Goal: Task Accomplishment & Management: Manage account settings

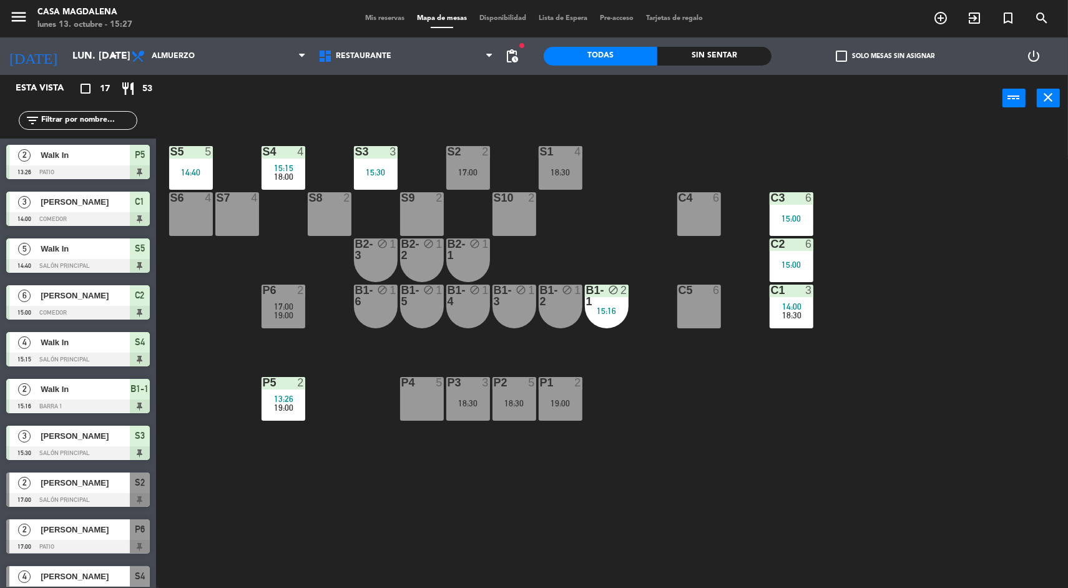
click at [260, 383] on div "P5" at bounding box center [262, 382] width 21 height 11
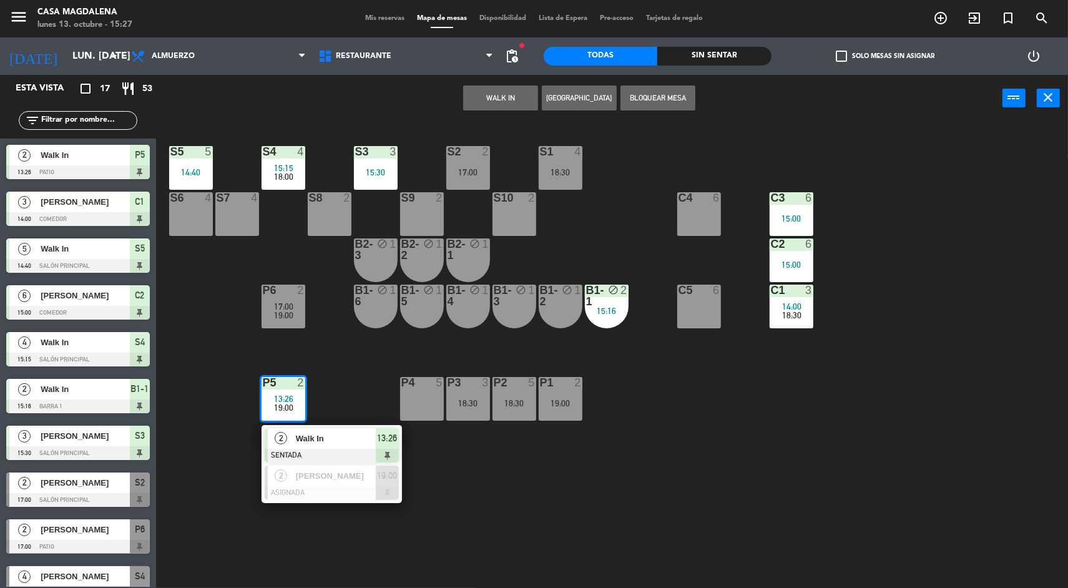
click at [320, 431] on div "Walk In" at bounding box center [335, 438] width 81 height 21
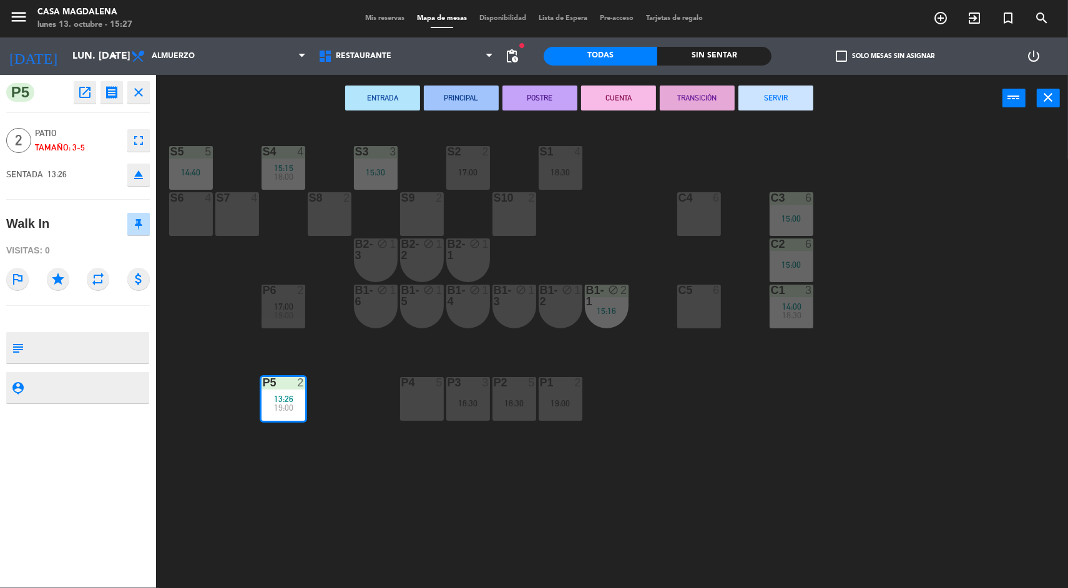
click at [562, 152] on div at bounding box center [560, 151] width 21 height 11
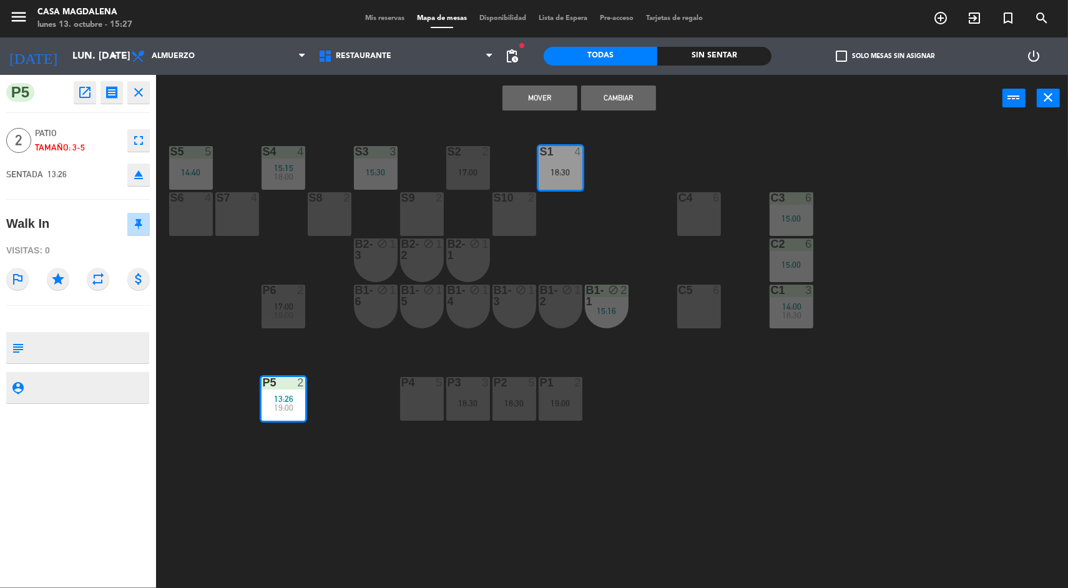
click at [531, 87] on button "Mover" at bounding box center [539, 98] width 75 height 25
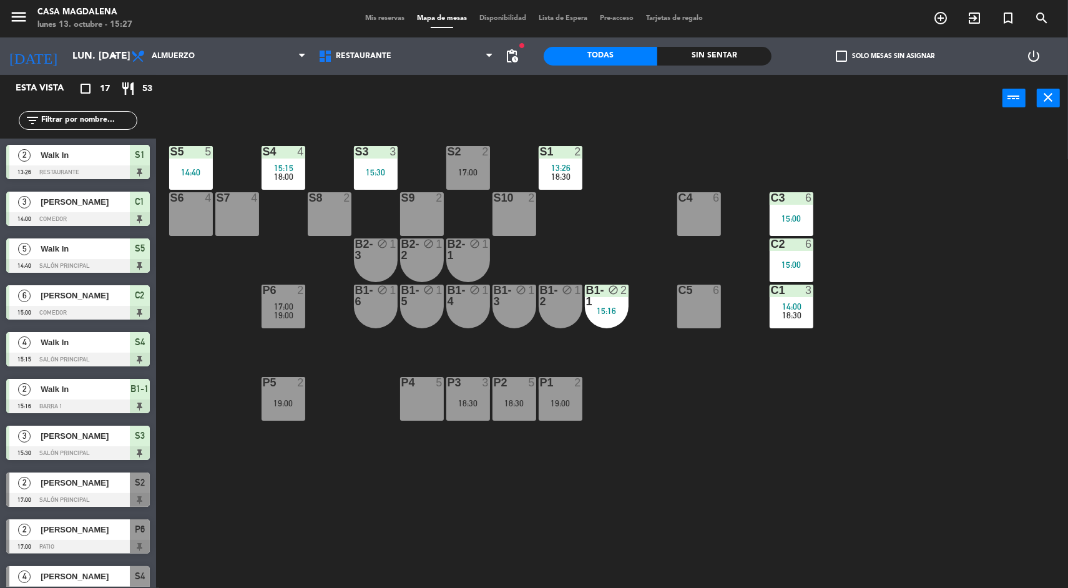
click at [725, 428] on div "S5 5 14:40 S4 4 15:15 18:00 S3 3 15:30 S2 2 17:00 S1 2 13:26 18:30 S6 4 S7 4 S8…" at bounding box center [617, 357] width 901 height 466
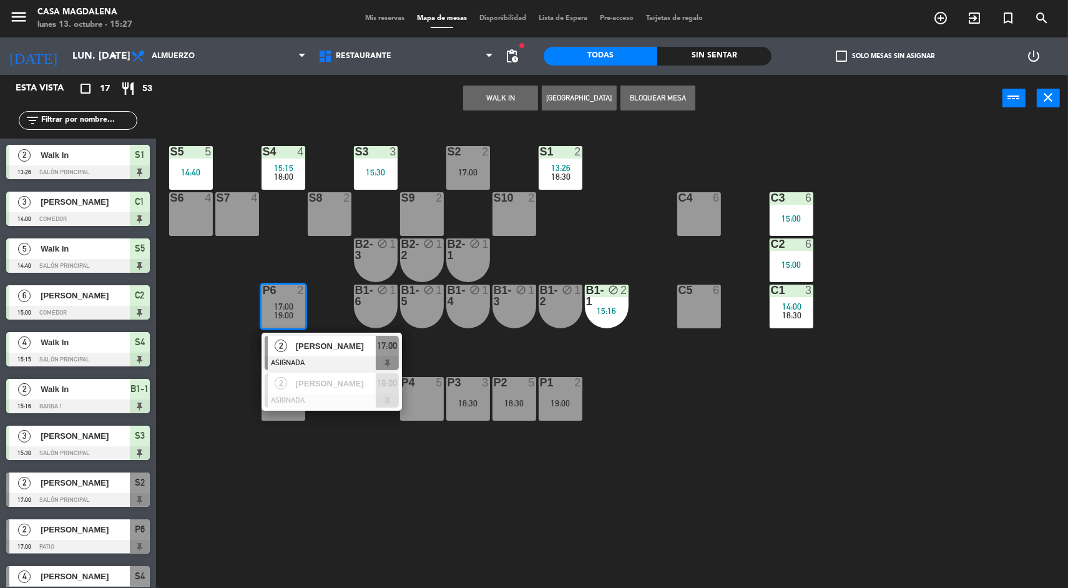
click at [281, 338] on div "2" at bounding box center [281, 346] width 27 height 21
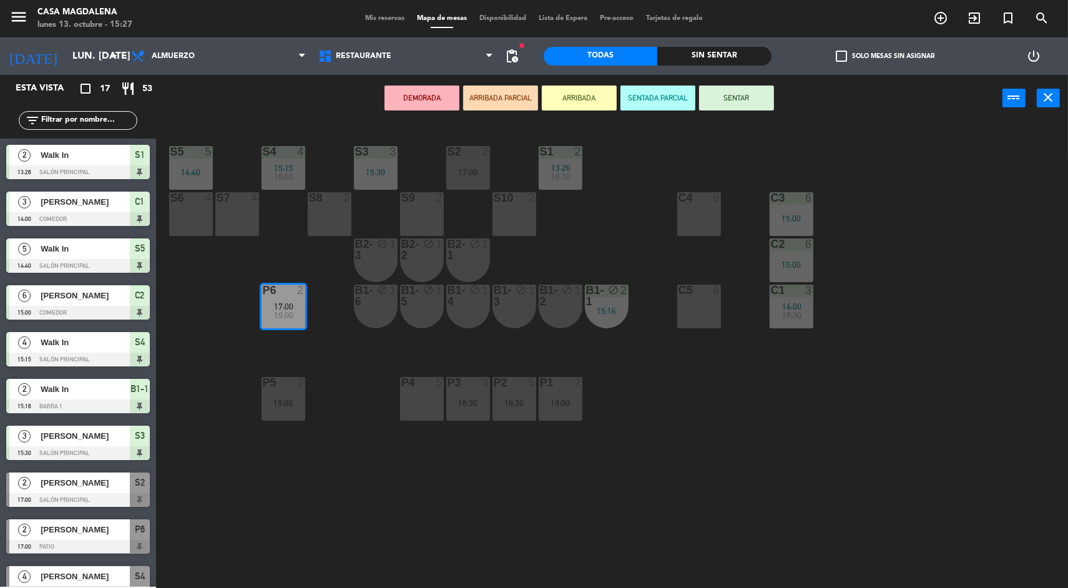
click at [378, 486] on div "S5 5 14:40 S4 4 15:15 18:00 S3 3 15:30 S2 2 17:00 S1 2 13:26 18:30 S6 4 S7 4 S8…" at bounding box center [617, 357] width 901 height 466
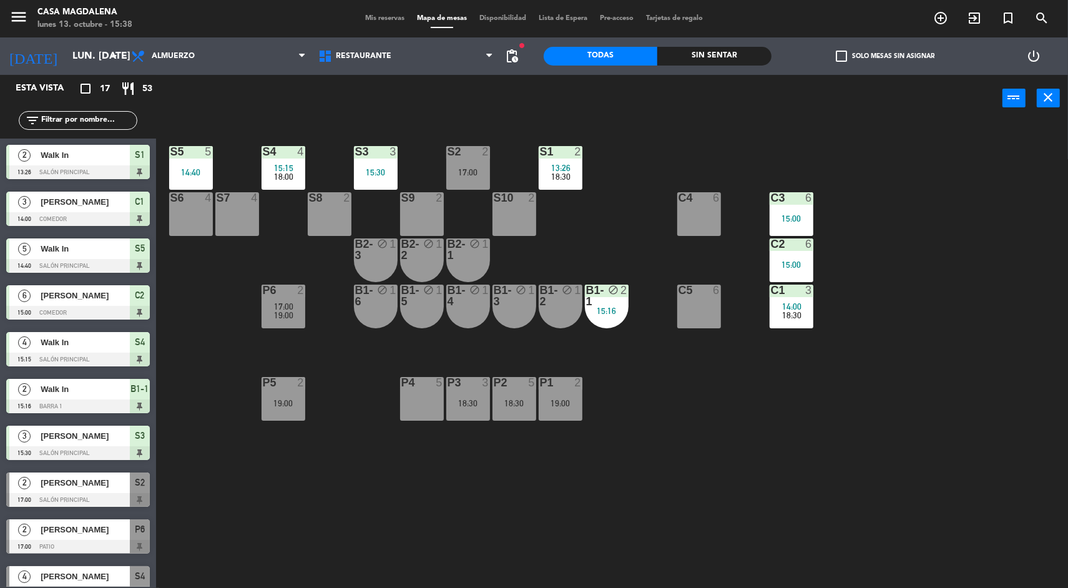
click at [831, 460] on div "S5 5 14:40 S4 4 15:15 18:00 S3 3 15:30 S2 2 17:00 S1 2 13:26 18:30 S6 4 S7 4 S8…" at bounding box center [617, 357] width 901 height 466
click at [687, 61] on div "Sin sentar" at bounding box center [714, 56] width 114 height 19
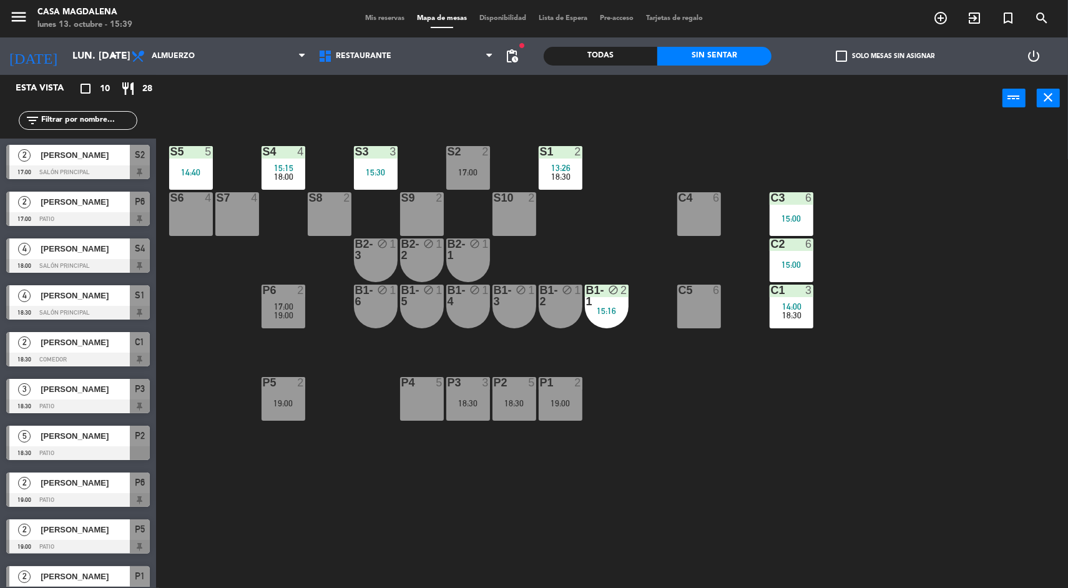
click at [574, 419] on div "P1 2 19:00" at bounding box center [561, 399] width 44 height 44
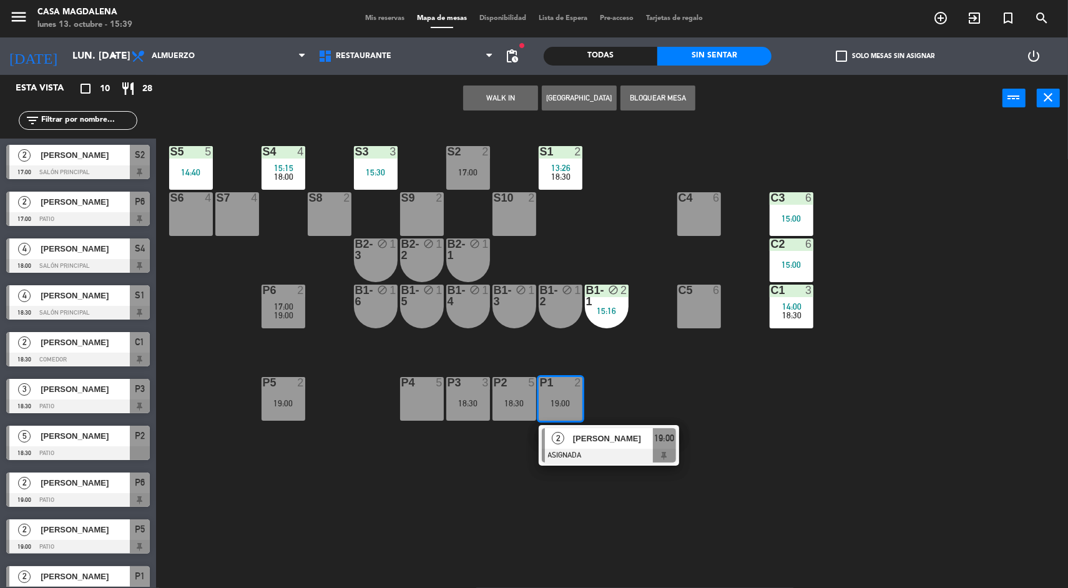
click at [637, 444] on span "[PERSON_NAME]" at bounding box center [613, 438] width 80 height 13
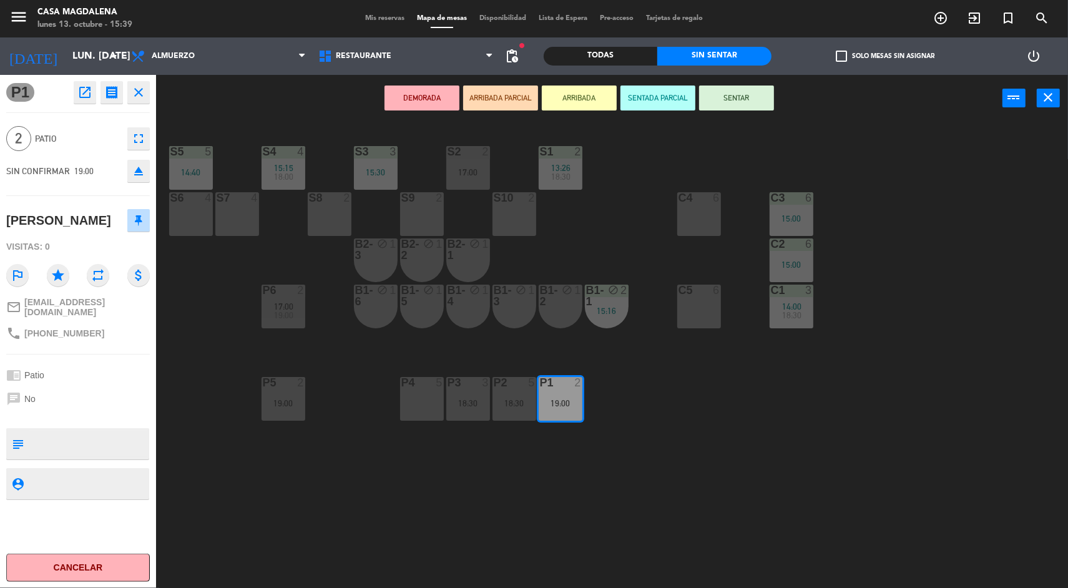
click at [765, 431] on div "S5 5 14:40 S4 4 15:15 18:00 S3 3 15:30 S2 2 17:00 S1 2 13:26 18:30 S6 4 S7 4 S8…" at bounding box center [617, 357] width 901 height 466
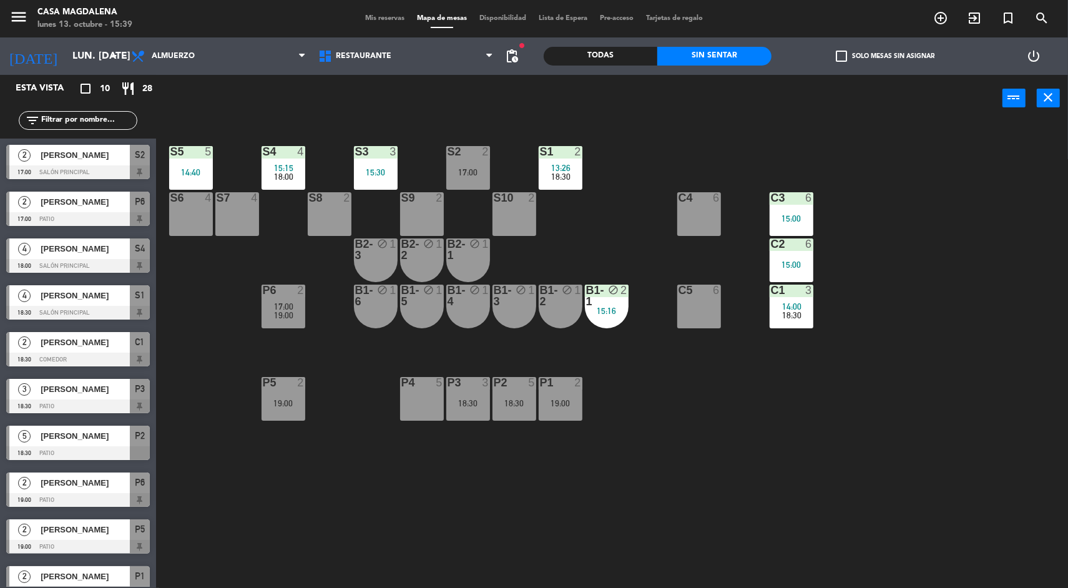
scroll to position [19, 0]
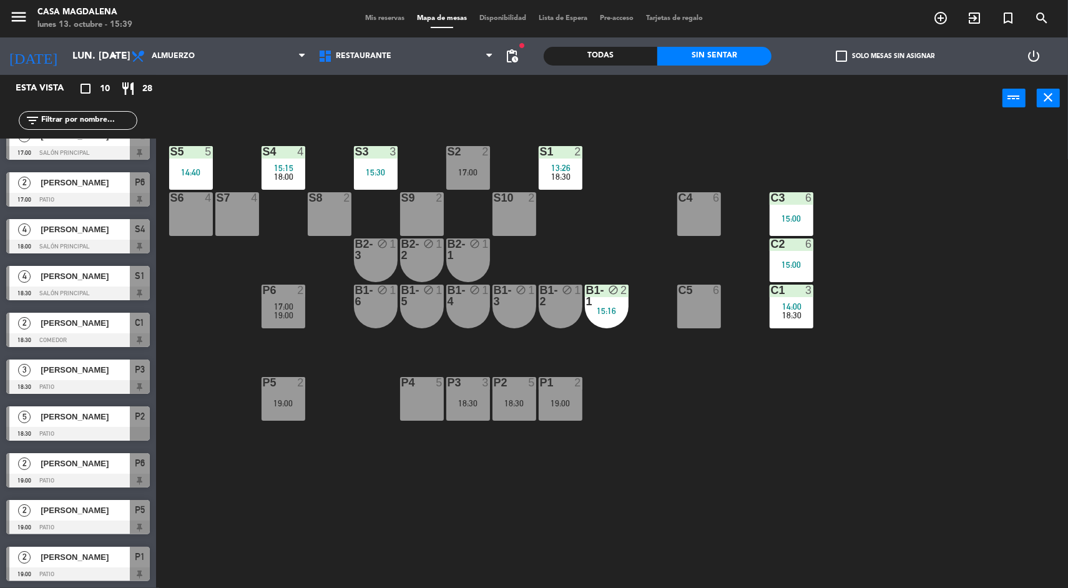
click at [544, 445] on div "S5 5 14:40 S4 4 15:15 18:00 S3 3 15:30 S2 2 17:00 S1 2 13:26 18:30 S6 4 S7 4 S8…" at bounding box center [617, 357] width 901 height 466
click at [528, 437] on div "S5 5 14:40 S4 4 15:15 18:00 S3 3 15:30 S2 2 17:00 S1 2 13:26 18:30 S6 4 S7 4 S8…" at bounding box center [617, 357] width 901 height 466
click at [581, 455] on div "S5 5 14:40 S4 4 15:15 18:00 S3 3 15:30 S2 2 17:00 S1 2 13:26 18:30 S6 4 S7 4 S8…" at bounding box center [617, 357] width 901 height 466
click at [523, 416] on div "P2 5 18:30" at bounding box center [514, 399] width 44 height 44
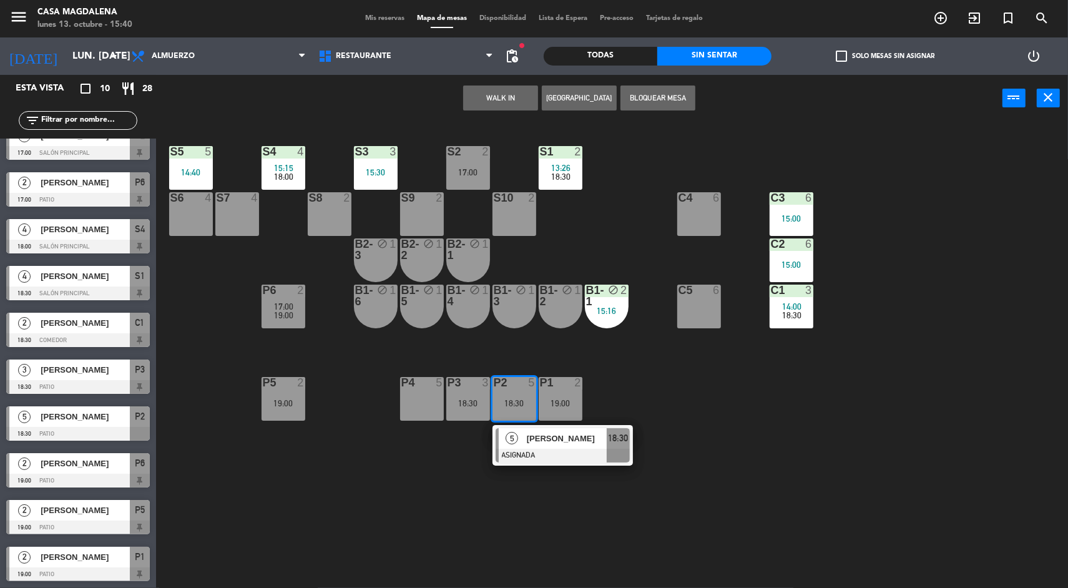
click at [587, 432] on span "[PERSON_NAME]" at bounding box center [567, 438] width 80 height 13
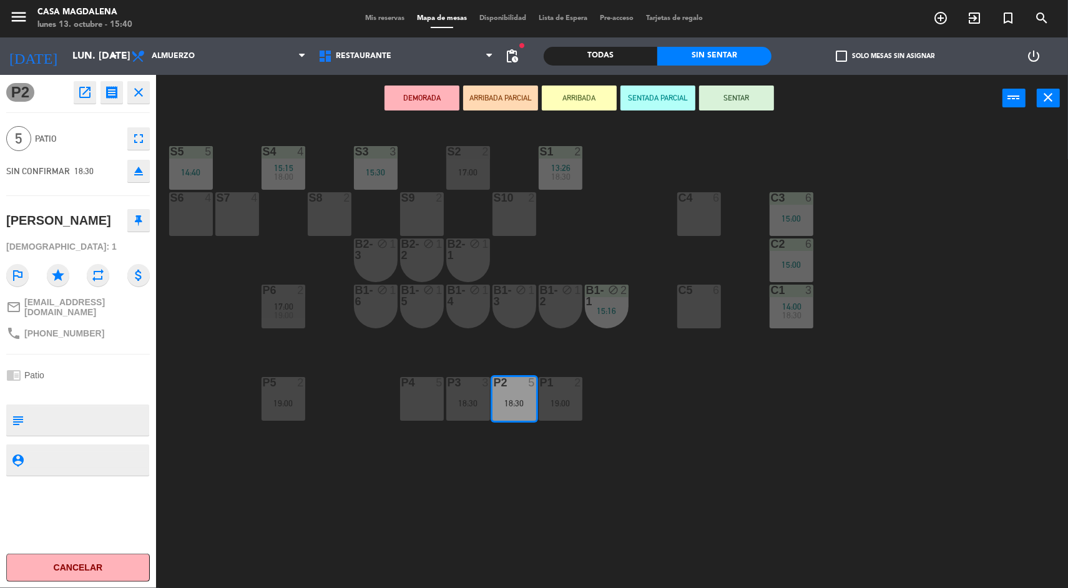
click at [690, 399] on div "S5 5 14:40 S4 4 15:15 18:00 S3 3 15:30 S2 2 17:00 S1 2 13:26 18:30 S6 4 S7 4 S8…" at bounding box center [617, 357] width 901 height 466
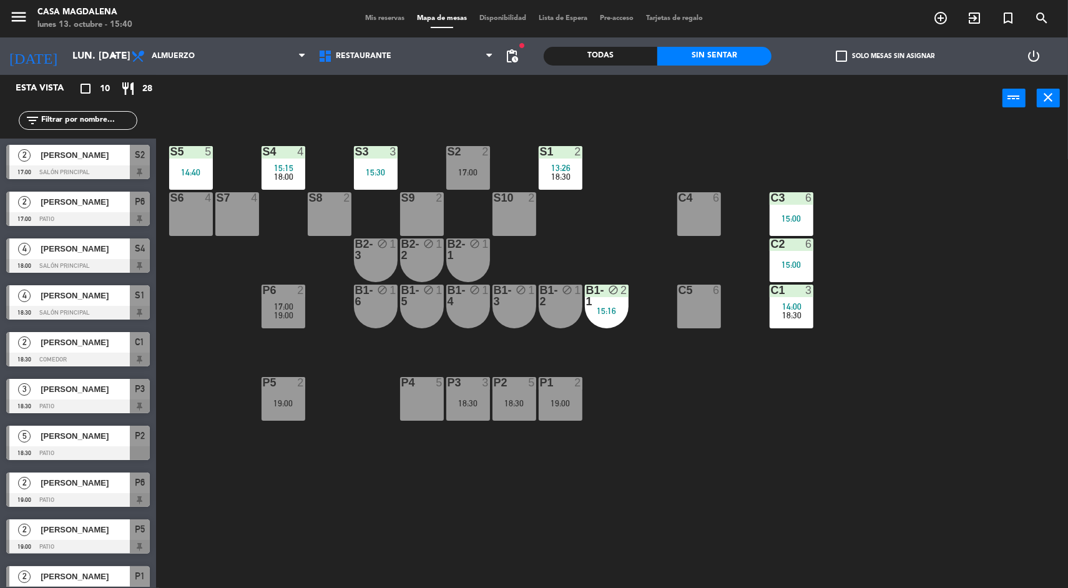
click at [501, 403] on div "18:30" at bounding box center [514, 403] width 44 height 9
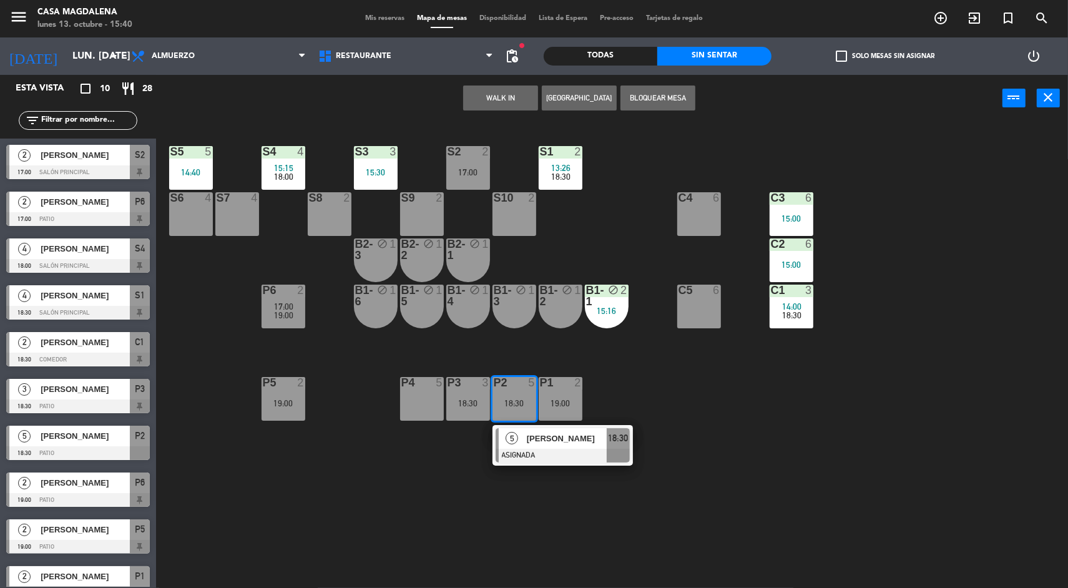
click at [504, 438] on div "5" at bounding box center [512, 438] width 27 height 21
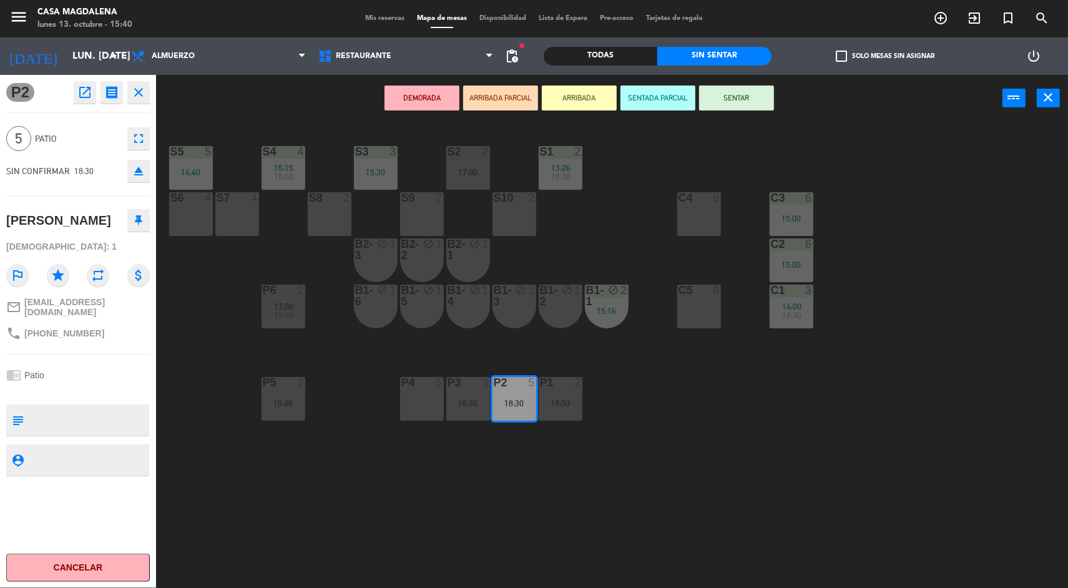
click at [964, 353] on div "S5 5 14:40 S4 4 15:15 18:00 S3 3 15:30 S2 2 17:00 S1 2 13:26 18:30 S6 4 S7 4 S8…" at bounding box center [617, 357] width 901 height 466
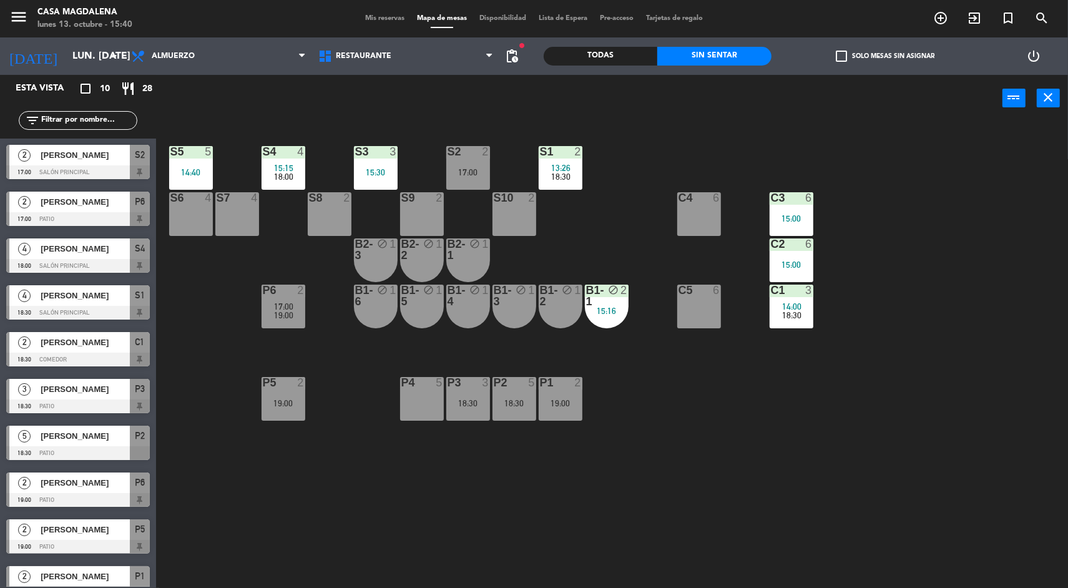
click at [466, 414] on div "P3 3 18:30" at bounding box center [468, 399] width 44 height 44
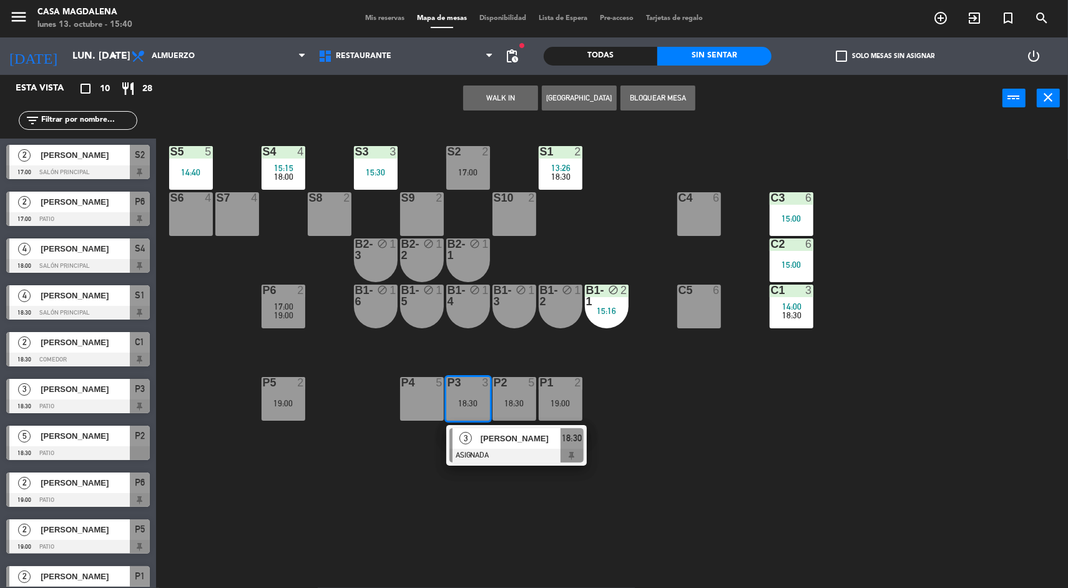
click at [495, 447] on div "[PERSON_NAME]" at bounding box center [519, 438] width 81 height 21
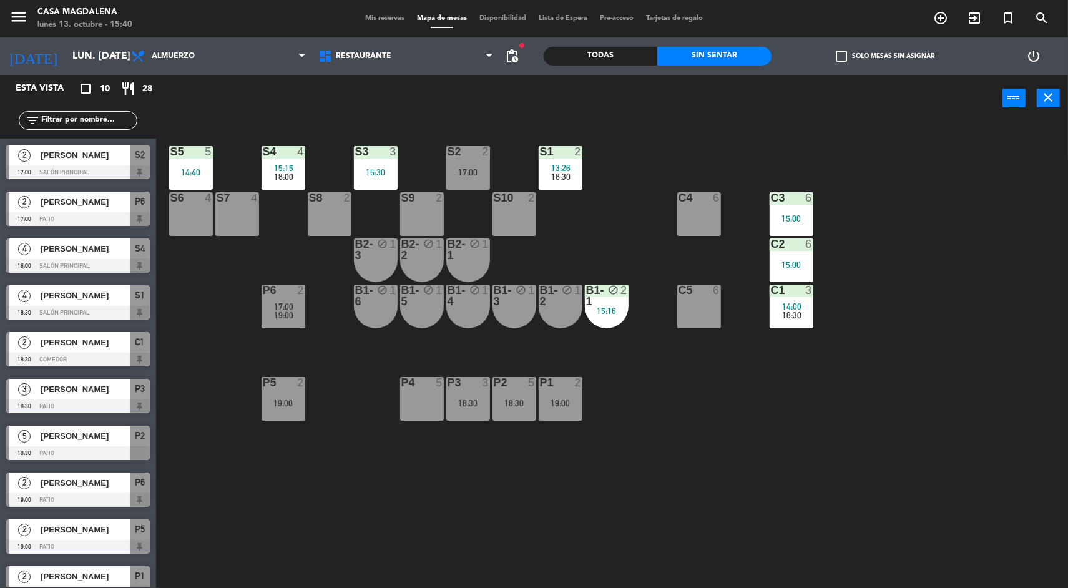
click at [933, 374] on div "S5 5 14:40 S4 4 15:15 18:00 S3 3 15:30 S2 2 17:00 S1 2 13:26 18:30 S6 4 S7 4 S8…" at bounding box center [617, 357] width 901 height 466
click at [298, 392] on div "P5 2 19:00" at bounding box center [284, 399] width 44 height 44
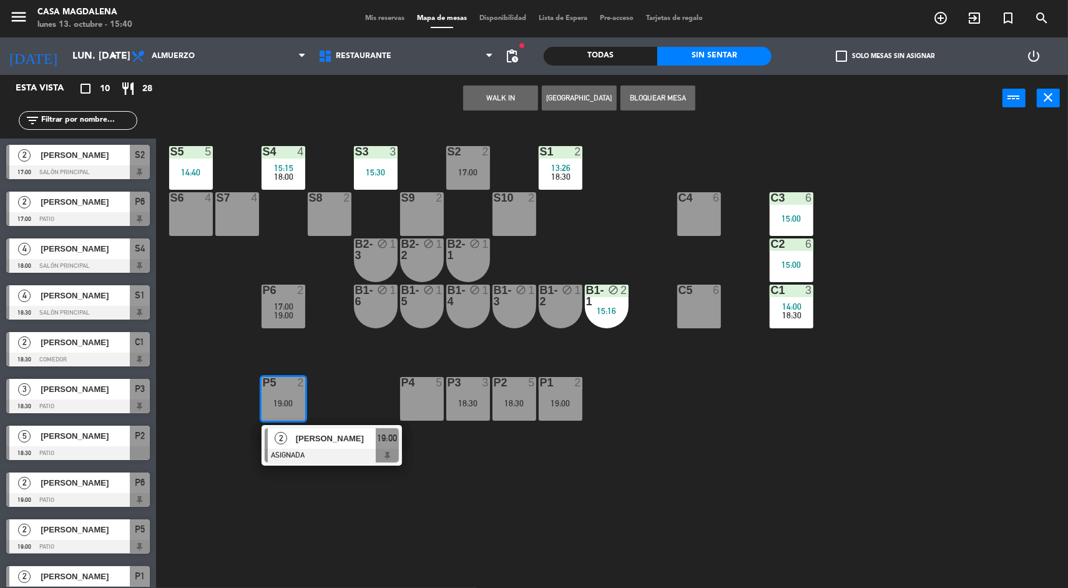
click at [335, 453] on div at bounding box center [332, 456] width 134 height 14
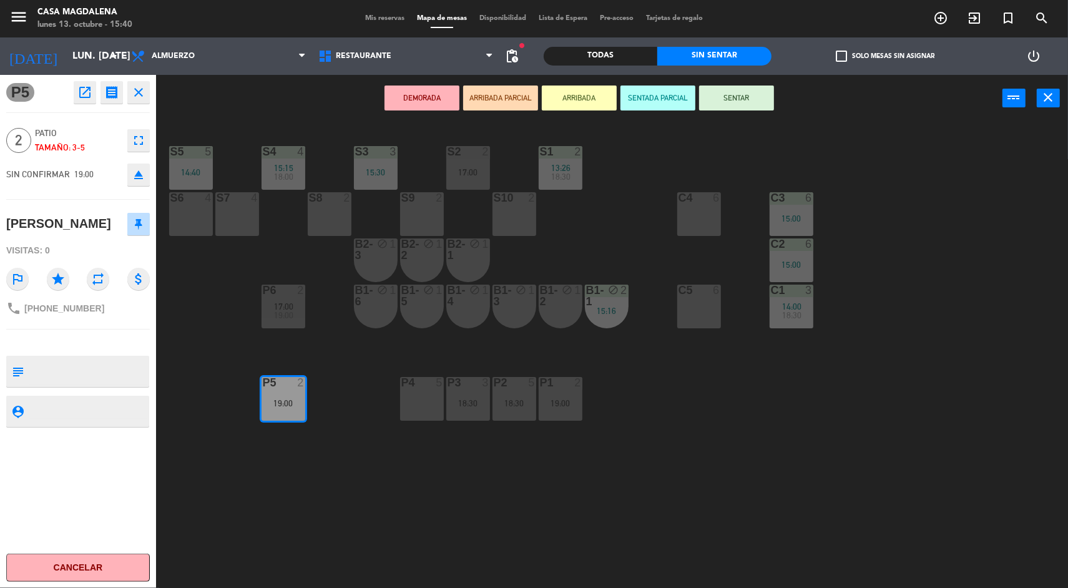
click at [904, 331] on div "S5 5 14:40 S4 4 15:15 18:00 S3 3 15:30 S2 2 17:00 S1 2 13:26 18:30 S6 4 S7 4 S8…" at bounding box center [617, 357] width 901 height 466
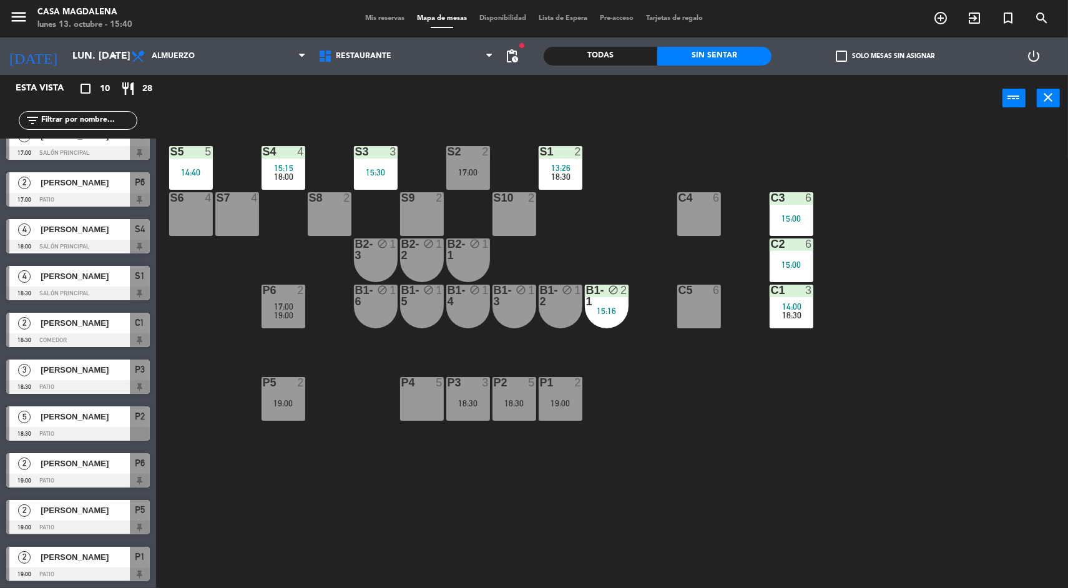
click at [269, 315] on div "19:00" at bounding box center [284, 315] width 44 height 9
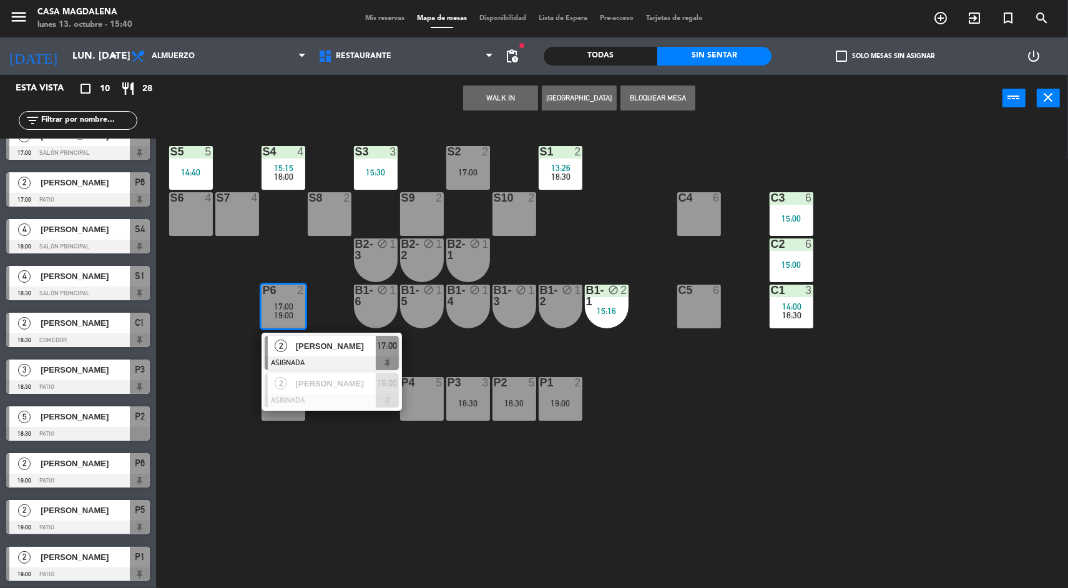
click at [348, 385] on span "[PERSON_NAME]" at bounding box center [336, 383] width 80 height 13
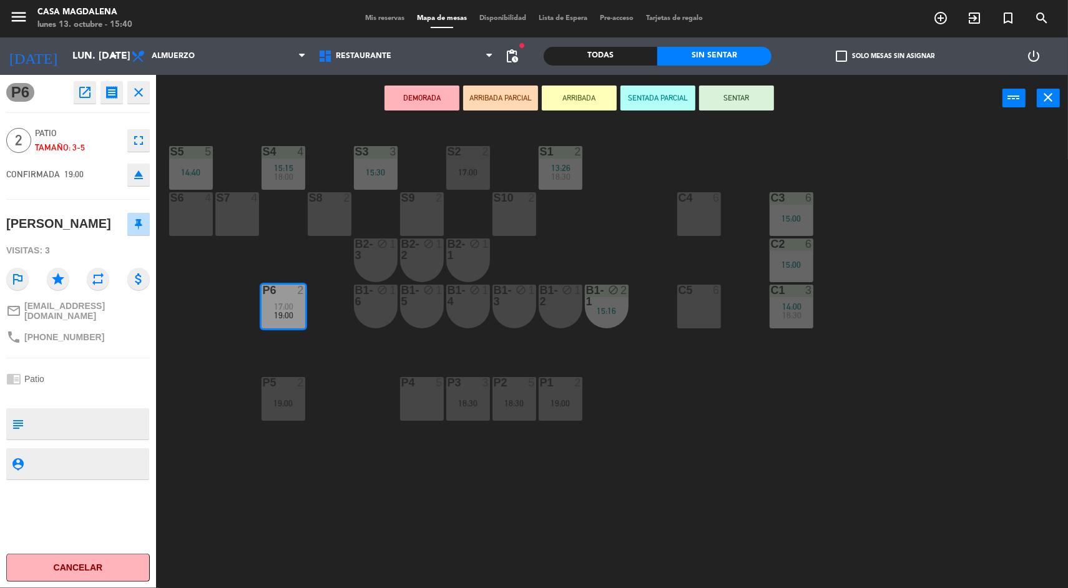
click at [884, 353] on div "S5 5 14:40 S4 4 15:15 18:00 S3 3 15:30 S2 2 17:00 S1 2 13:26 18:30 S6 4 S7 4 S8…" at bounding box center [617, 357] width 901 height 466
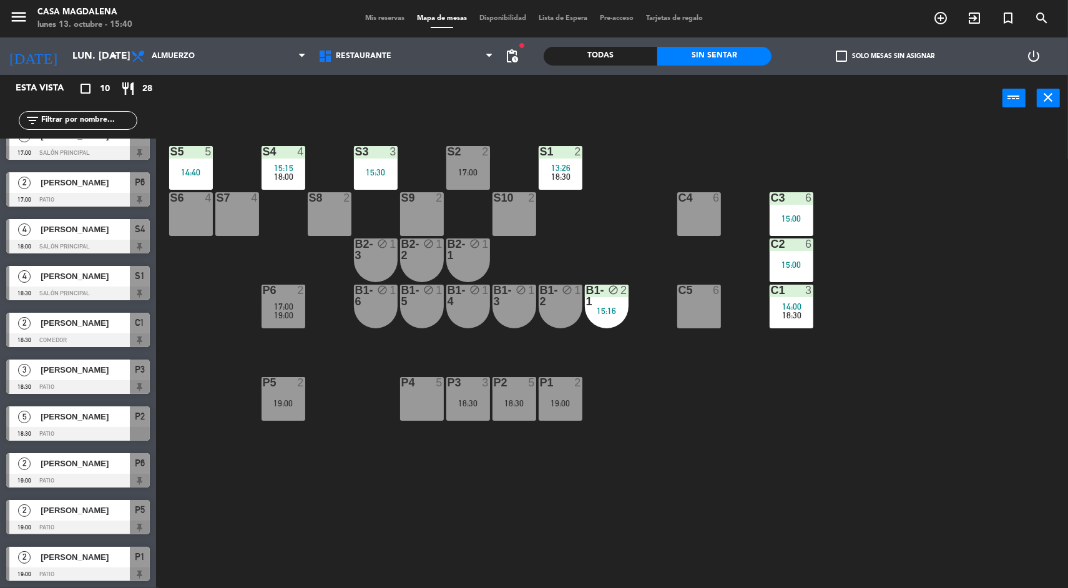
click at [284, 418] on div "P5 2 19:00" at bounding box center [284, 399] width 44 height 44
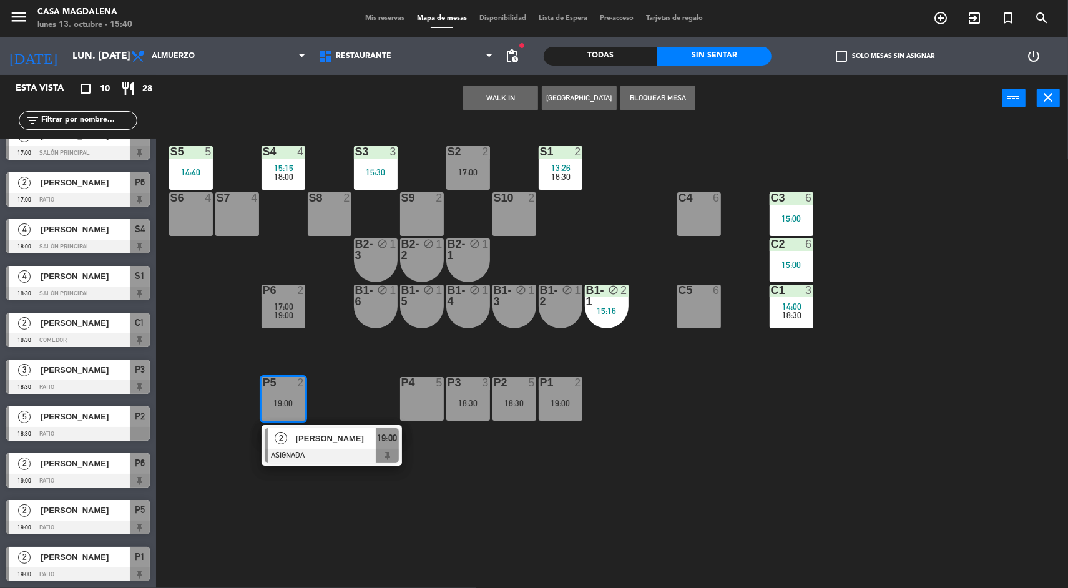
click at [324, 459] on div at bounding box center [332, 456] width 134 height 14
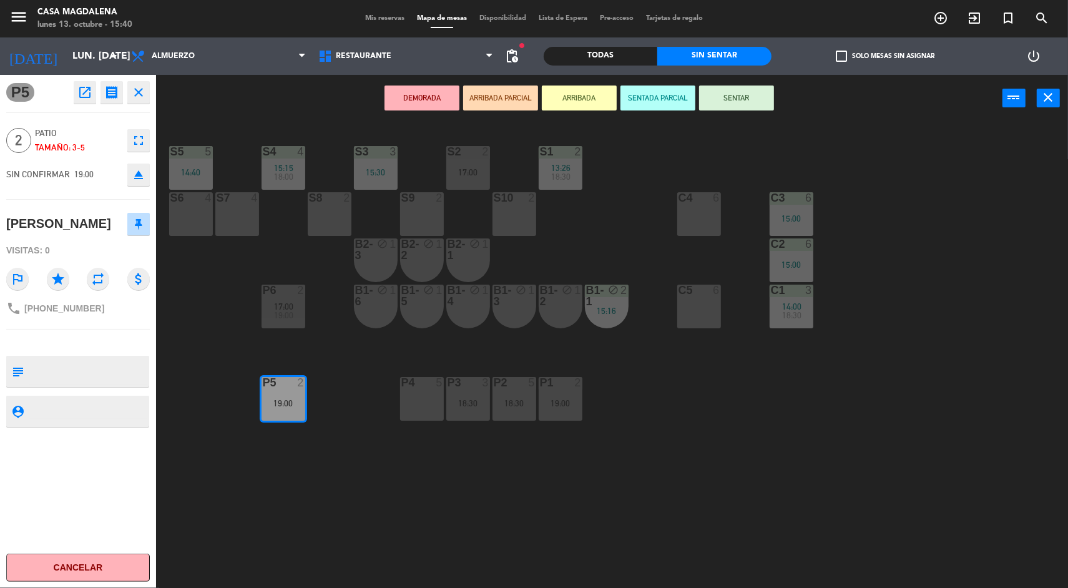
click at [474, 172] on div "17:00" at bounding box center [468, 172] width 44 height 9
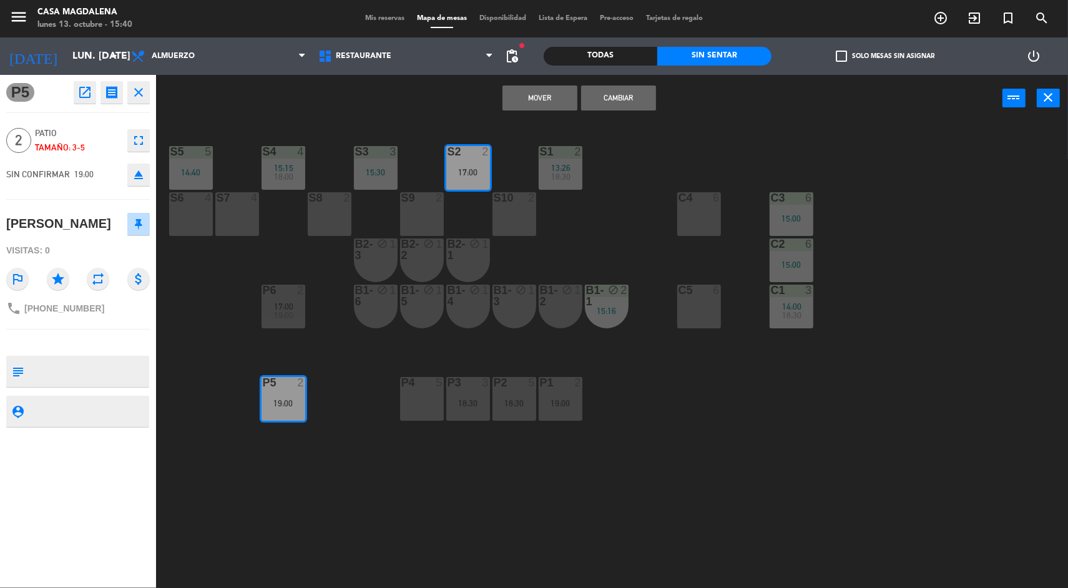
click at [557, 64] on div "Todas" at bounding box center [601, 56] width 114 height 19
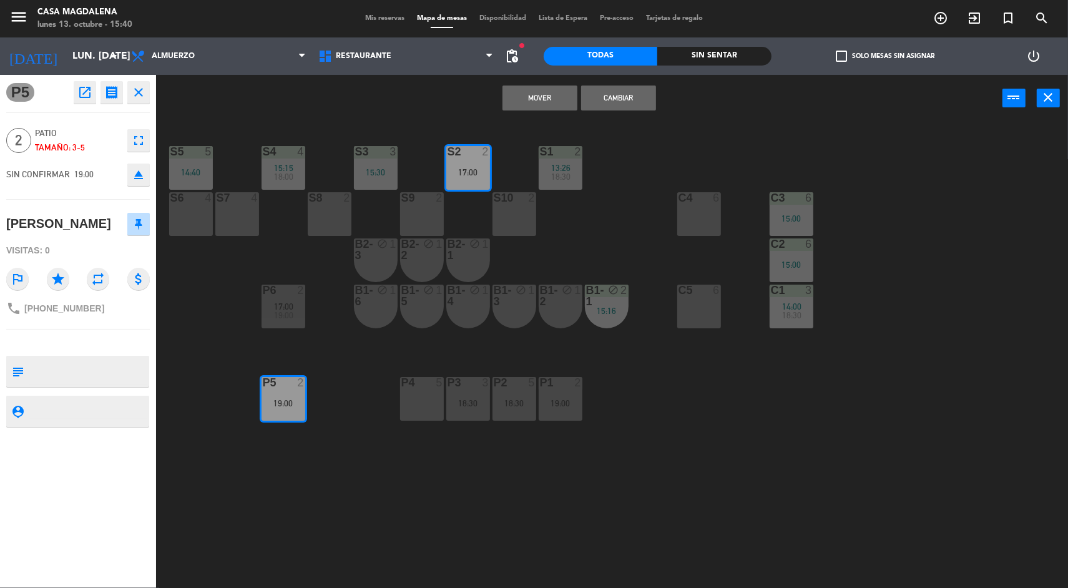
click at [542, 100] on button "Mover" at bounding box center [539, 98] width 75 height 25
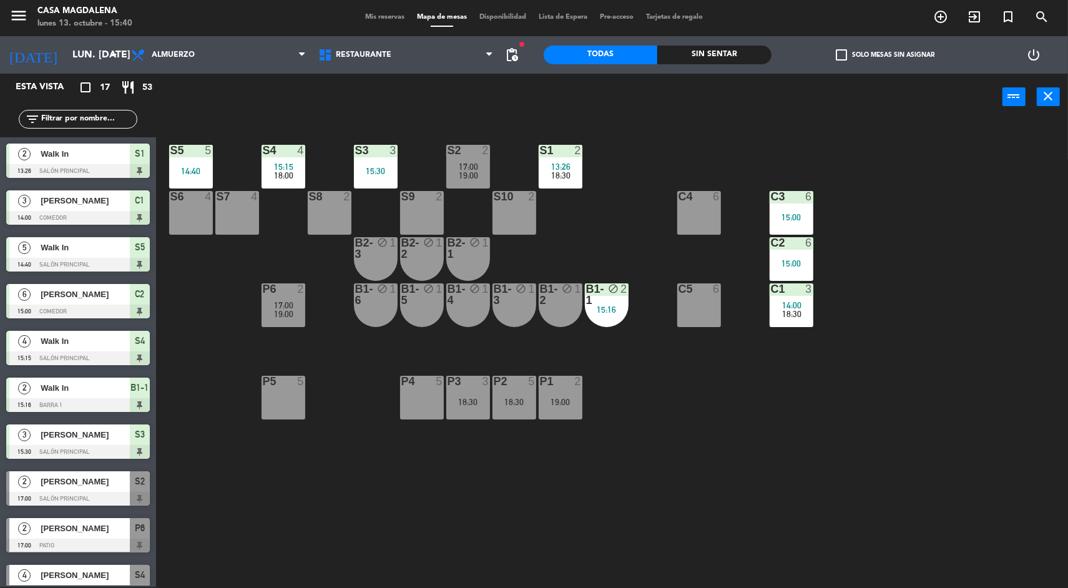
scroll to position [190, 0]
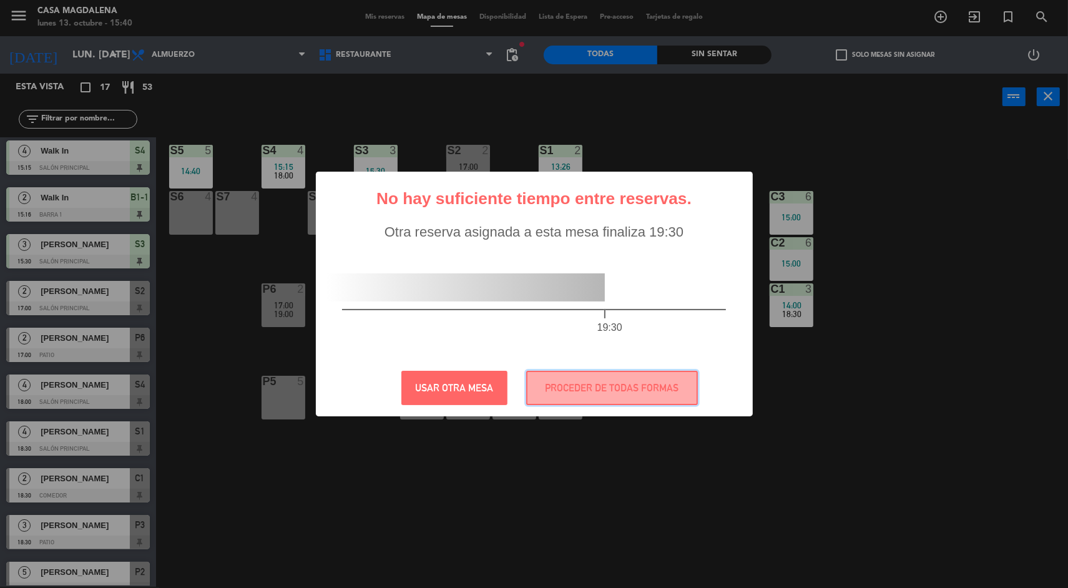
click at [587, 403] on button "PROCEDER DE TODAS FORMAS" at bounding box center [612, 388] width 172 height 34
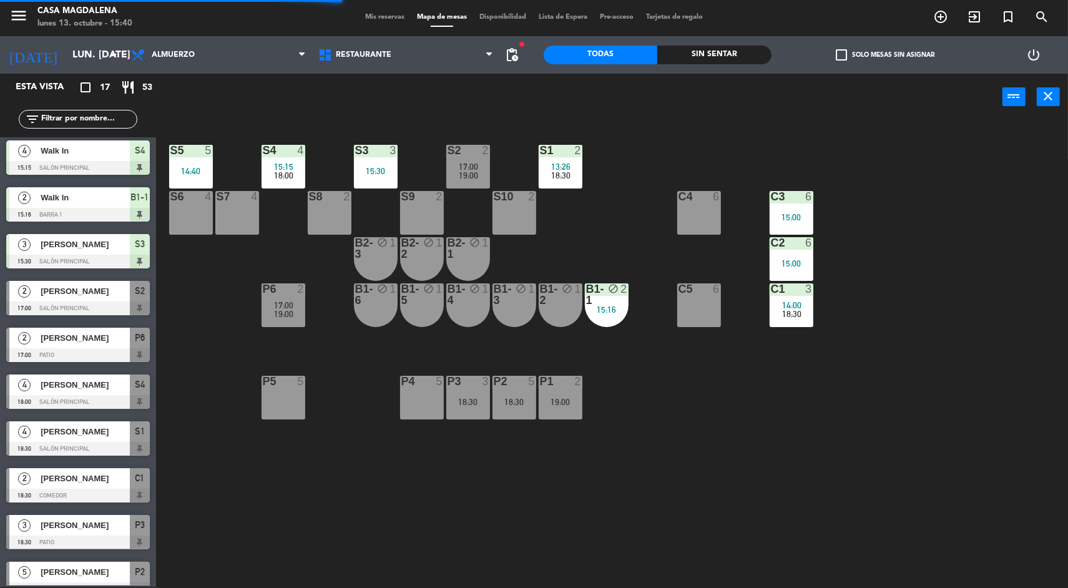
click at [481, 186] on div "S2 2 17:00 19:00" at bounding box center [468, 167] width 44 height 44
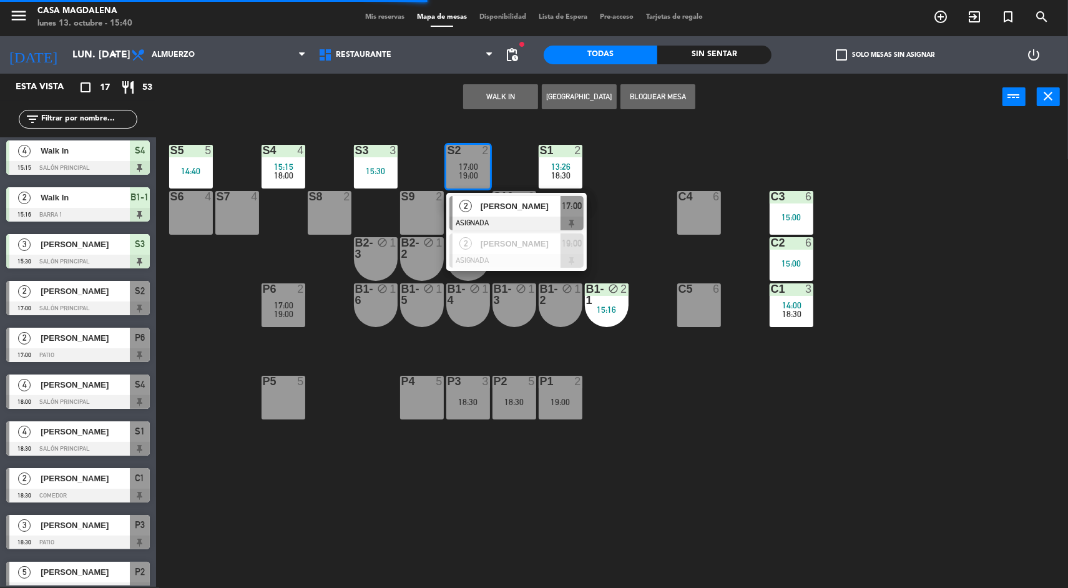
click at [542, 242] on span "[PERSON_NAME]" at bounding box center [521, 243] width 80 height 13
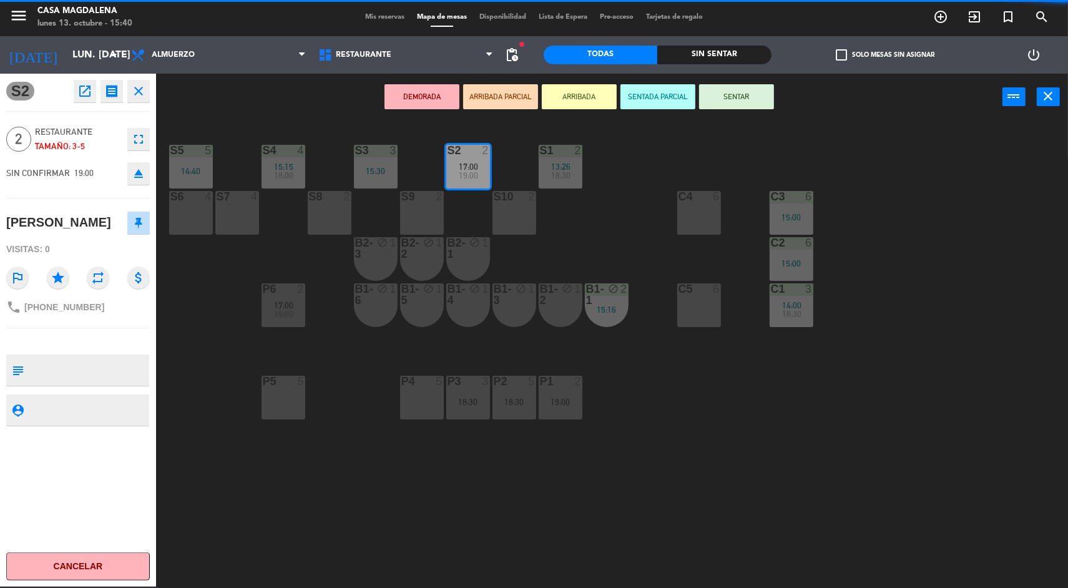
click at [303, 408] on div "P5 5" at bounding box center [284, 398] width 44 height 44
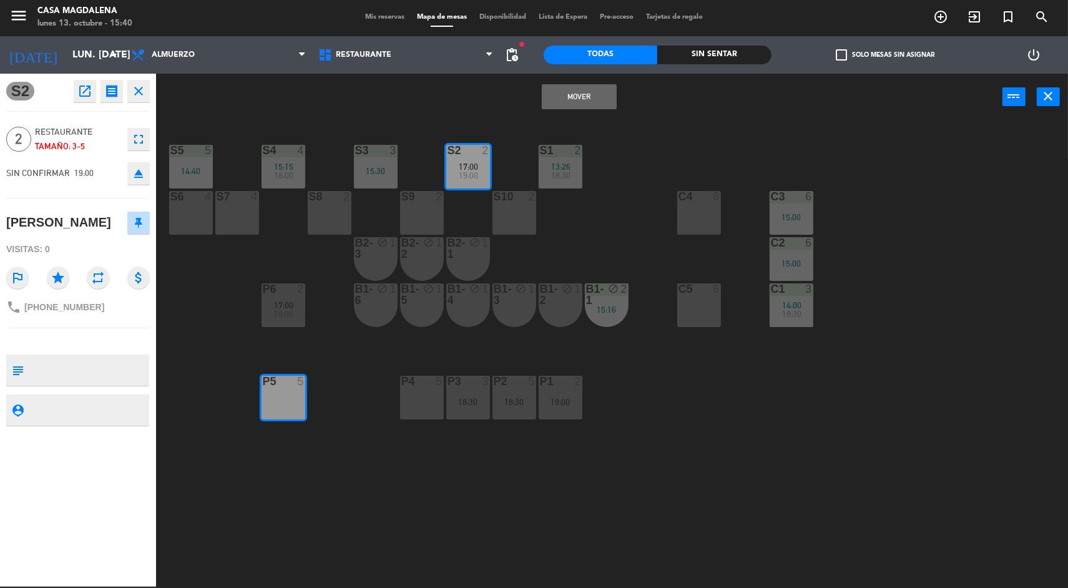
click at [590, 88] on button "Mover" at bounding box center [579, 96] width 75 height 25
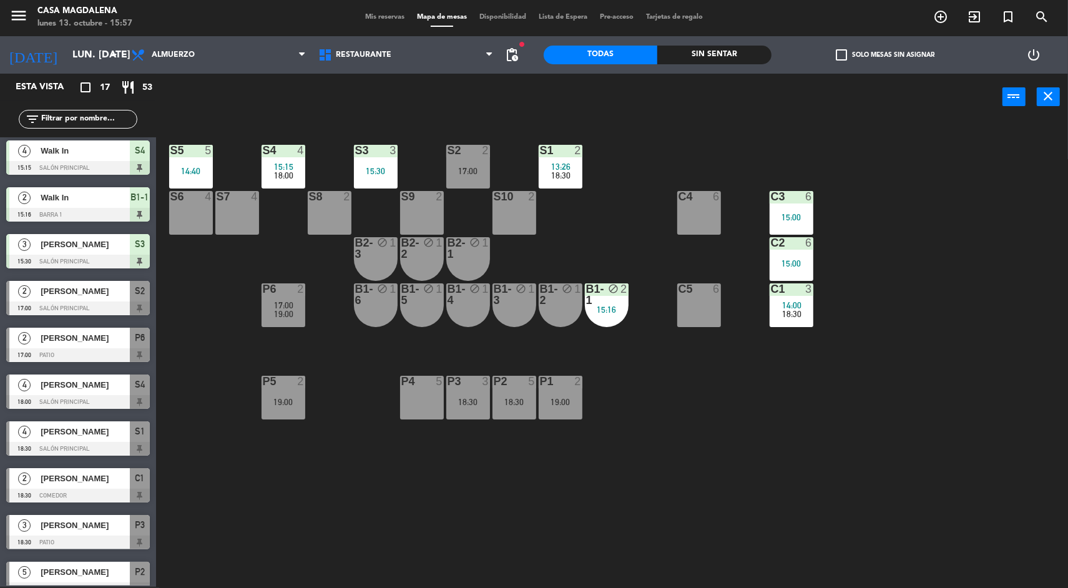
click at [786, 321] on div "C1 3 14:00 18:30" at bounding box center [792, 305] width 44 height 44
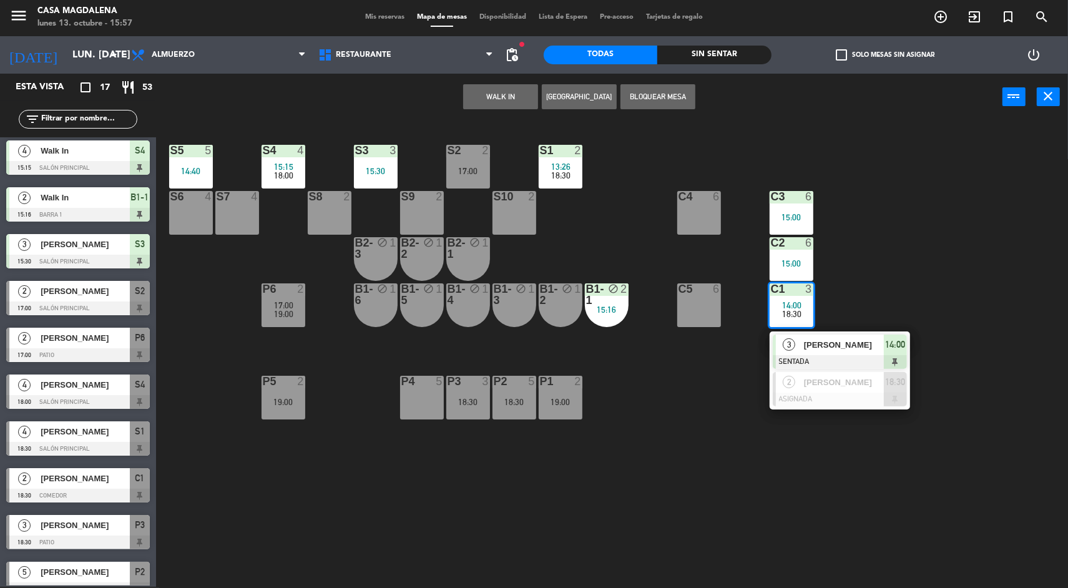
click at [847, 344] on span "[PERSON_NAME]" at bounding box center [844, 344] width 80 height 13
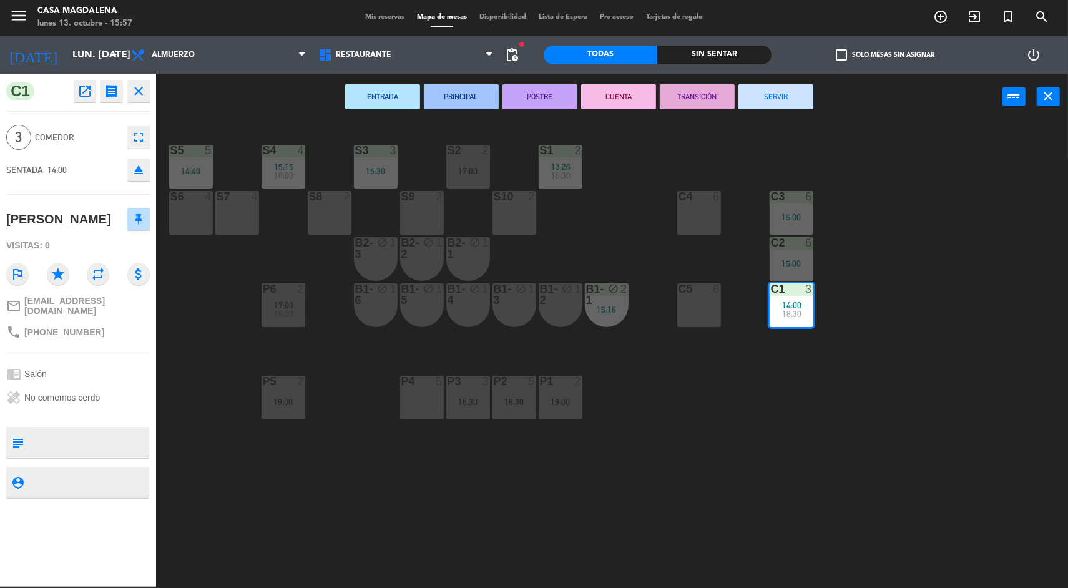
click at [769, 96] on button "SERVIR" at bounding box center [775, 96] width 75 height 25
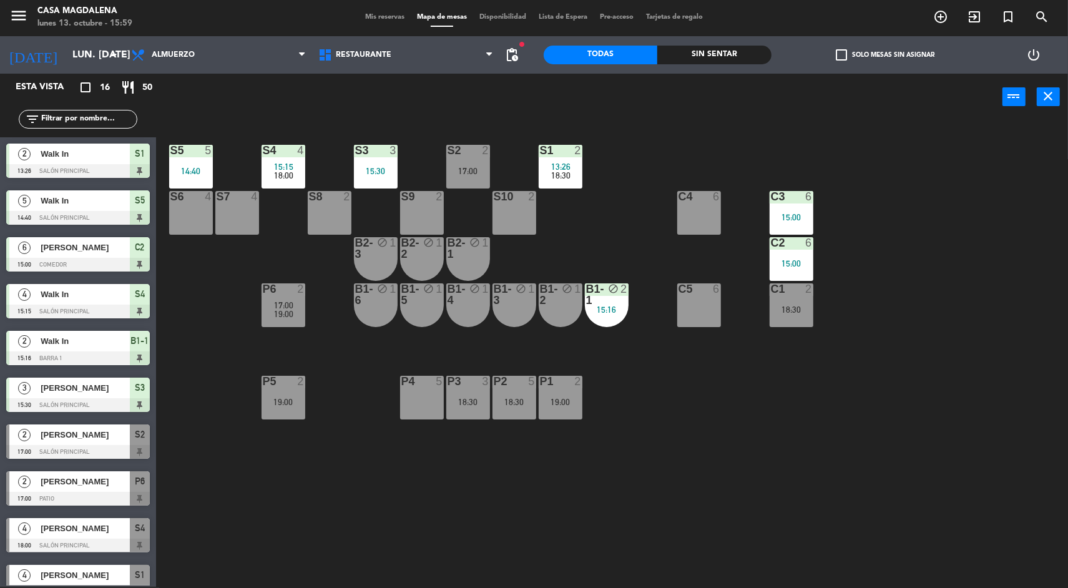
click at [617, 321] on div "B1-1 block 2 15:16" at bounding box center [607, 305] width 44 height 44
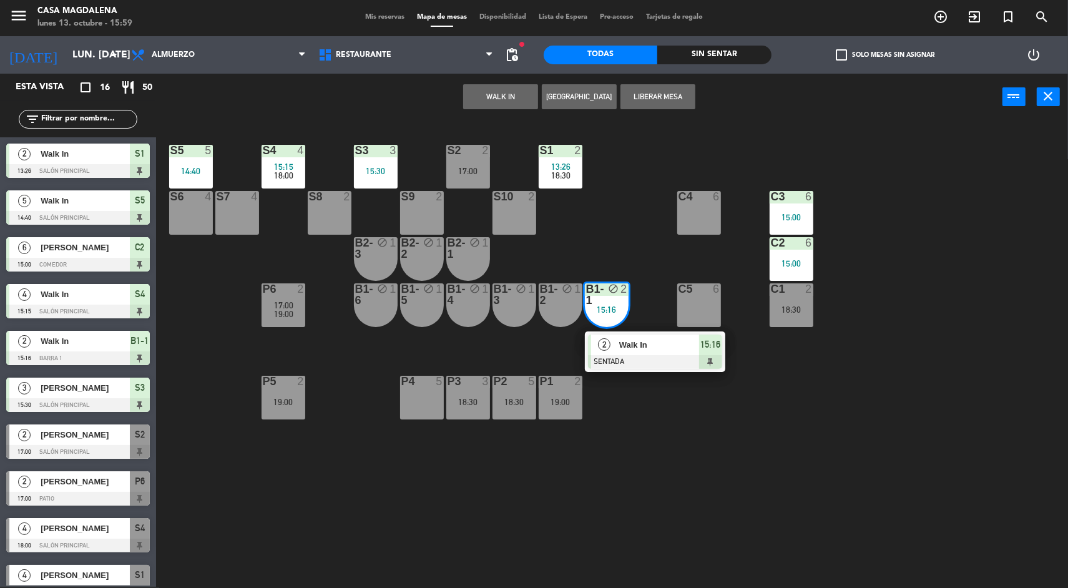
click at [639, 361] on div at bounding box center [655, 362] width 134 height 14
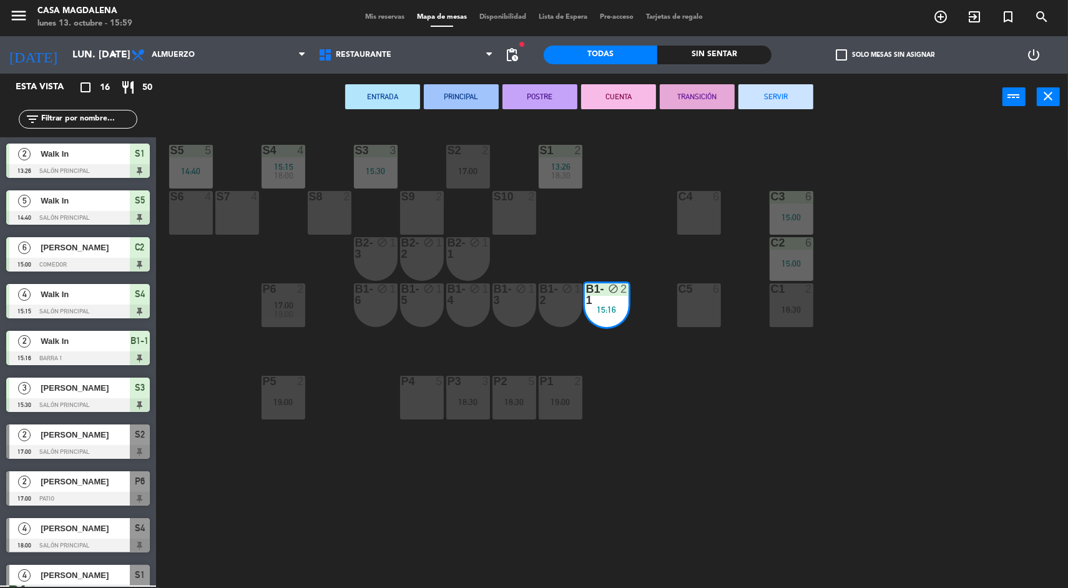
click at [774, 94] on button "SERVIR" at bounding box center [775, 96] width 75 height 25
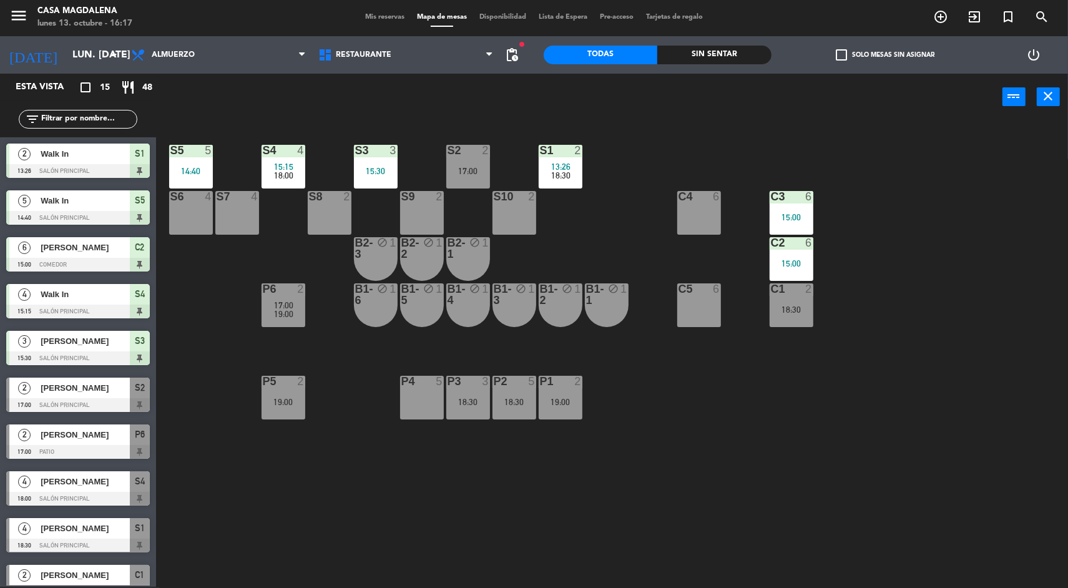
click at [700, 62] on div "Sin sentar" at bounding box center [714, 55] width 114 height 19
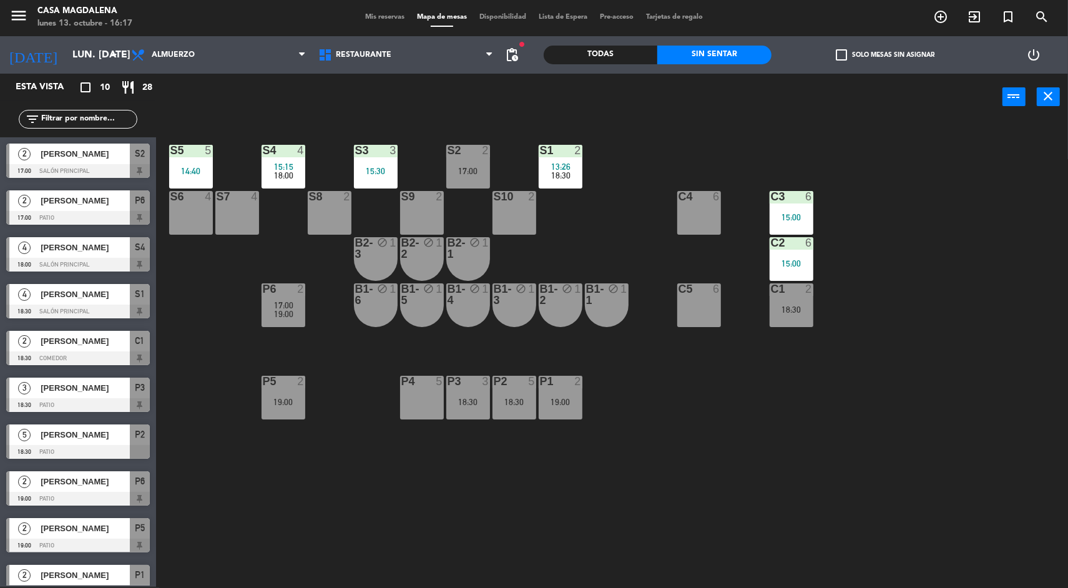
click at [576, 203] on div "S5 5 14:40 S4 4 15:15 18:00 S3 3 15:30 S2 2 17:00 S1 2 13:26 18:30 S6 4 S7 4 S8…" at bounding box center [617, 355] width 901 height 466
click at [466, 187] on div "S2 2 17:00" at bounding box center [468, 167] width 44 height 44
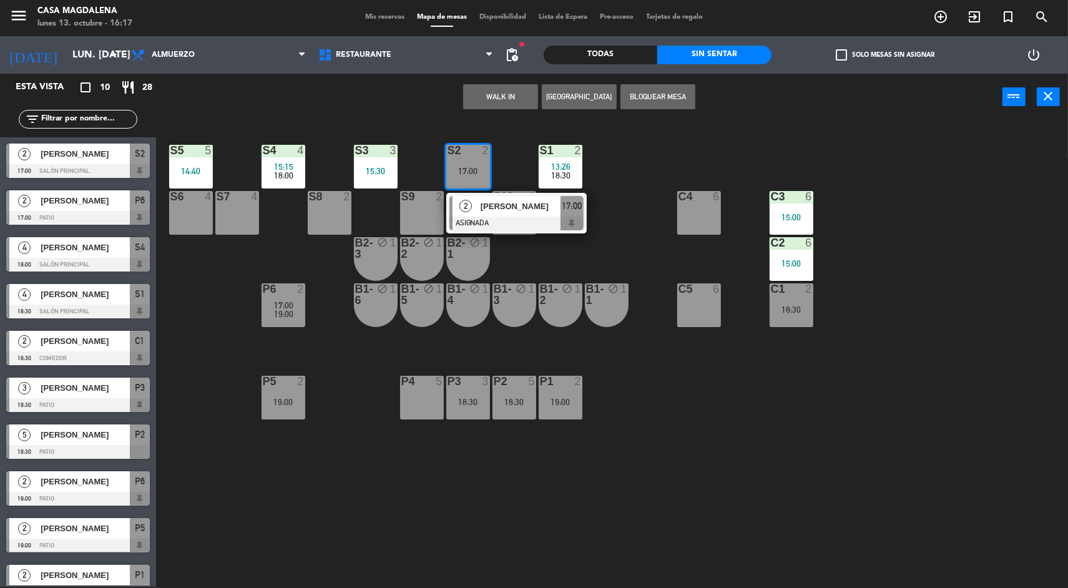
click at [289, 317] on span "19:00" at bounding box center [283, 314] width 19 height 10
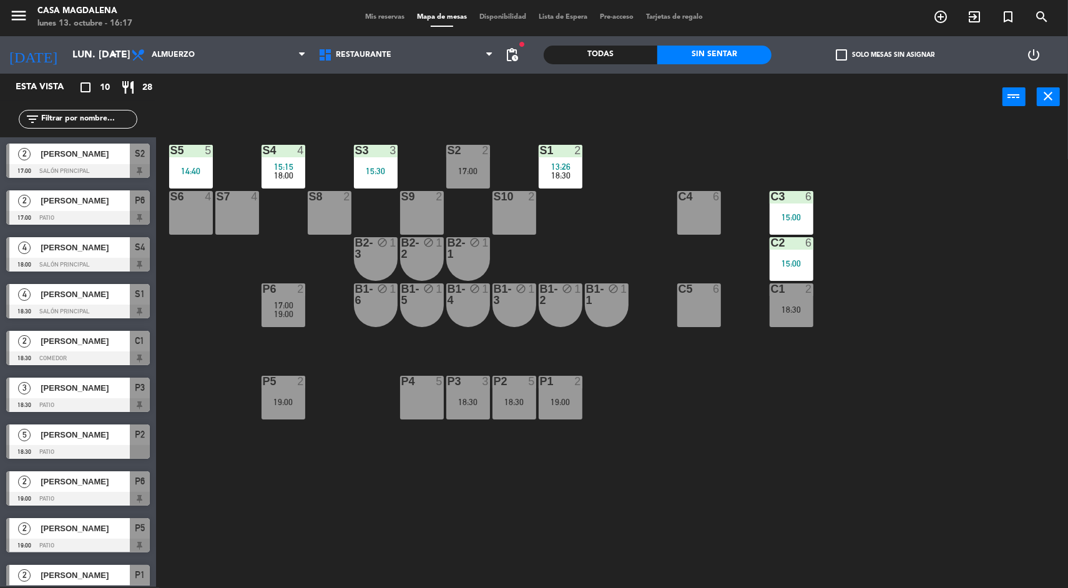
click at [354, 491] on div "S5 5 14:40 S4 4 15:15 18:00 S3 3 15:30 S2 2 17:00 S1 2 13:26 18:30 S6 4 S7 4 S8…" at bounding box center [617, 355] width 901 height 466
click at [277, 414] on div "P5 2 19:00" at bounding box center [284, 398] width 44 height 44
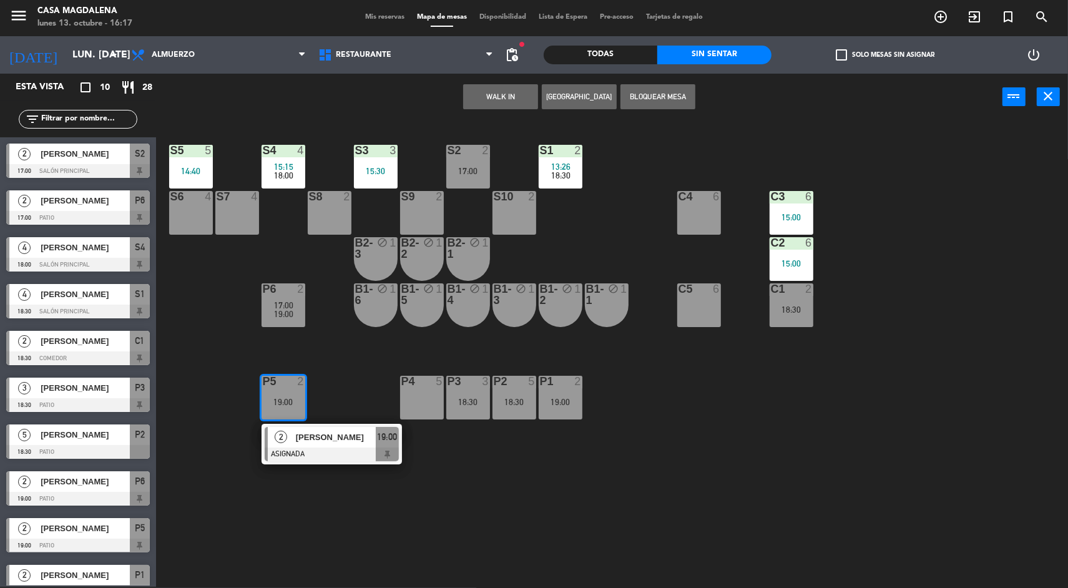
click at [475, 416] on div "P3 3 18:30" at bounding box center [468, 398] width 44 height 44
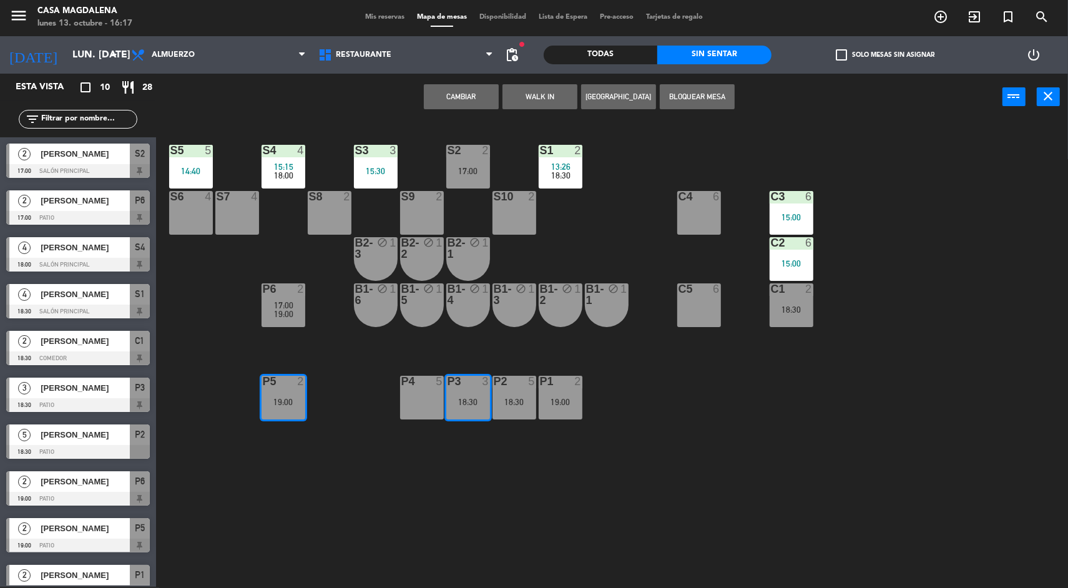
click at [524, 413] on div "P2 5 18:30" at bounding box center [514, 398] width 44 height 44
click at [577, 401] on div "19:00" at bounding box center [561, 402] width 44 height 9
click at [84, 98] on div "Esta vista crop_square 10 restaurant 28" at bounding box center [78, 87] width 156 height 27
click at [96, 85] on div "crop_square 10 restaurant 28" at bounding box center [120, 87] width 60 height 15
click at [84, 97] on div "Esta vista crop_square 10 restaurant 28" at bounding box center [78, 87] width 156 height 27
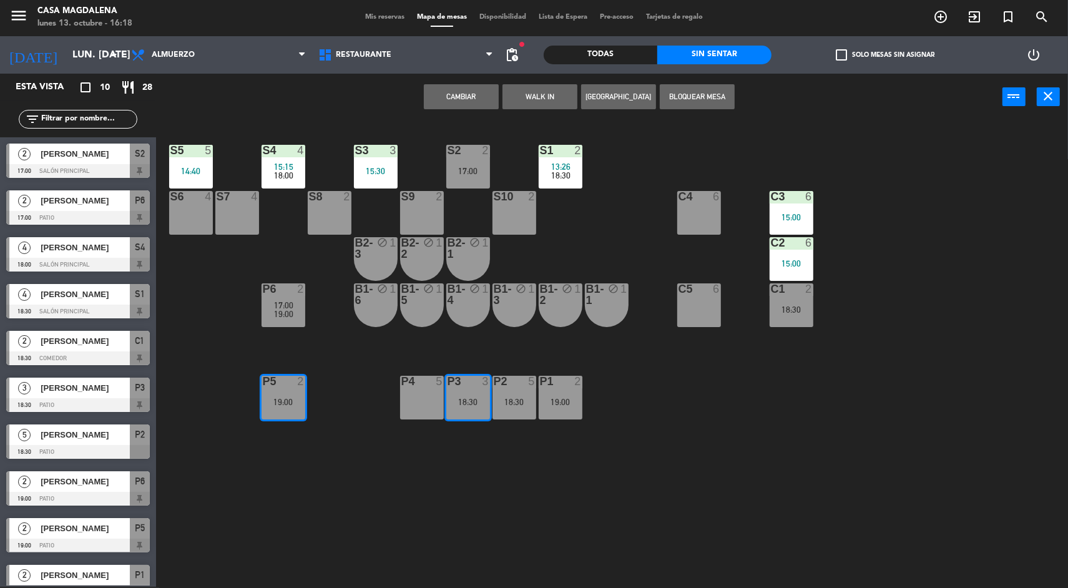
click at [71, 59] on input "lun. [DATE]" at bounding box center [132, 55] width 132 height 24
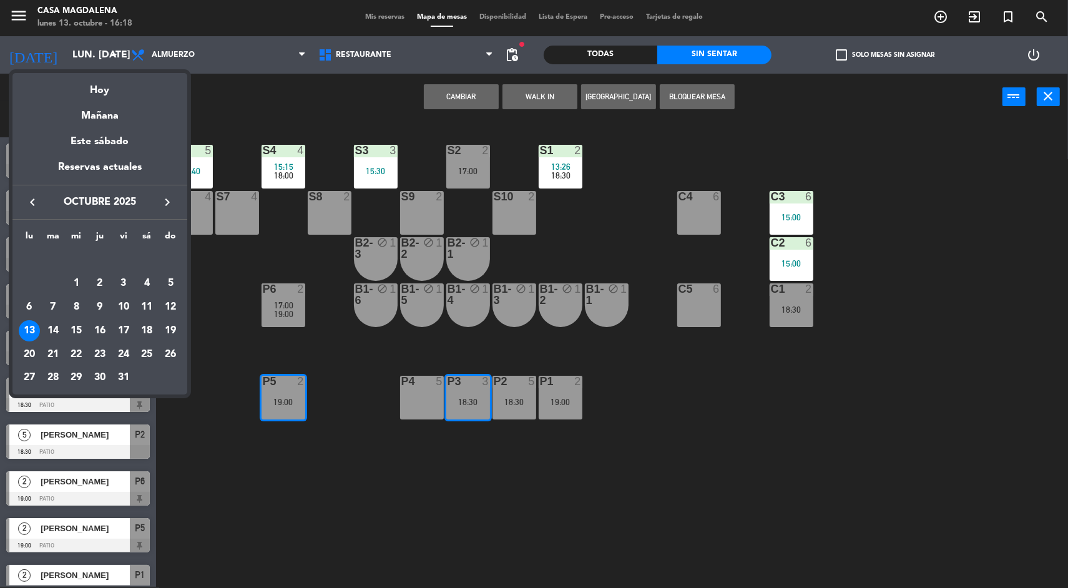
click at [52, 330] on div "14" at bounding box center [52, 330] width 21 height 21
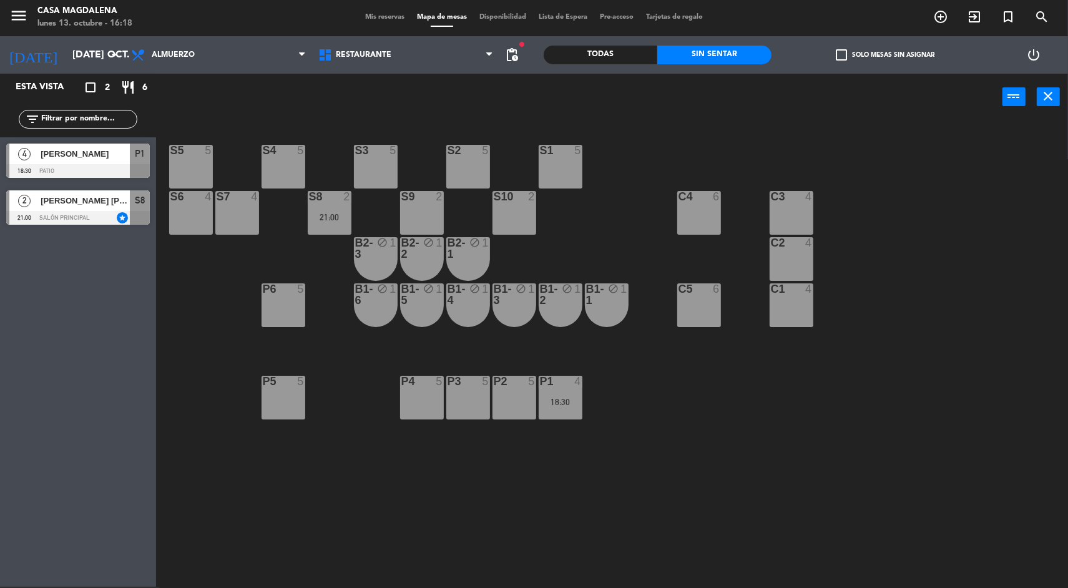
click at [66, 54] on input "[DATE] oct." at bounding box center [132, 55] width 132 height 24
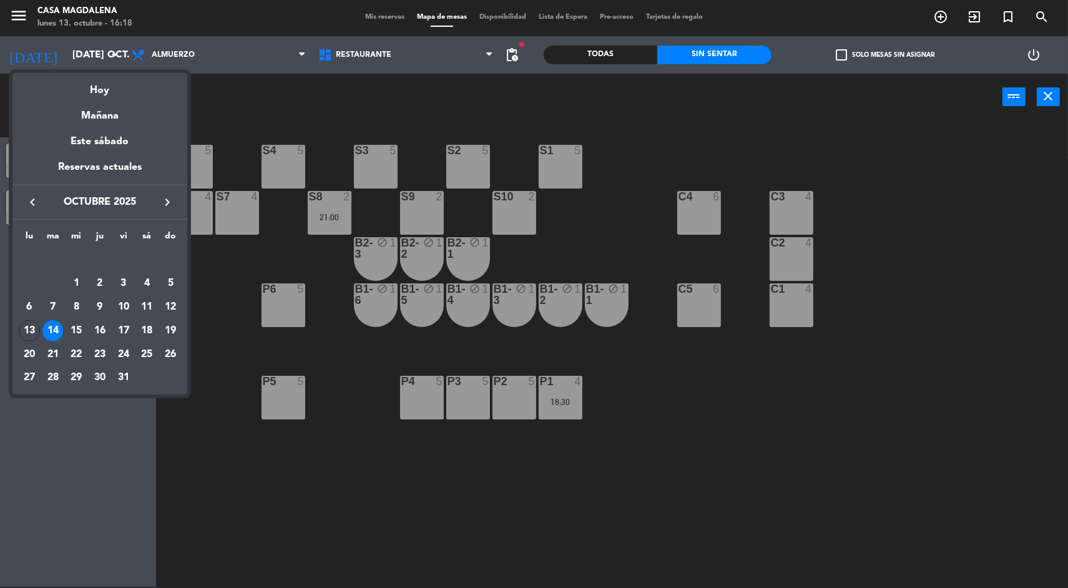
click at [146, 331] on div "18" at bounding box center [146, 330] width 21 height 21
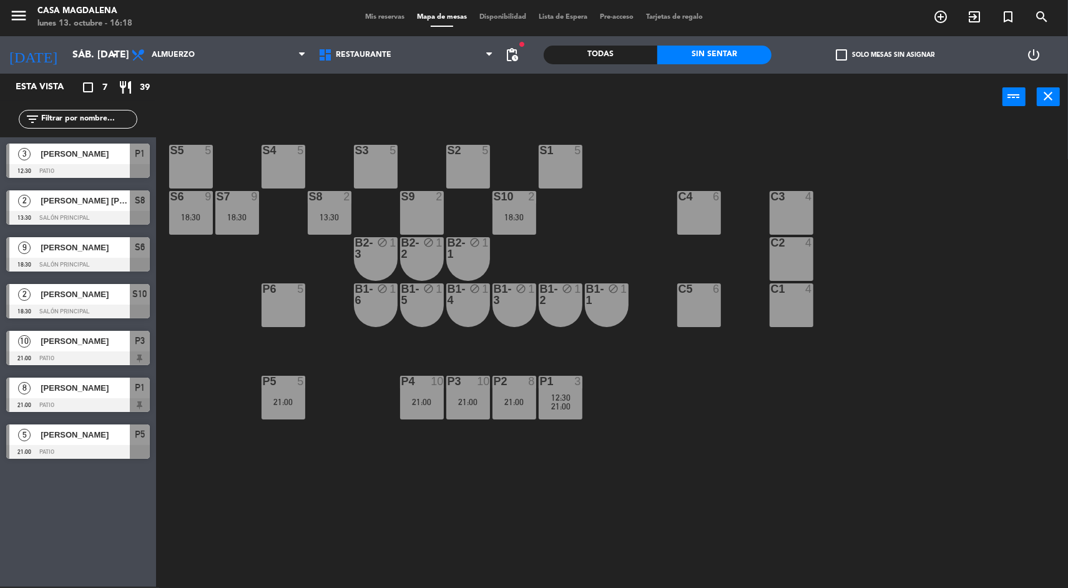
click at [66, 51] on input "sáb. [DATE]" at bounding box center [132, 55] width 132 height 24
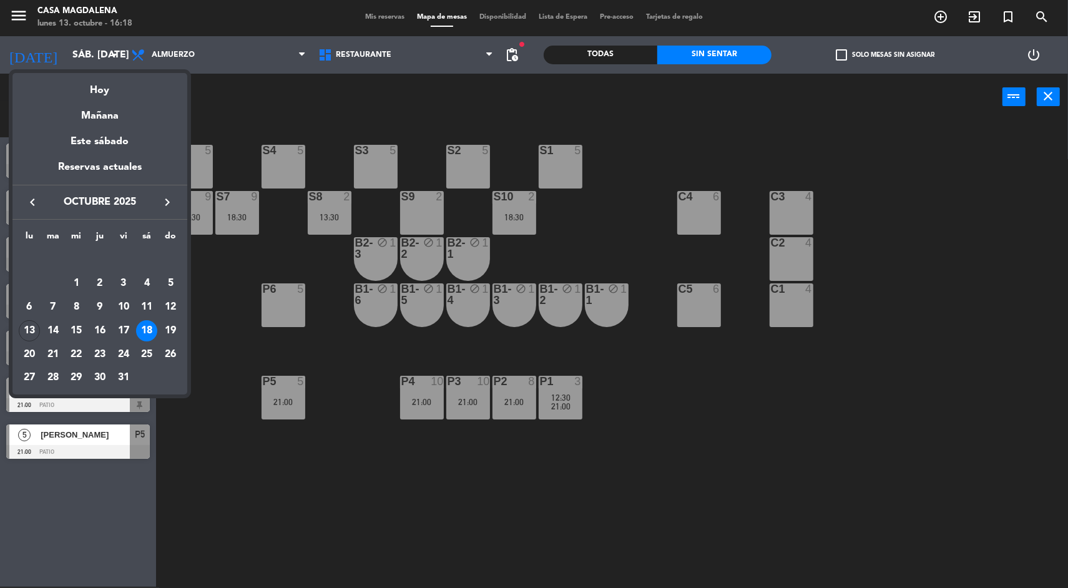
click at [169, 336] on div "19" at bounding box center [170, 330] width 21 height 21
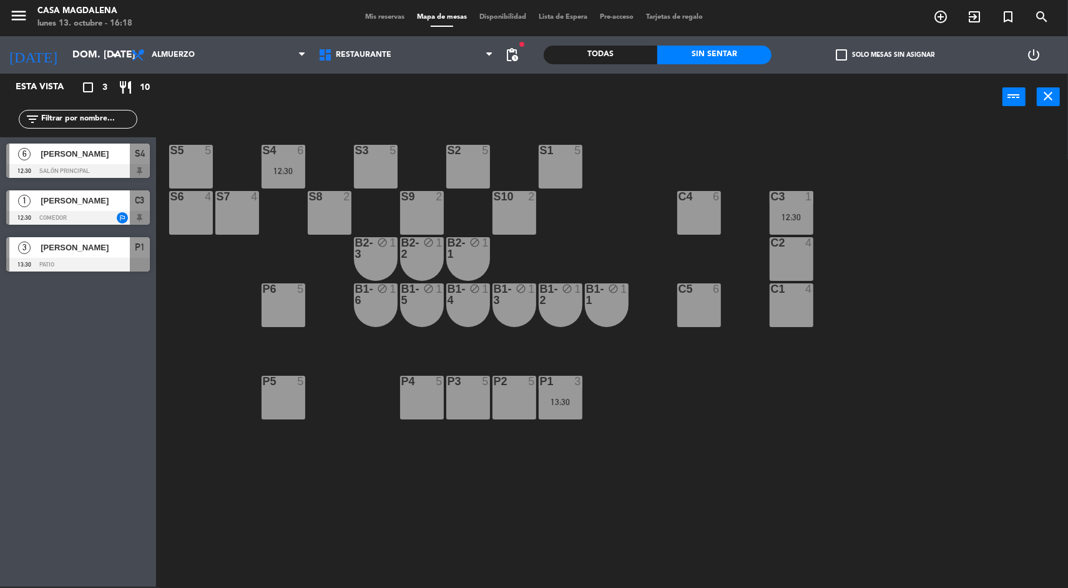
click at [81, 56] on input "dom. [DATE]" at bounding box center [132, 55] width 132 height 24
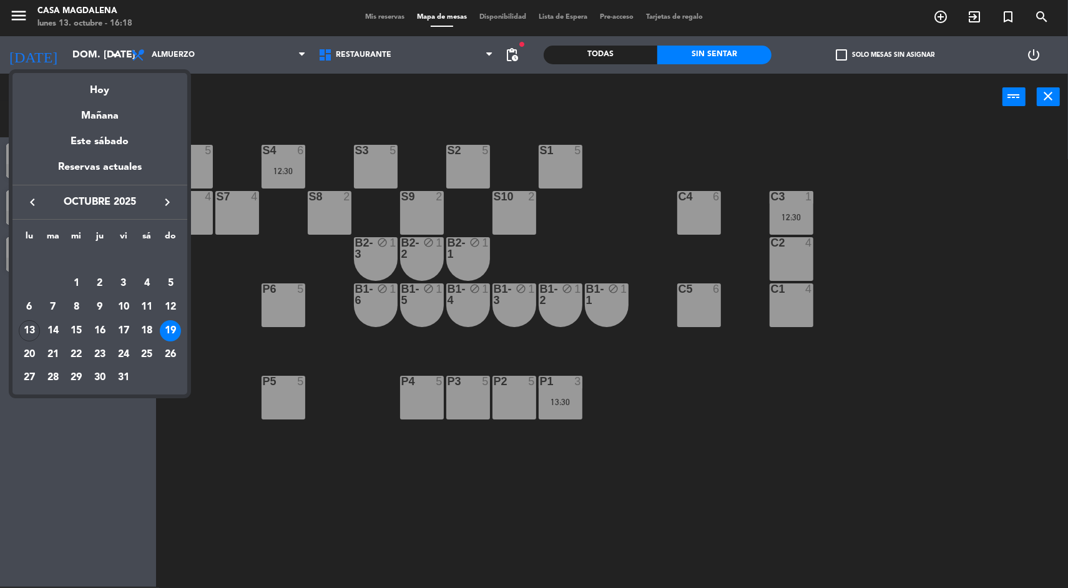
click at [27, 349] on div "20" at bounding box center [29, 354] width 21 height 21
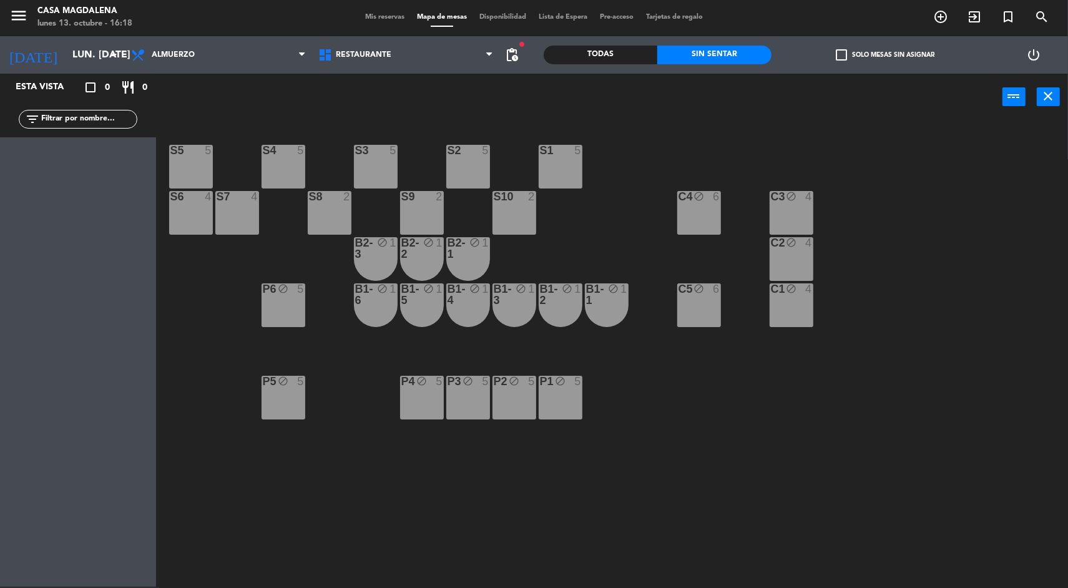
click at [433, 476] on div "S5 5 S4 5 S3 5 S2 5 S1 5 S6 4 S7 4 S8 2 S9 2 S10 2 C3 block 4 C4 block 6 C2 blo…" at bounding box center [617, 355] width 901 height 466
click at [83, 61] on input "lun. [DATE]" at bounding box center [132, 55] width 132 height 24
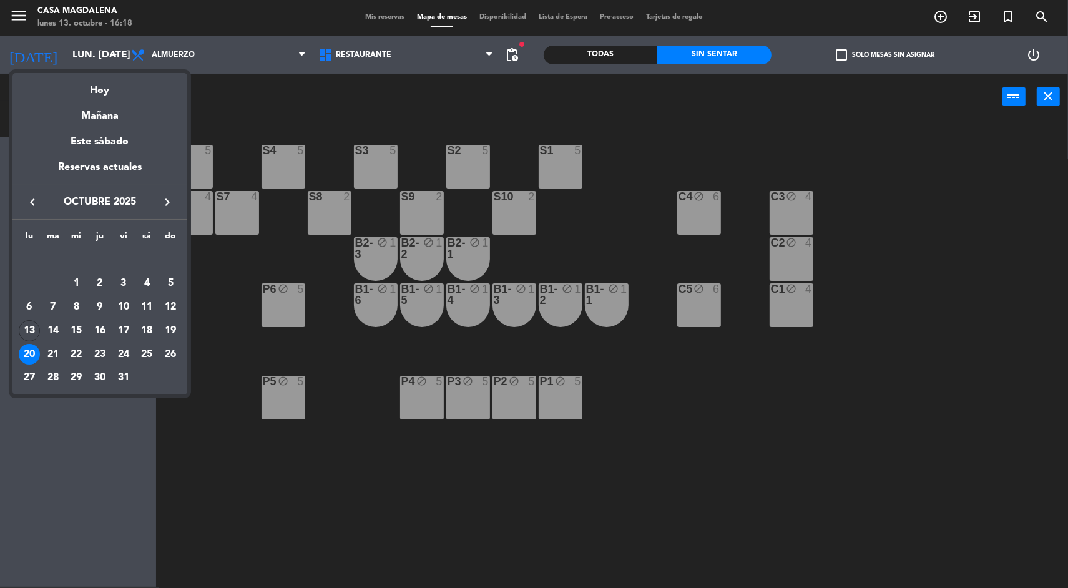
click at [147, 353] on div "25" at bounding box center [146, 354] width 21 height 21
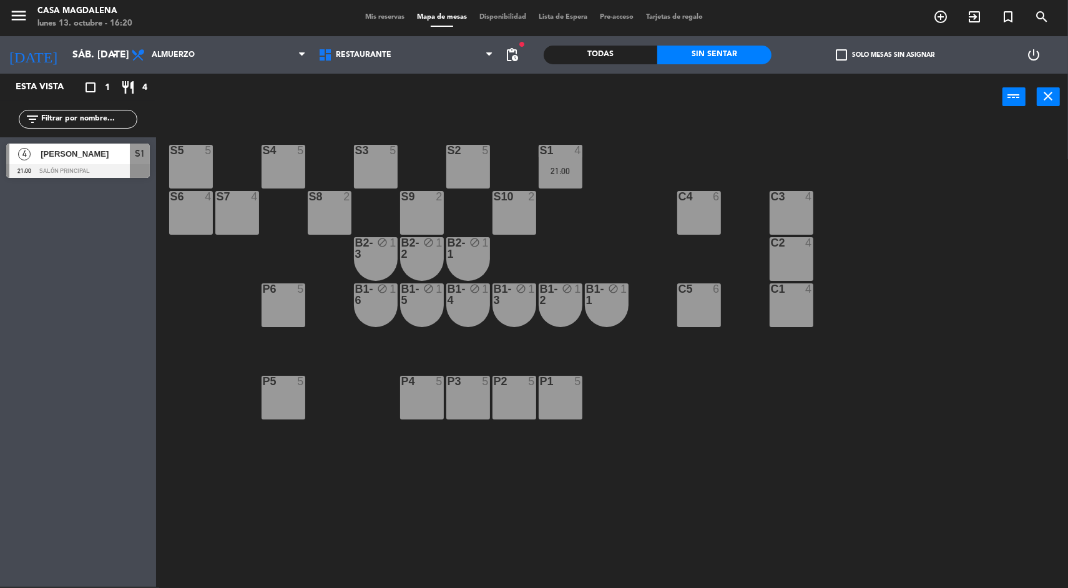
click at [91, 54] on input "sáb. [DATE]" at bounding box center [132, 55] width 132 height 24
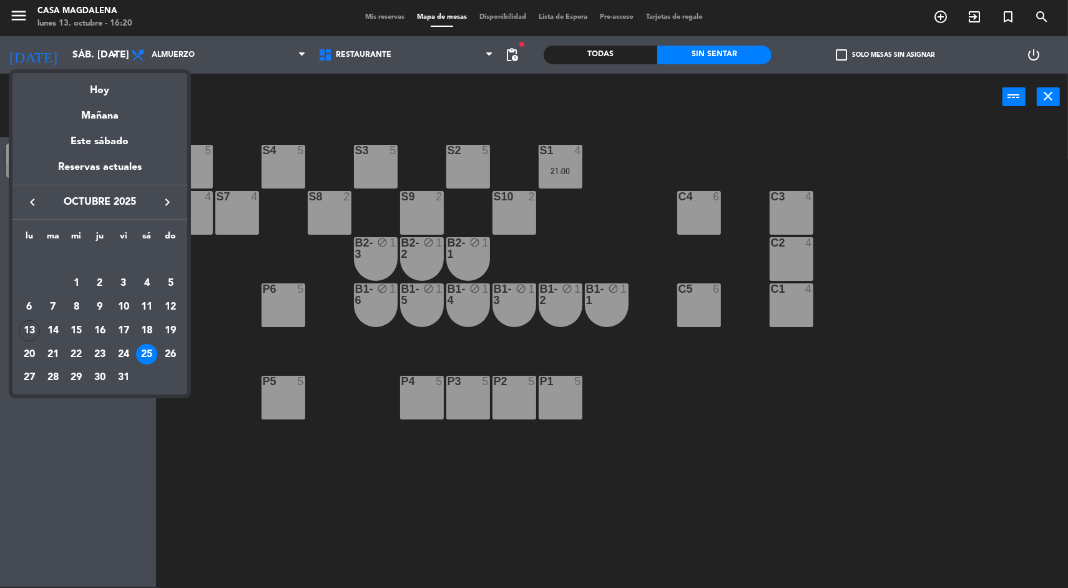
click at [51, 306] on div "7" at bounding box center [52, 306] width 21 height 21
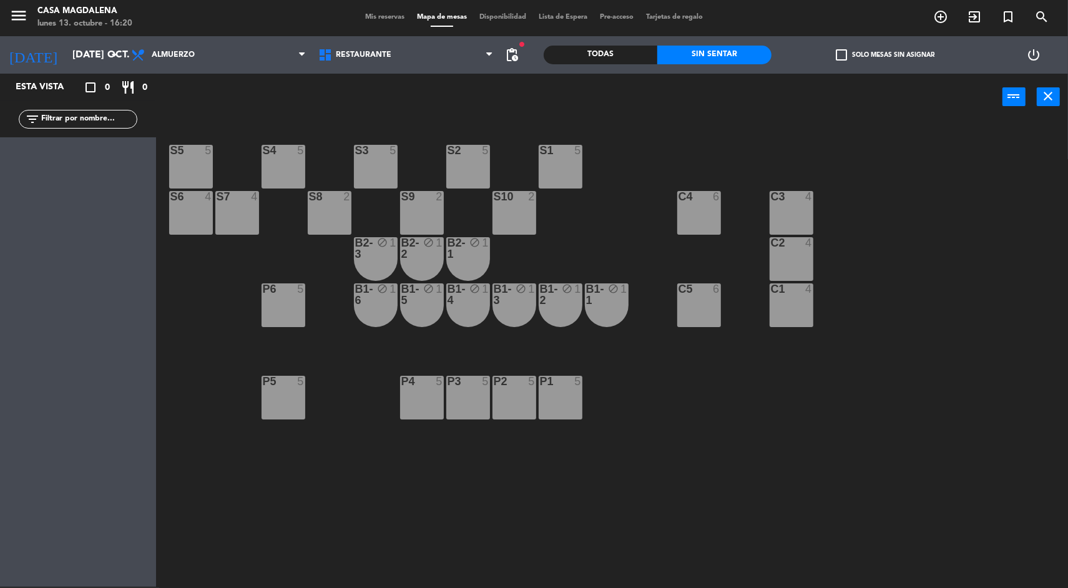
click at [96, 49] on input "[DATE] oct." at bounding box center [132, 55] width 132 height 24
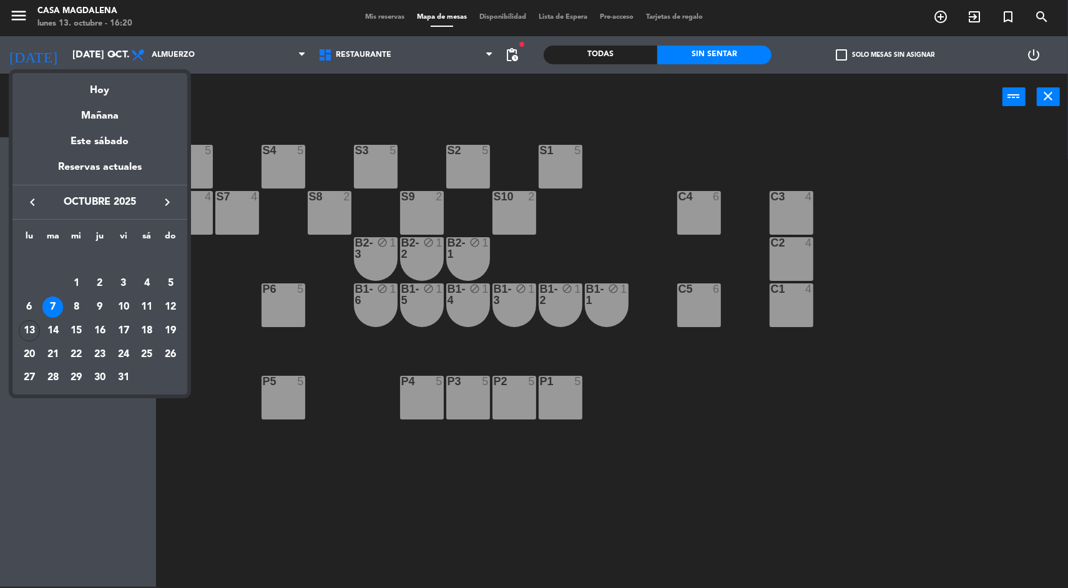
click at [100, 95] on div "Hoy" at bounding box center [99, 86] width 175 height 26
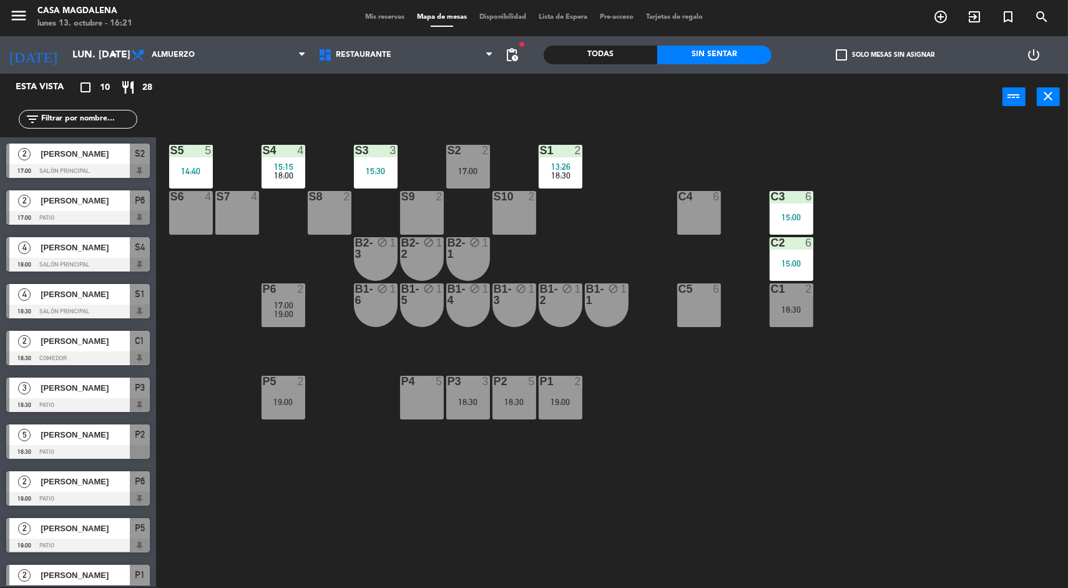
click at [88, 57] on input "lun. [DATE]" at bounding box center [132, 55] width 132 height 24
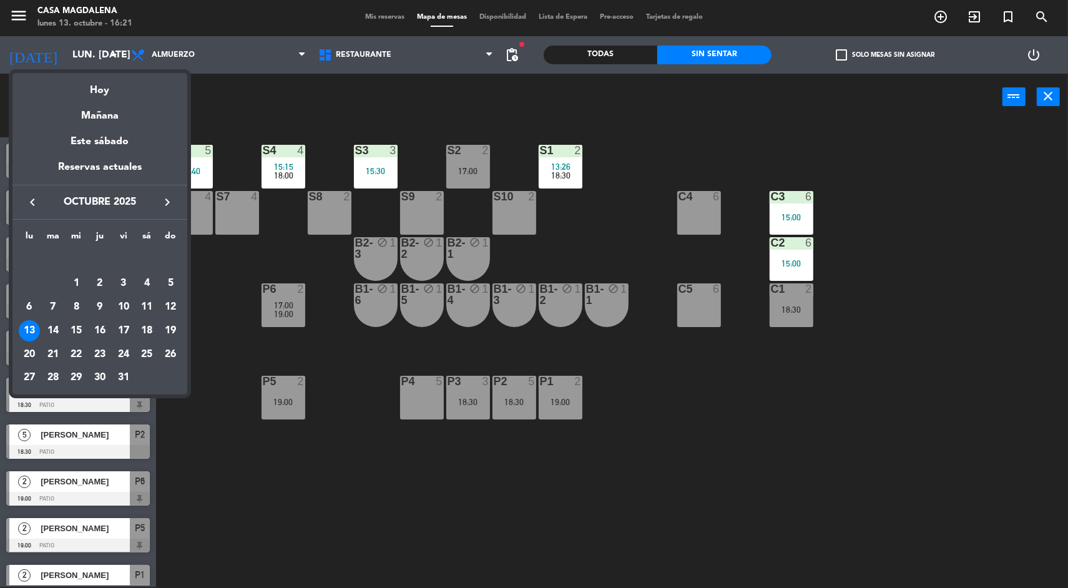
click at [92, 82] on div "Hoy" at bounding box center [99, 86] width 175 height 26
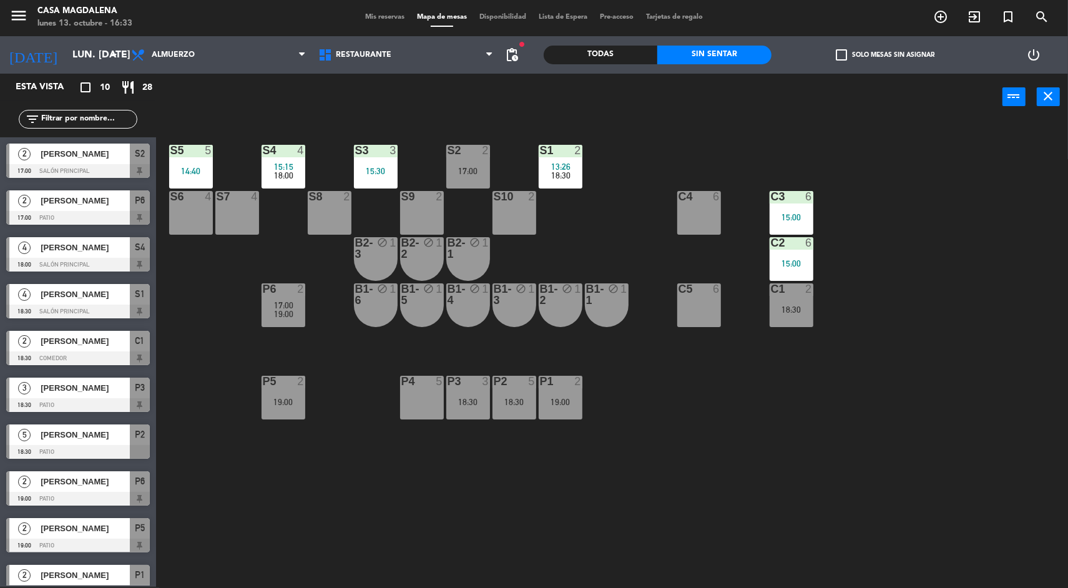
click at [291, 150] on div at bounding box center [283, 150] width 21 height 11
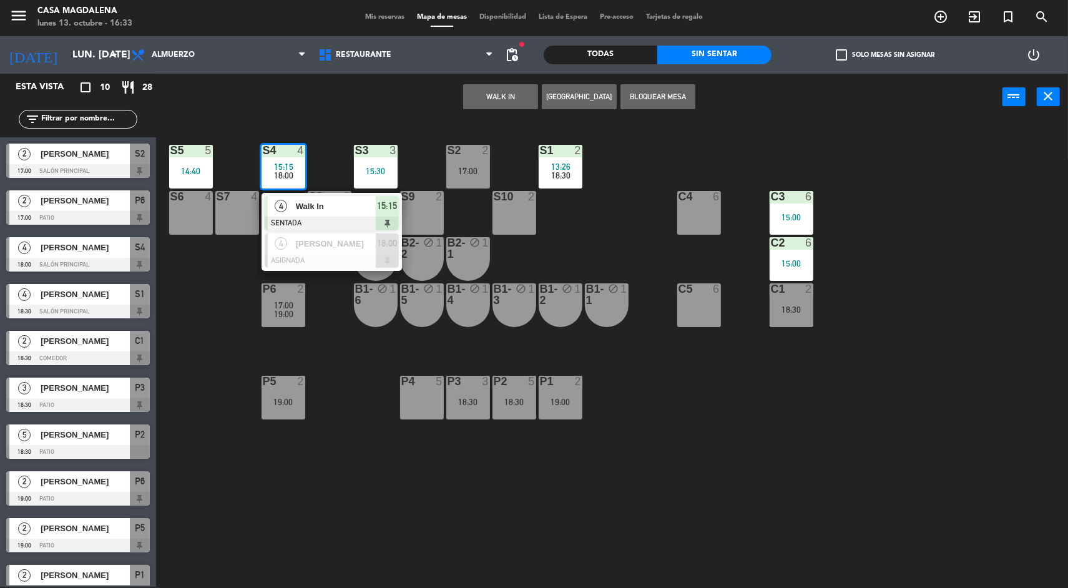
click at [380, 200] on span "15:15" at bounding box center [387, 205] width 20 height 15
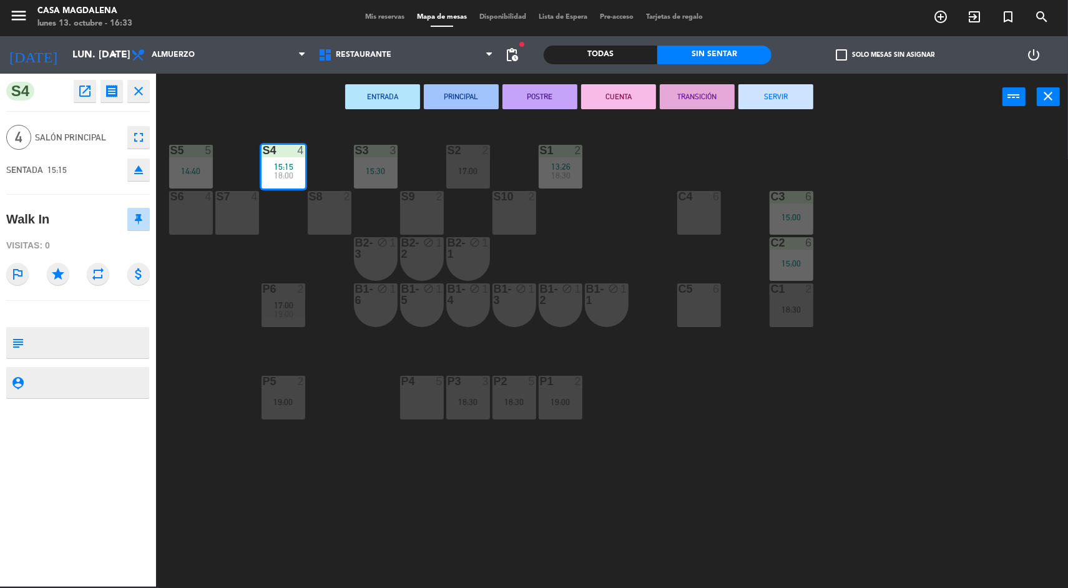
click at [802, 96] on button "SERVIR" at bounding box center [775, 96] width 75 height 25
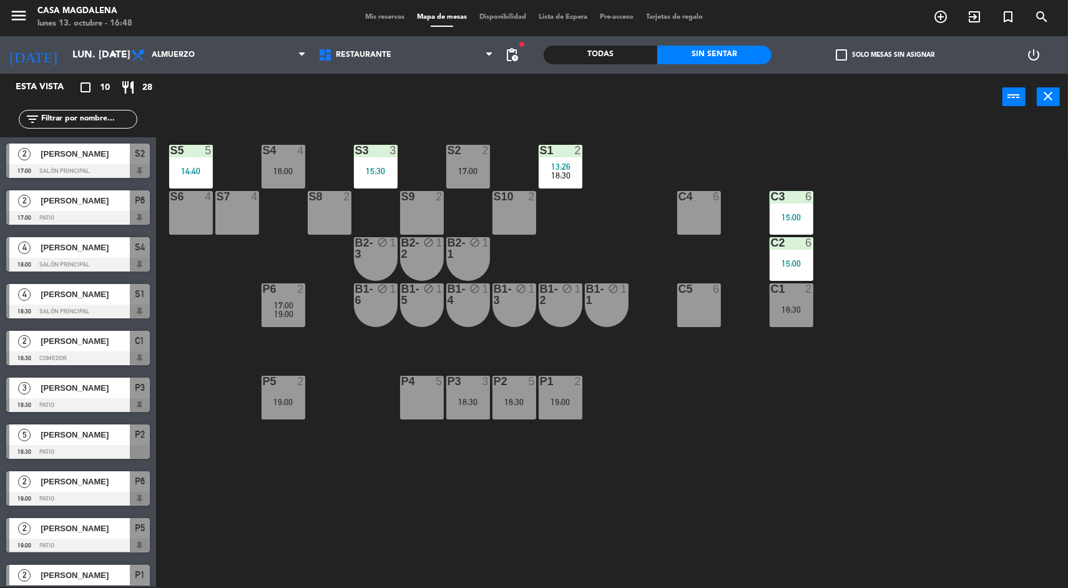
click at [275, 158] on div "S4 4 18:00" at bounding box center [284, 167] width 44 height 44
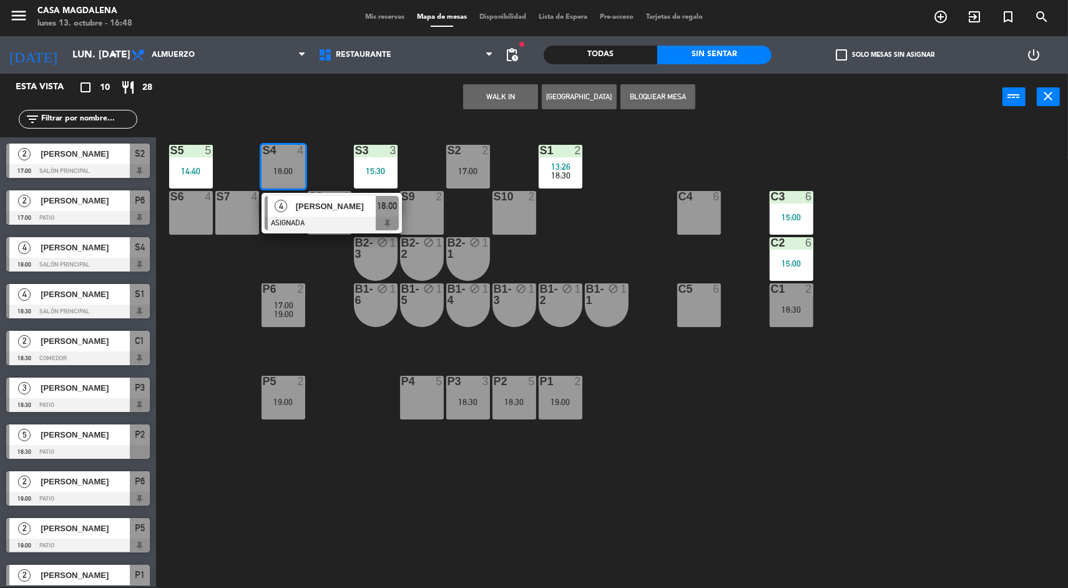
click at [331, 208] on span "[PERSON_NAME]" at bounding box center [336, 206] width 80 height 13
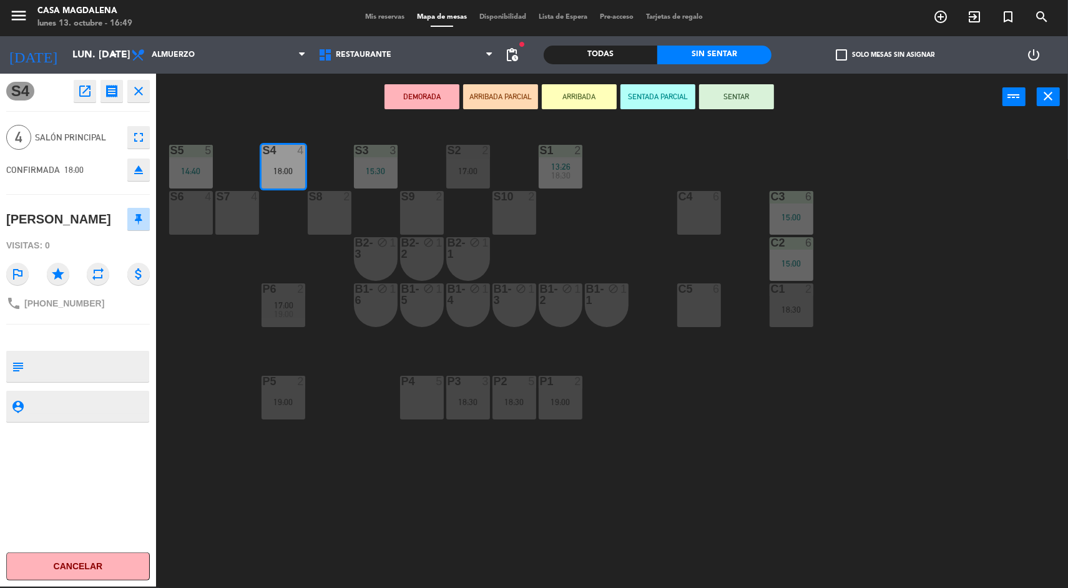
click at [944, 454] on div "S5 5 14:40 S4 4 18:00 S3 3 15:30 S2 2 17:00 S1 2 13:26 18:30 S6 4 S7 4 S8 2 S9 …" at bounding box center [617, 355] width 901 height 466
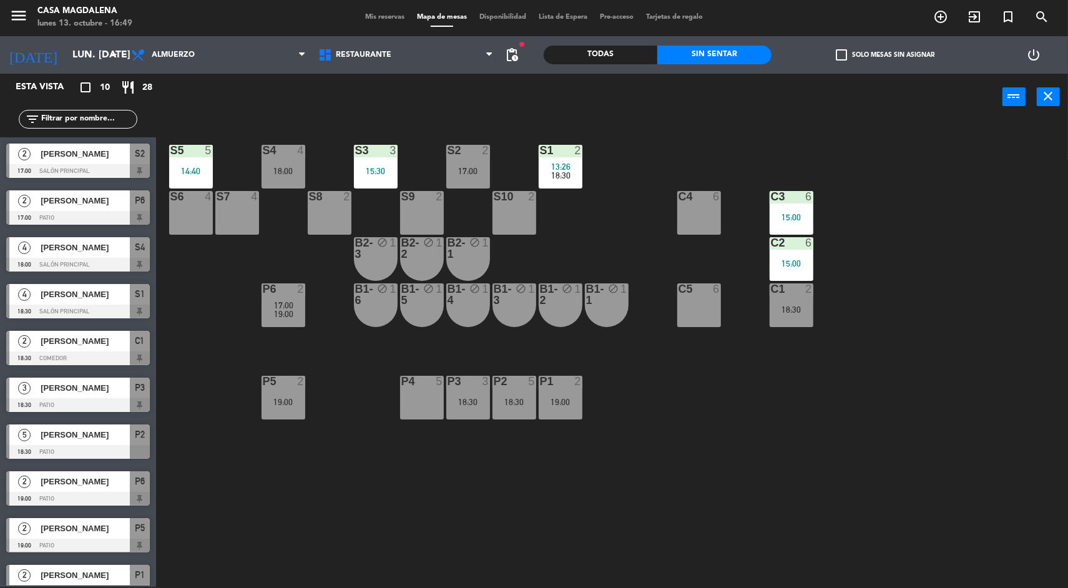
click at [454, 162] on div "S2 2 17:00" at bounding box center [468, 167] width 44 height 44
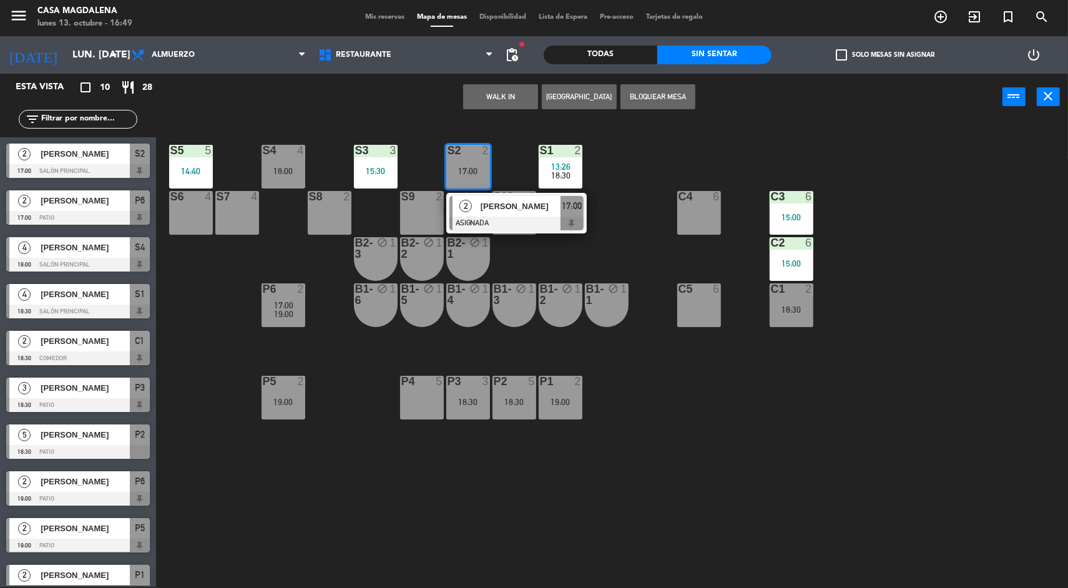
click at [512, 217] on div at bounding box center [516, 224] width 134 height 14
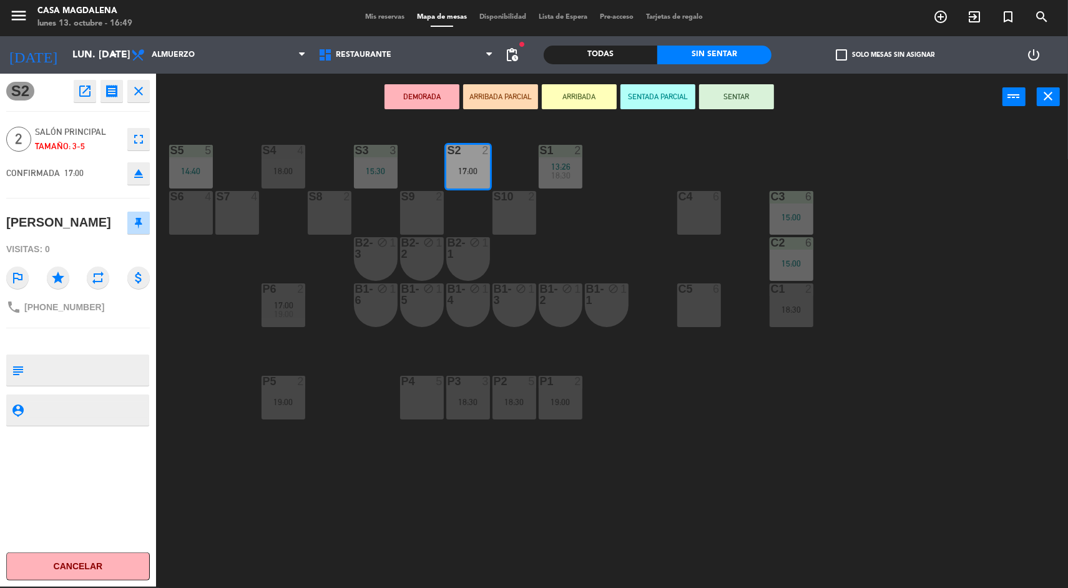
click at [748, 96] on button "SENTAR" at bounding box center [736, 96] width 75 height 25
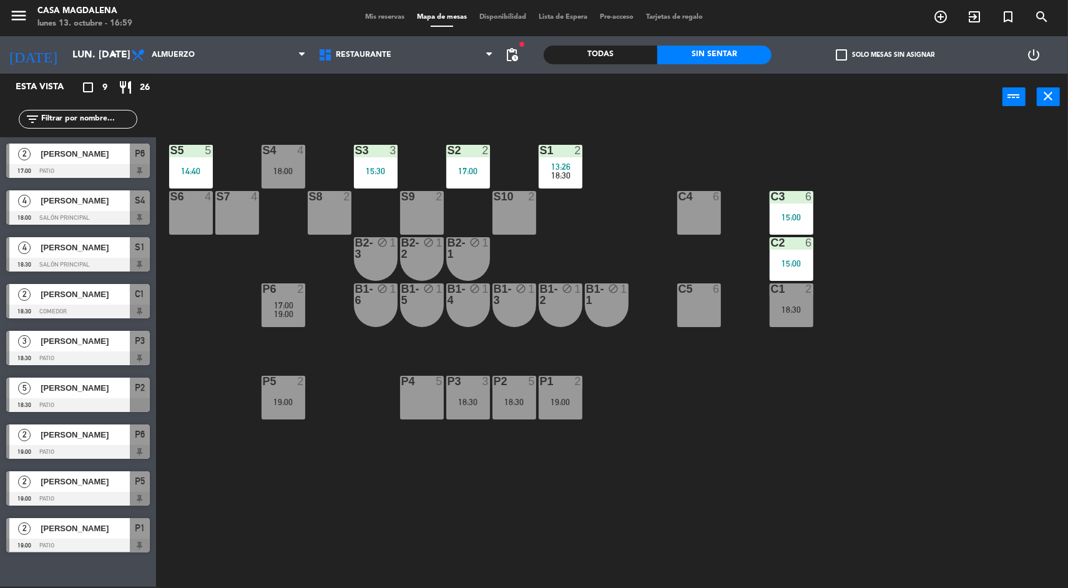
click at [780, 458] on div "S5 5 14:40 S4 4 18:00 S3 3 15:30 S2 2 17:00 S1 2 13:26 18:30 S6 4 S7 4 S8 2 S9 …" at bounding box center [617, 355] width 901 height 466
click at [221, 294] on div "S5 5 14:40 S4 4 18:00 S3 3 15:30 S2 2 17:00 S1 2 13:26 18:30 S6 4 S7 4 S8 2 S9 …" at bounding box center [617, 355] width 901 height 466
click at [182, 145] on div at bounding box center [190, 150] width 21 height 11
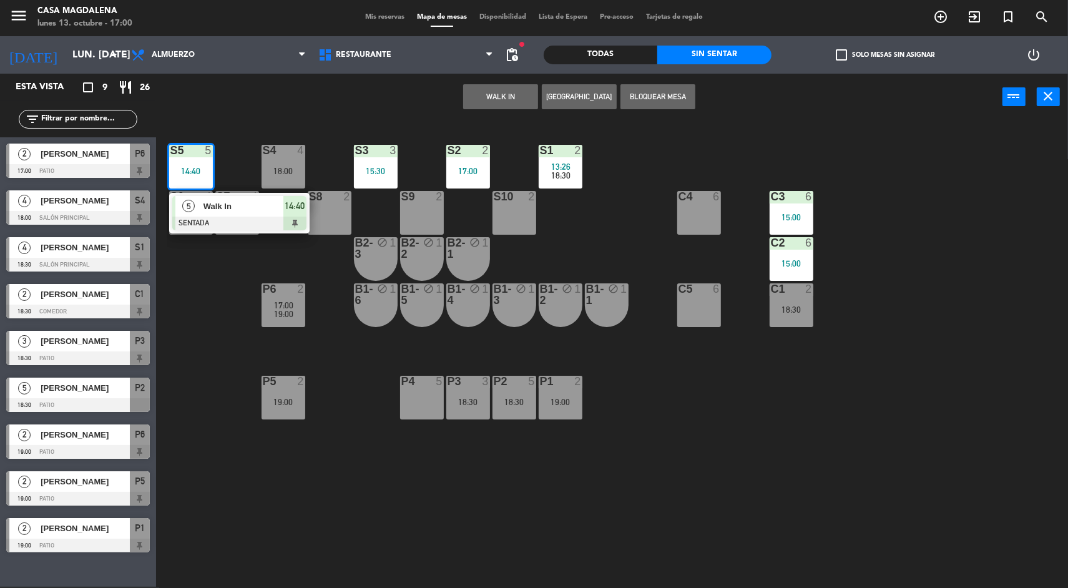
click at [252, 213] on div "Walk In" at bounding box center [242, 206] width 81 height 21
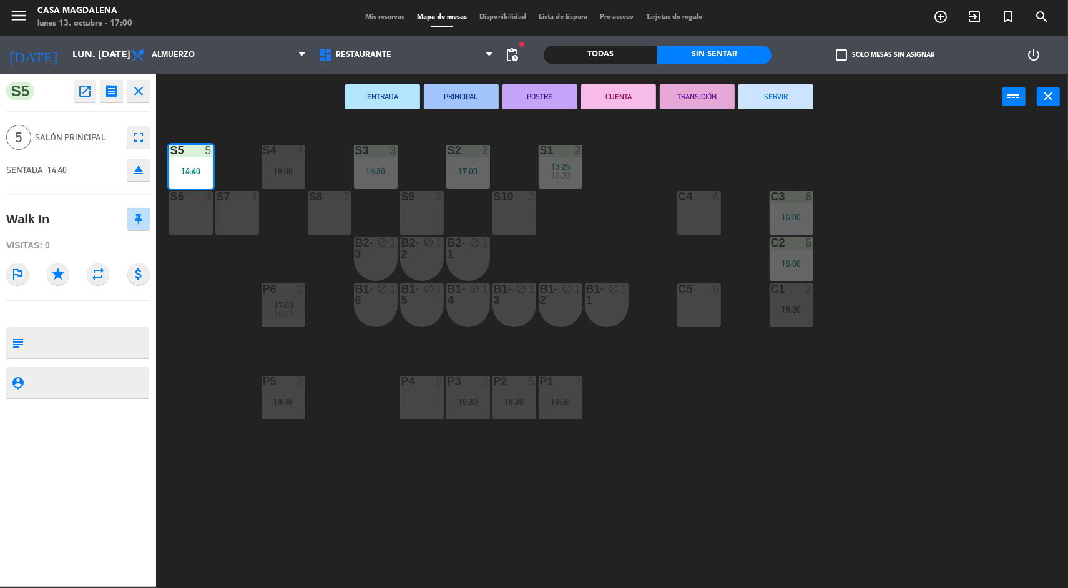
click at [787, 105] on button "SERVIR" at bounding box center [775, 96] width 75 height 25
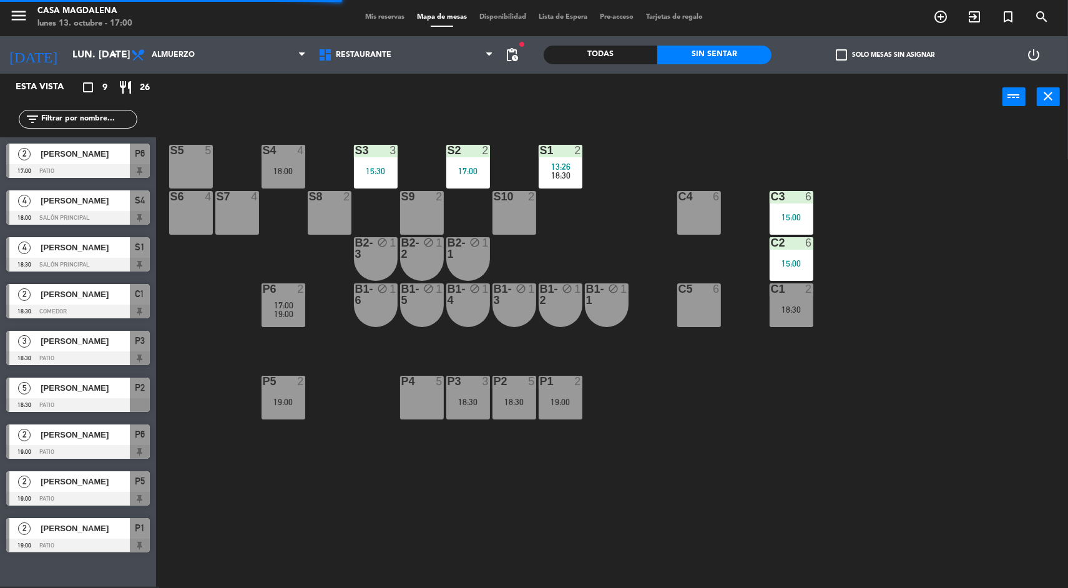
click at [288, 164] on div "S4 4 18:00" at bounding box center [284, 167] width 44 height 44
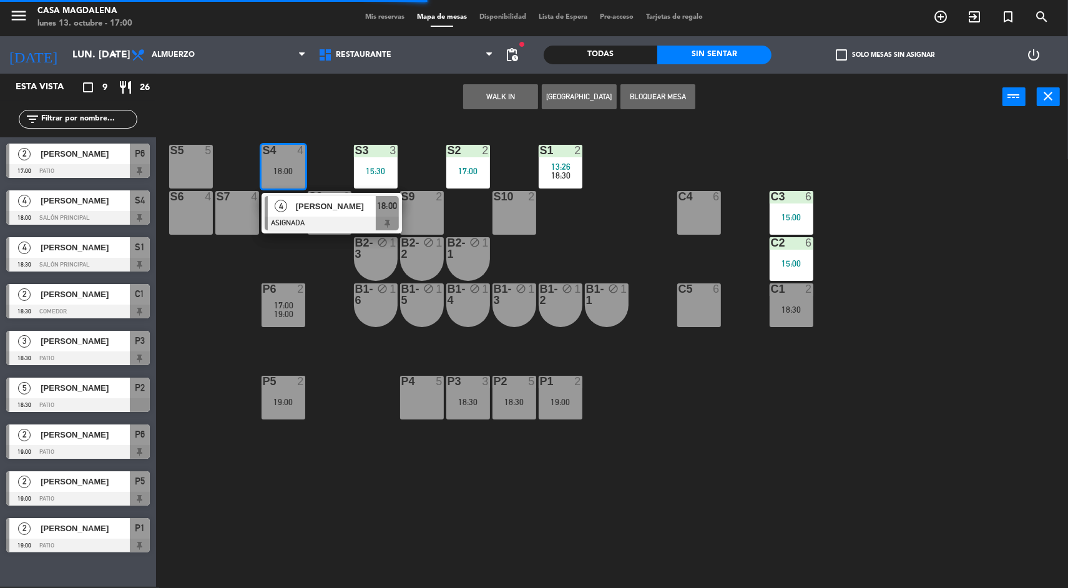
click at [315, 206] on span "[PERSON_NAME]" at bounding box center [336, 206] width 80 height 13
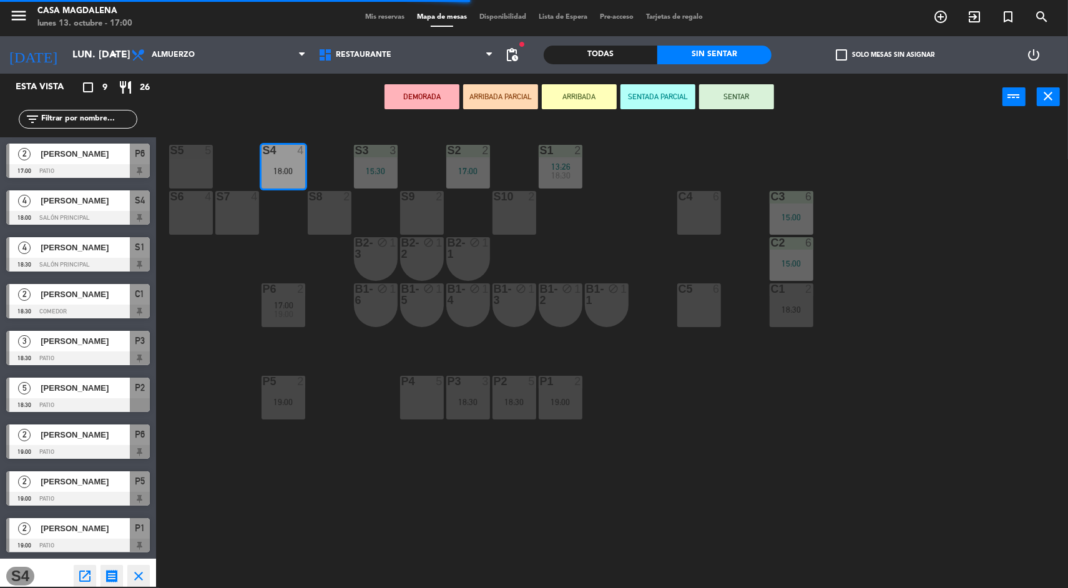
click at [181, 163] on div "S5 5" at bounding box center [191, 167] width 44 height 44
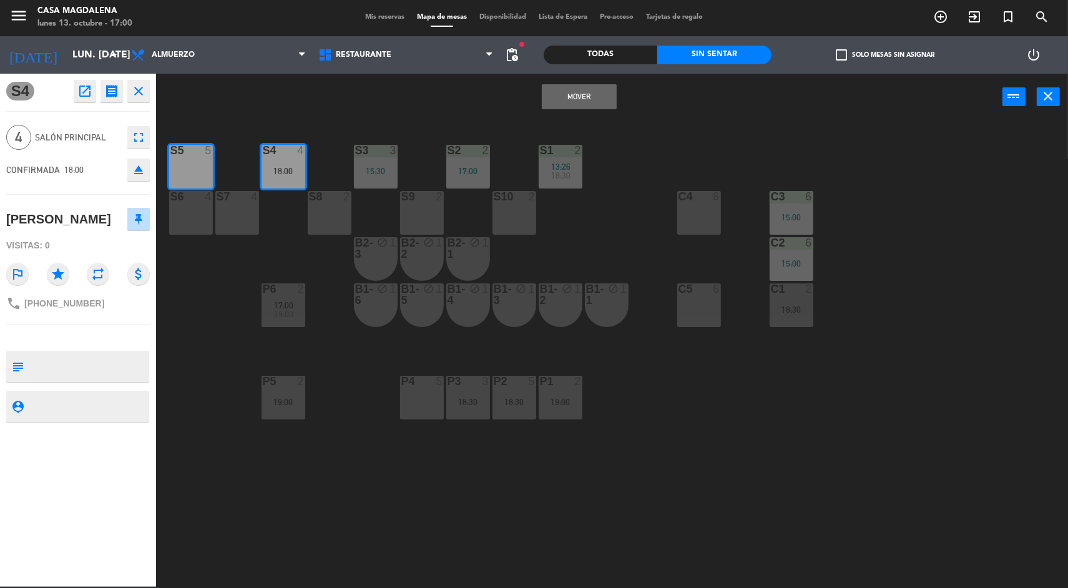
click at [579, 100] on button "Mover" at bounding box center [579, 96] width 75 height 25
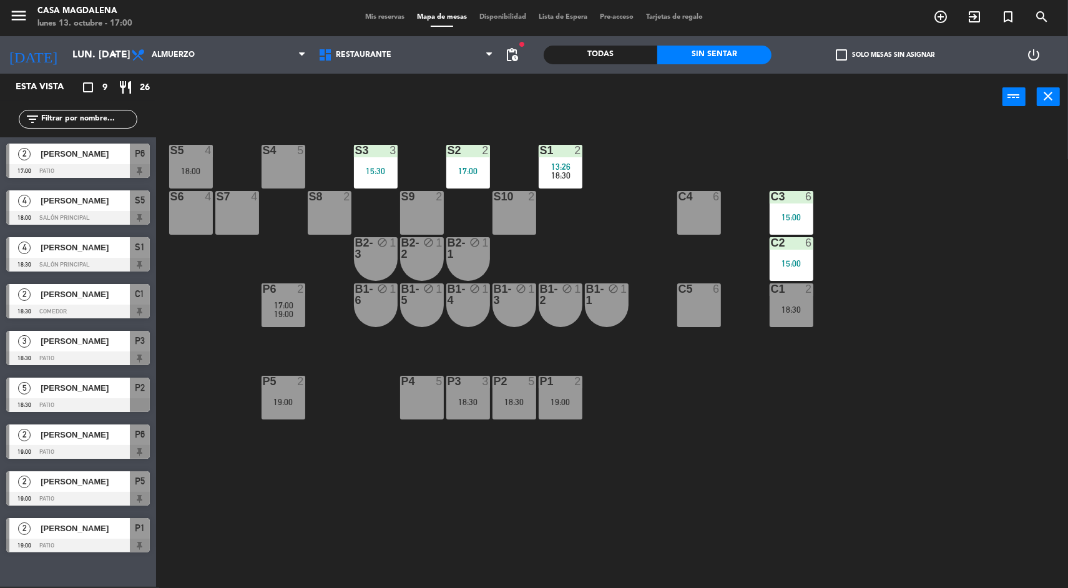
click at [289, 294] on div "P6 2" at bounding box center [284, 289] width 44 height 12
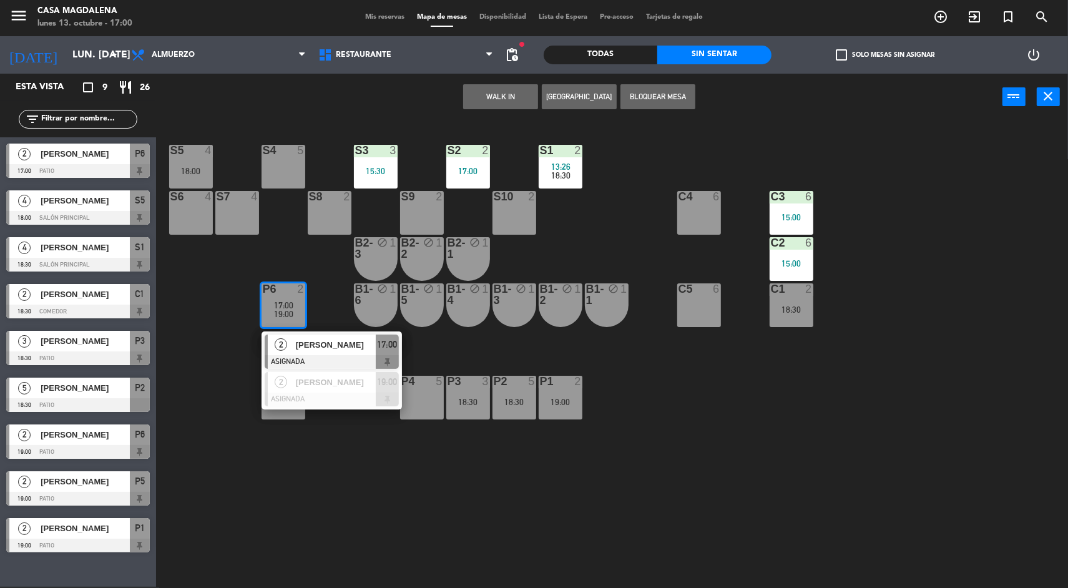
click at [262, 511] on div "S5 4 18:00 S4 5 S3 3 15:30 S2 2 17:00 S1 2 13:26 18:30 S6 4 S7 4 S8 2 S9 2 S10 …" at bounding box center [617, 355] width 901 height 466
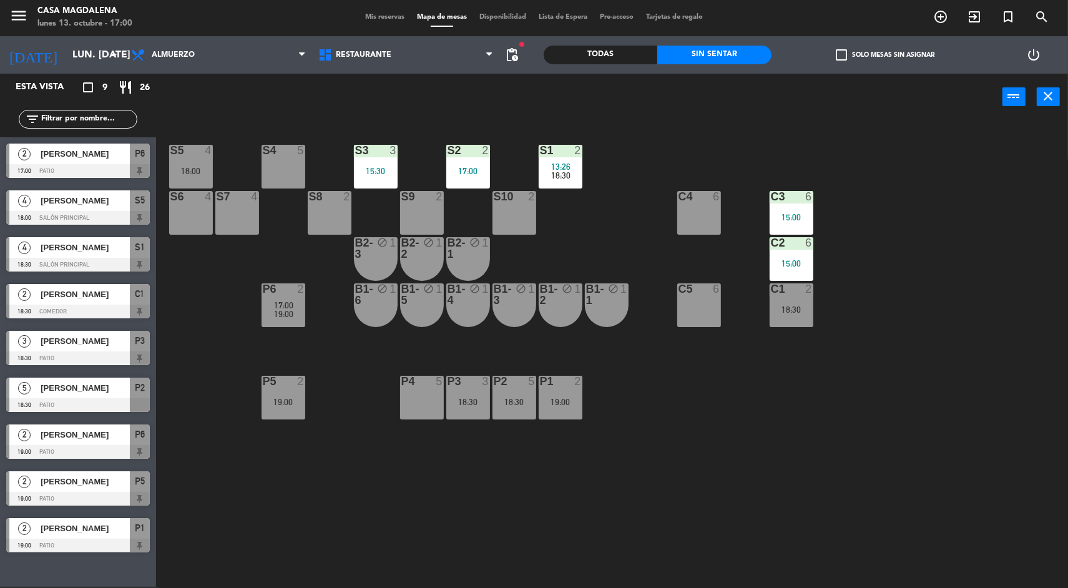
click at [97, 158] on span "[PERSON_NAME]" at bounding box center [85, 153] width 89 height 13
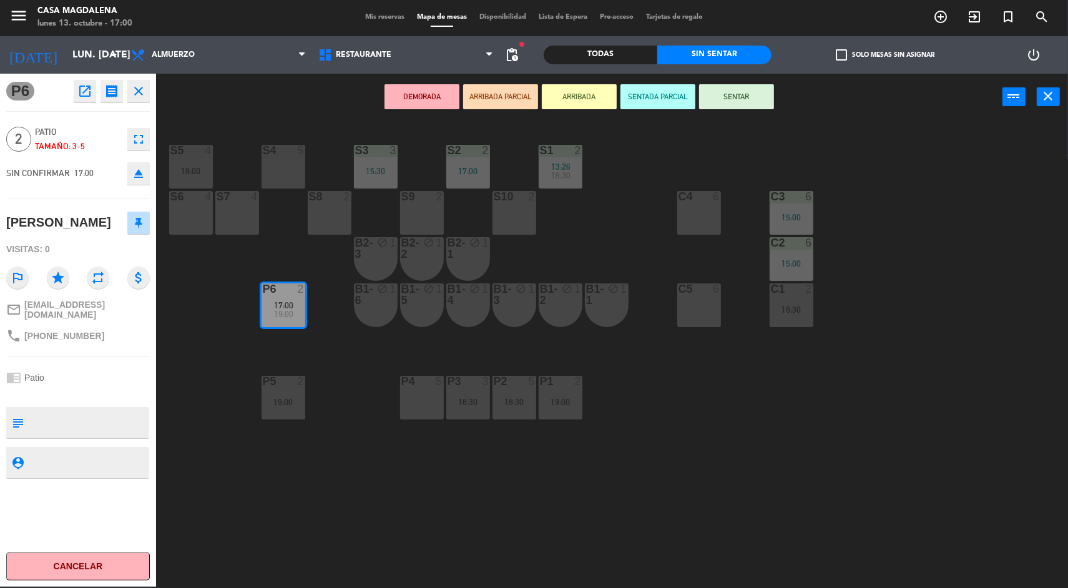
click at [277, 161] on div "S4 5" at bounding box center [284, 167] width 44 height 44
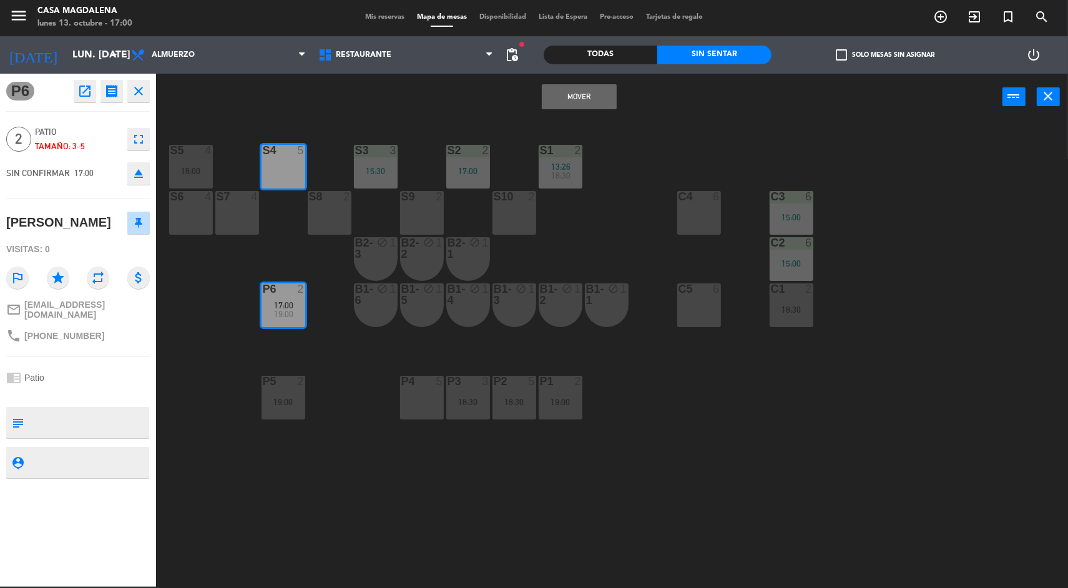
click at [584, 95] on button "Mover" at bounding box center [579, 96] width 75 height 25
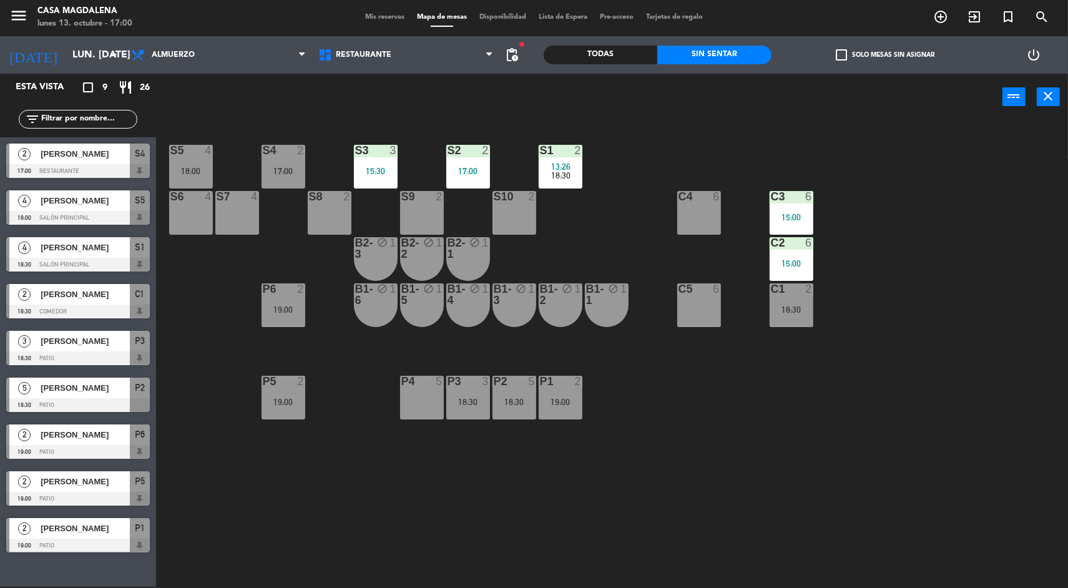
click at [271, 158] on div "S4 2 17:00" at bounding box center [284, 167] width 44 height 44
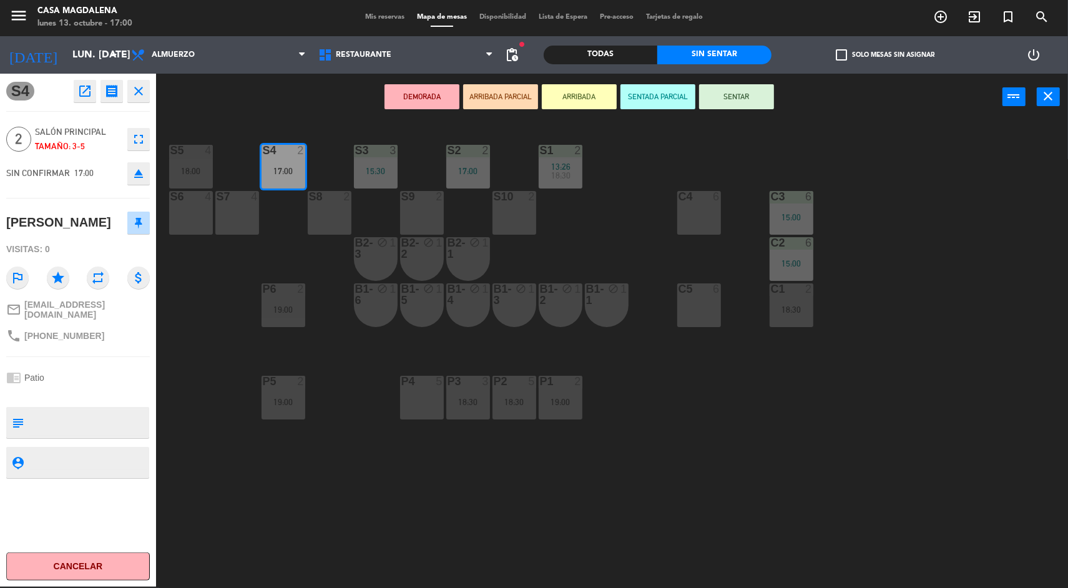
click at [732, 94] on button "SENTAR" at bounding box center [736, 96] width 75 height 25
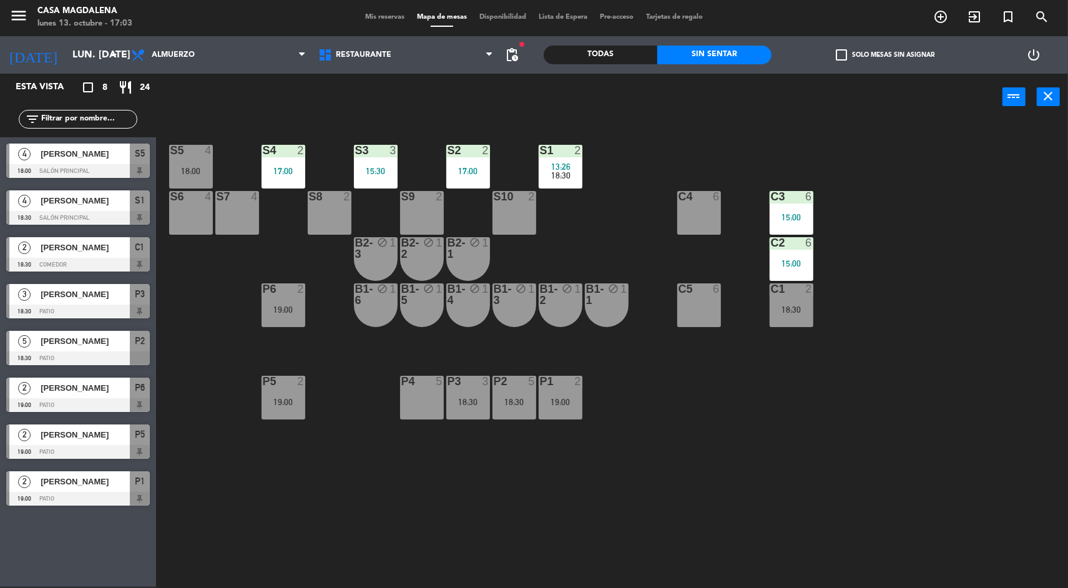
click at [669, 491] on div "S5 4 18:00 S4 2 17:00 S3 3 15:30 S2 2 17:00 S1 2 13:26 18:30 S6 4 S7 4 S8 2 S9 …" at bounding box center [617, 355] width 901 height 466
click at [283, 502] on div "S5 4 18:00 S4 2 17:00 S3 3 15:30 S2 2 17:00 S1 2 13:26 18:30 S6 4 S7 4 S8 2 S9 …" at bounding box center [617, 355] width 901 height 466
click at [219, 471] on div "S5 4 18:00 S4 2 17:00 S3 3 15:30 S2 2 17:00 S1 2 13:26 18:30 S6 4 S7 4 S8 2 S9 …" at bounding box center [617, 355] width 901 height 466
click at [186, 194] on div at bounding box center [190, 196] width 21 height 11
click at [223, 453] on div "S5 4 18:00 S4 2 17:00 S3 3 15:30 S2 2 17:00 S1 2 13:26 18:30 S6 4 S7 4 S8 2 S9 …" at bounding box center [617, 355] width 901 height 466
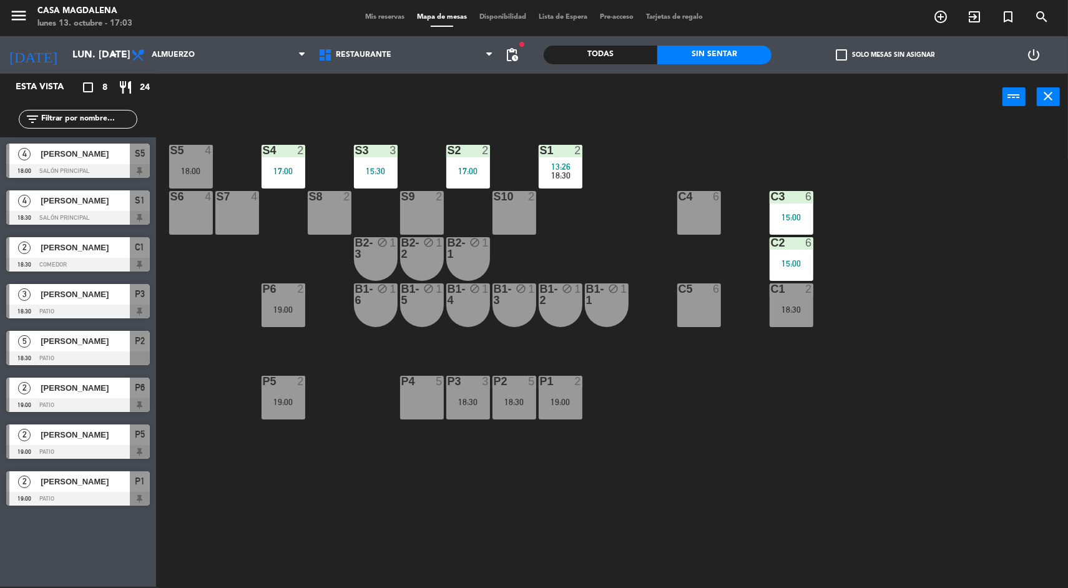
click at [188, 167] on div "18:00" at bounding box center [191, 171] width 44 height 9
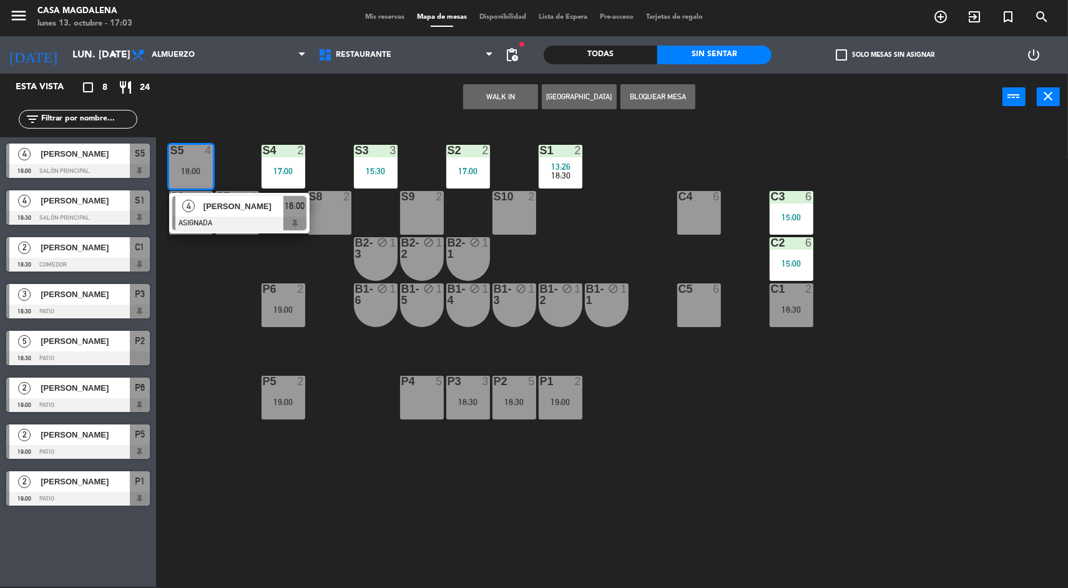
click at [248, 217] on div at bounding box center [239, 224] width 134 height 14
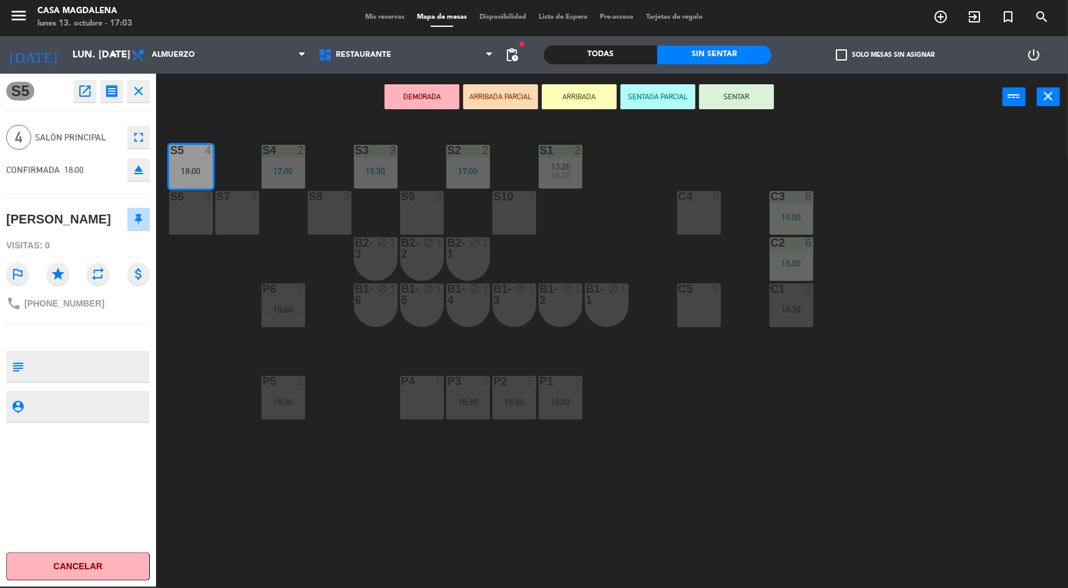
click at [230, 216] on div "S7 4" at bounding box center [237, 213] width 44 height 44
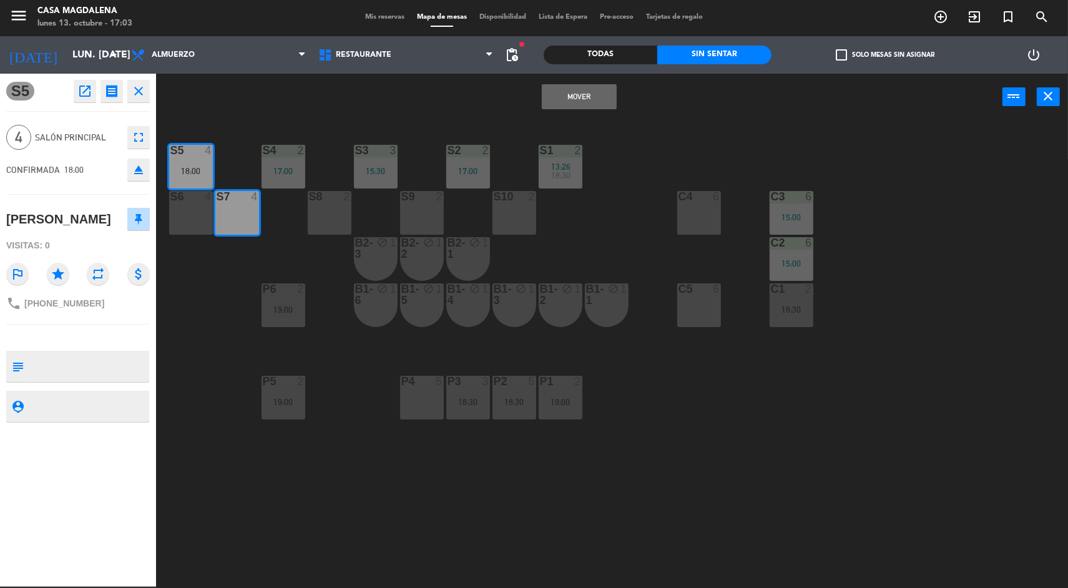
click at [553, 87] on button "Mover" at bounding box center [579, 96] width 75 height 25
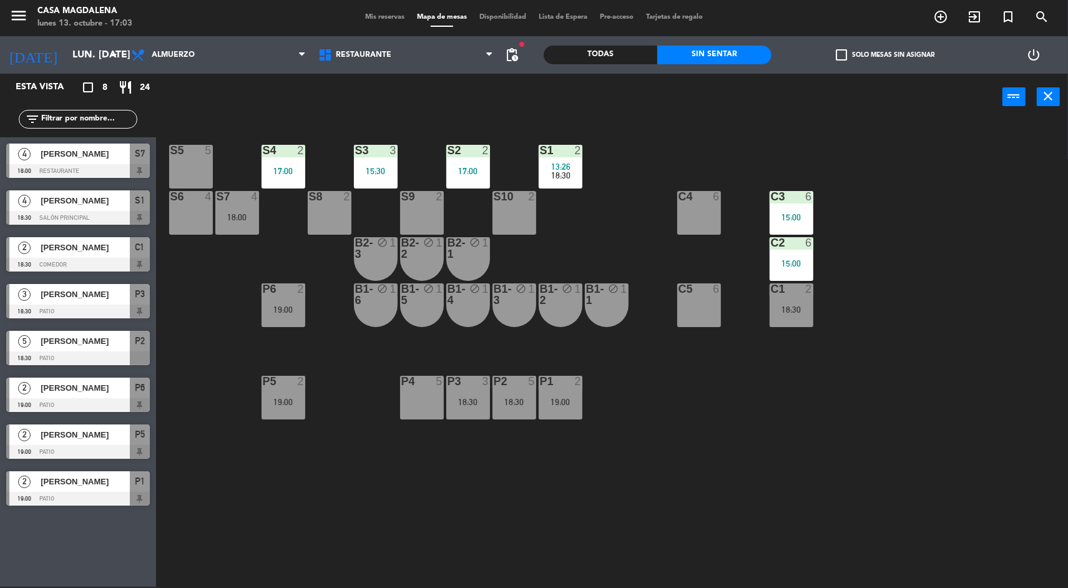
click at [197, 176] on div "S5 5" at bounding box center [191, 167] width 44 height 44
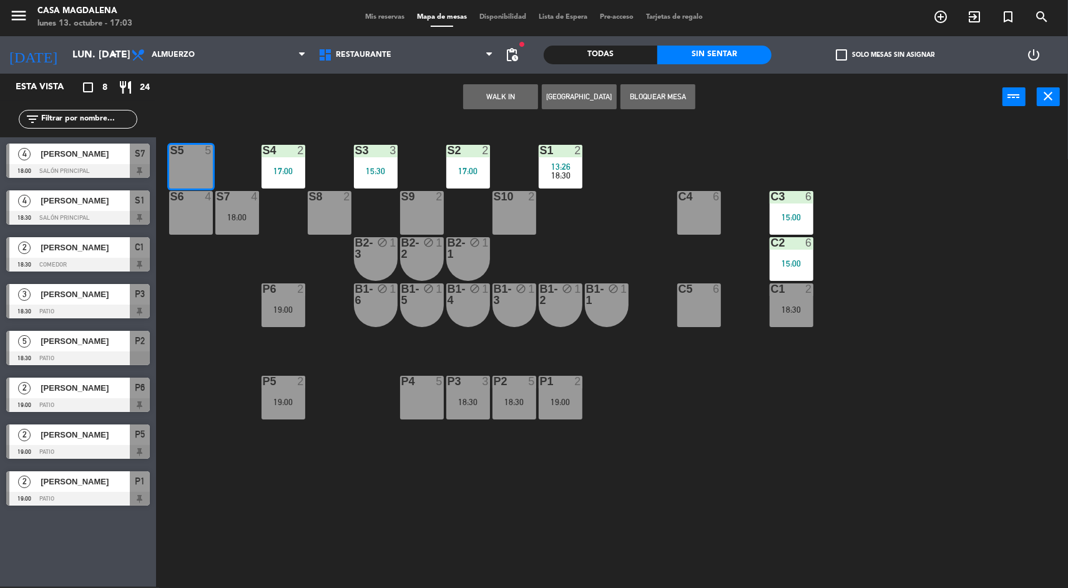
click at [698, 429] on div "S5 5 S4 2 17:00 S3 3 15:30 S2 2 17:00 S1 2 13:26 18:30 S6 4 S7 4 18:00 S8 2 S9 …" at bounding box center [617, 355] width 901 height 466
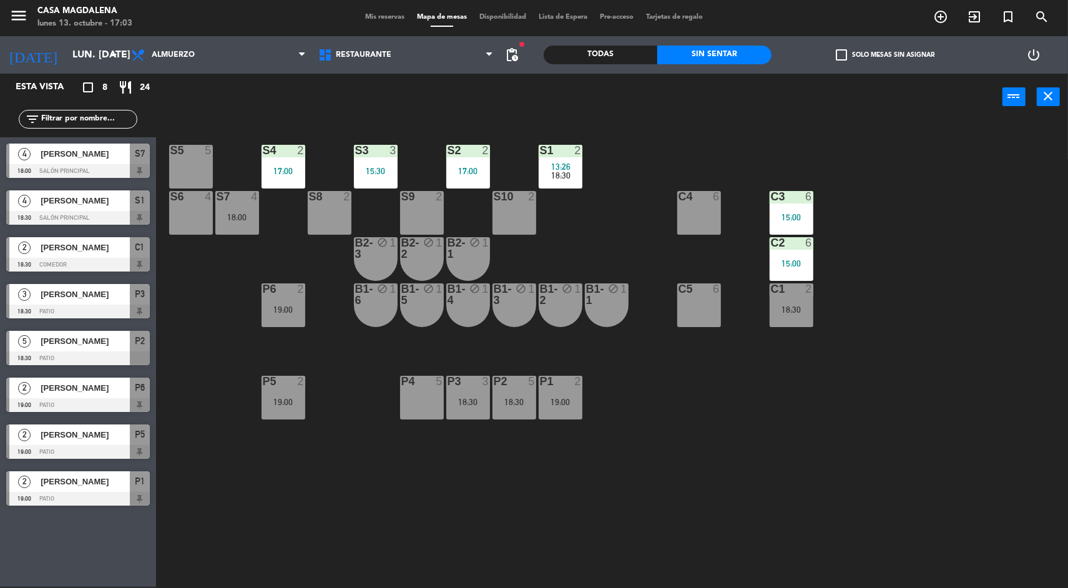
click at [372, 169] on div "15:30" at bounding box center [376, 171] width 44 height 9
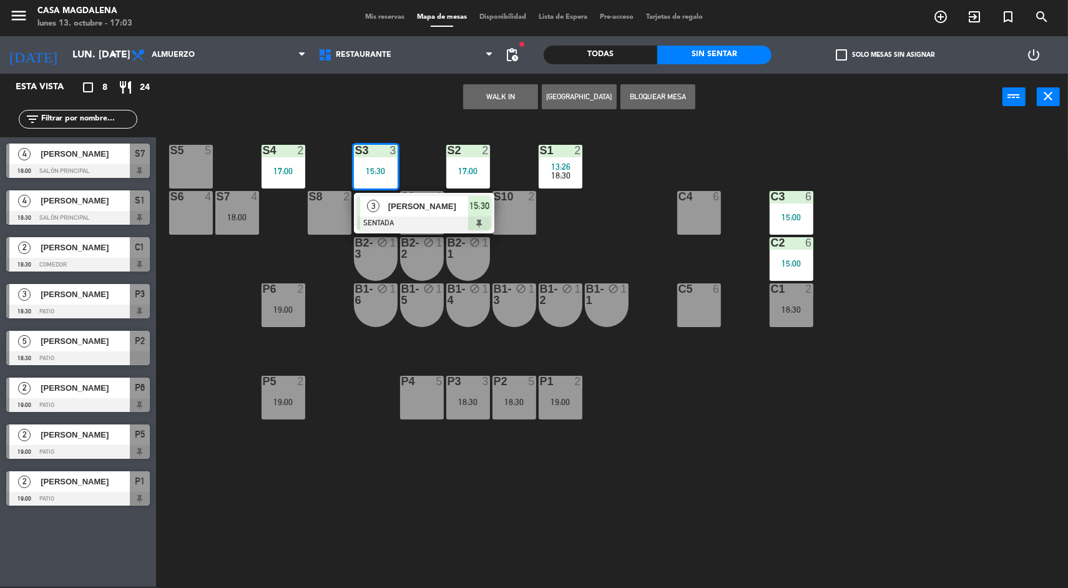
click at [408, 225] on div at bounding box center [424, 224] width 134 height 14
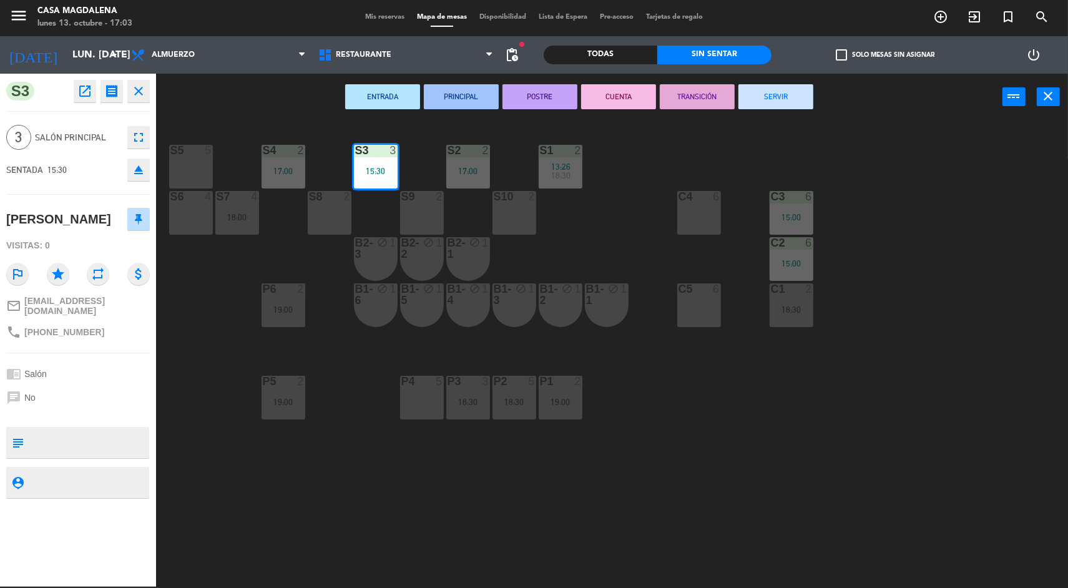
click at [777, 96] on button "SERVIR" at bounding box center [775, 96] width 75 height 25
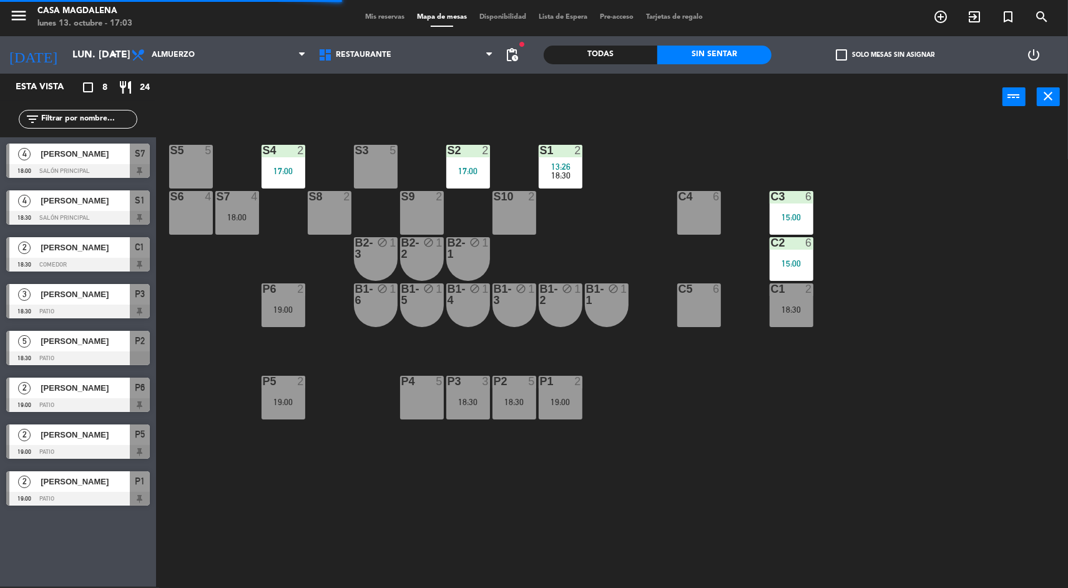
click at [210, 257] on div "S5 5 S4 2 17:00 S3 5 S2 2 17:00 S1 2 13:26 18:30 S6 4 S7 4 18:00 S8 2 S9 2 S10 …" at bounding box center [617, 355] width 901 height 466
click at [659, 429] on div "S5 5 S4 2 17:00 S3 5 S2 2 17:00 S1 2 13:26 18:30 S6 4 S7 4 18:00 S8 2 S9 2 S10 …" at bounding box center [617, 355] width 901 height 466
click at [367, 150] on div at bounding box center [375, 150] width 21 height 11
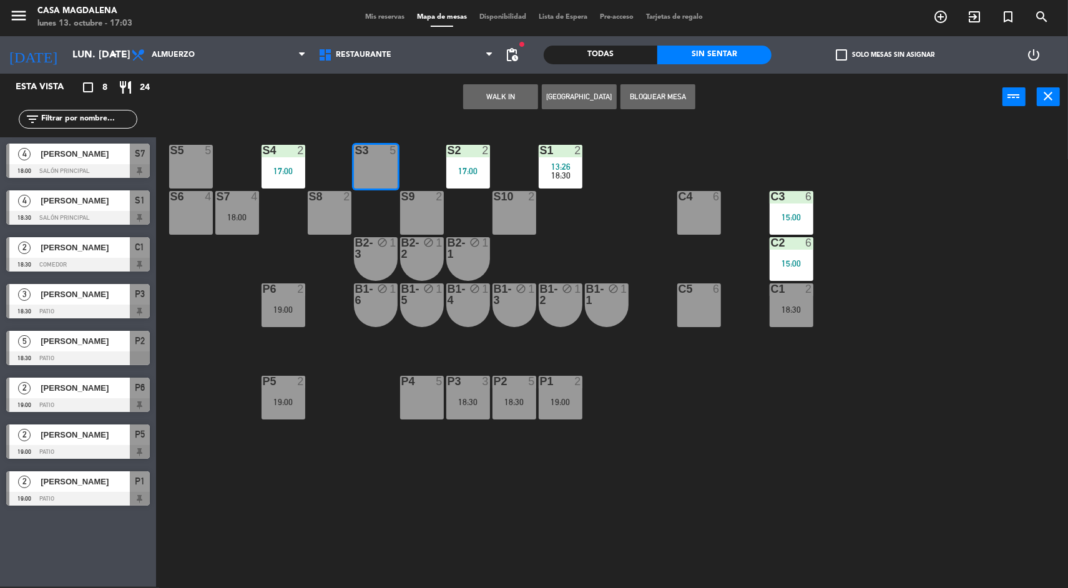
click at [501, 86] on button "WALK IN" at bounding box center [500, 96] width 75 height 25
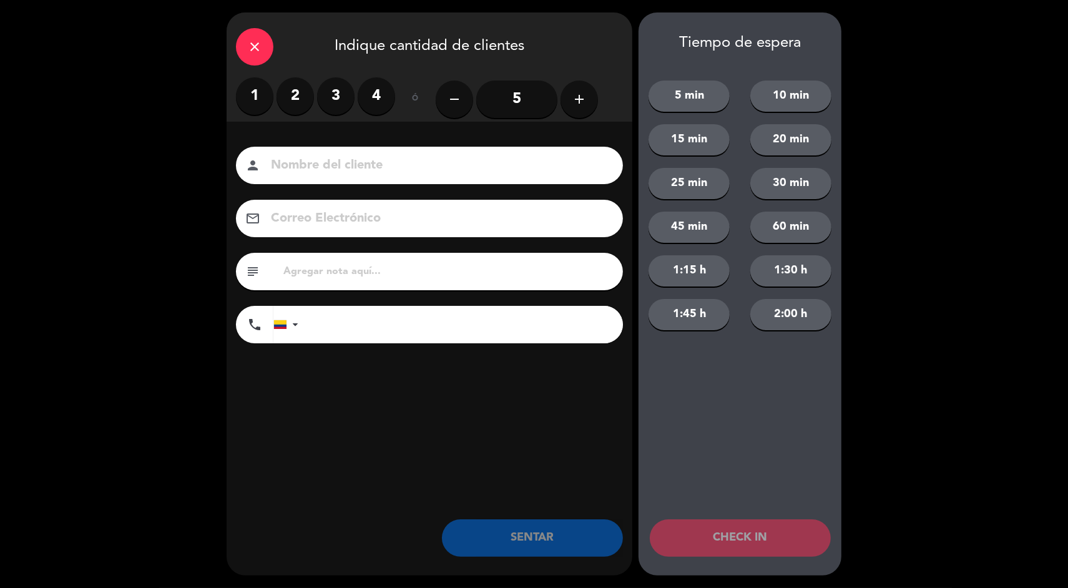
click at [381, 108] on label "4" at bounding box center [376, 95] width 37 height 37
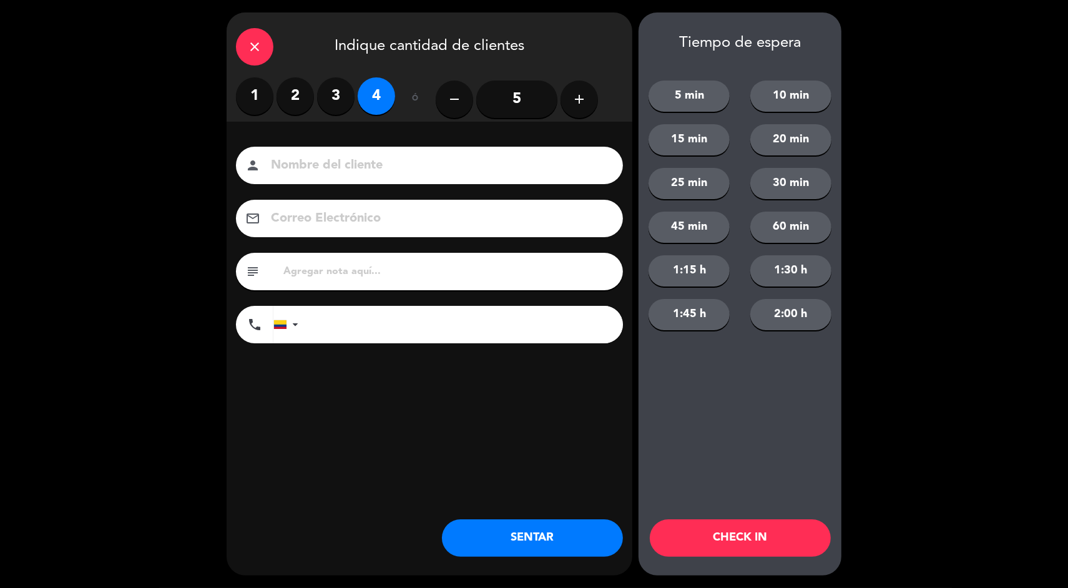
click at [495, 532] on button "SENTAR" at bounding box center [532, 537] width 181 height 37
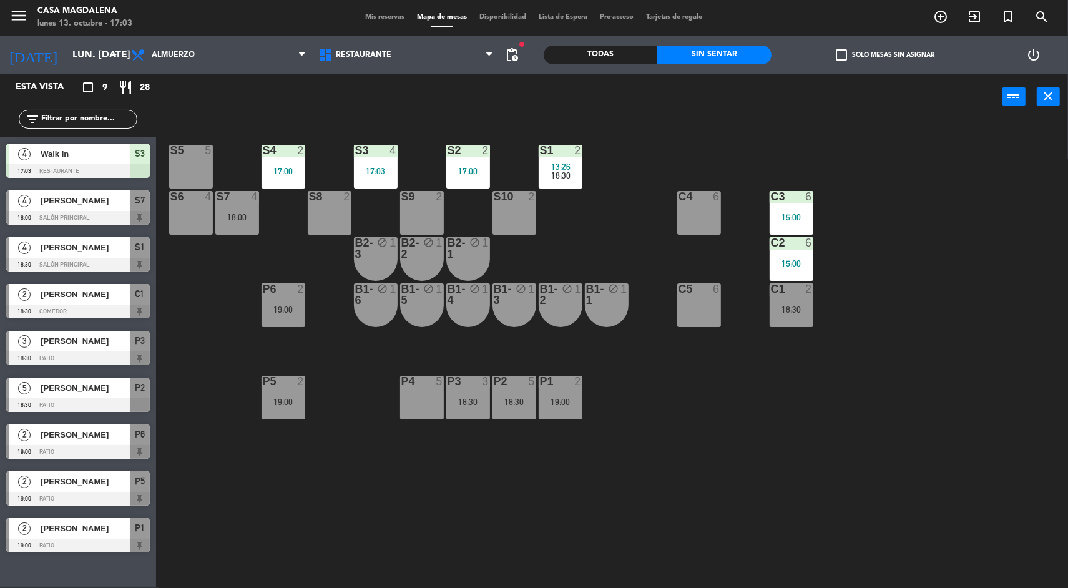
click at [341, 504] on div "S5 5 S4 2 17:00 S3 4 17:03 S2 2 17:00 S1 2 13:26 18:30 S6 4 S7 4 18:00 S8 2 S9 …" at bounding box center [617, 355] width 901 height 466
click at [217, 198] on div "S7" at bounding box center [217, 196] width 1 height 11
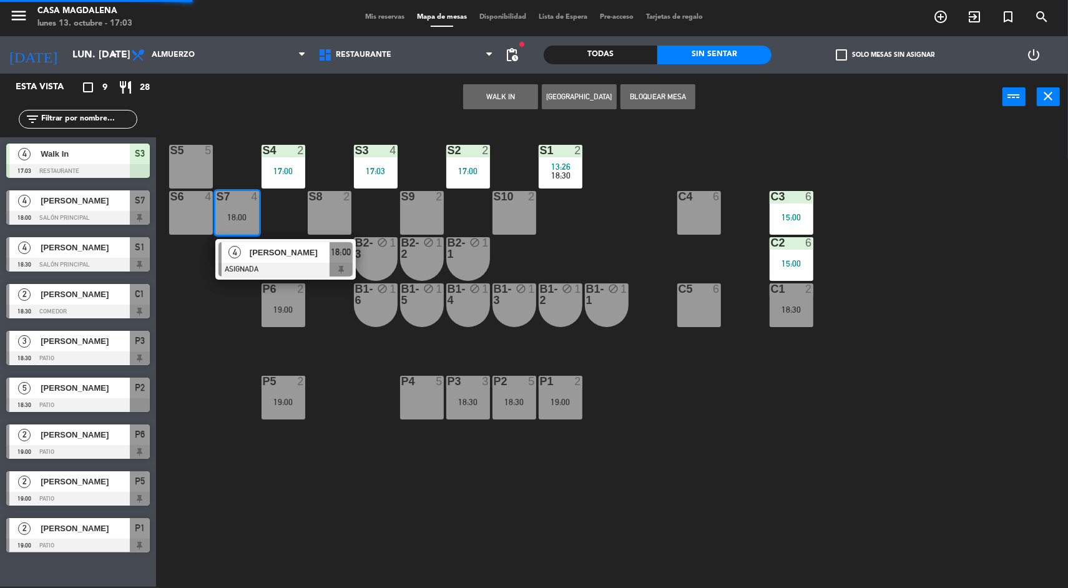
click at [272, 251] on span "[PERSON_NAME]" at bounding box center [290, 252] width 80 height 13
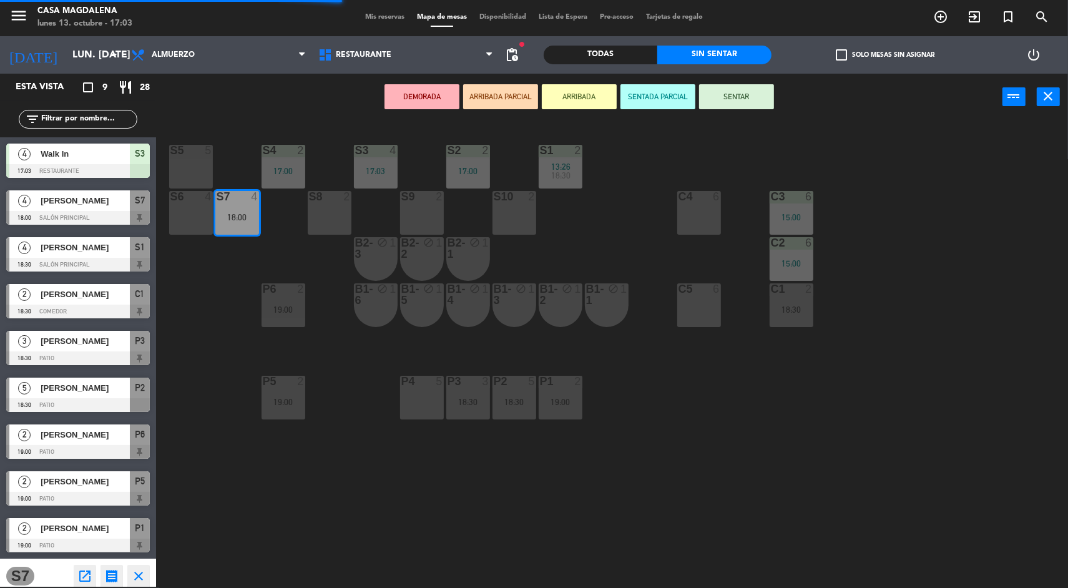
click at [197, 170] on div "S5 5" at bounding box center [191, 167] width 44 height 44
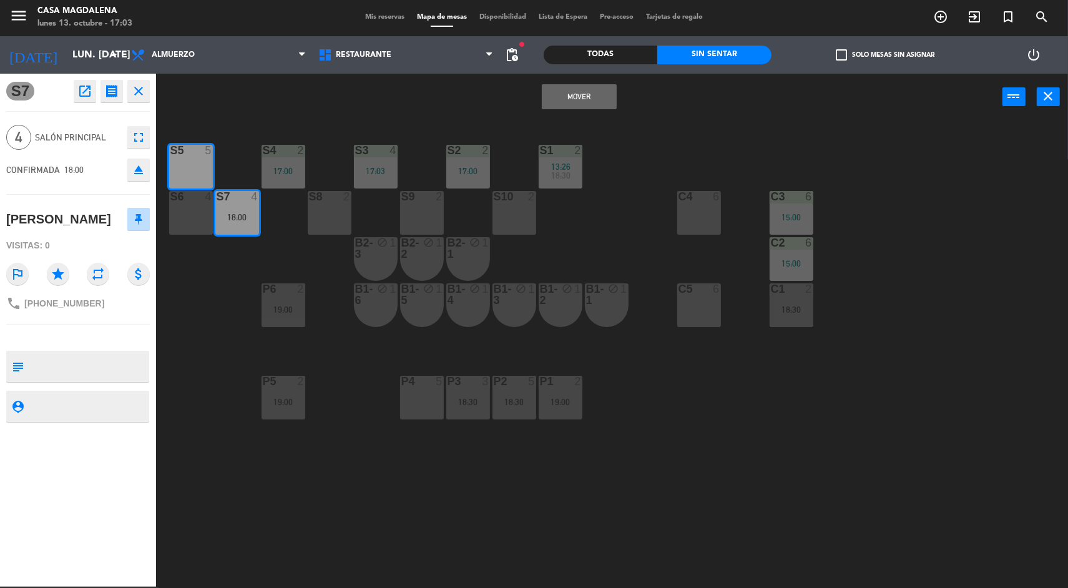
click at [581, 105] on button "Mover" at bounding box center [579, 96] width 75 height 25
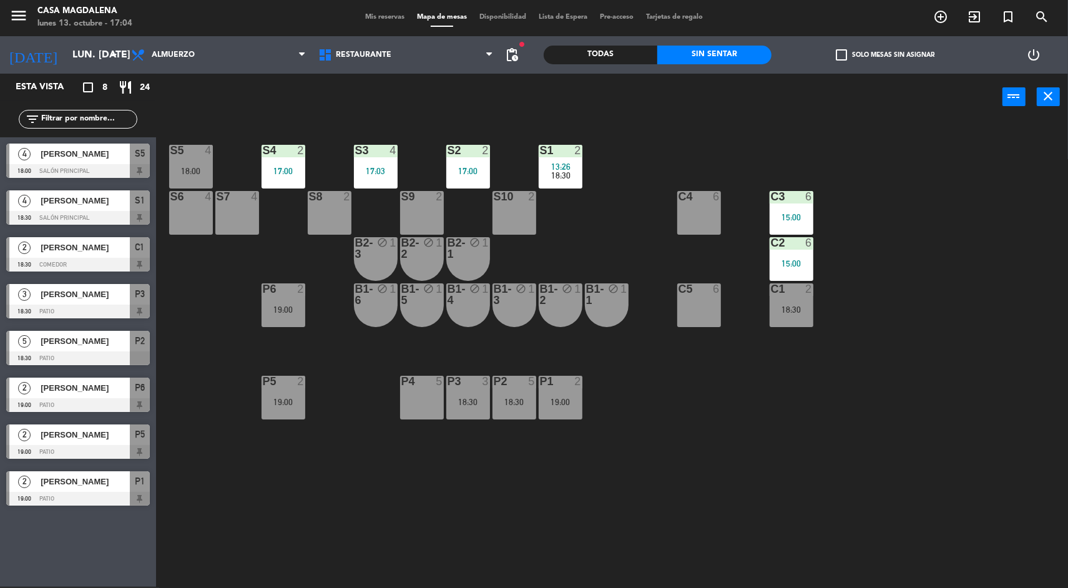
click at [945, 397] on div "S5 4 18:00 S4 2 17:00 S3 4 17:03 S2 2 17:00 S1 2 13:26 18:30 S6 4 S7 4 S8 2 S9 …" at bounding box center [617, 355] width 901 height 466
click at [31, 361] on div at bounding box center [78, 358] width 144 height 14
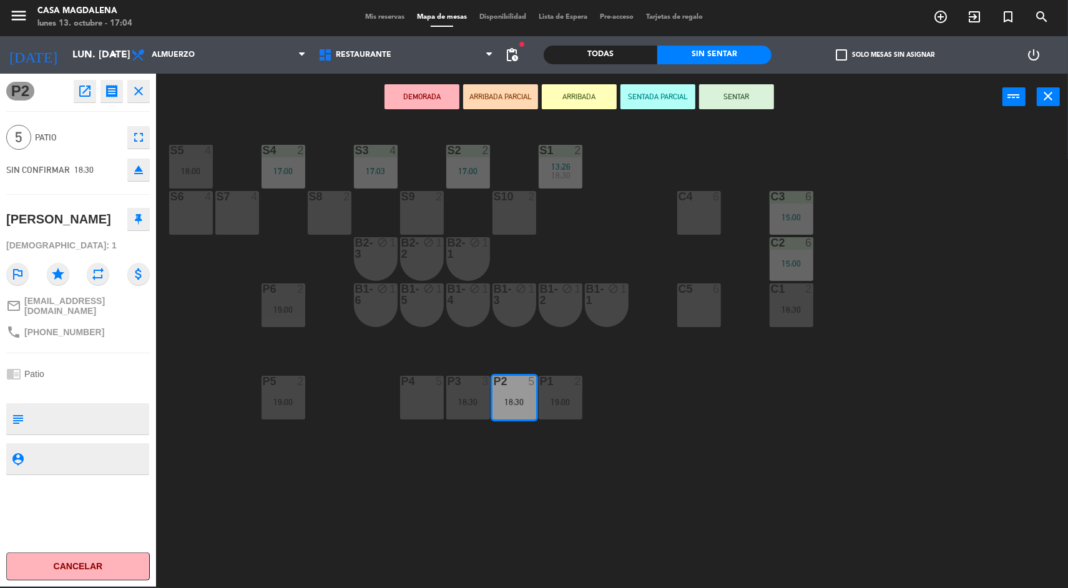
click at [994, 436] on div "S5 4 18:00 S4 2 17:00 S3 4 17:03 S2 2 17:00 S1 2 13:26 18:30 S6 4 S7 4 S8 2 S9 …" at bounding box center [617, 355] width 901 height 466
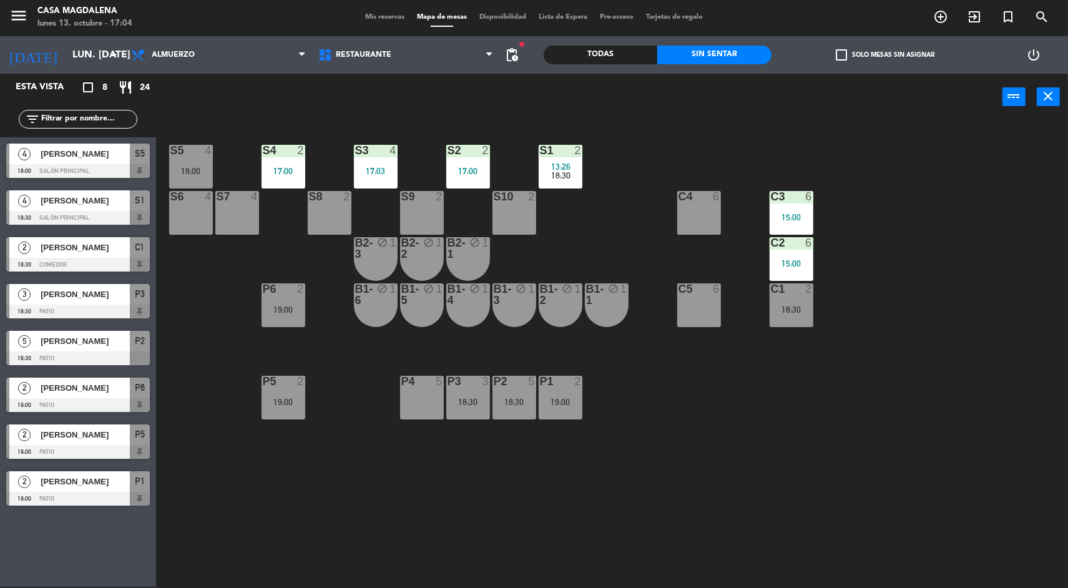
click at [189, 159] on div "S5 4 18:00" at bounding box center [191, 167] width 44 height 44
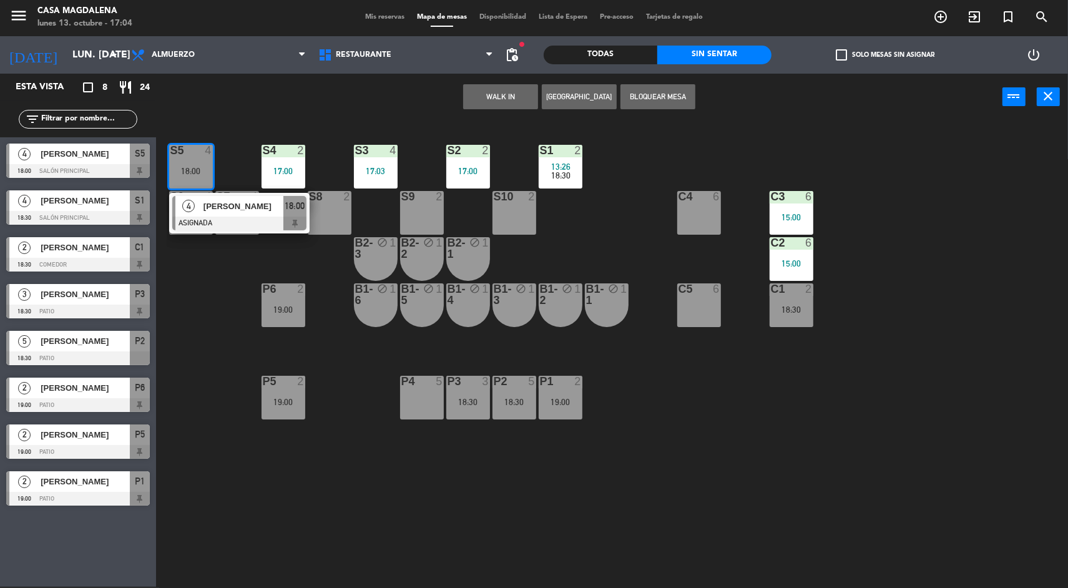
click at [207, 225] on div at bounding box center [239, 224] width 134 height 14
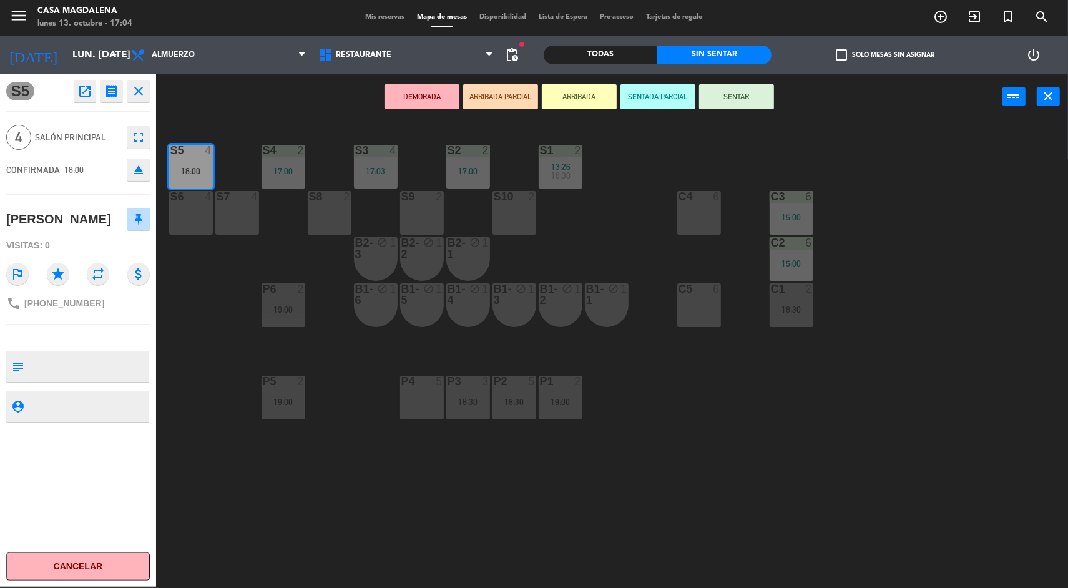
click at [685, 215] on div "C4 6" at bounding box center [699, 213] width 44 height 44
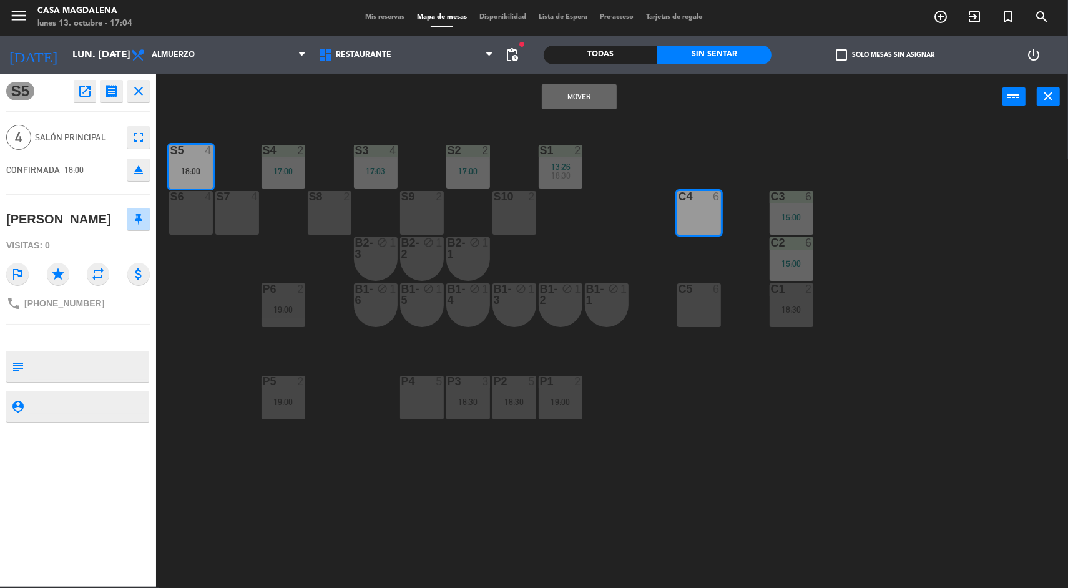
click at [568, 107] on button "Mover" at bounding box center [579, 96] width 75 height 25
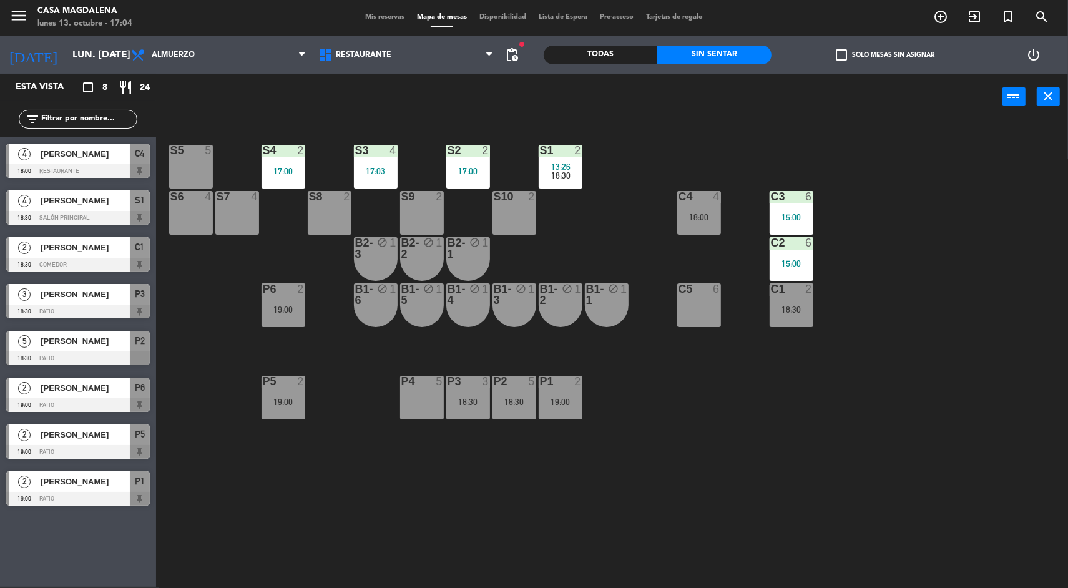
click at [559, 175] on span "18:30" at bounding box center [560, 175] width 19 height 10
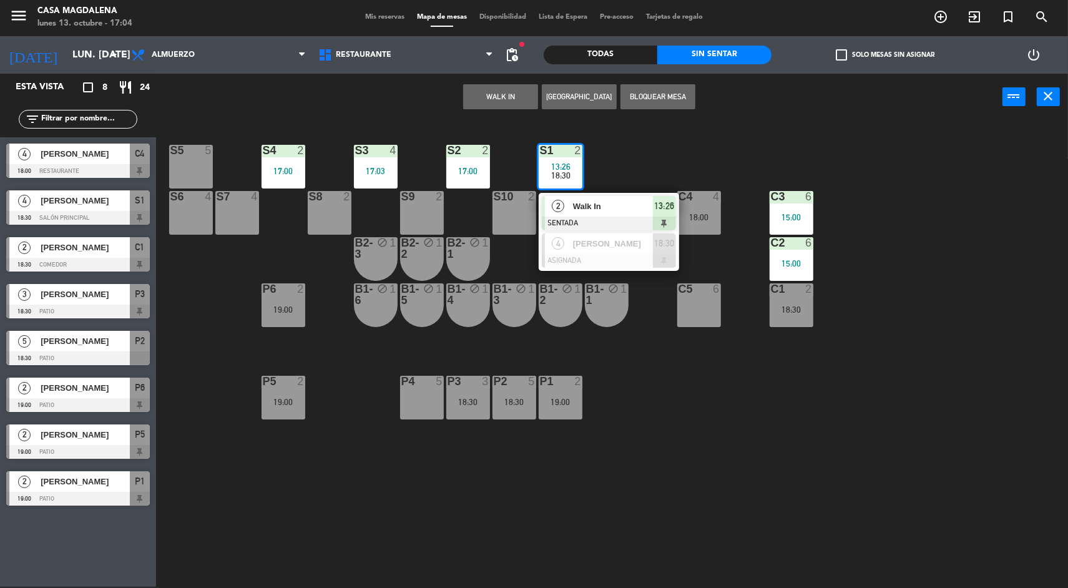
click at [562, 248] on span "4" at bounding box center [558, 243] width 12 height 12
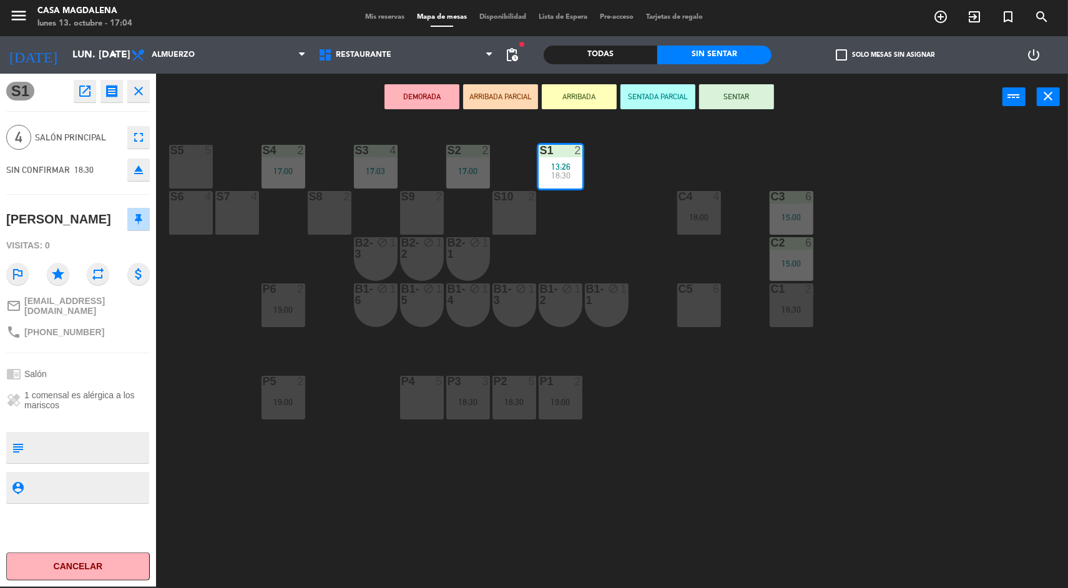
click at [714, 325] on div "C5 6" at bounding box center [699, 305] width 44 height 44
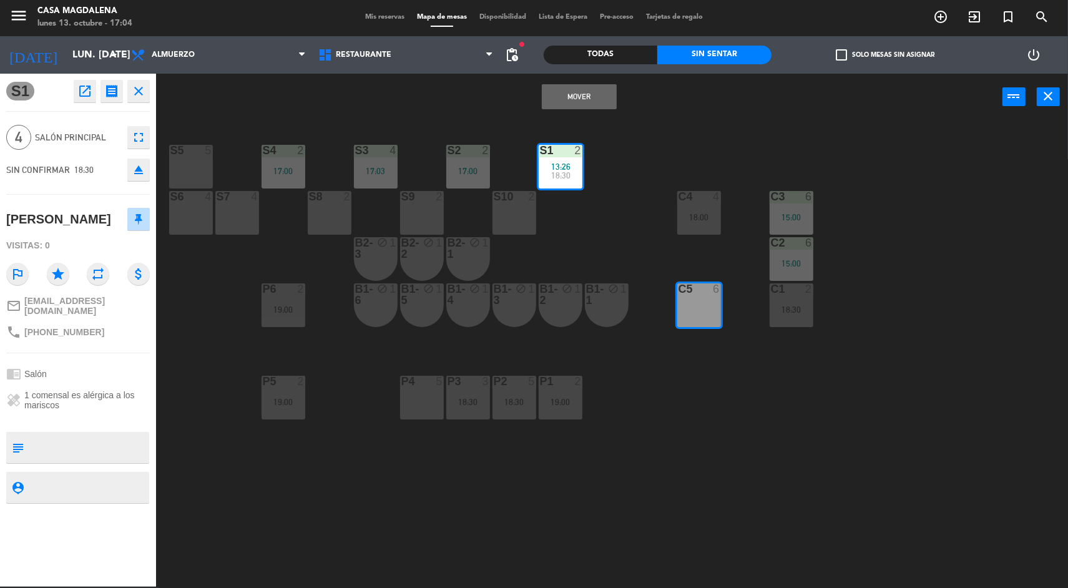
click at [598, 108] on button "Mover" at bounding box center [579, 96] width 75 height 25
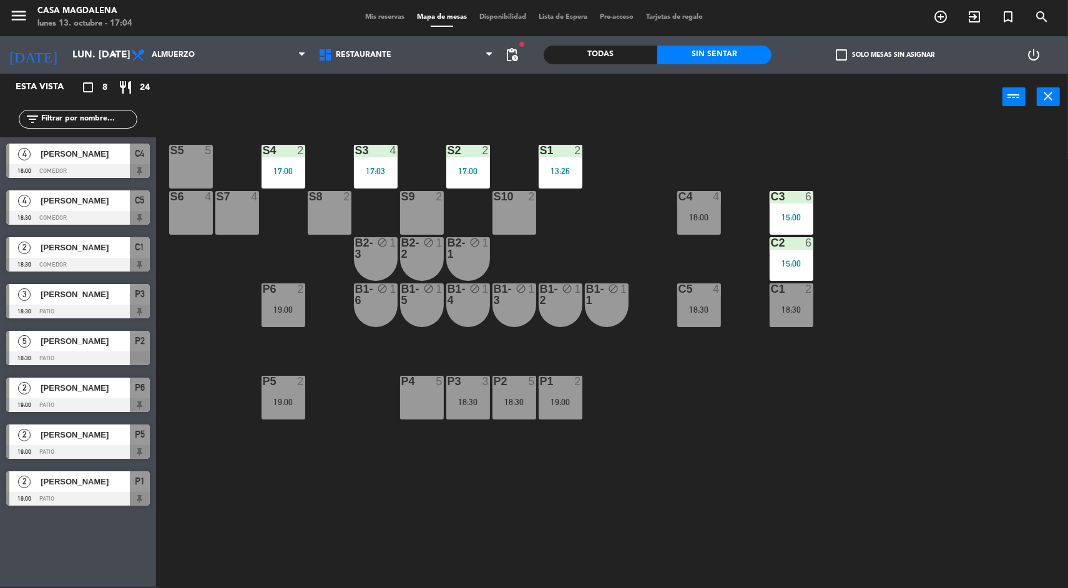
click at [1006, 227] on div "S5 5 S4 2 17:00 S3 4 17:03 S2 2 17:00 S1 2 13:26 S6 4 S7 4 S8 2 S9 2 S10 2 C3 6…" at bounding box center [617, 355] width 901 height 466
click at [812, 309] on div "18:30" at bounding box center [792, 309] width 44 height 9
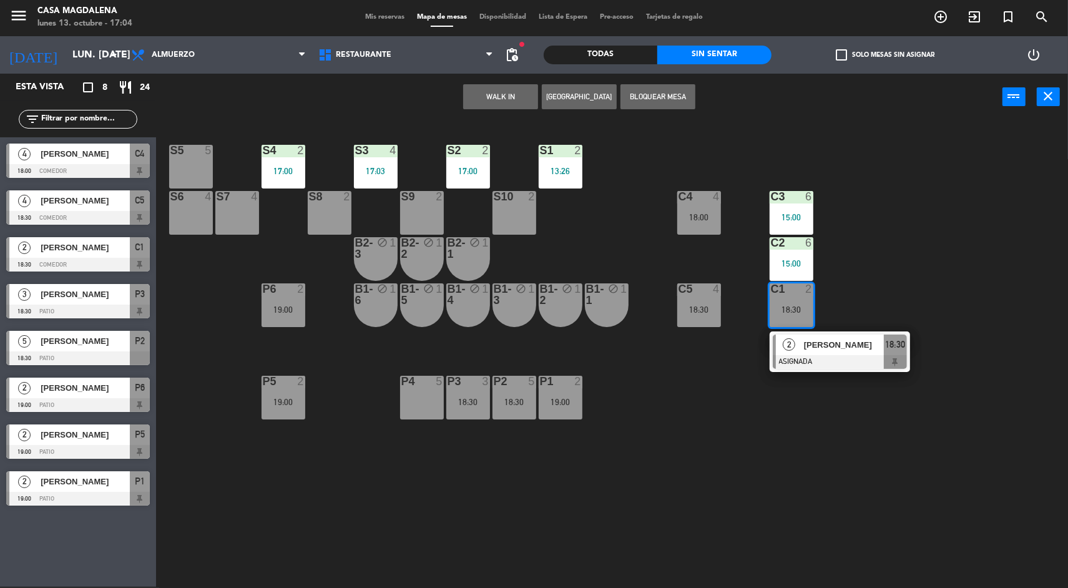
click at [871, 356] on div at bounding box center [840, 362] width 134 height 14
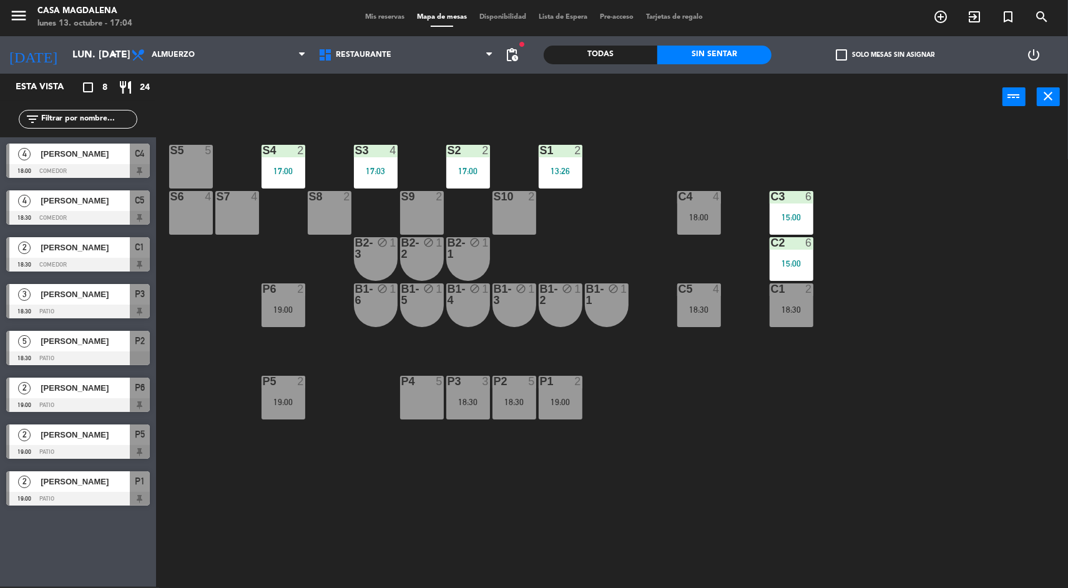
click at [949, 281] on div "S5 5 S4 2 17:00 S3 4 17:03 S2 2 17:00 S1 2 13:26 S6 4 S7 4 S8 2 S9 2 S10 2 C3 6…" at bounding box center [617, 355] width 901 height 466
click at [689, 213] on div "18:00" at bounding box center [699, 217] width 44 height 9
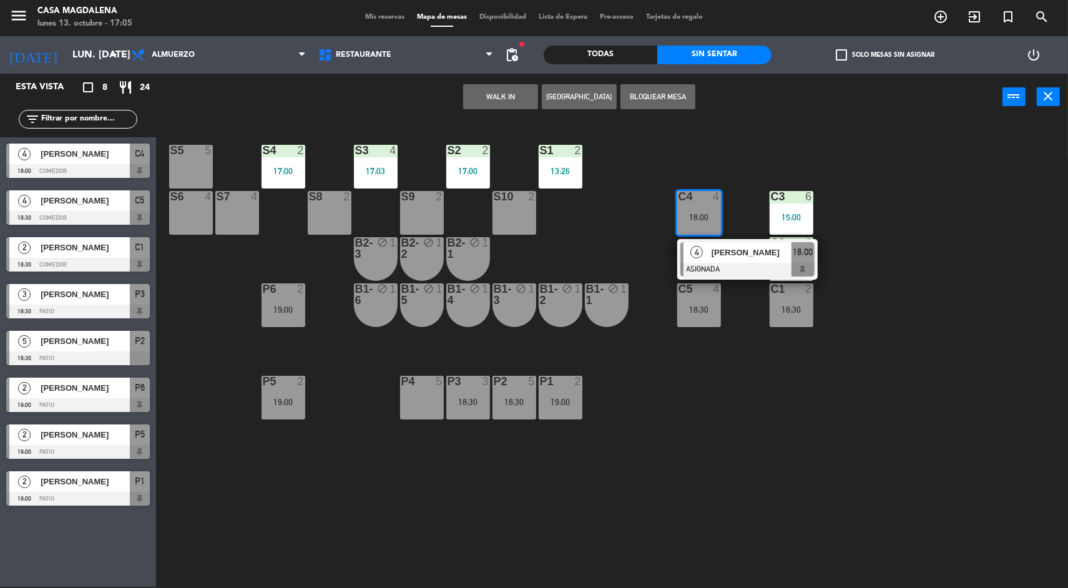
click at [753, 275] on div at bounding box center [747, 270] width 134 height 14
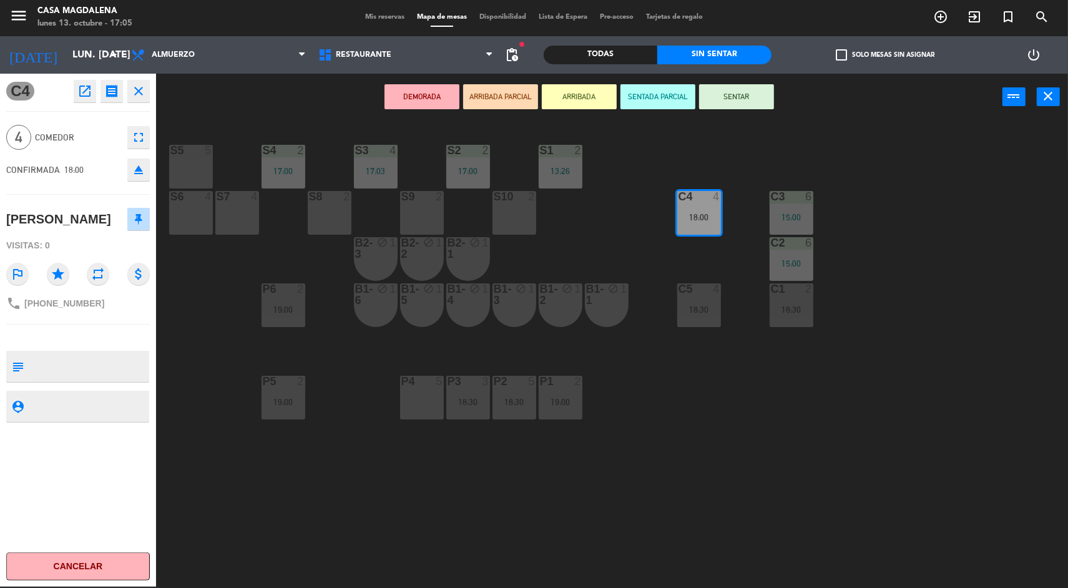
click at [479, 170] on div "17:00" at bounding box center [468, 171] width 44 height 9
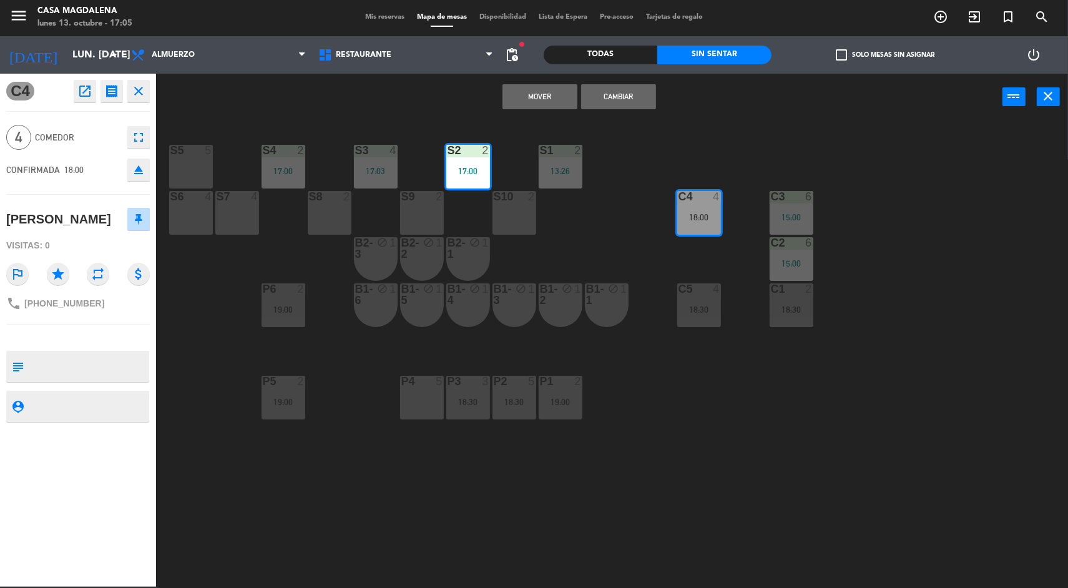
click at [551, 106] on button "Mover" at bounding box center [539, 96] width 75 height 25
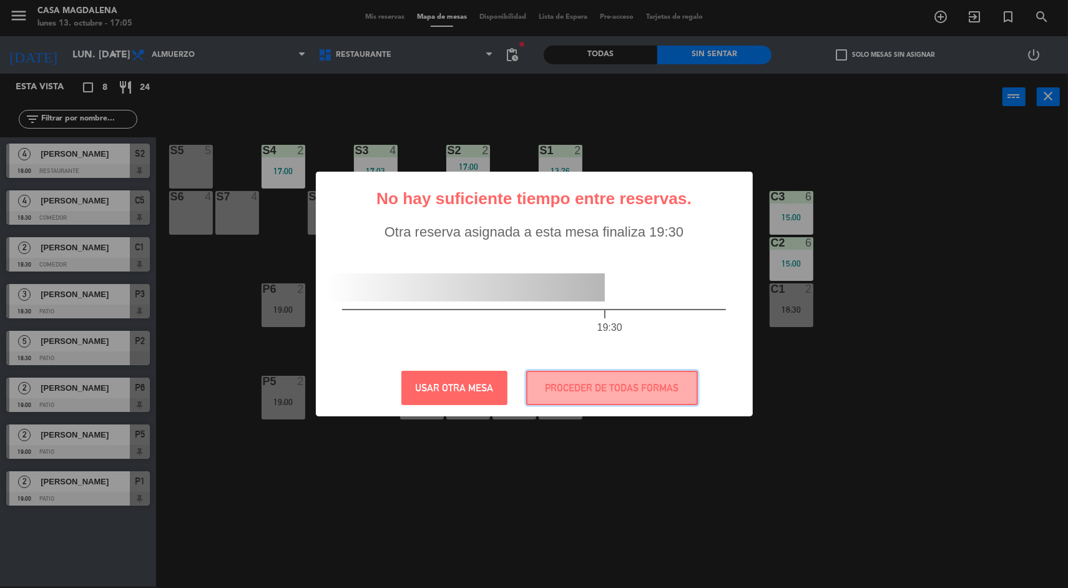
click at [580, 399] on button "PROCEDER DE TODAS FORMAS" at bounding box center [612, 388] width 172 height 34
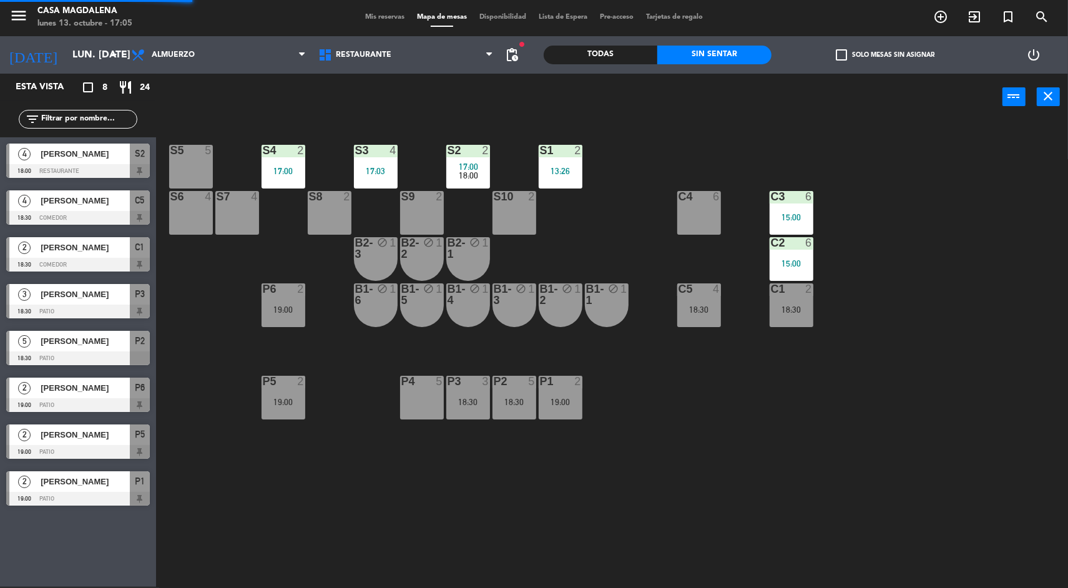
click at [642, 408] on div "S5 5 S4 2 17:00 S3 4 17:03 S2 2 17:00 18:00 S1 2 13:26 S6 4 S7 4 S8 2 S9 2 S10 …" at bounding box center [617, 355] width 901 height 466
click at [484, 175] on div "18:00" at bounding box center [468, 175] width 44 height 9
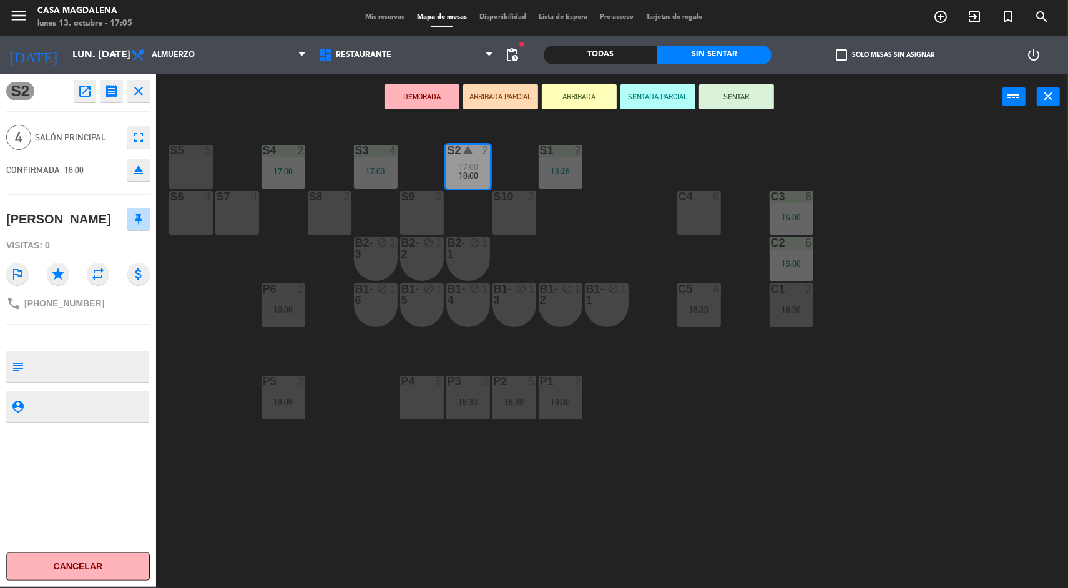
click at [566, 169] on div "13:26" at bounding box center [561, 171] width 44 height 9
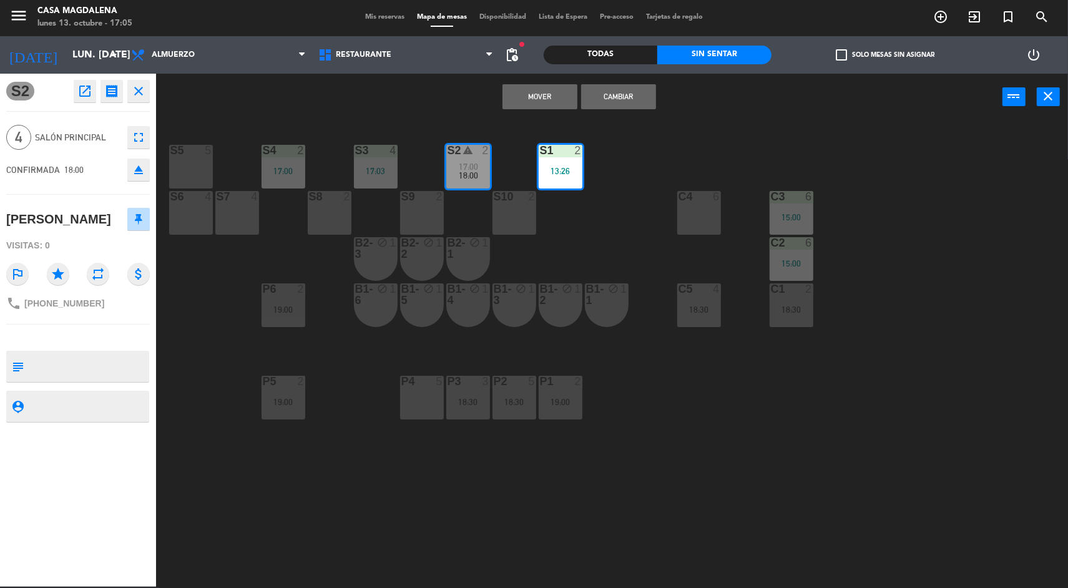
click at [530, 89] on button "Mover" at bounding box center [539, 96] width 75 height 25
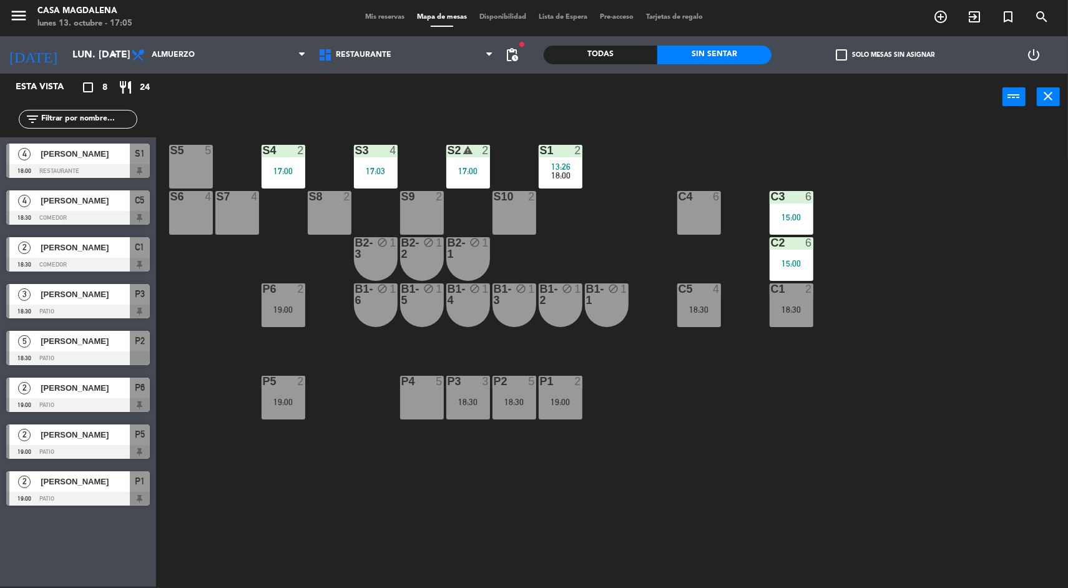
click at [719, 323] on div "C5 4 18:30" at bounding box center [699, 305] width 44 height 44
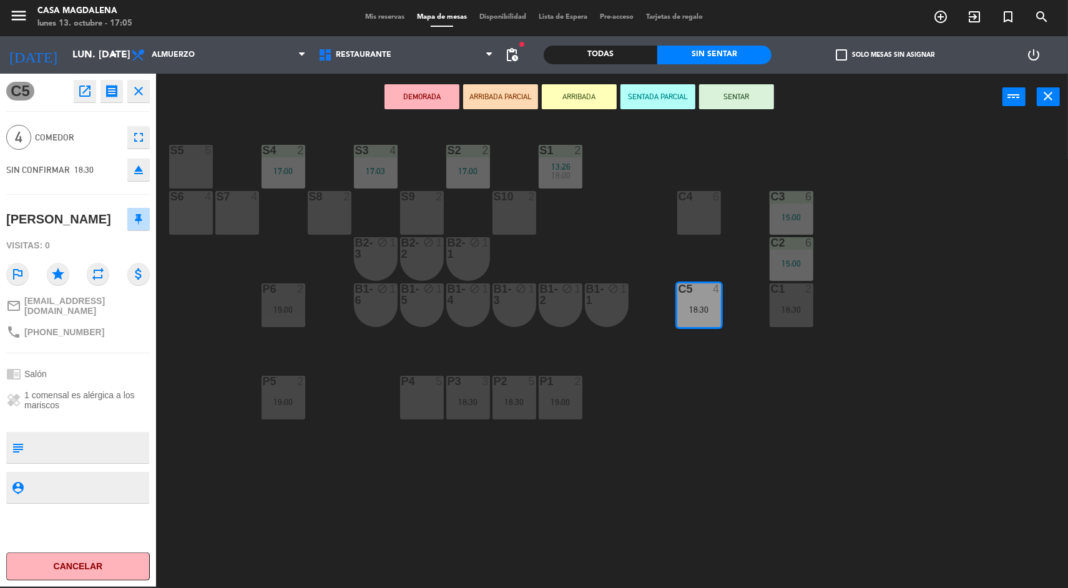
click at [197, 164] on div "S5 5" at bounding box center [191, 167] width 44 height 44
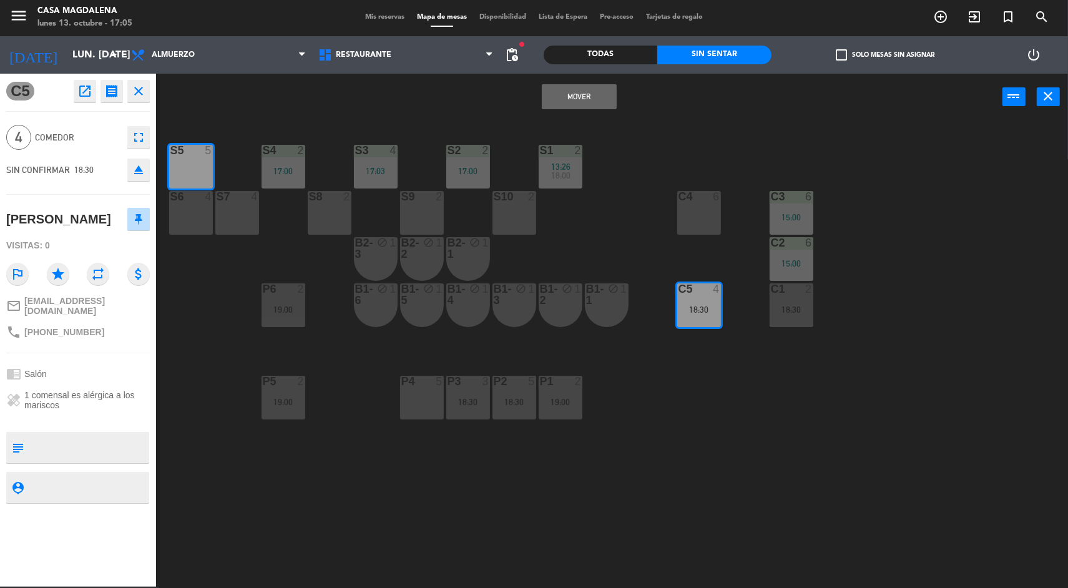
click at [574, 108] on button "Mover" at bounding box center [579, 96] width 75 height 25
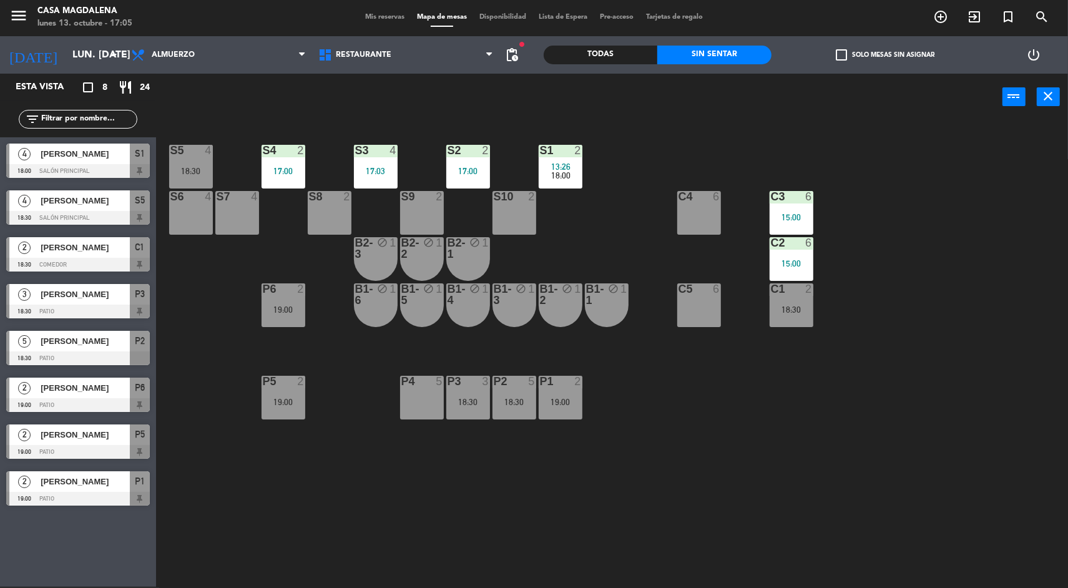
click at [966, 209] on div "S5 4 18:30 S4 2 17:00 S3 4 17:03 S2 2 17:00 S1 2 13:26 18:00 S6 4 S7 4 S8 2 S9 …" at bounding box center [617, 355] width 901 height 466
click at [52, 434] on span "[PERSON_NAME]" at bounding box center [85, 434] width 89 height 13
click at [229, 411] on div "S5 4 18:30 S4 2 17:00 S3 4 17:03 S2 2 17:00 S1 2 13:26 18:00 S6 4 S7 4 S8 2 S9 …" at bounding box center [617, 355] width 901 height 466
click at [478, 412] on div "P3 3 18:30" at bounding box center [468, 398] width 44 height 44
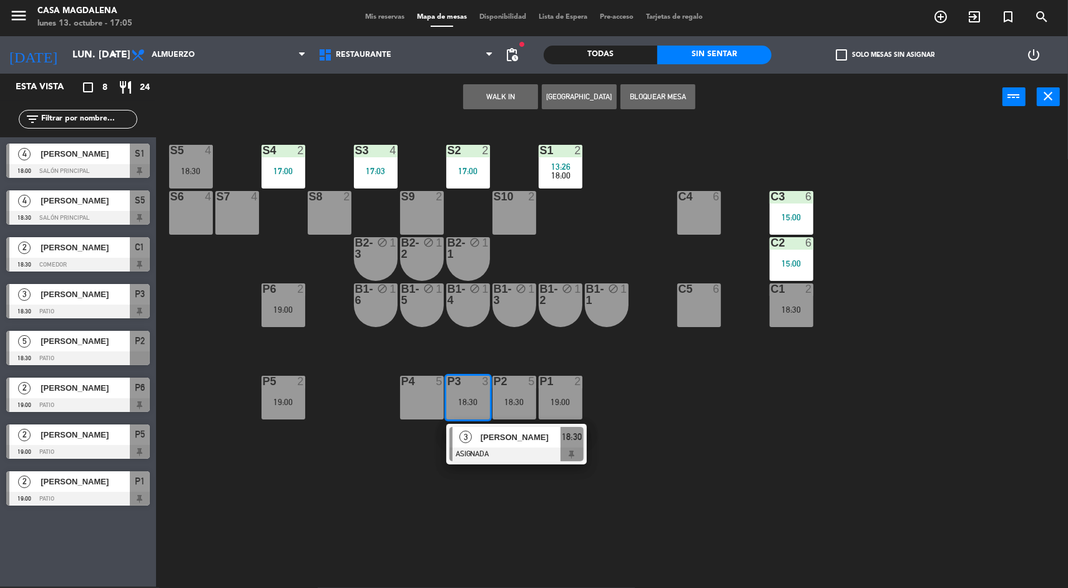
click at [468, 456] on div at bounding box center [516, 455] width 134 height 14
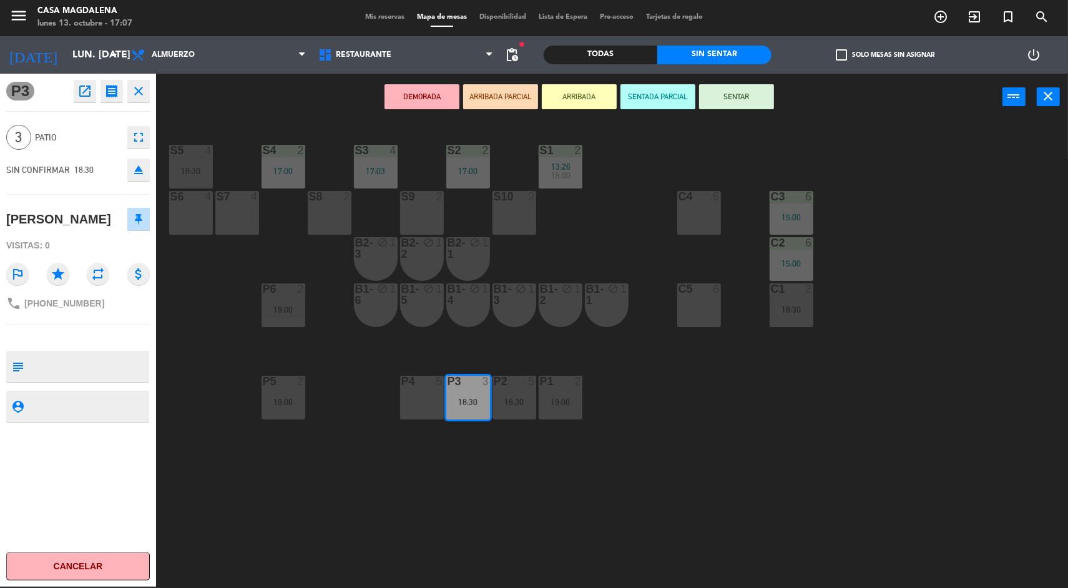
click at [587, 522] on div "S5 4 18:30 S4 2 17:00 S3 4 17:03 S2 2 17:00 S1 2 13:26 18:00 S6 4 S7 4 S8 2 S9 …" at bounding box center [617, 355] width 901 height 466
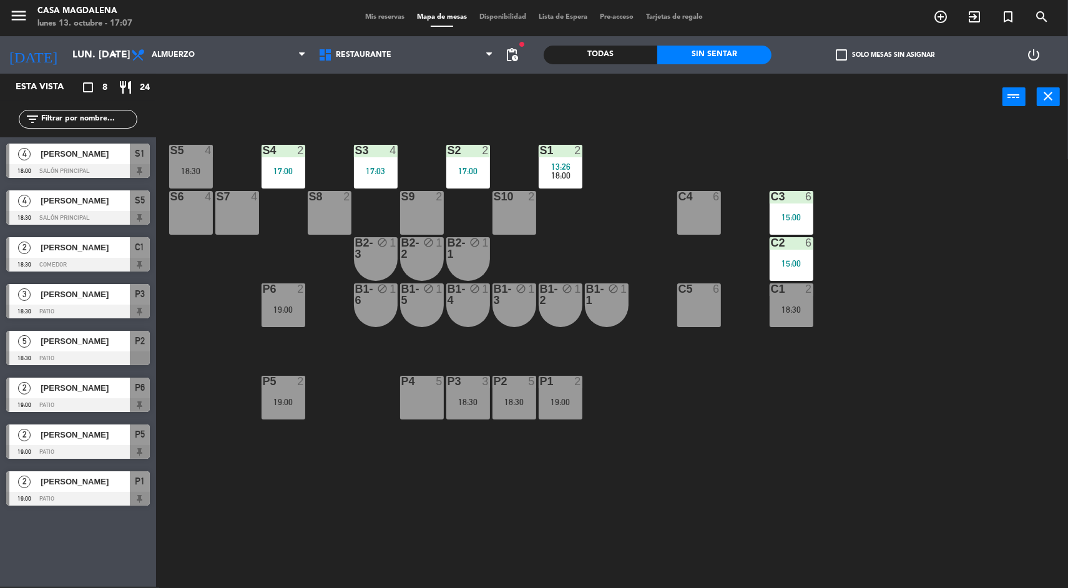
click at [66, 50] on input "lun. [DATE]" at bounding box center [132, 55] width 132 height 24
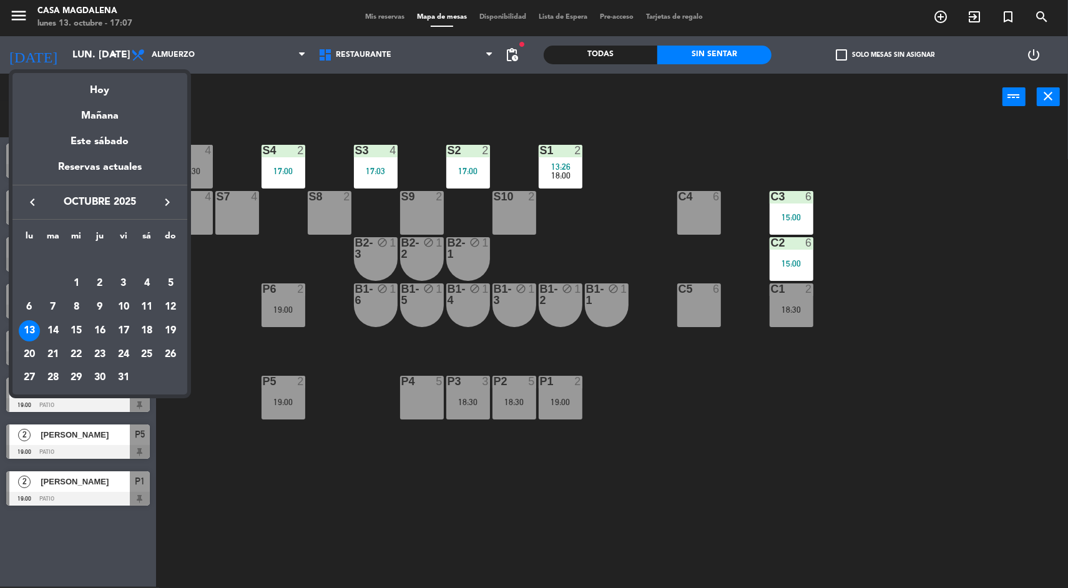
click at [47, 334] on div "14" at bounding box center [52, 330] width 21 height 21
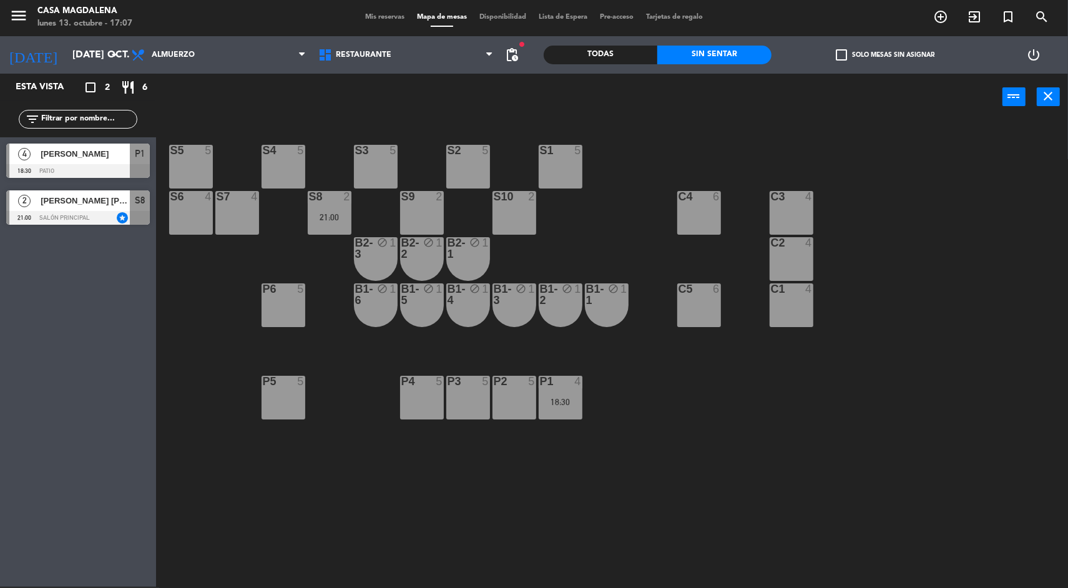
click at [958, 324] on div "S5 5 S4 5 S3 5 S2 5 S1 5 S6 4 S7 4 S8 2 21:00 S9 2 S10 2 C3 4 C4 6 C2 4 B2-3 bl…" at bounding box center [617, 355] width 901 height 466
click at [16, 213] on div at bounding box center [78, 218] width 144 height 14
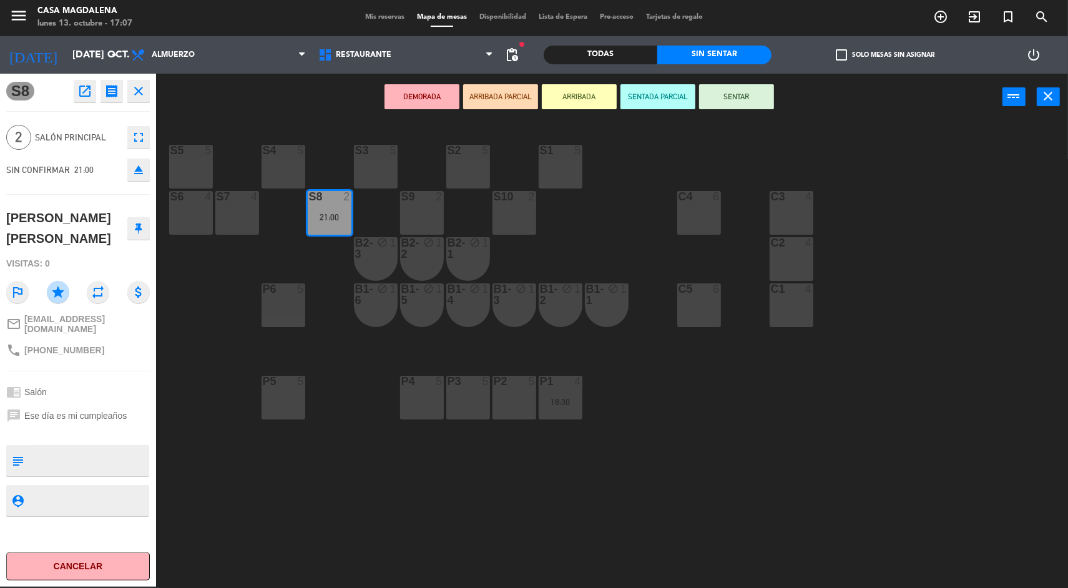
click at [961, 333] on div "S5 5 S4 5 S3 5 S2 5 S1 5 S6 4 S7 4 S8 2 21:00 S9 2 S10 2 C3 4 C4 6 C2 4 B2-3 bl…" at bounding box center [617, 355] width 901 height 466
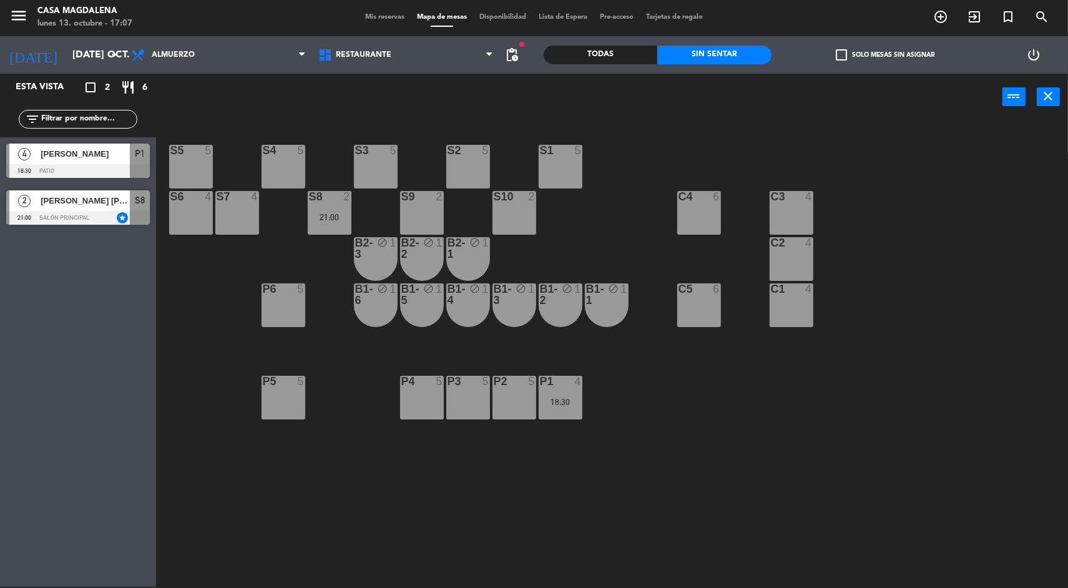
click at [66, 44] on input "[DATE] oct." at bounding box center [132, 55] width 132 height 24
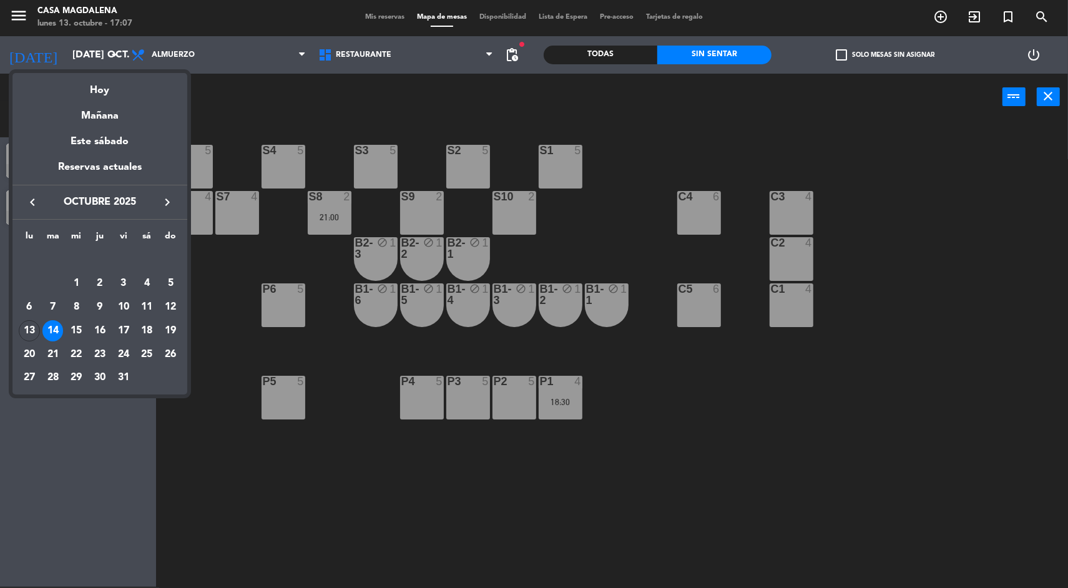
click at [76, 328] on div "15" at bounding box center [76, 330] width 21 height 21
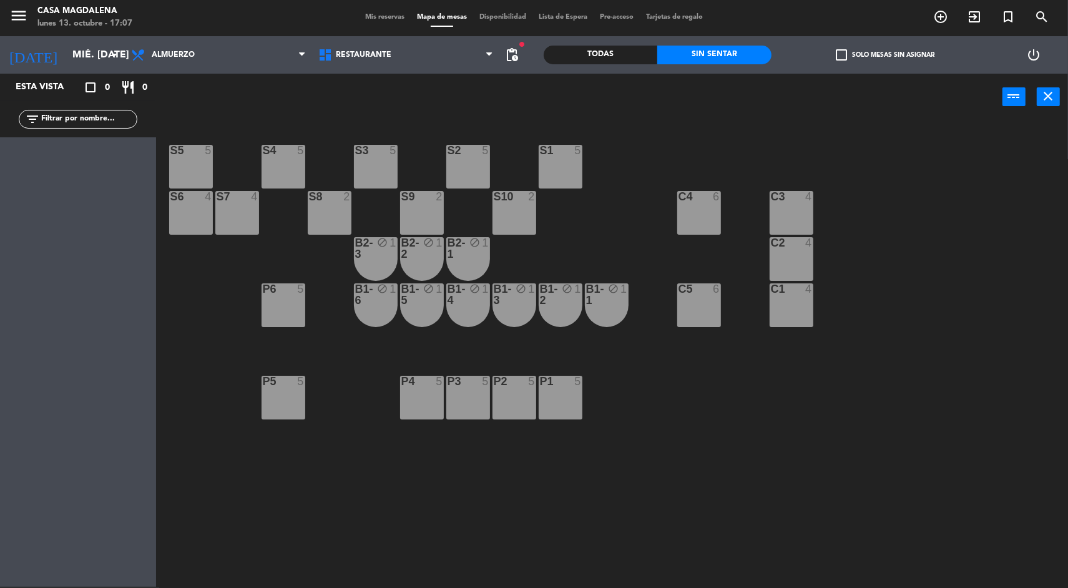
click at [514, 61] on span "pending_actions" at bounding box center [512, 54] width 15 height 15
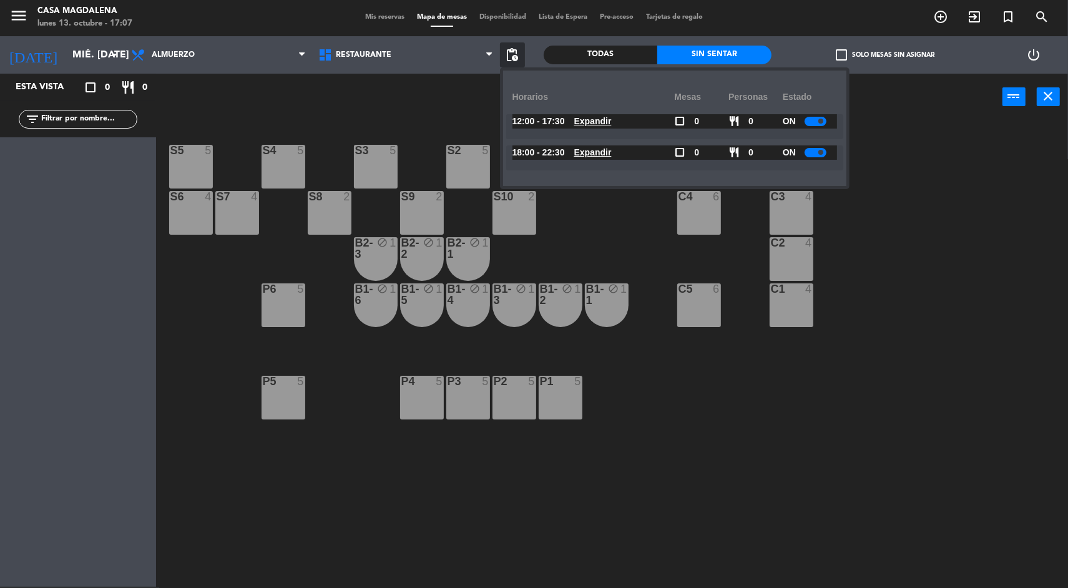
click at [612, 150] on u "Expandir" at bounding box center [592, 152] width 37 height 10
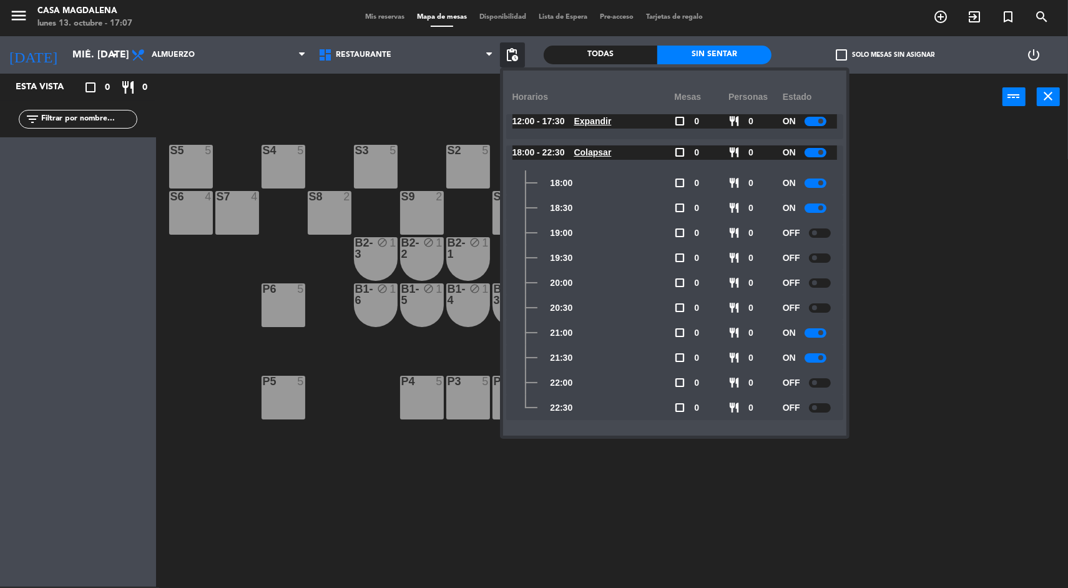
click at [820, 308] on div at bounding box center [820, 307] width 22 height 9
click at [828, 280] on div at bounding box center [820, 282] width 22 height 9
click at [813, 304] on div at bounding box center [816, 307] width 22 height 9
click at [822, 282] on span at bounding box center [820, 282] width 5 height 5
click at [821, 310] on div at bounding box center [820, 307] width 22 height 9
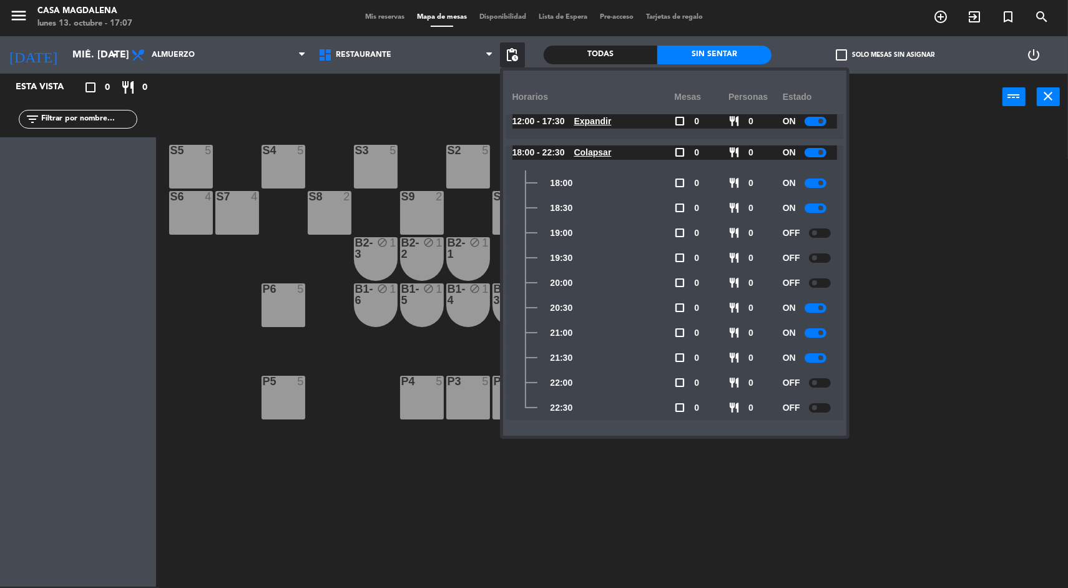
click at [816, 282] on span at bounding box center [814, 282] width 5 height 5
click at [78, 55] on input "mié. [DATE]" at bounding box center [132, 55] width 132 height 24
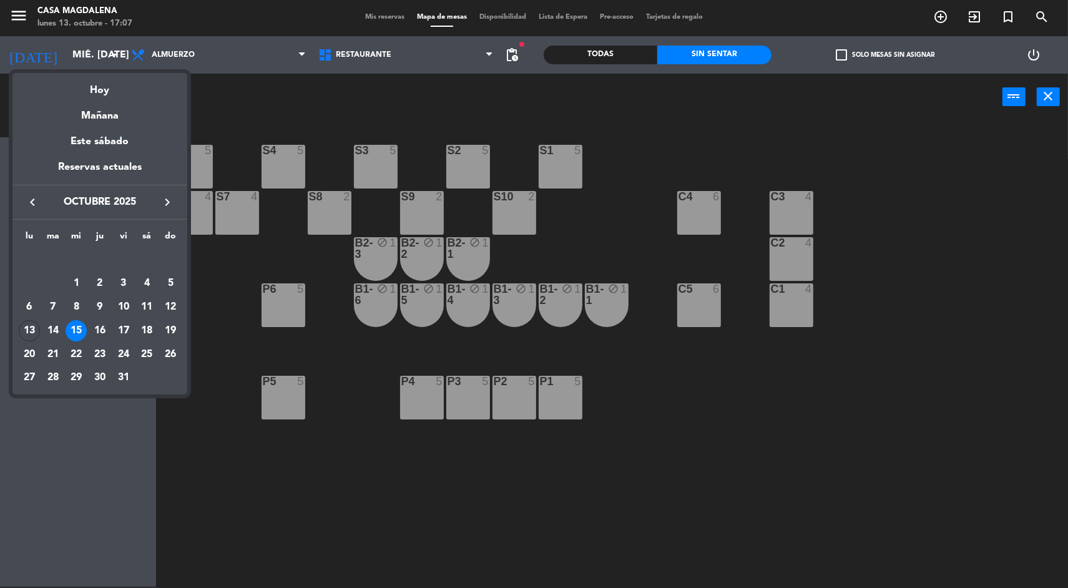
click at [66, 328] on div "15" at bounding box center [76, 330] width 21 height 21
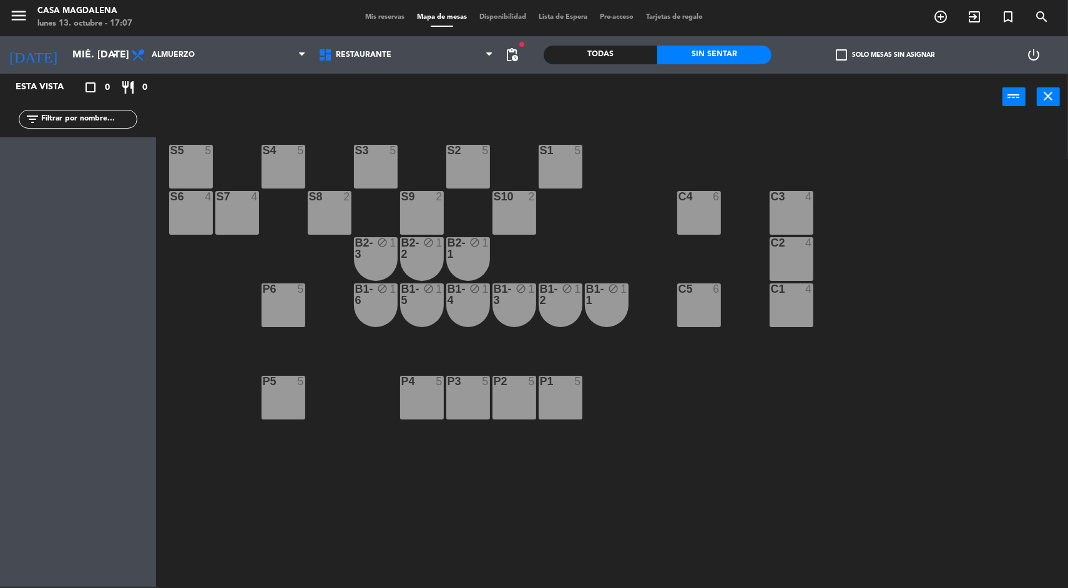
click at [512, 60] on span "pending_actions" at bounding box center [512, 54] width 15 height 15
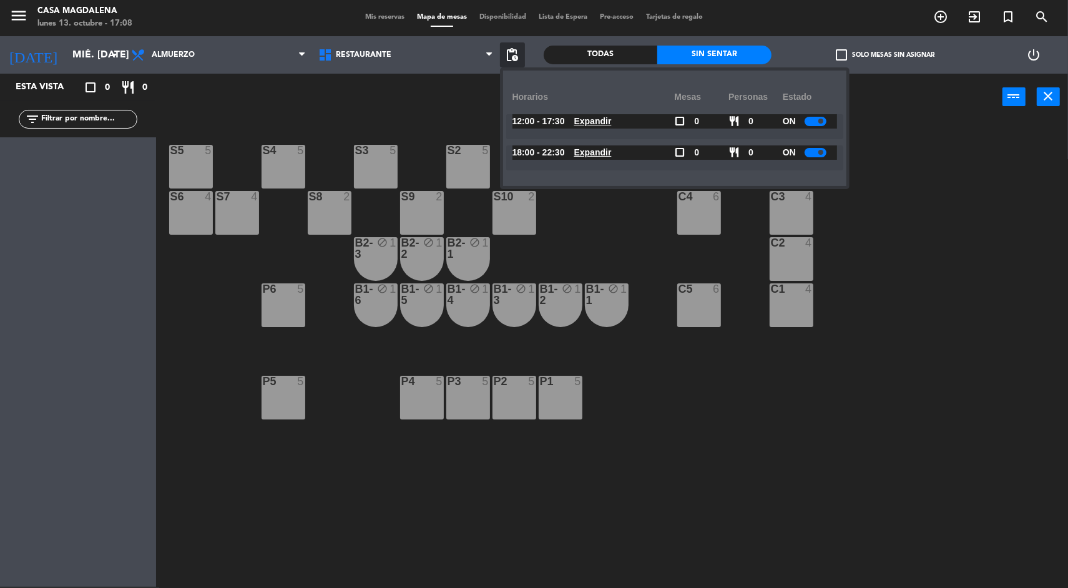
click at [612, 154] on u "Expandir" at bounding box center [592, 152] width 37 height 10
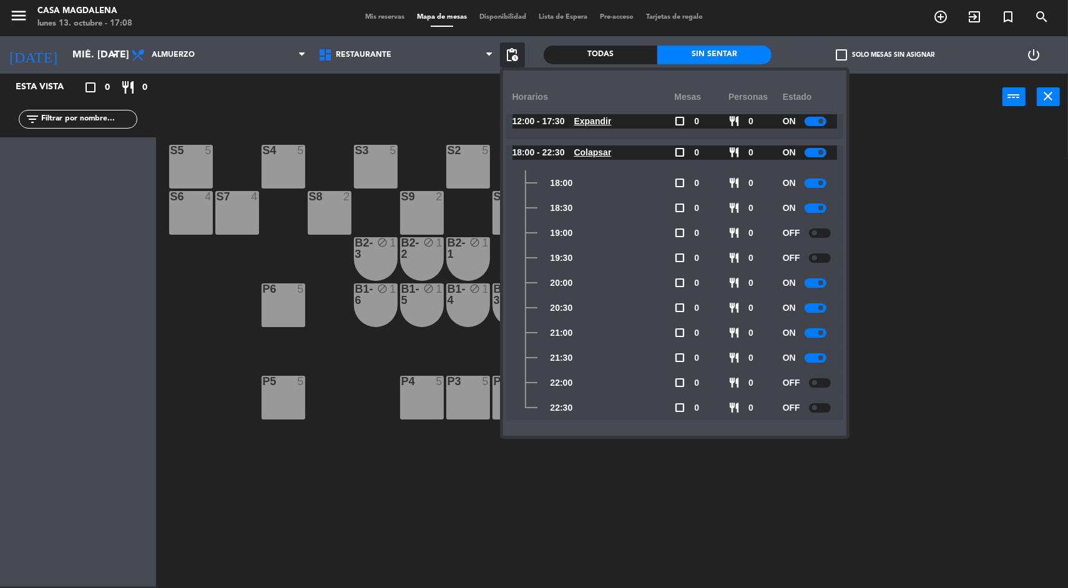
click at [821, 261] on div at bounding box center [820, 257] width 22 height 9
click at [821, 232] on div at bounding box center [820, 232] width 22 height 9
click at [67, 51] on input "mié. [DATE]" at bounding box center [132, 55] width 132 height 24
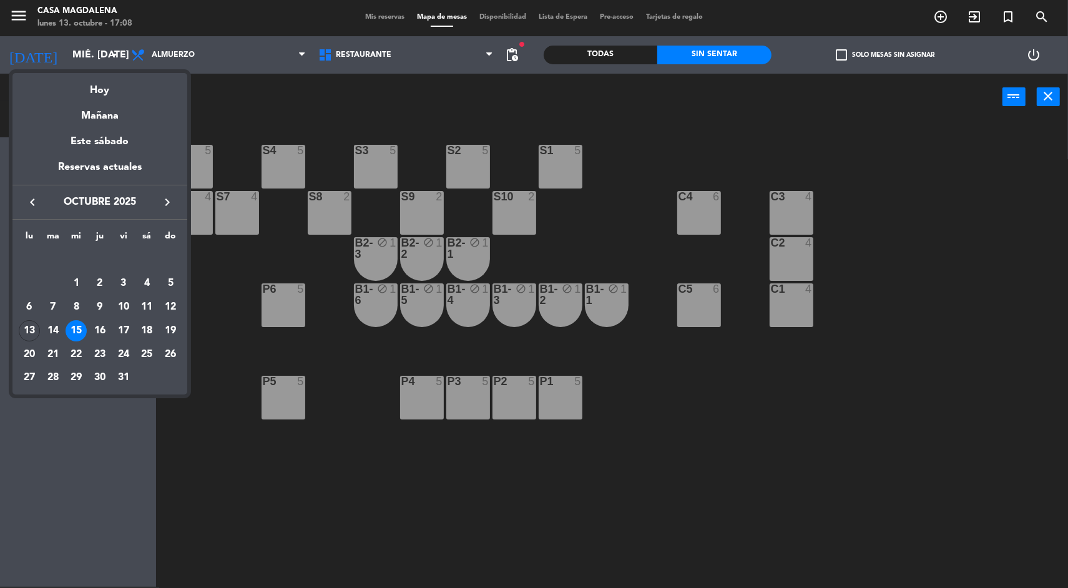
click at [51, 330] on div "14" at bounding box center [52, 330] width 21 height 21
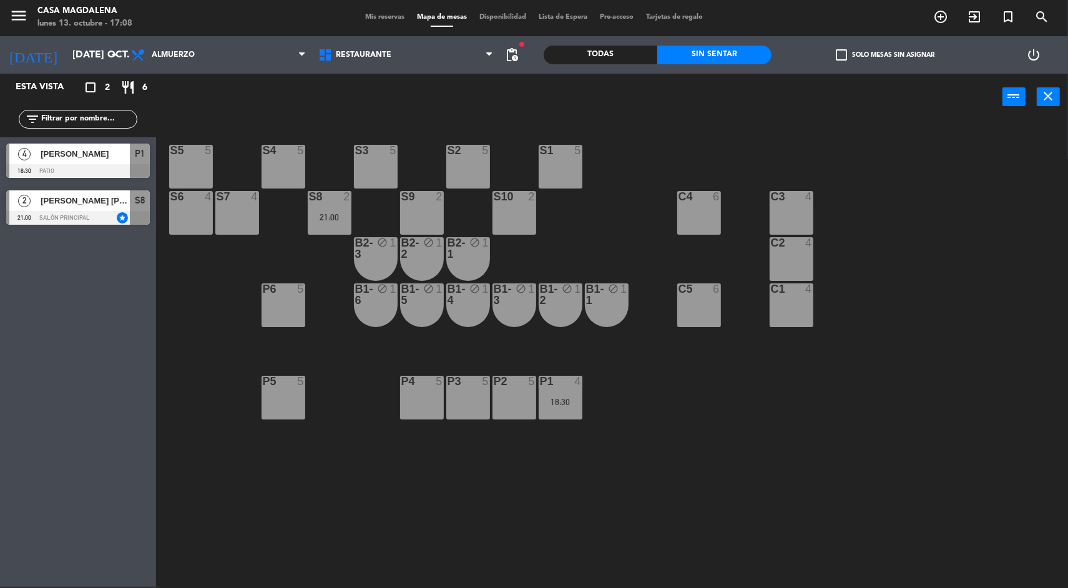
click at [515, 54] on span "pending_actions" at bounding box center [512, 54] width 15 height 15
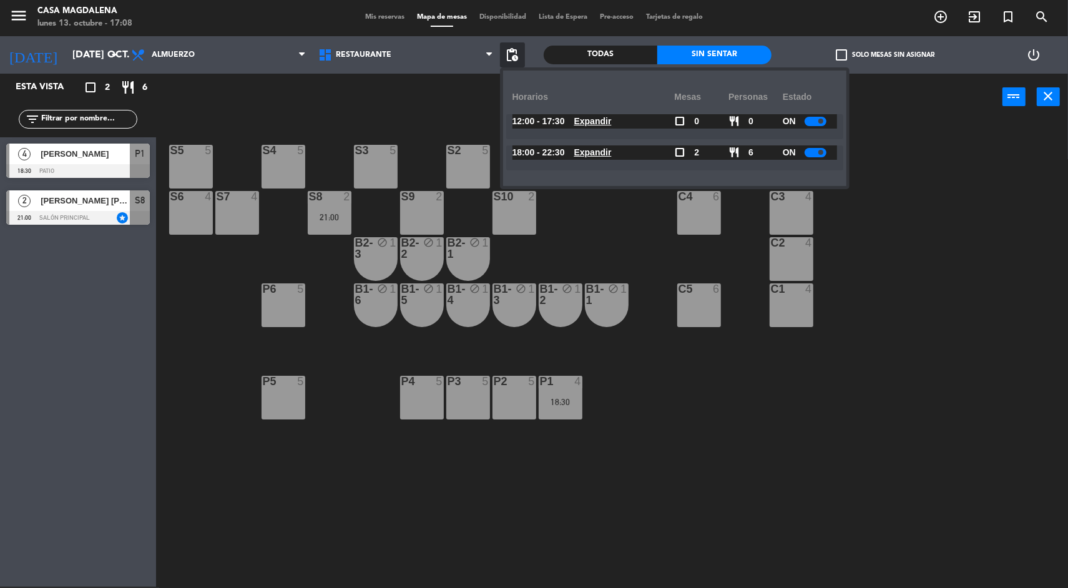
click at [659, 154] on div "18:00 - 22:30 Expandir" at bounding box center [593, 152] width 162 height 14
click at [612, 156] on u "Expandir" at bounding box center [592, 152] width 37 height 10
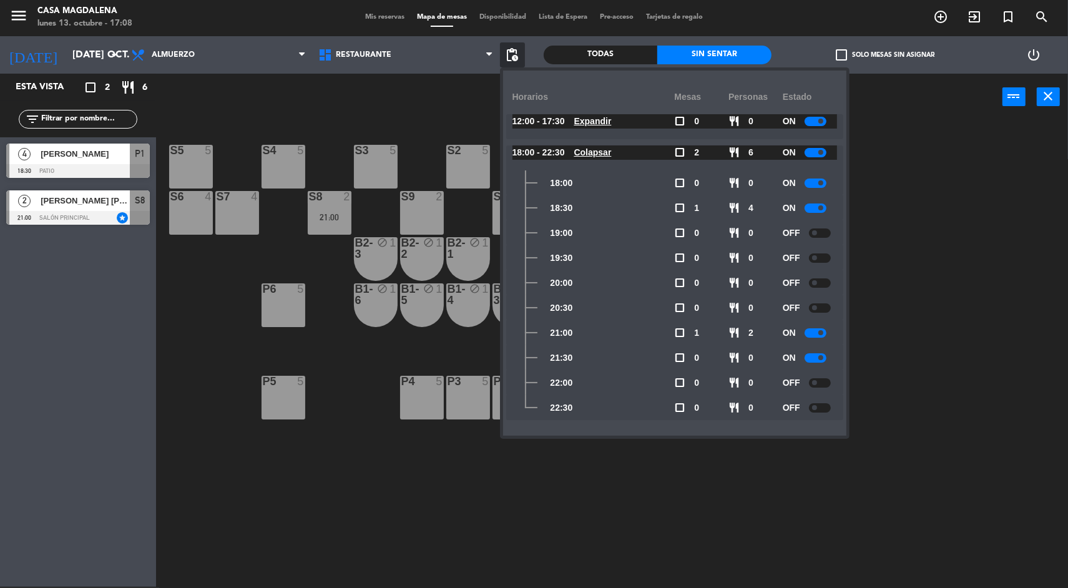
click at [818, 304] on div at bounding box center [820, 307] width 22 height 9
click at [830, 284] on div at bounding box center [820, 282] width 22 height 9
click at [821, 255] on div at bounding box center [820, 257] width 22 height 9
click at [827, 231] on div at bounding box center [820, 232] width 22 height 9
click at [111, 62] on icon "arrow_drop_down" at bounding box center [114, 54] width 15 height 15
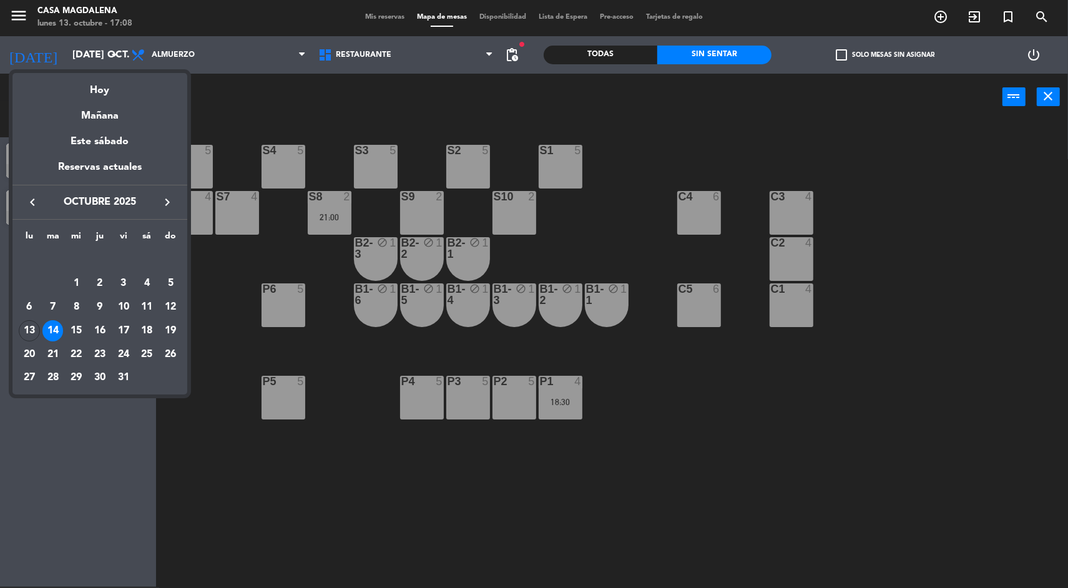
click at [74, 333] on div "15" at bounding box center [76, 330] width 21 height 21
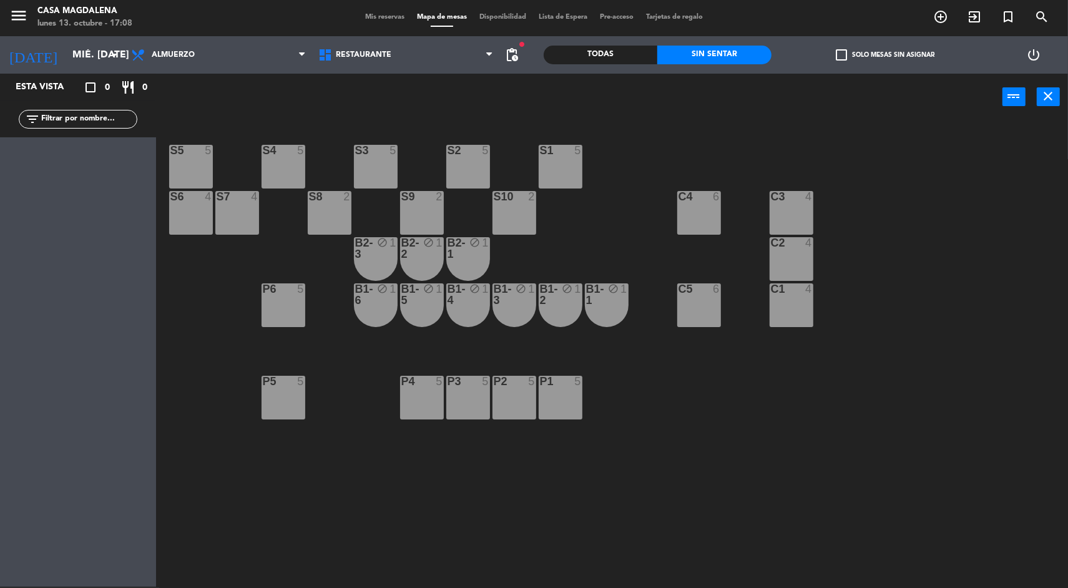
click at [544, 59] on div "Todas Sin sentar" at bounding box center [658, 54] width 228 height 37
click at [516, 56] on span "pending_actions" at bounding box center [512, 54] width 15 height 15
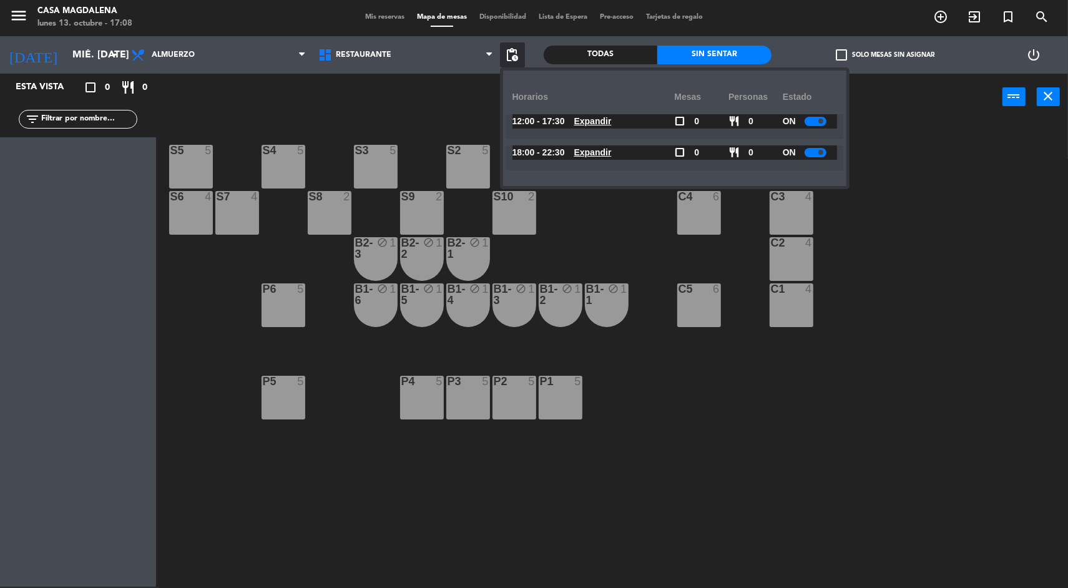
click at [612, 151] on u "Expandir" at bounding box center [592, 152] width 37 height 10
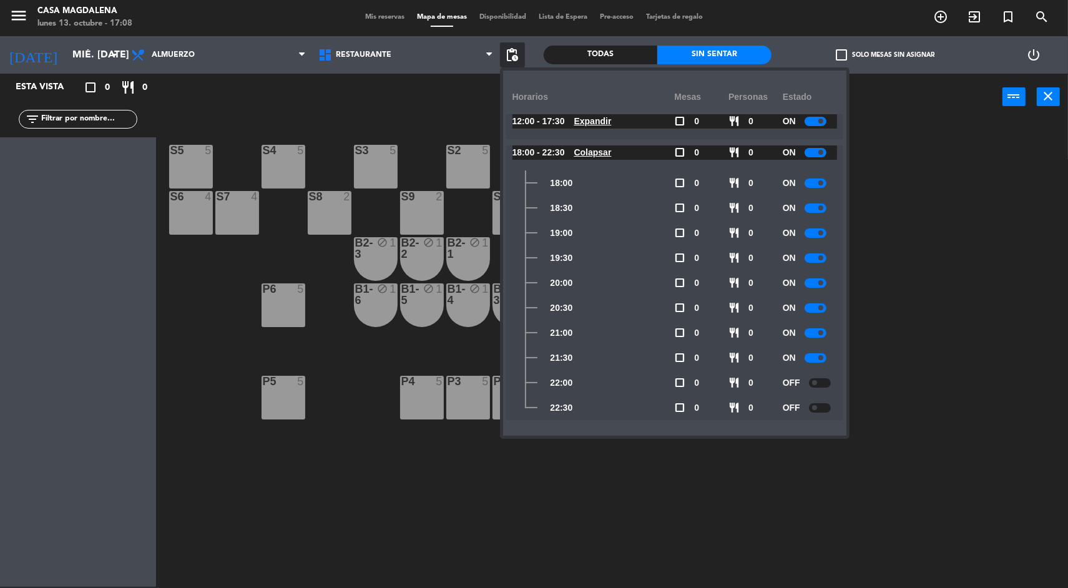
click at [822, 257] on span at bounding box center [820, 257] width 5 height 5
click at [822, 282] on span at bounding box center [820, 282] width 5 height 5
click at [857, 221] on div "S5 5 S4 5 S3 5 S2 5 S1 5 S6 4 S7 4 S8 2 S9 2 S10 2 C3 4 C4 6 C2 4 B2-3 block 1 …" at bounding box center [617, 355] width 901 height 466
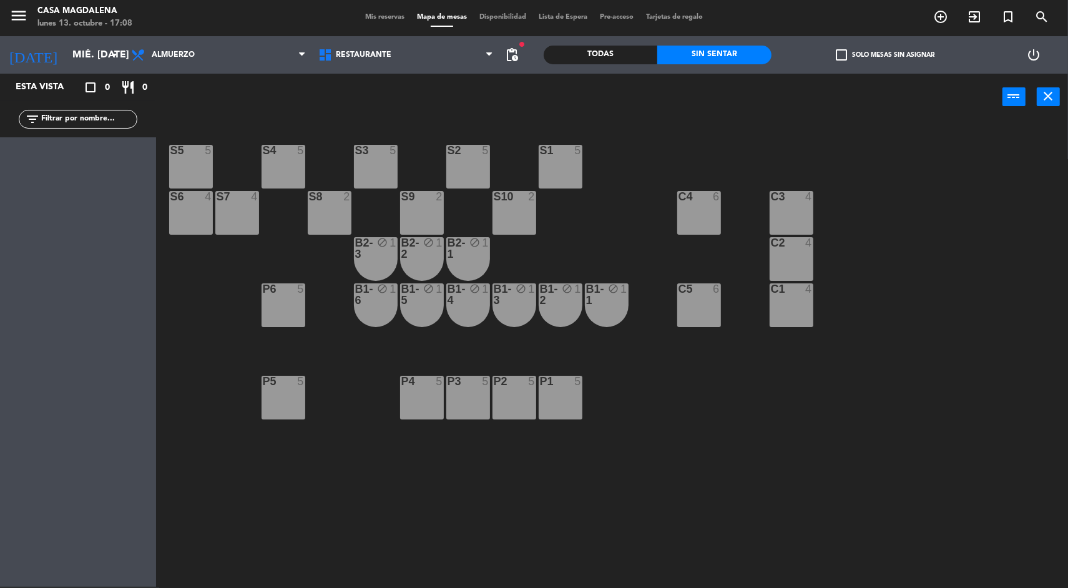
click at [544, 52] on div "Todas" at bounding box center [601, 55] width 114 height 19
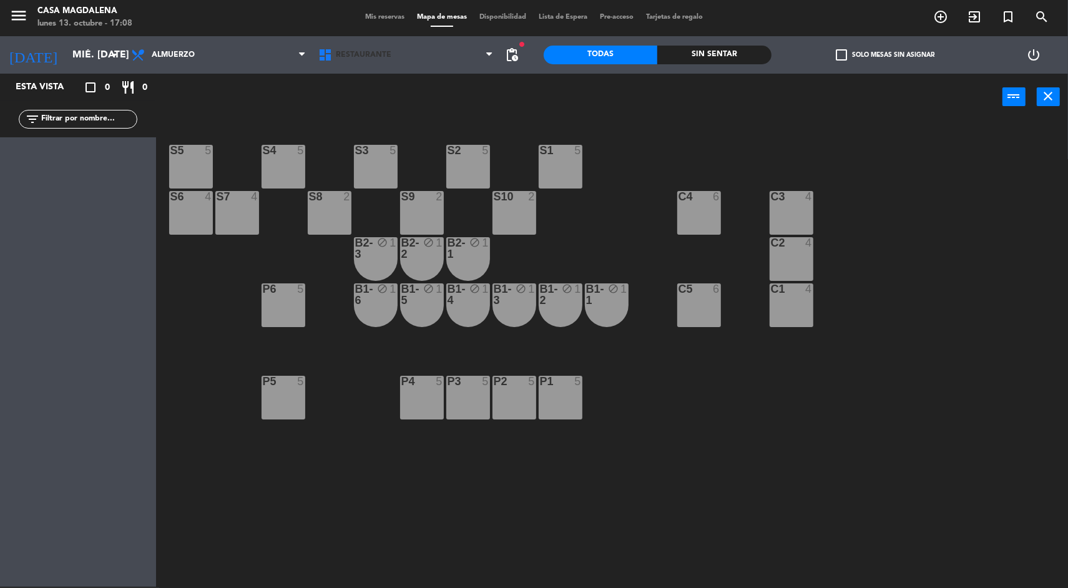
click at [493, 57] on span at bounding box center [493, 55] width 12 height 12
click at [529, 56] on div "[DATE] mié. [DATE] arrow_drop_down Almuerzo Almuerzo Almuerzo Restaurante Resta…" at bounding box center [263, 54] width 544 height 37
click at [519, 61] on span "pending_actions" at bounding box center [512, 54] width 15 height 15
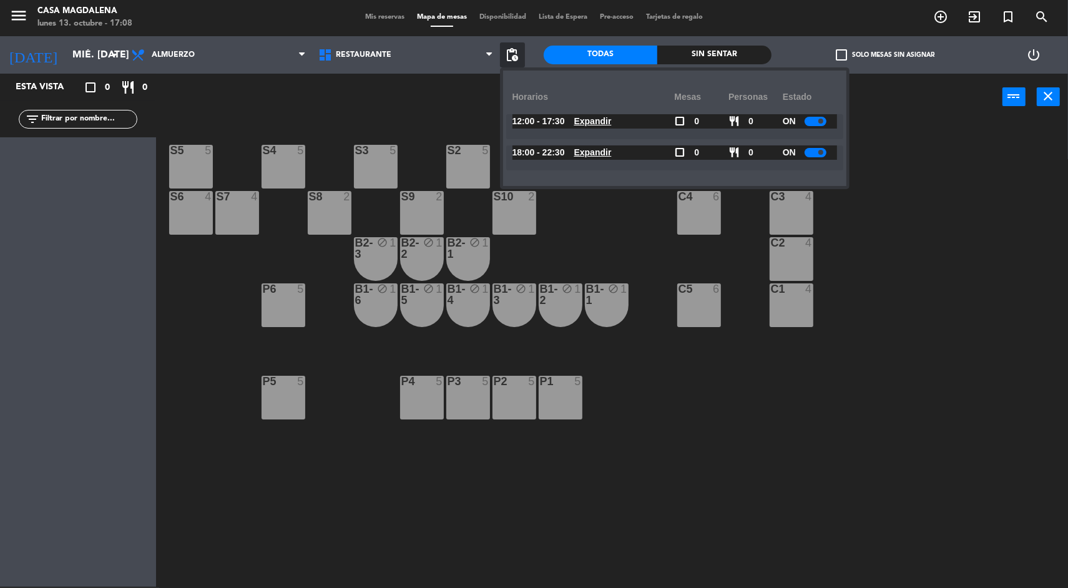
click at [615, 173] on availability-row "18:00 - 22:30 Expandir check_box_outline_blank 0 restaurant 0 ON Expandir" at bounding box center [675, 160] width 318 height 31
click at [612, 152] on u "Expandir" at bounding box center [592, 152] width 37 height 10
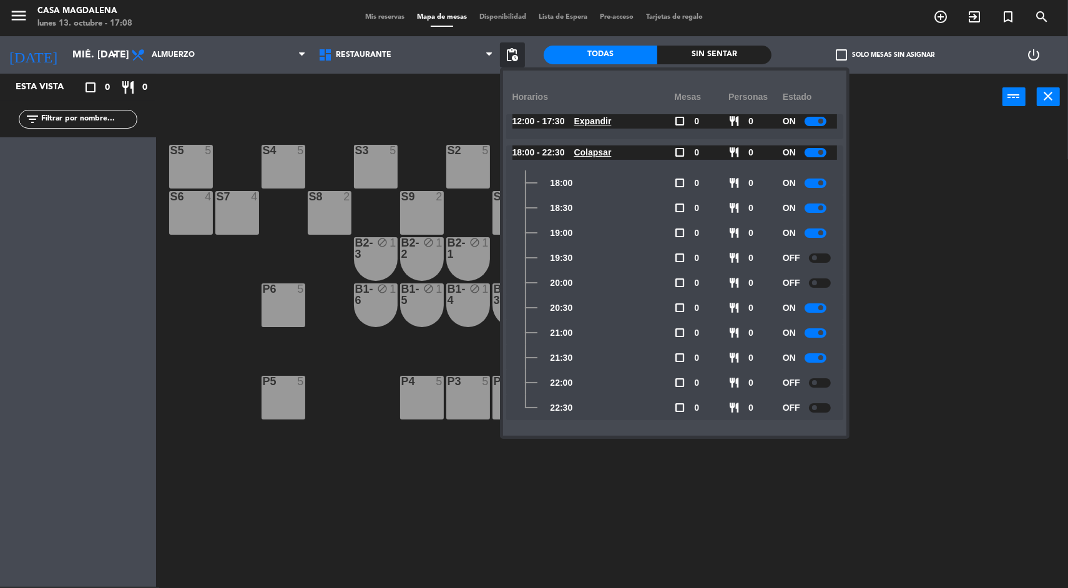
click at [815, 257] on span at bounding box center [814, 257] width 5 height 5
click at [815, 305] on div at bounding box center [816, 307] width 22 height 9
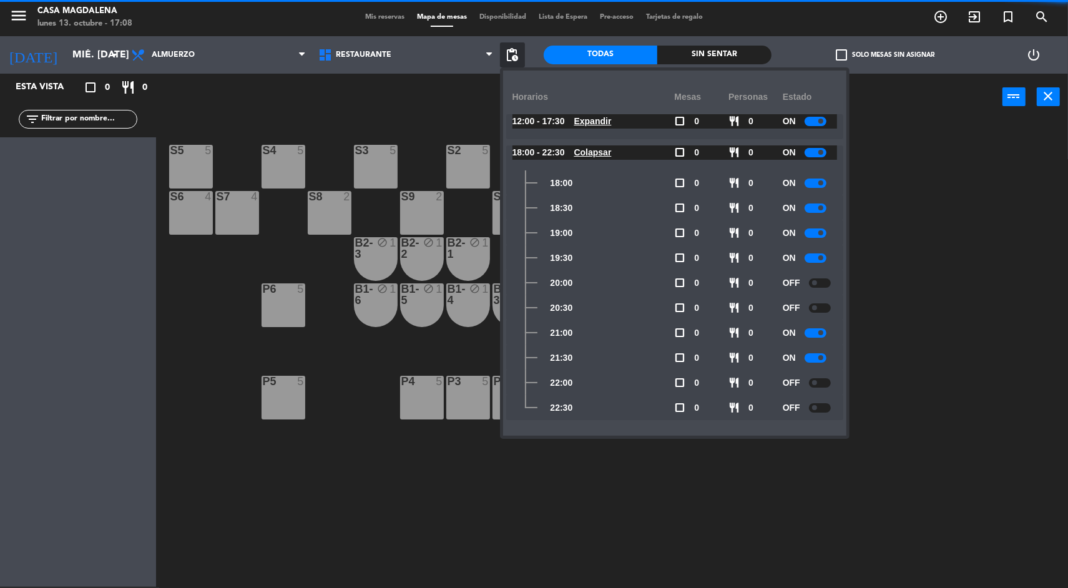
click at [911, 230] on div "S5 5 S4 5 S3 5 S2 5 S1 5 S6 4 S7 4 S8 2 S9 2 S10 2 C3 4 C4 6 C2 4 B2-3 block 1 …" at bounding box center [617, 355] width 901 height 466
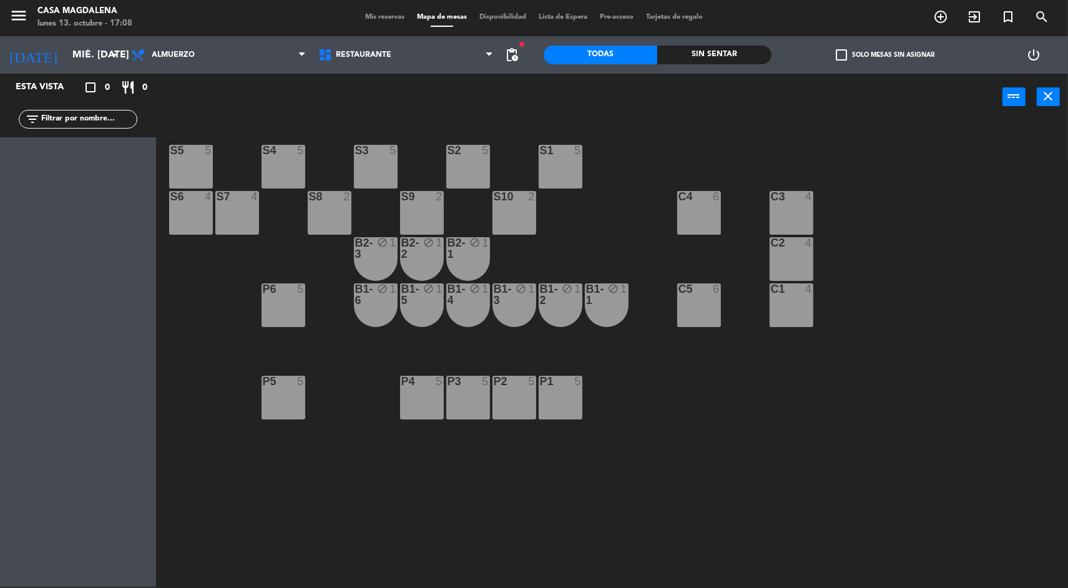
click at [103, 48] on input "mié. [DATE]" at bounding box center [132, 55] width 132 height 24
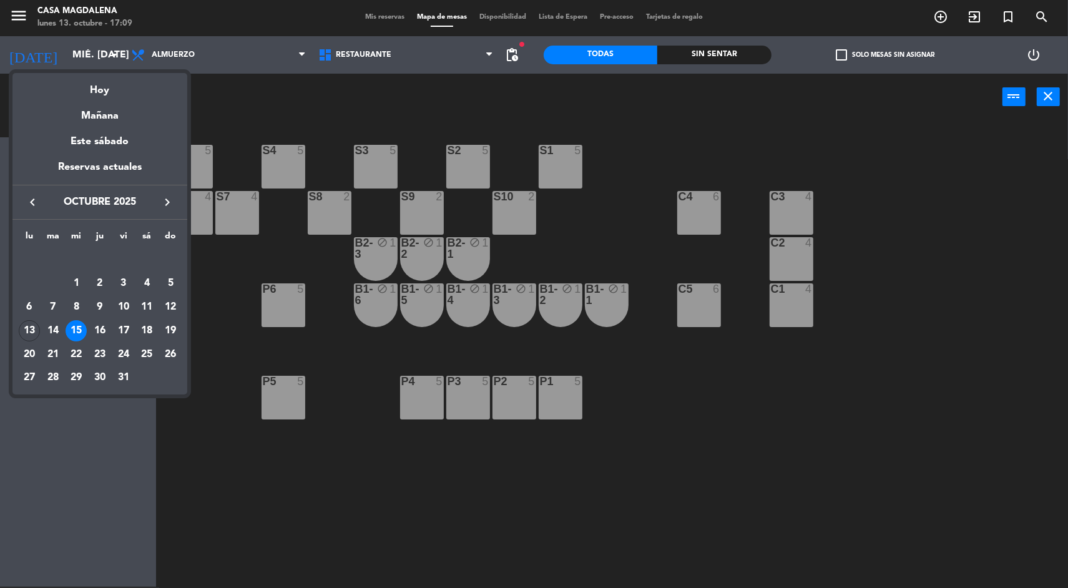
click at [127, 339] on div "17" at bounding box center [123, 330] width 21 height 21
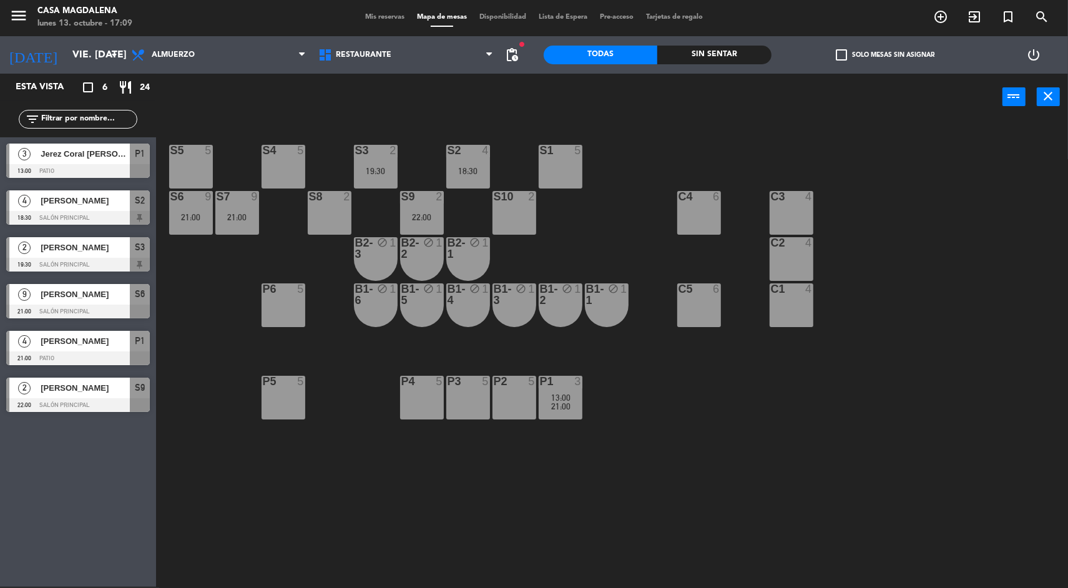
click at [102, 56] on input "vie. [DATE]" at bounding box center [132, 55] width 132 height 24
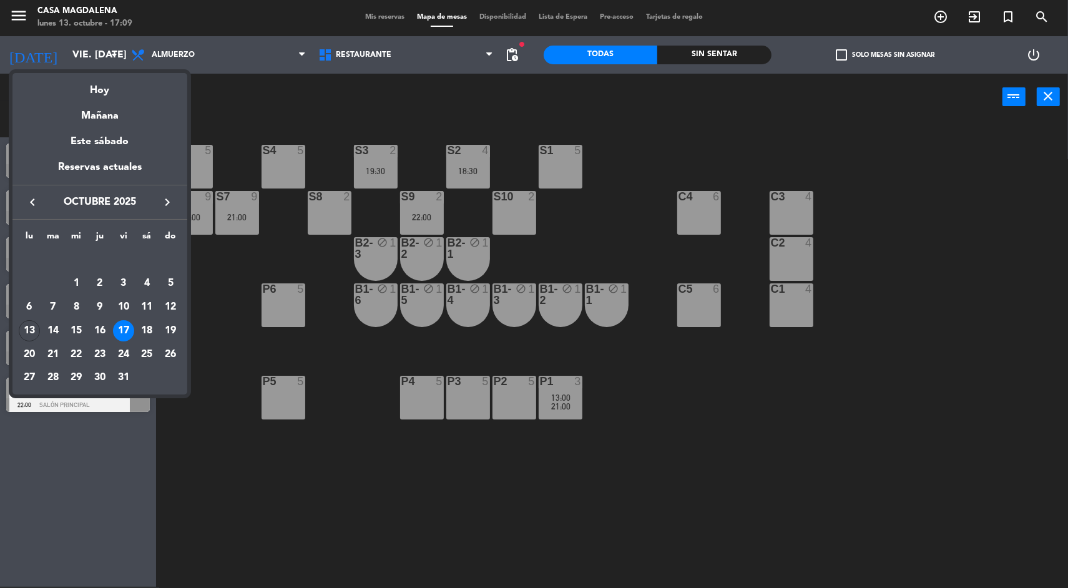
click at [142, 335] on div "18" at bounding box center [146, 330] width 21 height 21
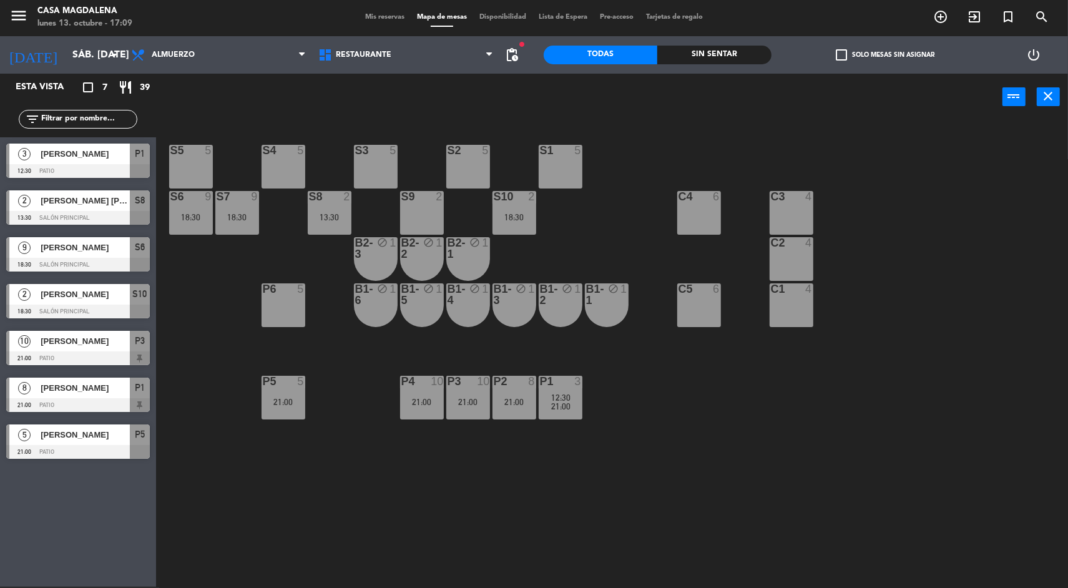
click at [560, 405] on span "21:00" at bounding box center [560, 406] width 19 height 10
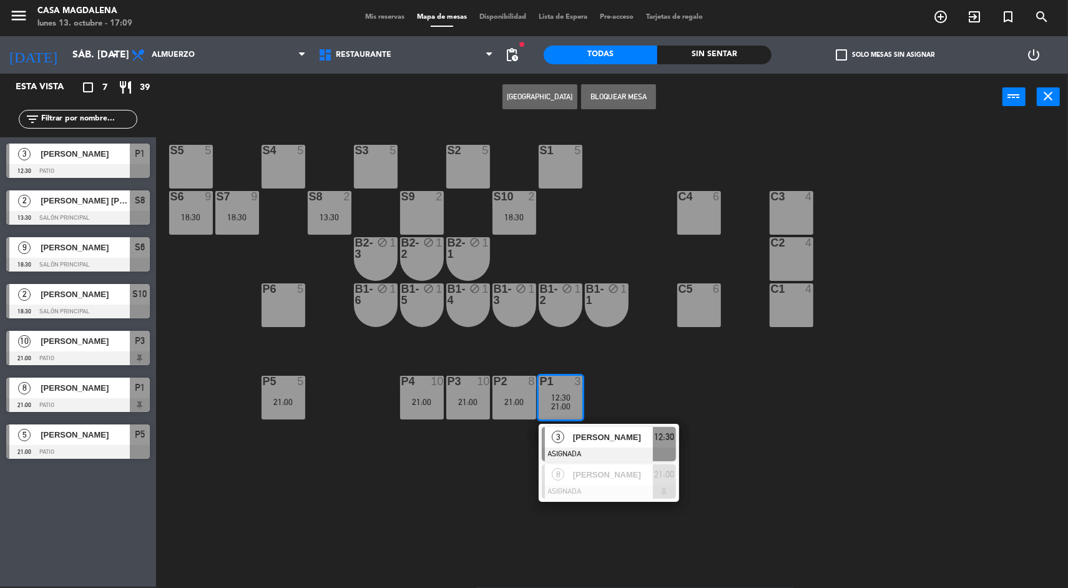
click at [560, 490] on div at bounding box center [609, 492] width 134 height 14
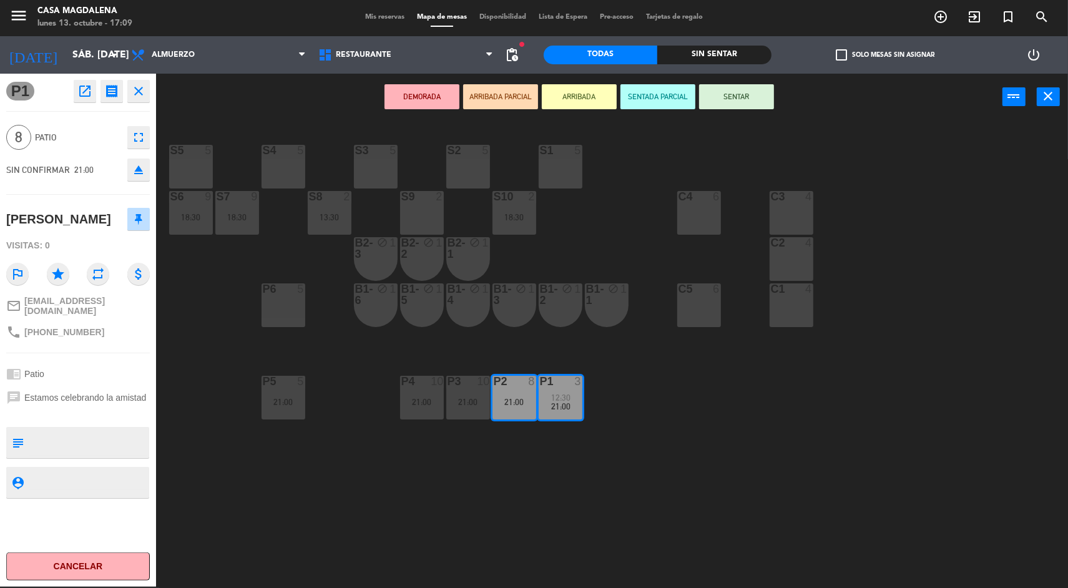
click at [415, 518] on div "S5 5 S4 5 S3 5 S2 5 S1 5 S6 9 18:30 S7 9 18:30 S8 2 13:30 S9 2 S10 2 18:30 C3 4…" at bounding box center [617, 355] width 901 height 466
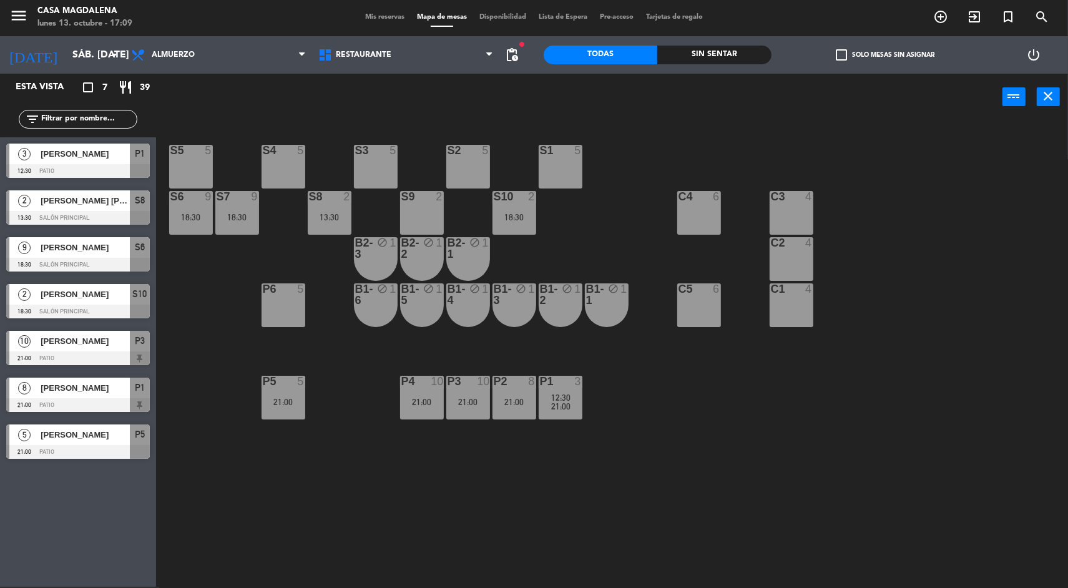
click at [439, 417] on div "P4 10 21:00" at bounding box center [422, 398] width 44 height 44
click at [412, 413] on div "P4 10 21:00" at bounding box center [422, 398] width 44 height 44
click at [434, 414] on div "P4 10 21:00" at bounding box center [422, 398] width 44 height 44
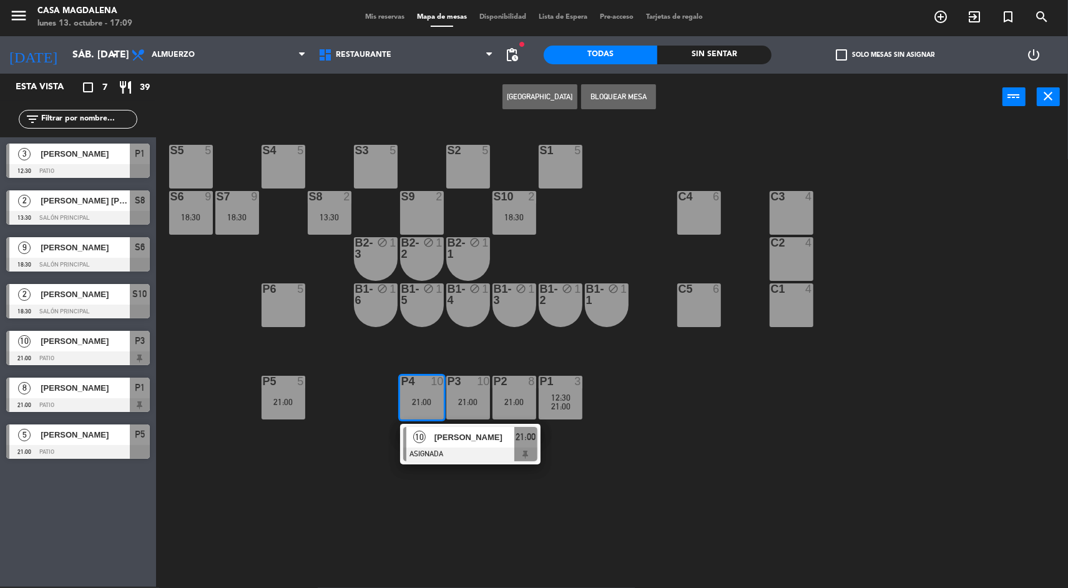
click at [453, 458] on div at bounding box center [470, 455] width 134 height 14
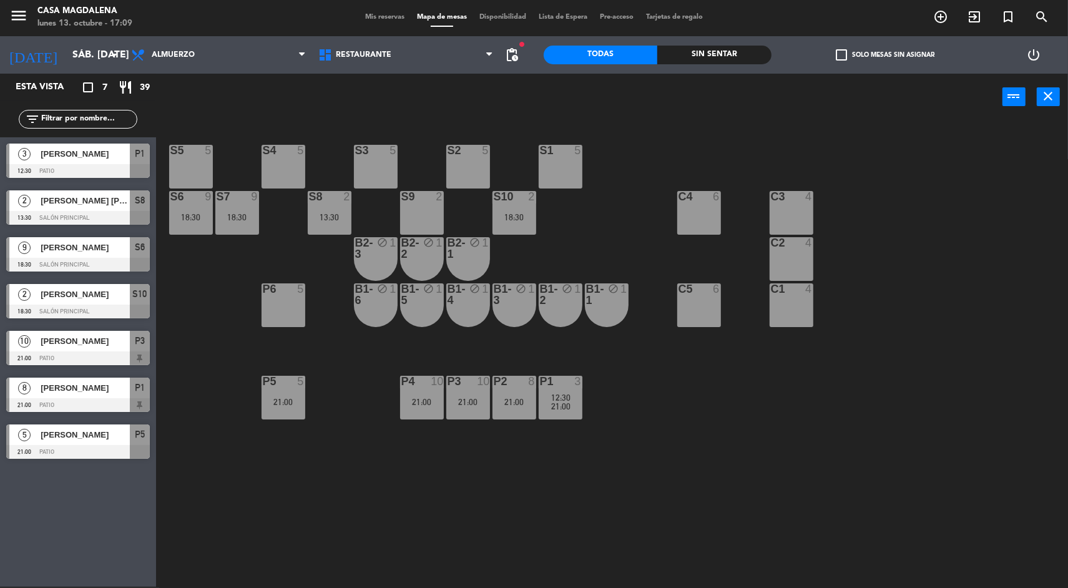
click at [324, 484] on div "S5 5 S4 5 S3 5 S2 5 S1 5 S6 9 18:30 S7 9 18:30 S8 2 13:30 S9 2 S10 2 18:30 C3 4…" at bounding box center [617, 355] width 901 height 466
click at [438, 396] on div "P4 10 21:00" at bounding box center [422, 398] width 44 height 44
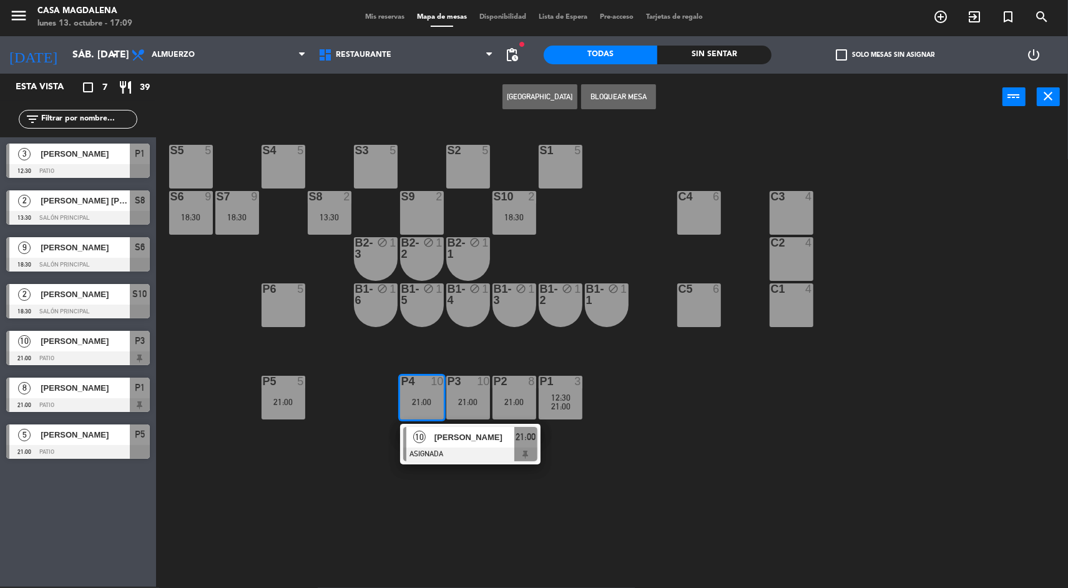
click at [342, 451] on div "S5 5 S4 5 S3 5 S2 5 S1 5 S6 9 18:30 S7 9 18:30 S8 2 13:30 S9 2 S10 2 18:30 C3 4…" at bounding box center [617, 355] width 901 height 466
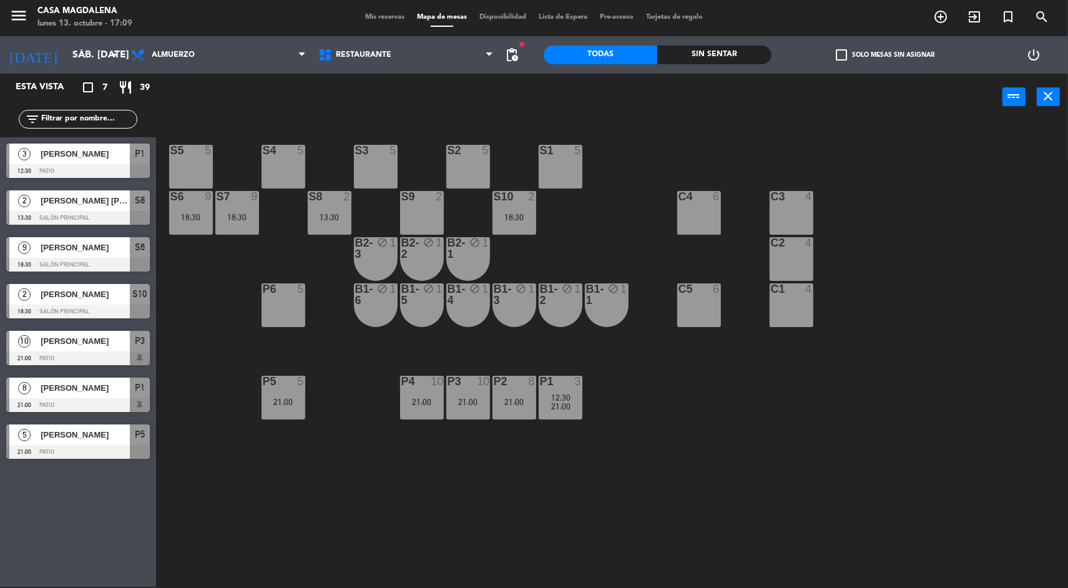
click at [293, 415] on div "P5 5 21:00" at bounding box center [284, 398] width 44 height 44
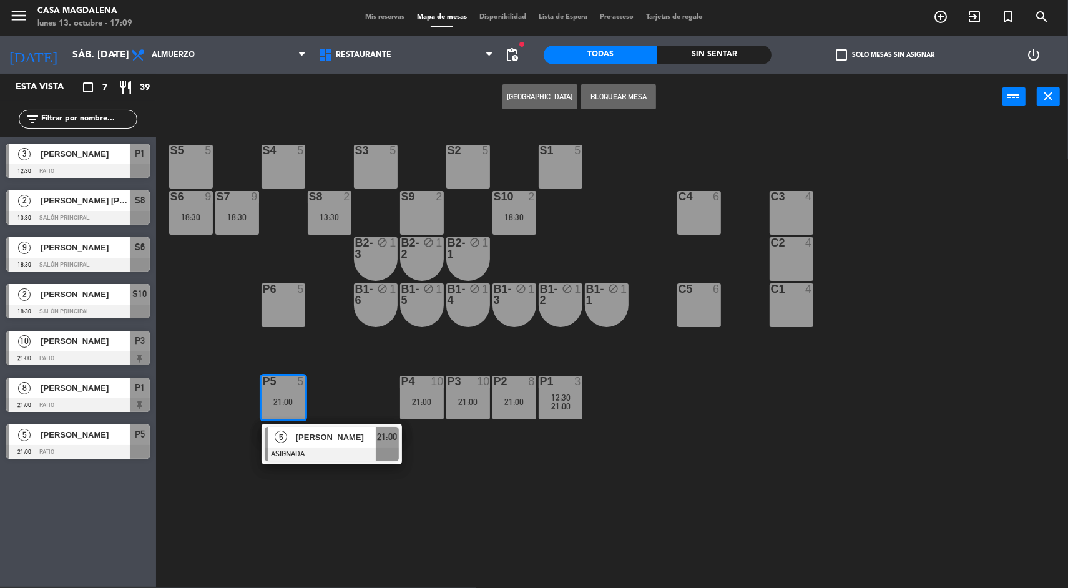
click at [326, 444] on div "[PERSON_NAME]" at bounding box center [335, 437] width 81 height 21
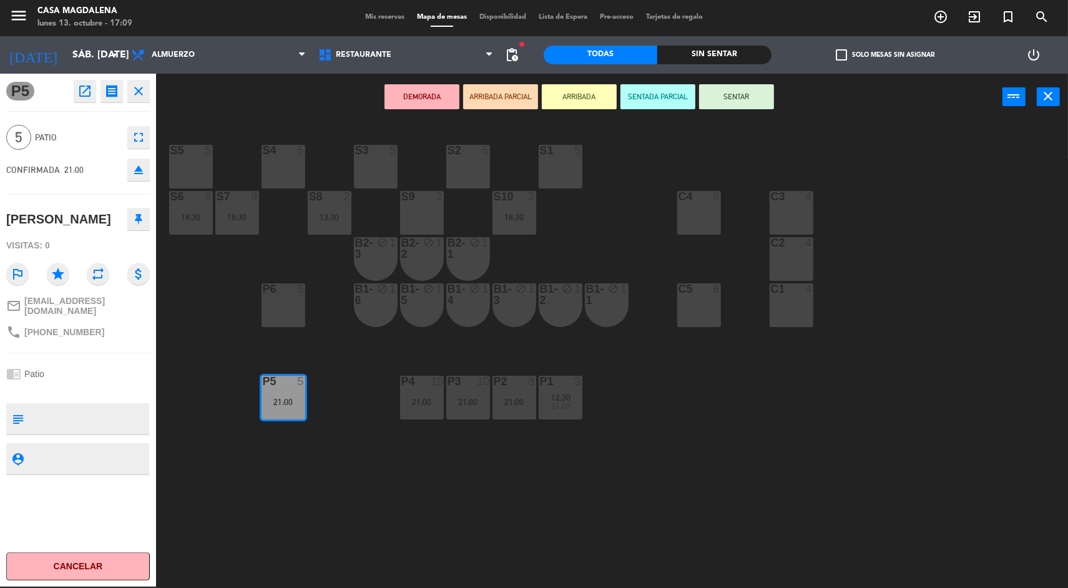
click at [232, 290] on div "S5 5 S4 5 S3 5 S2 5 S1 5 S6 9 18:30 S7 9 18:30 S8 2 13:30 S9 2 S10 2 18:30 C3 4…" at bounding box center [617, 355] width 901 height 466
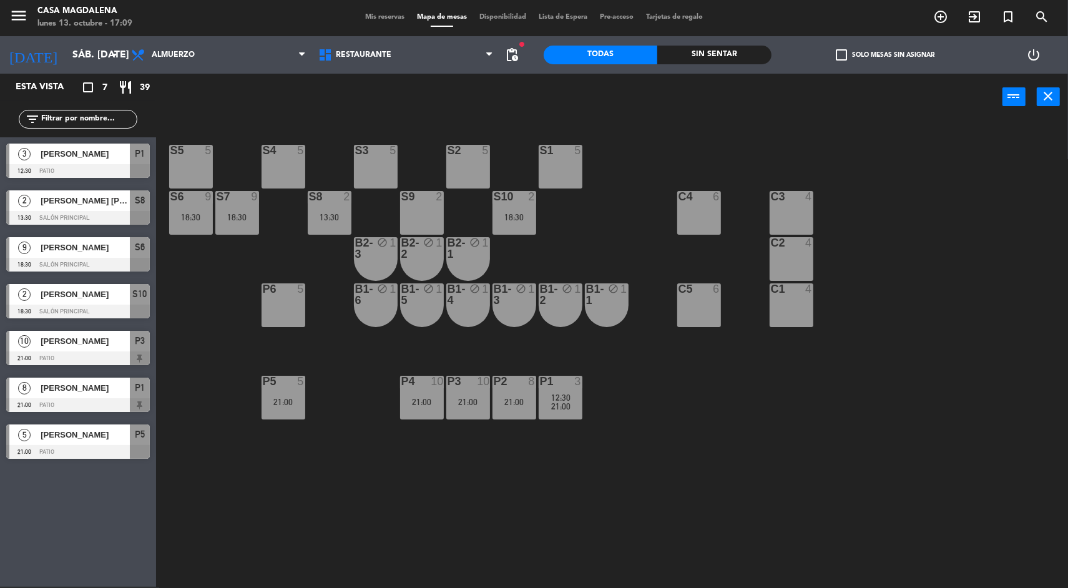
click at [243, 227] on div "S7 9 18:30" at bounding box center [237, 213] width 44 height 44
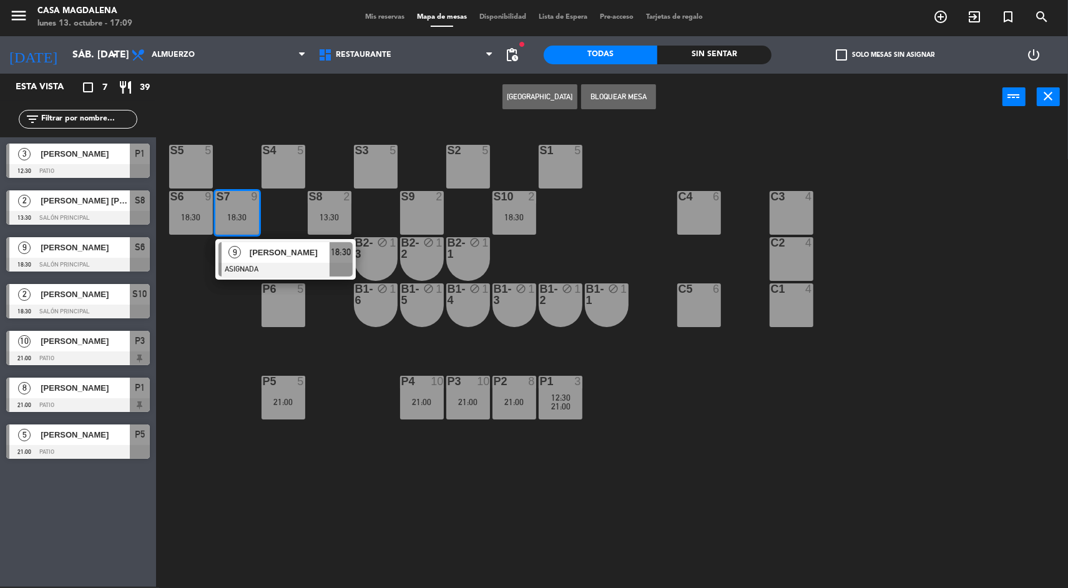
click at [233, 396] on div "S5 5 S4 5 S3 5 S2 5 S1 5 S6 9 18:30 S7 9 18:30 9 [PERSON_NAME] ASIGNADA 18:30 S…" at bounding box center [617, 355] width 901 height 466
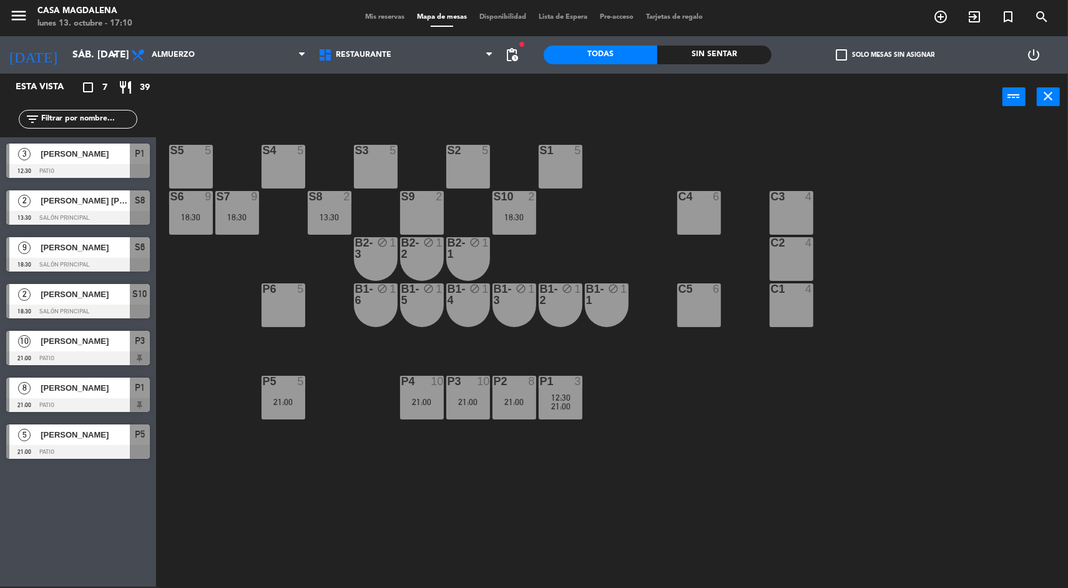
click at [330, 509] on div "S5 5 S4 5 S3 5 S2 5 S1 5 S6 9 18:30 S7 9 18:30 S8 2 13:30 S9 2 S10 2 18:30 C3 4…" at bounding box center [617, 355] width 901 height 466
click at [324, 518] on div "S5 5 S4 5 S3 5 S2 5 S1 5 S6 9 18:30 S7 9 18:30 S8 2 13:30 S9 2 S10 2 18:30 C3 4…" at bounding box center [617, 355] width 901 height 466
click at [519, 400] on div "21:00" at bounding box center [514, 402] width 44 height 9
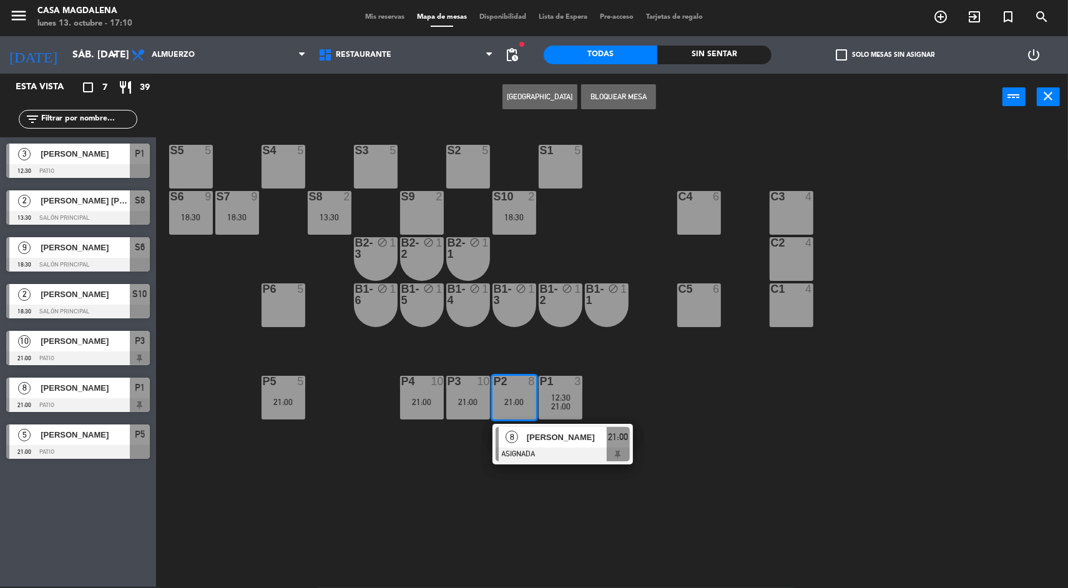
click at [538, 448] on div at bounding box center [563, 455] width 134 height 14
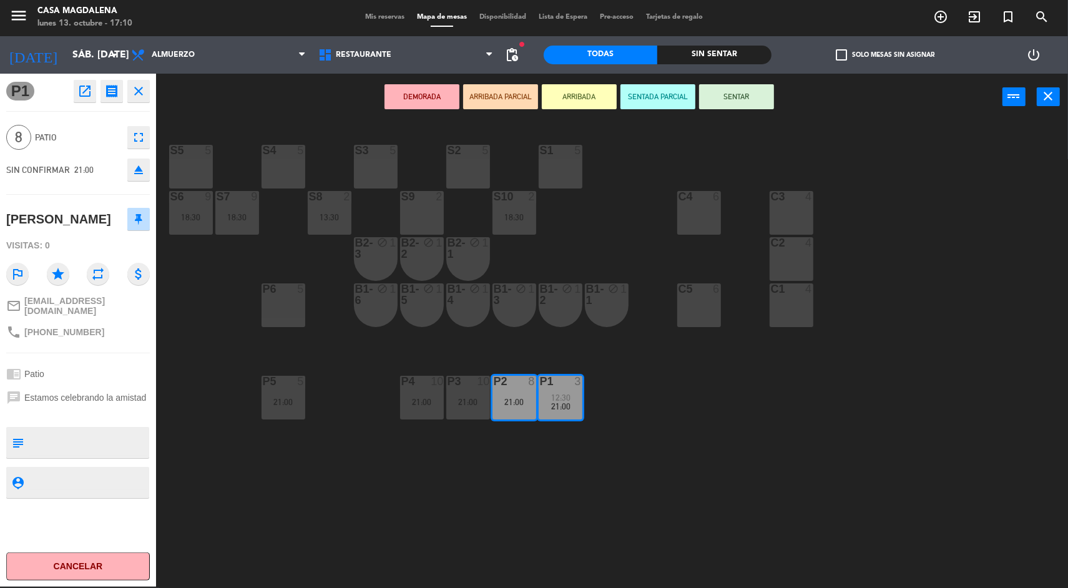
click at [466, 468] on div "S5 5 S4 5 S3 5 S2 5 S1 5 S6 9 18:30 S7 9 18:30 S8 2 13:30 S9 2 S10 2 18:30 C3 4…" at bounding box center [617, 355] width 901 height 466
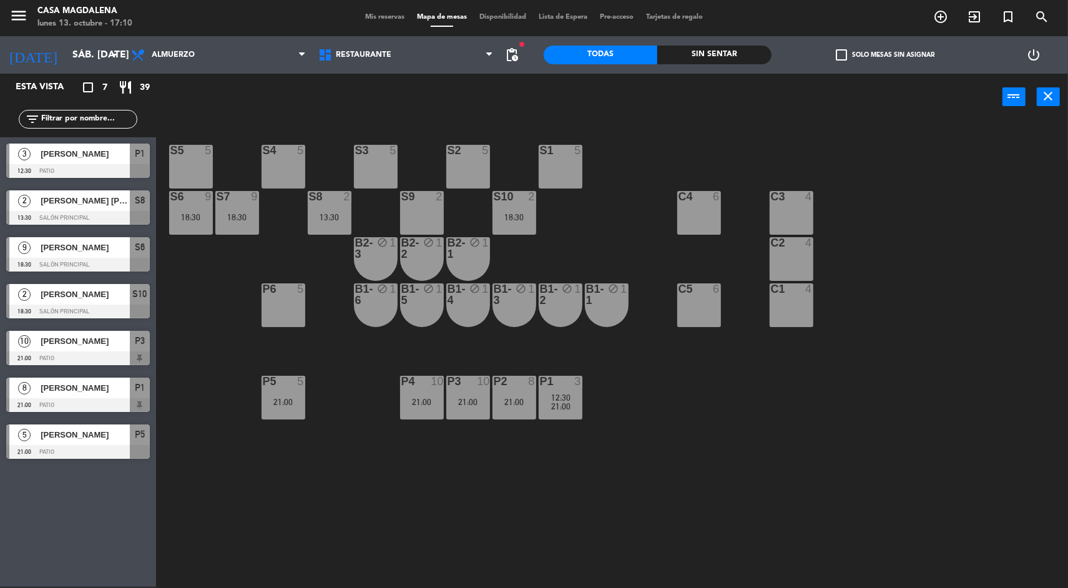
click at [525, 194] on div "2" at bounding box center [534, 196] width 21 height 11
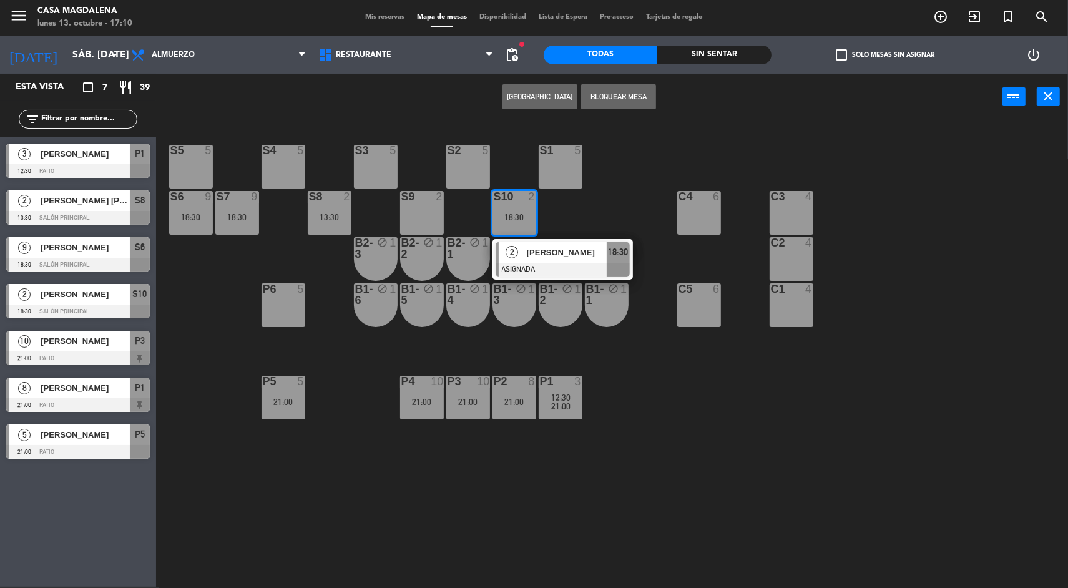
click at [573, 262] on div "[PERSON_NAME]" at bounding box center [566, 252] width 81 height 21
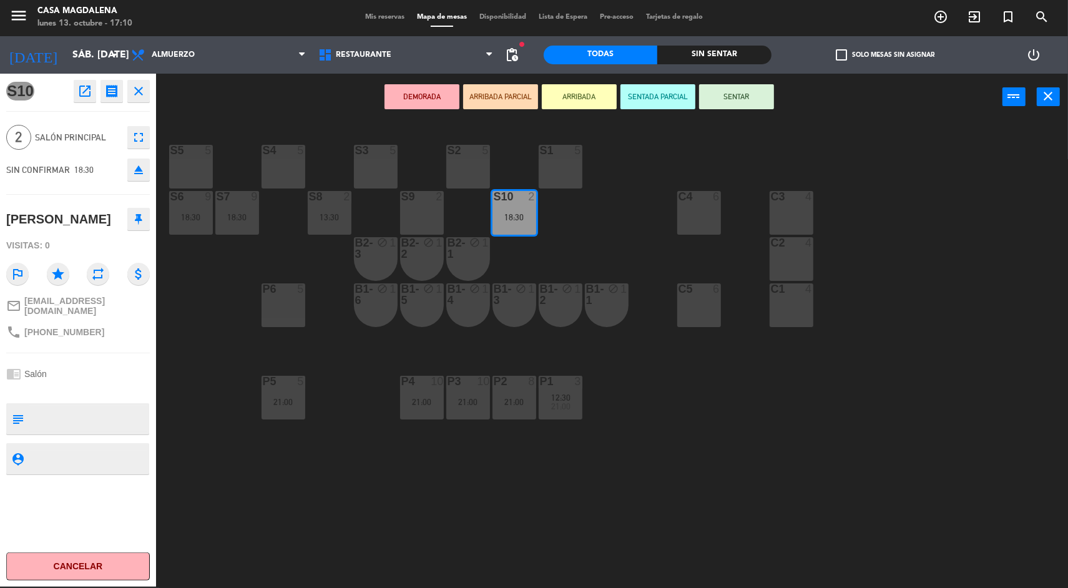
click at [575, 381] on div "3" at bounding box center [577, 381] width 7 height 11
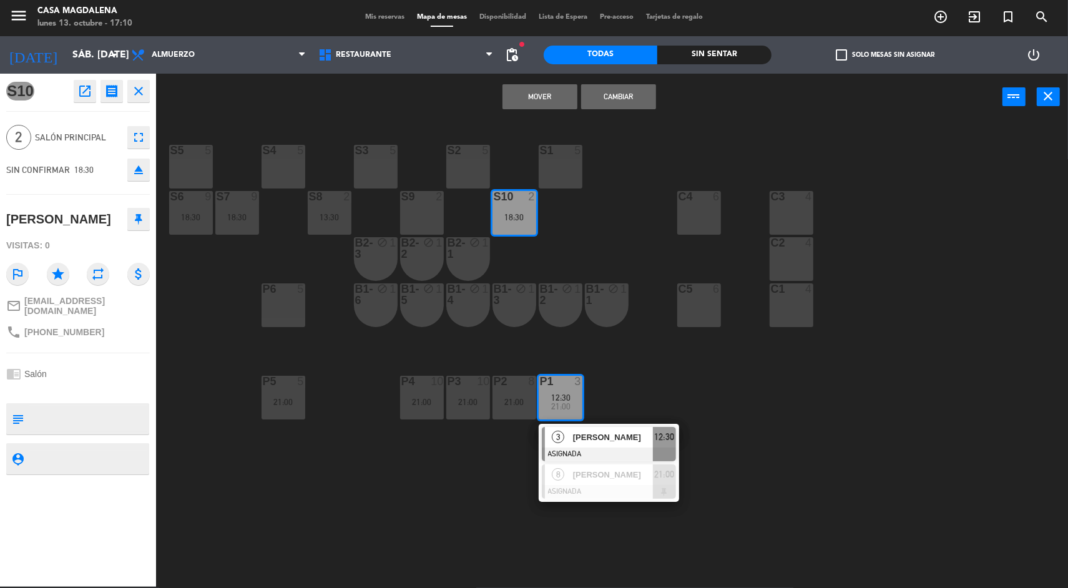
click at [147, 498] on div "S10 open_in_new receipt 6:30 PM sáb., [DATE] 2 personas [PERSON_NAME] Mesa S10 …" at bounding box center [78, 330] width 156 height 513
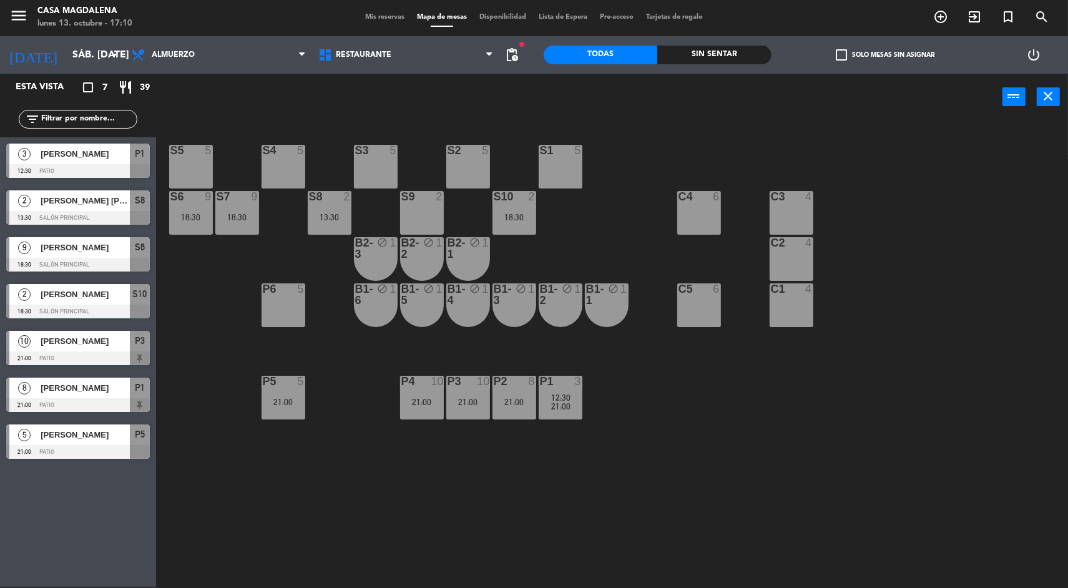
click at [177, 456] on div "S5 5 S4 5 S3 5 S2 5 S1 5 S6 9 18:30 S7 9 18:30 S8 2 13:30 S9 2 S10 2 18:30 C3 4…" at bounding box center [617, 355] width 901 height 466
click at [232, 249] on div "S5 5 S4 5 S3 5 S2 5 S1 5 S6 9 18:30 S7 9 18:30 S8 2 13:30 S9 2 S10 2 18:30 C3 4…" at bounding box center [617, 355] width 901 height 466
click at [234, 272] on div "S5 5 S4 5 S3 5 S2 5 S1 5 S6 9 18:30 S7 9 18:30 S8 2 13:30 S9 2 S10 2 18:30 C3 4…" at bounding box center [617, 355] width 901 height 466
click at [12, 521] on div "Esta vista crop_square 7 restaurant 39 filter_list 3 [PERSON_NAME] 12:30 Patio …" at bounding box center [78, 330] width 156 height 513
click at [66, 57] on input "sáb. [DATE]" at bounding box center [132, 55] width 132 height 24
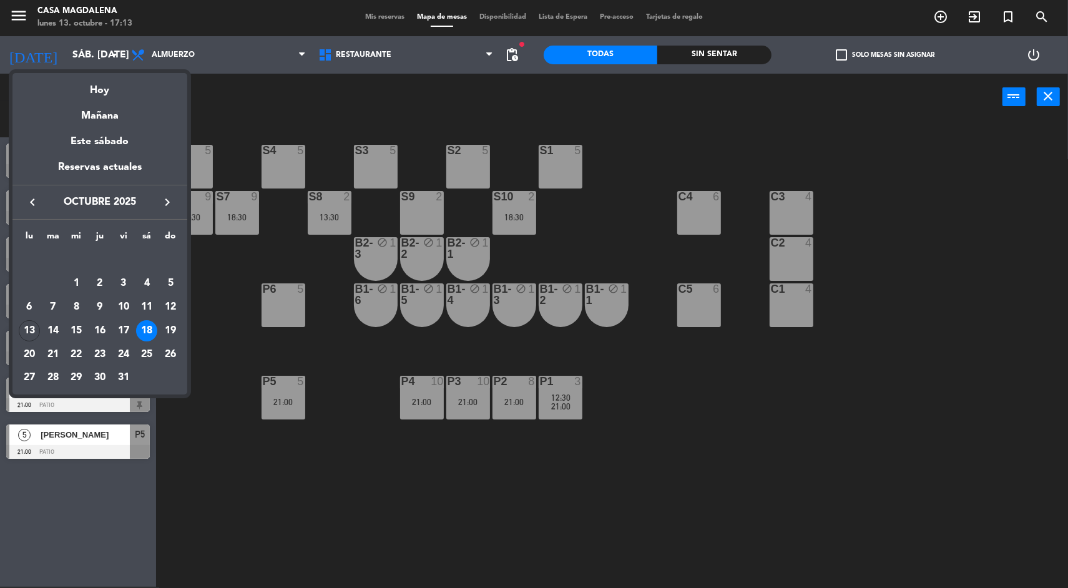
click at [202, 404] on div at bounding box center [534, 294] width 1068 height 588
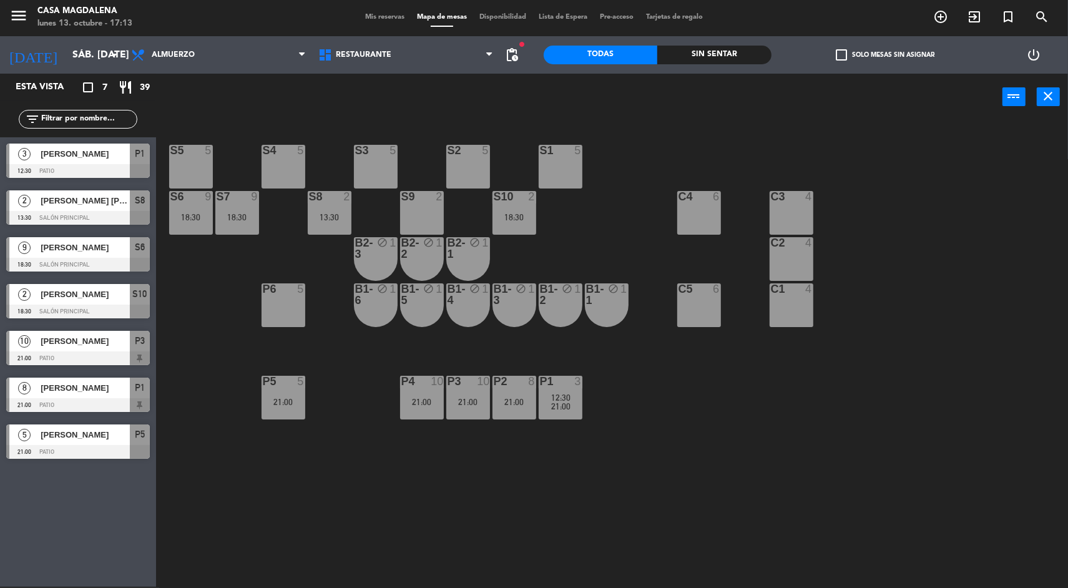
click at [66, 61] on input "sáb. [DATE]" at bounding box center [132, 55] width 132 height 24
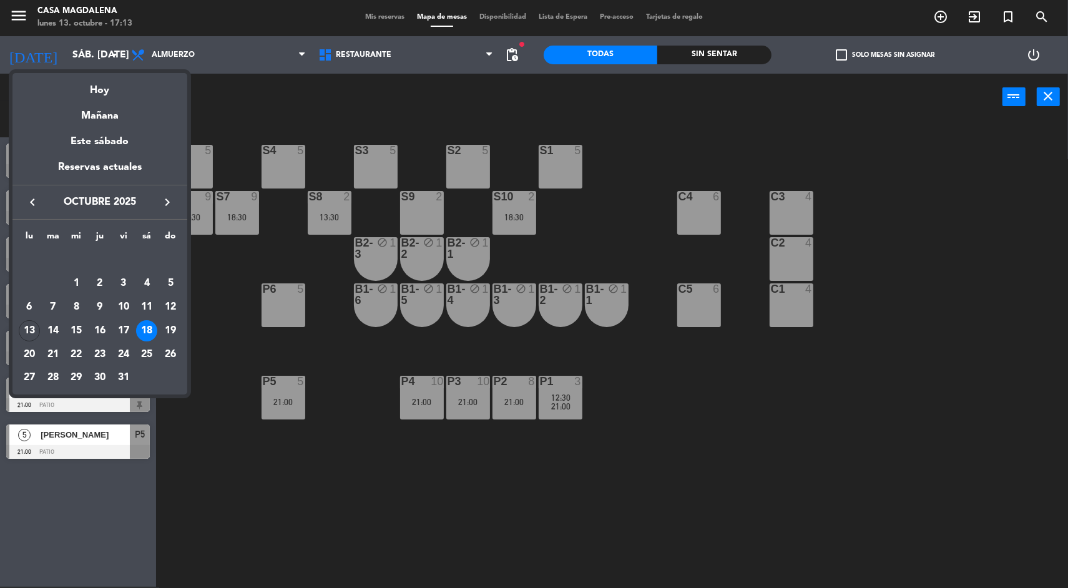
click at [54, 91] on div "Hoy" at bounding box center [99, 86] width 175 height 26
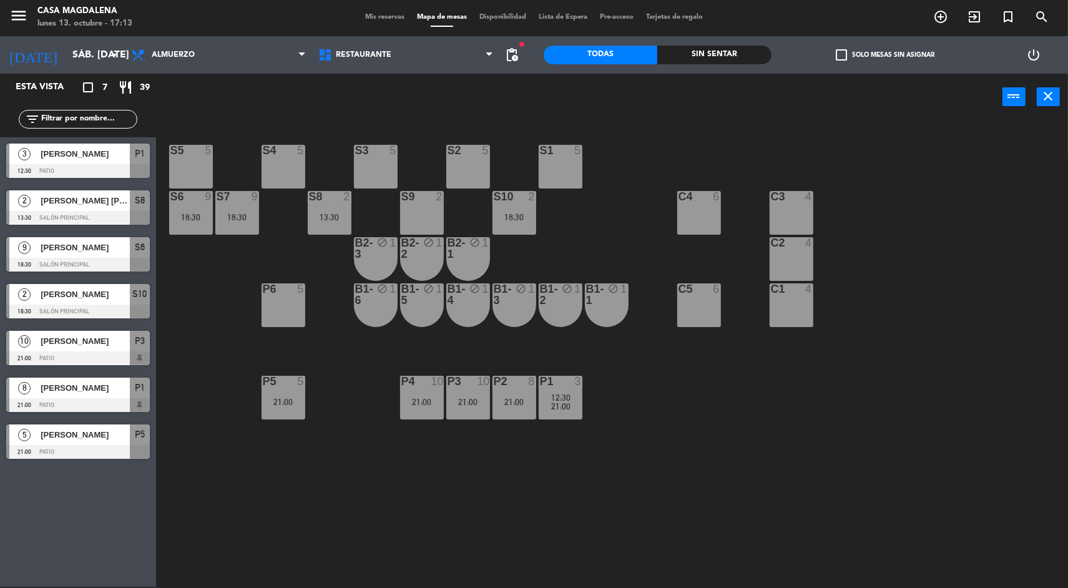
type input "lun. [DATE]"
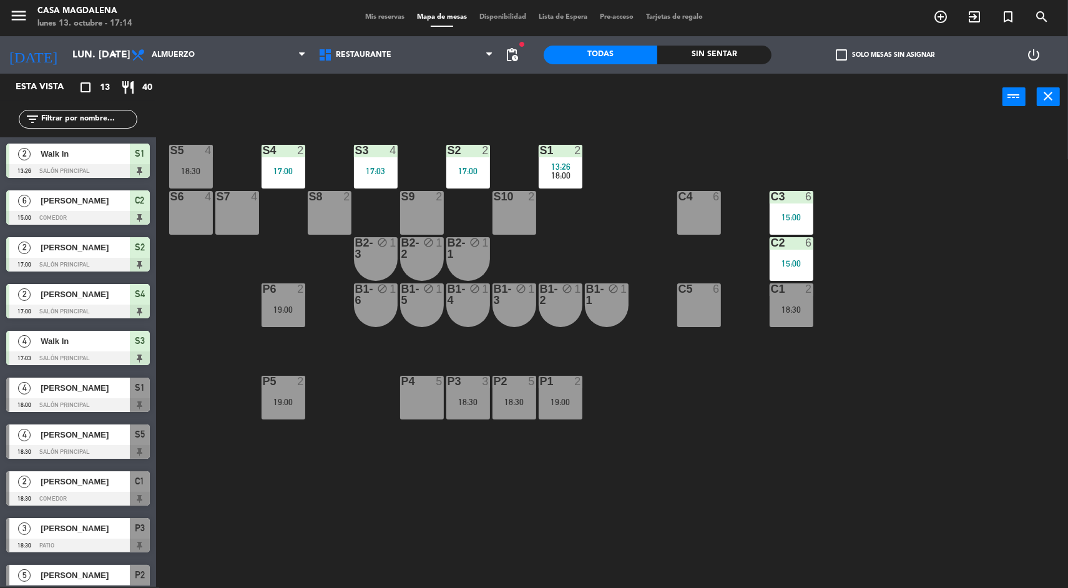
click at [219, 320] on div "S5 4 18:30 S4 2 17:00 S3 4 17:03 S2 2 17:00 S1 2 13:26 18:00 S6 4 S7 4 S8 2 S9 …" at bounding box center [617, 355] width 901 height 466
click at [219, 384] on div "S5 4 18:30 S4 2 17:00 S3 4 17:03 S2 2 17:00 S1 2 13:26 18:00 S6 4 S7 4 S8 2 S9 …" at bounding box center [617, 355] width 901 height 466
click at [211, 386] on div "S5 4 18:30 S4 2 17:00 S3 4 17:03 S2 2 17:00 S1 2 13:26 18:00 S6 4 S7 4 S8 2 S9 …" at bounding box center [617, 355] width 901 height 466
click at [206, 366] on div "S5 4 18:30 S4 2 17:00 S3 4 17:03 S2 2 17:00 S1 2 13:26 18:00 S6 4 S7 4 S8 2 S9 …" at bounding box center [617, 355] width 901 height 466
click at [206, 363] on div "S5 4 18:30 S4 2 17:00 S3 4 17:03 S2 2 17:00 S1 2 13:26 18:00 S6 4 S7 4 S8 2 S9 …" at bounding box center [617, 355] width 901 height 466
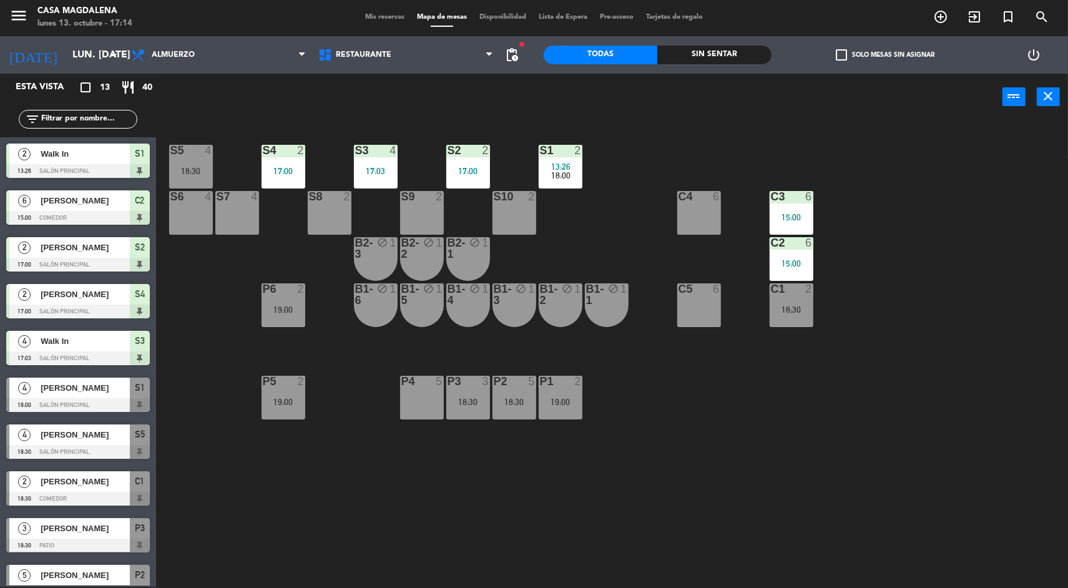
click at [149, 316] on div at bounding box center [78, 312] width 144 height 14
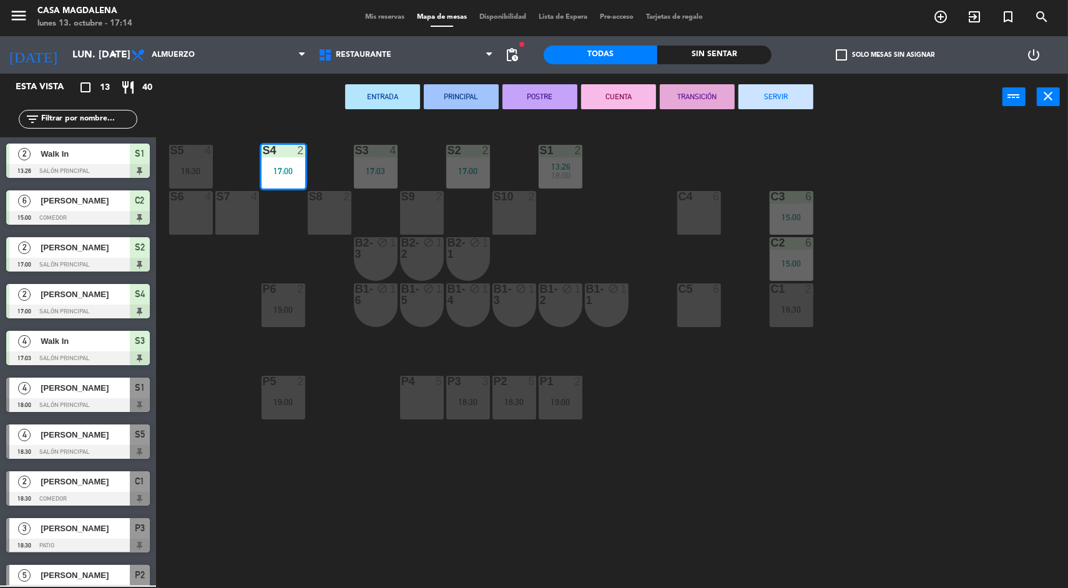
click at [194, 356] on div "S5 4 18:30 S4 2 17:00 S3 4 17:03 S2 2 17:00 S1 2 13:26 18:00 S6 4 S7 4 S8 2 S9 …" at bounding box center [617, 355] width 901 height 466
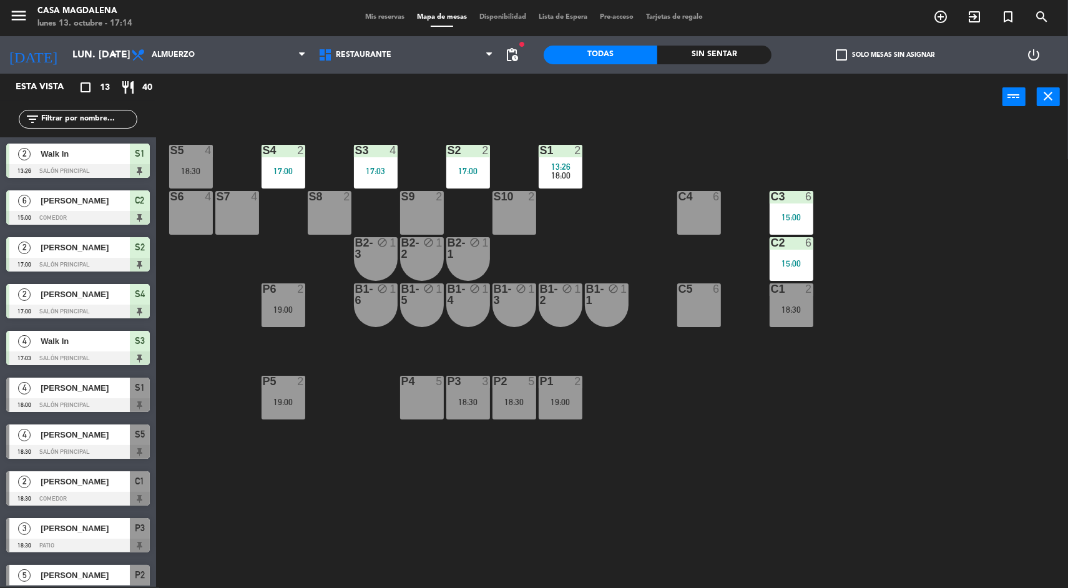
click at [205, 378] on div "S5 4 18:30 S4 2 17:00 S3 4 17:03 S2 2 17:00 S1 2 13:26 18:00 S6 4 S7 4 S8 2 S9 …" at bounding box center [617, 355] width 901 height 466
click at [195, 295] on div "S5 4 18:30 S4 2 17:00 S3 4 17:03 S2 2 17:00 S1 2 13:26 18:00 S6 4 S7 4 S8 2 S9 …" at bounding box center [617, 355] width 901 height 466
click at [182, 327] on div "S5 4 18:30 S4 2 17:00 S3 4 17:03 S2 2 17:00 S1 2 13:26 18:00 S6 4 S7 4 S8 2 S9 …" at bounding box center [617, 355] width 901 height 466
click at [207, 370] on div "S5 4 18:30 S4 2 17:00 S3 4 17:03 S2 2 17:00 S1 2 13:26 18:00 S6 4 S7 4 S8 2 S9 …" at bounding box center [617, 355] width 901 height 466
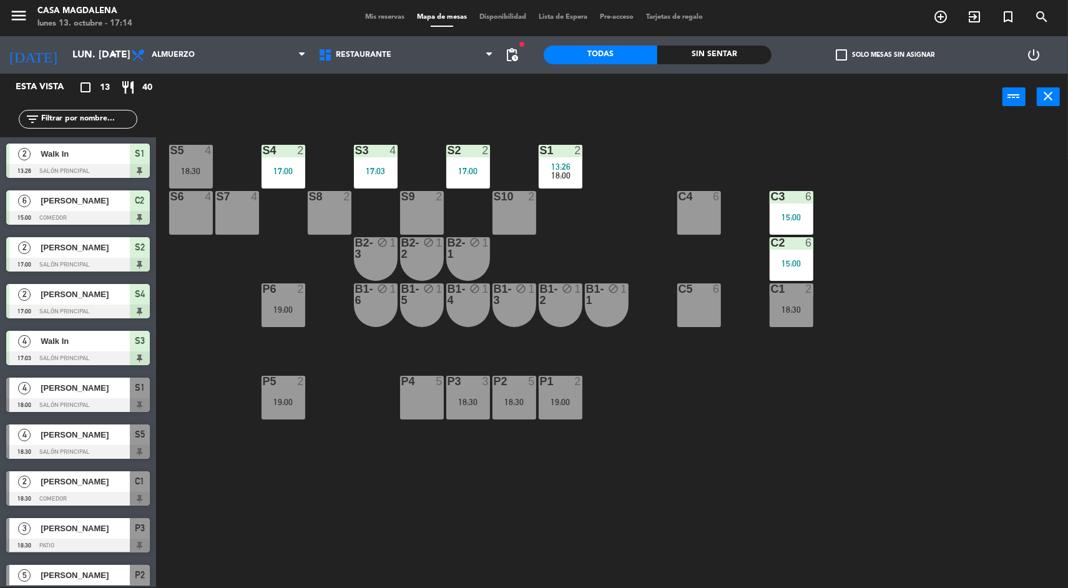
click at [1067, 468] on div "S5 4 18:30 S4 2 17:00 S3 4 17:03 S2 2 17:00 S1 2 13:26 18:00 S6 4 S7 4 S8 2 S9 …" at bounding box center [617, 355] width 901 height 466
click at [809, 242] on div "6" at bounding box center [808, 242] width 7 height 11
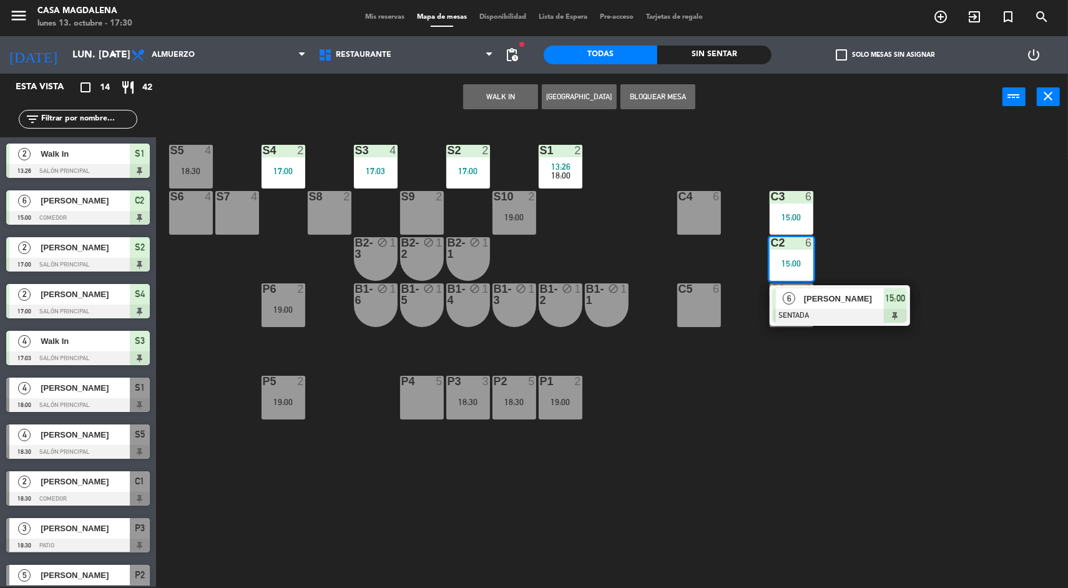
click at [875, 314] on div at bounding box center [840, 316] width 134 height 14
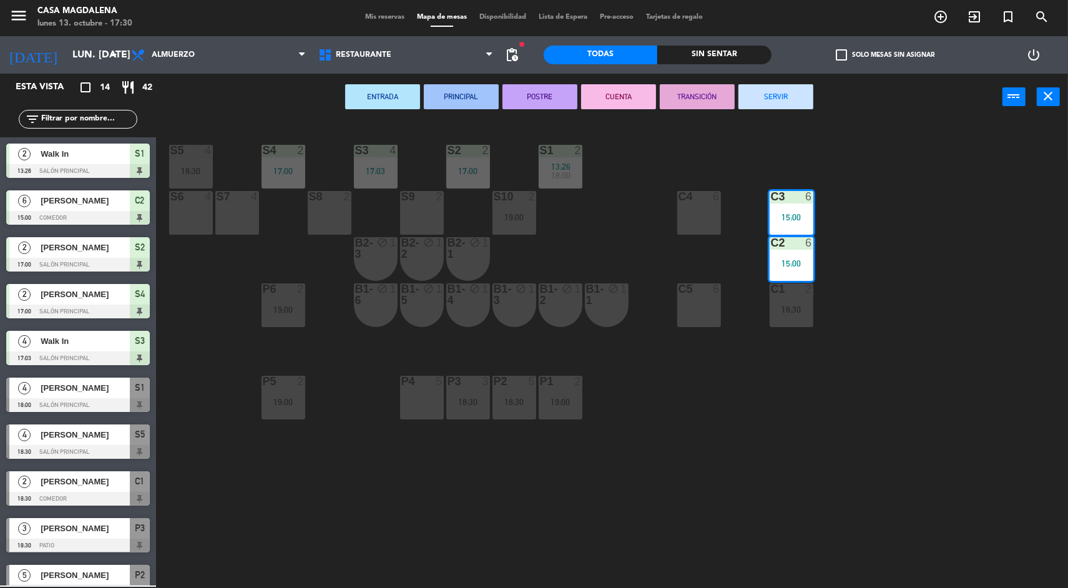
click at [754, 88] on button "SERVIR" at bounding box center [775, 96] width 75 height 25
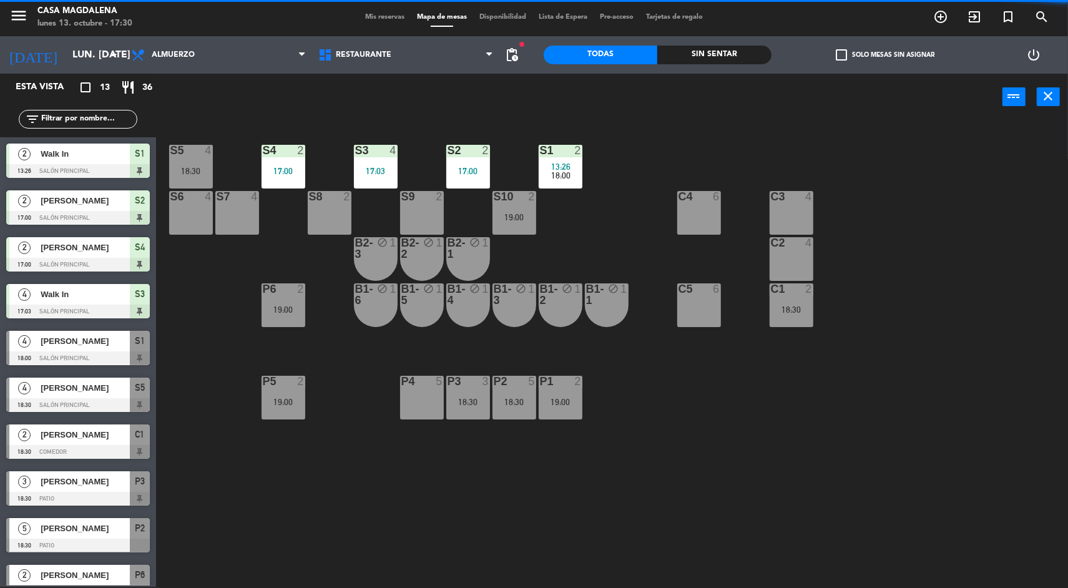
click at [566, 147] on div at bounding box center [560, 150] width 21 height 11
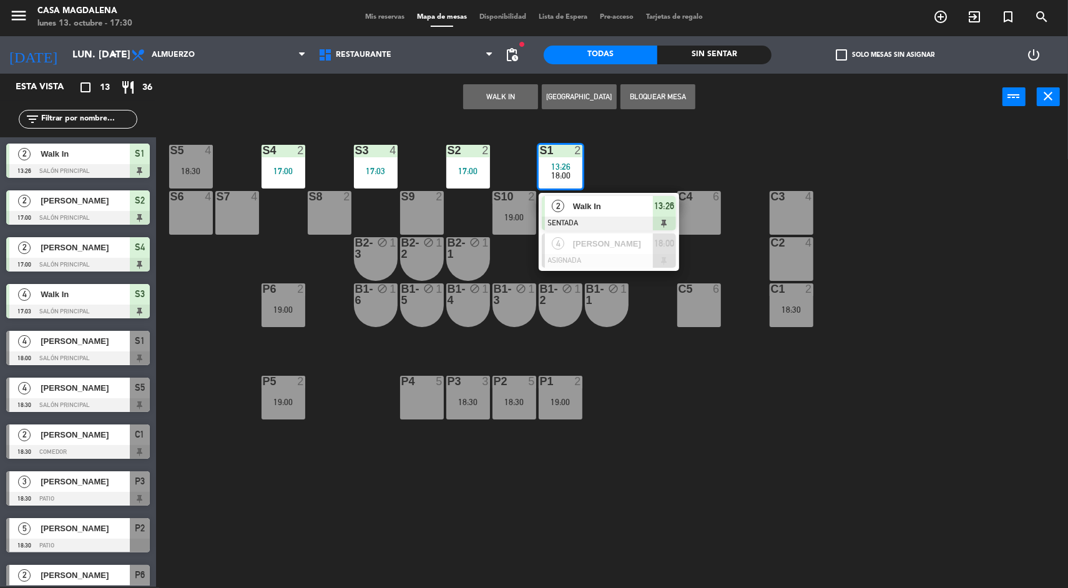
click at [581, 175] on div "18:00" at bounding box center [561, 175] width 44 height 9
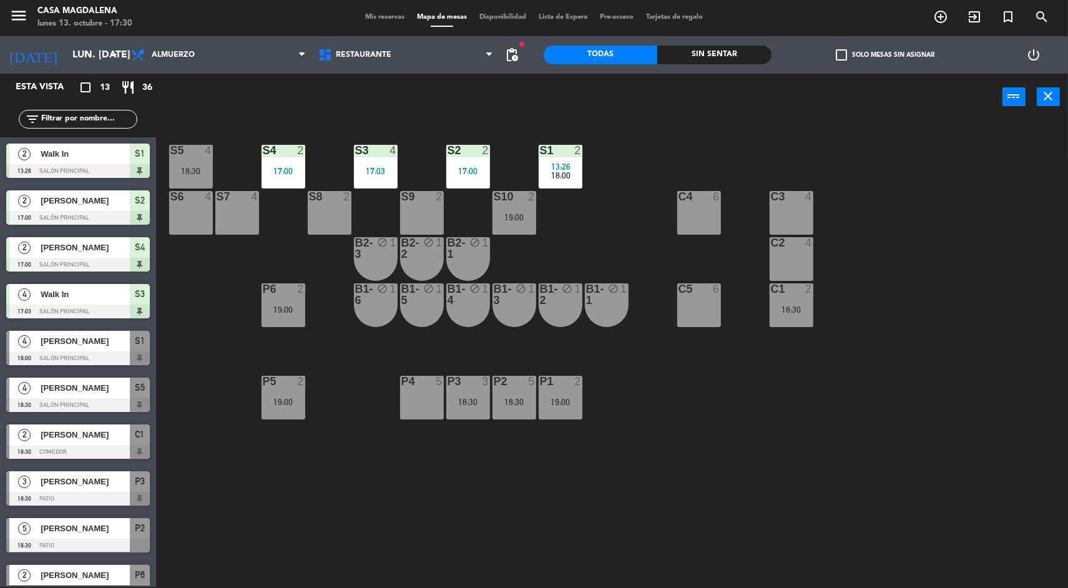
click at [621, 184] on div "S5 4 18:30 S4 2 17:00 S3 4 17:03 S2 2 17:00 S1 2 13:26 18:00 S6 4 S7 4 S8 2 S9 …" at bounding box center [617, 355] width 901 height 466
click at [577, 149] on div "2" at bounding box center [577, 150] width 7 height 11
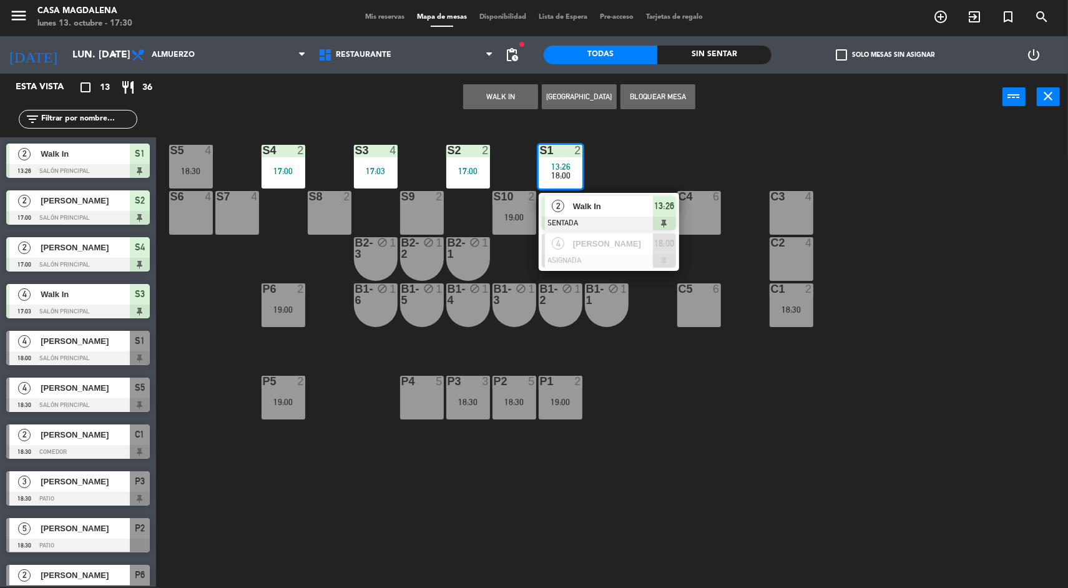
click at [640, 205] on span "Walk In" at bounding box center [613, 206] width 80 height 13
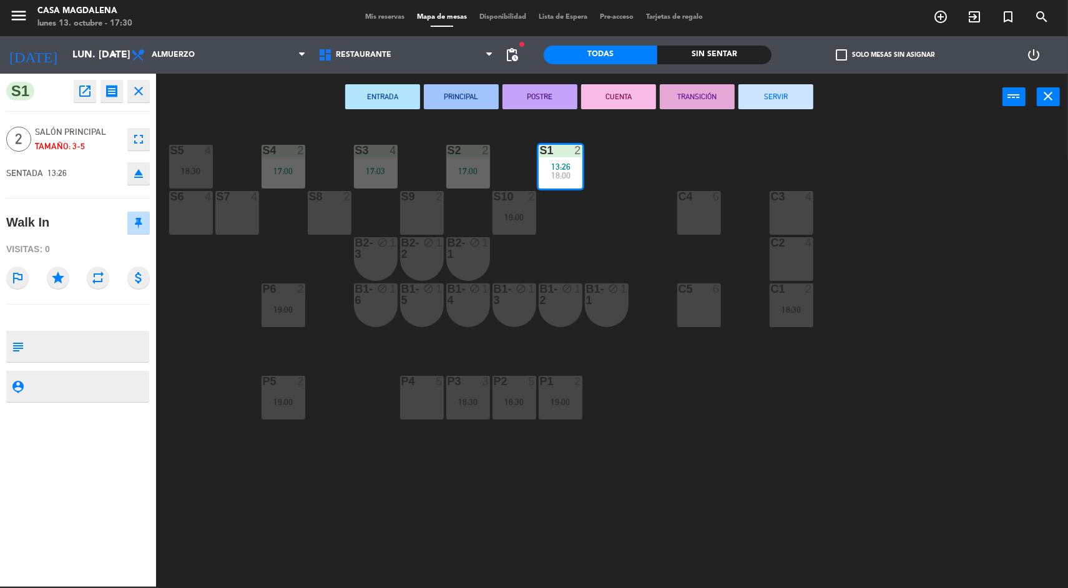
click at [777, 96] on button "SERVIR" at bounding box center [775, 96] width 75 height 25
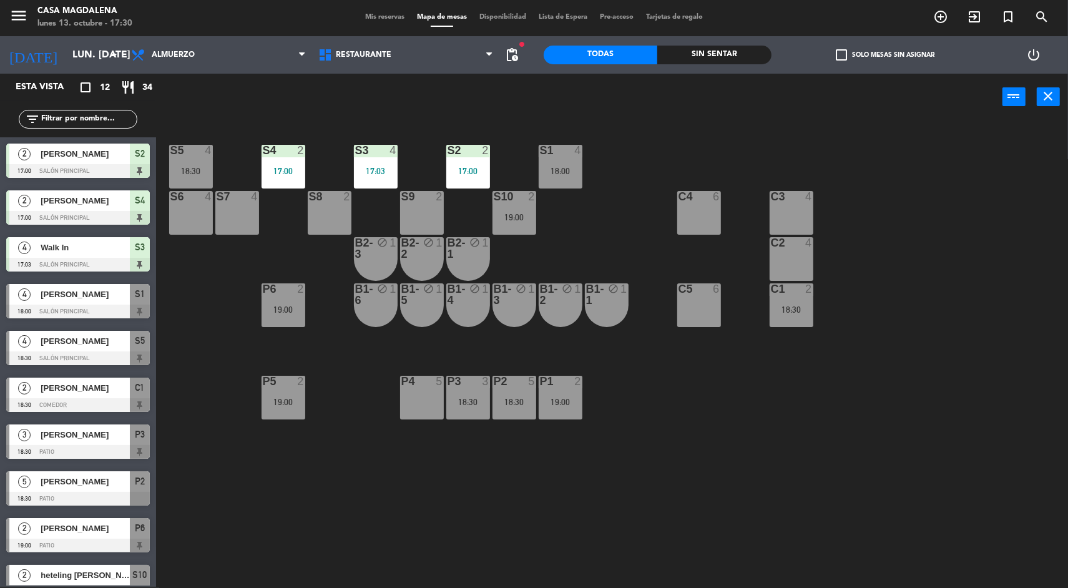
click at [532, 228] on div "S10 2 19:00" at bounding box center [514, 213] width 44 height 44
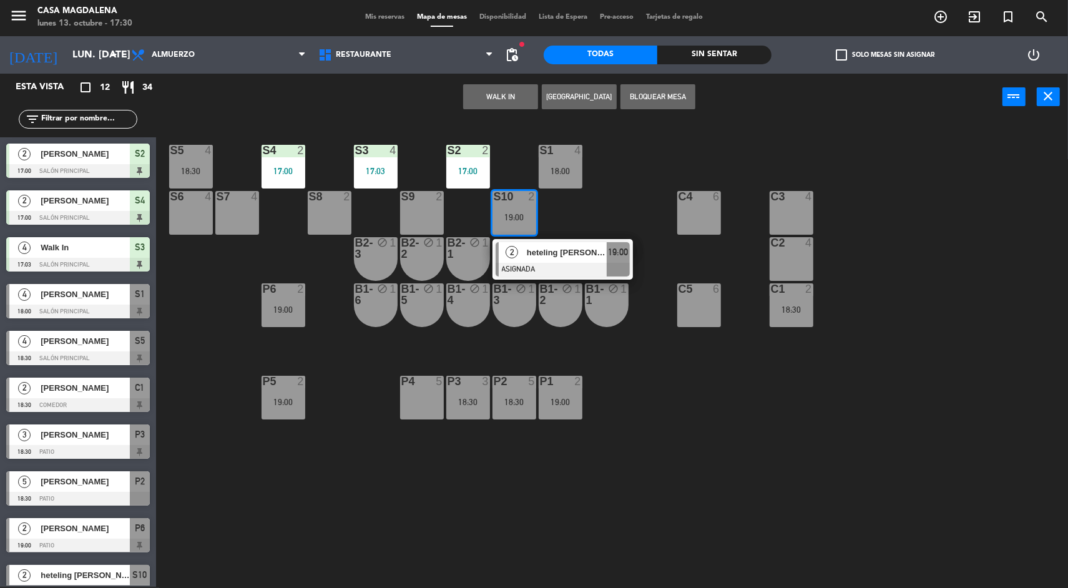
click at [536, 257] on span "heteling [PERSON_NAME]" at bounding box center [567, 252] width 80 height 13
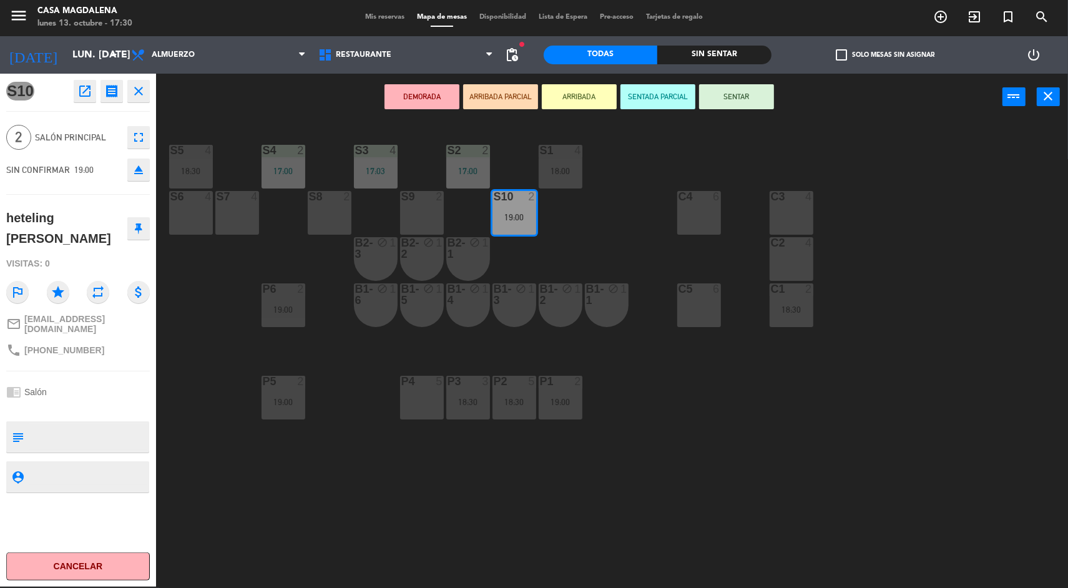
click at [921, 469] on div "S5 4 18:30 S4 2 17:00 S3 4 17:03 S2 2 17:00 S1 4 18:00 S6 4 S7 4 S8 2 S9 2 S10 …" at bounding box center [617, 355] width 901 height 466
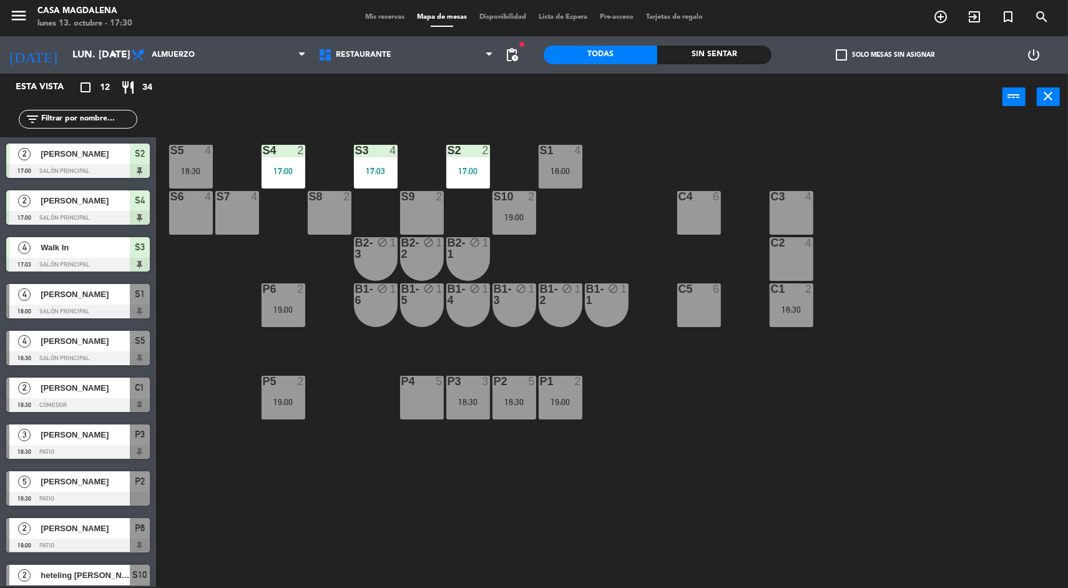
scroll to position [61, 0]
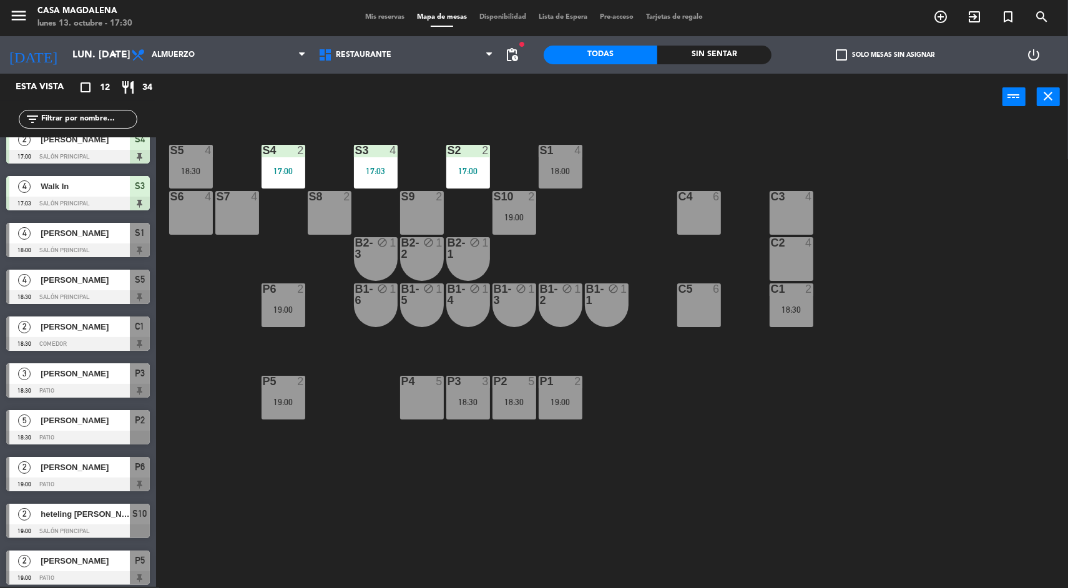
click at [531, 211] on div "S10 2 19:00" at bounding box center [514, 213] width 44 height 44
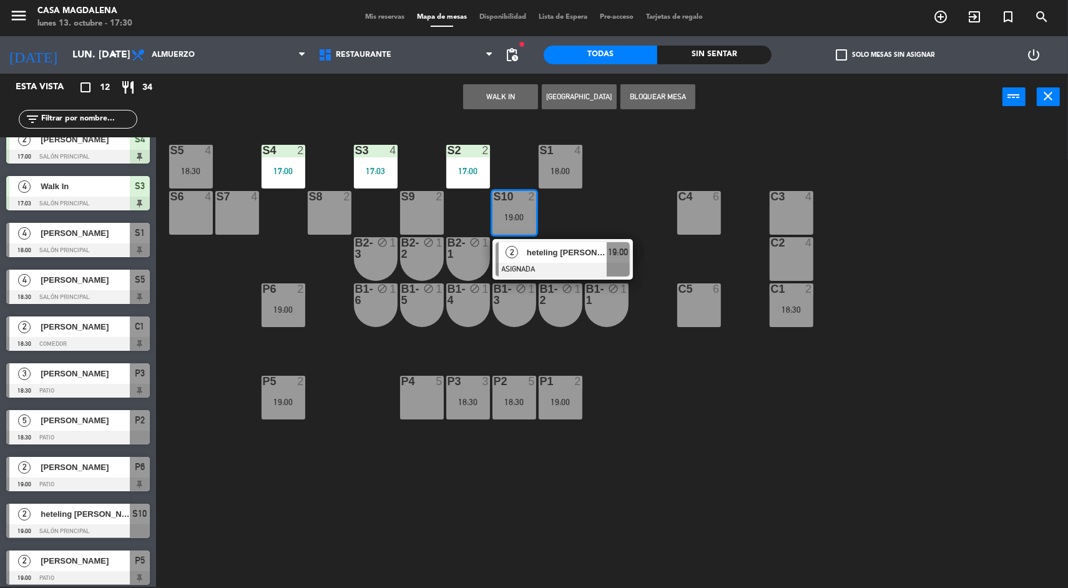
click at [565, 265] on div at bounding box center [563, 270] width 134 height 14
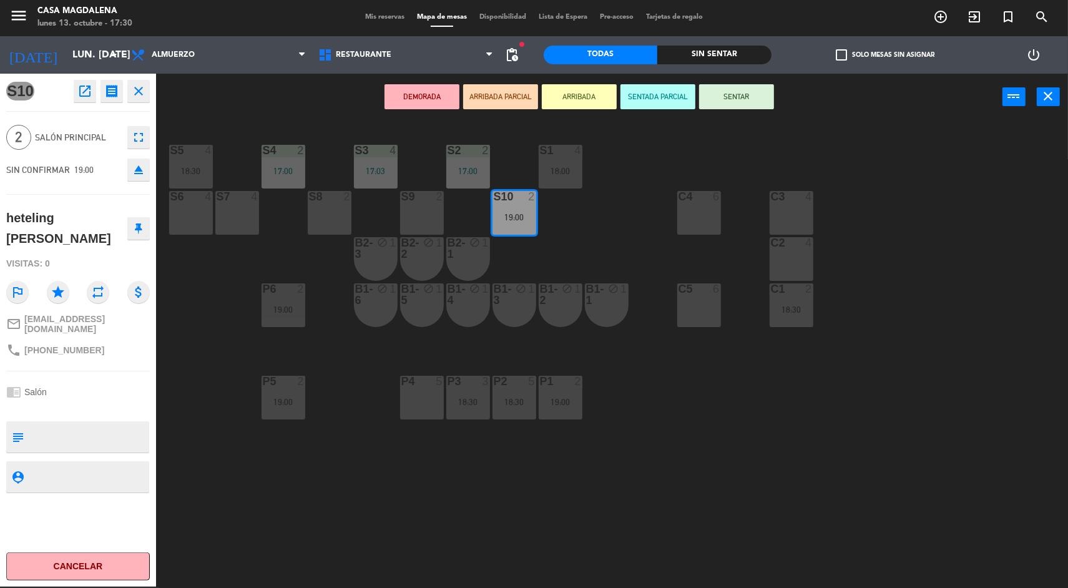
click at [931, 464] on div "S5 4 18:30 S4 2 17:00 S3 4 17:03 S2 2 17:00 S1 4 18:00 S6 4 S7 4 S8 2 S9 2 S10 …" at bounding box center [617, 355] width 901 height 466
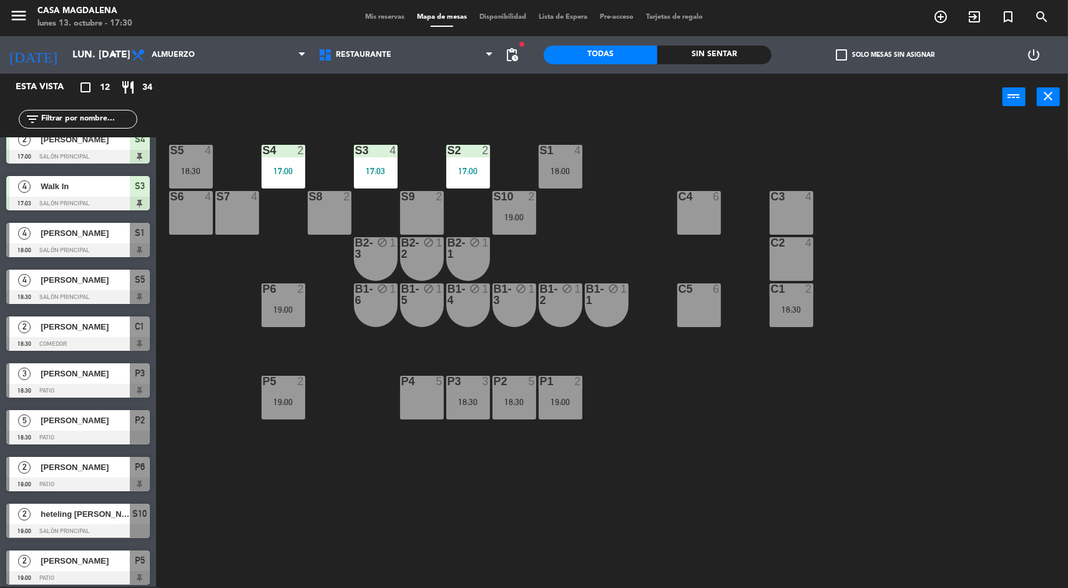
click at [931, 406] on div "S5 4 18:30 S4 2 17:00 S3 4 17:03 S2 2 17:00 S1 4 18:00 S6 4 S7 4 S8 2 S9 2 S10 …" at bounding box center [617, 355] width 901 height 466
click at [569, 159] on div "S1 4 18:00" at bounding box center [561, 167] width 44 height 44
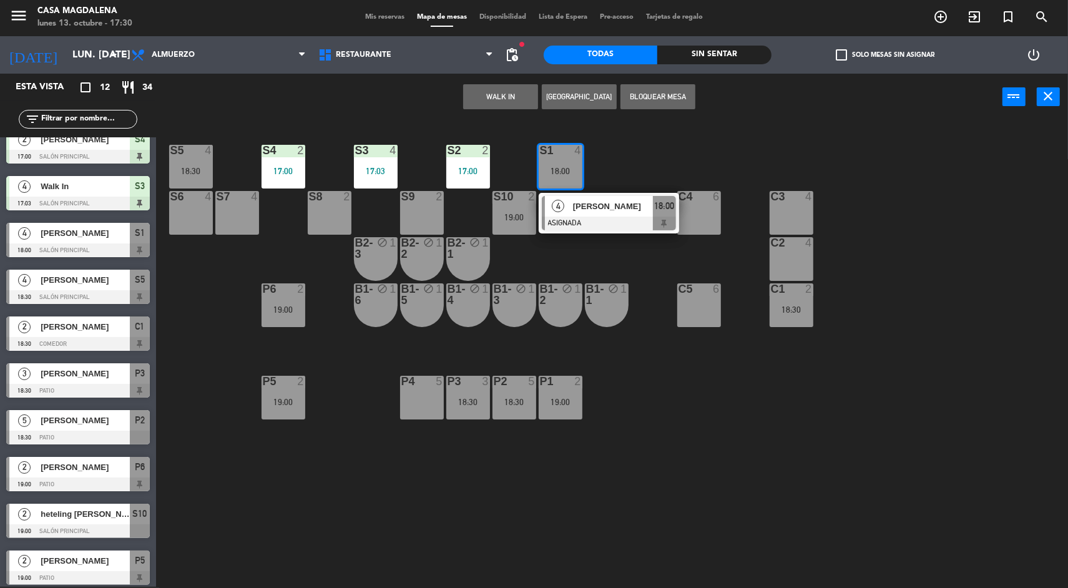
click at [590, 203] on span "[PERSON_NAME]" at bounding box center [613, 206] width 80 height 13
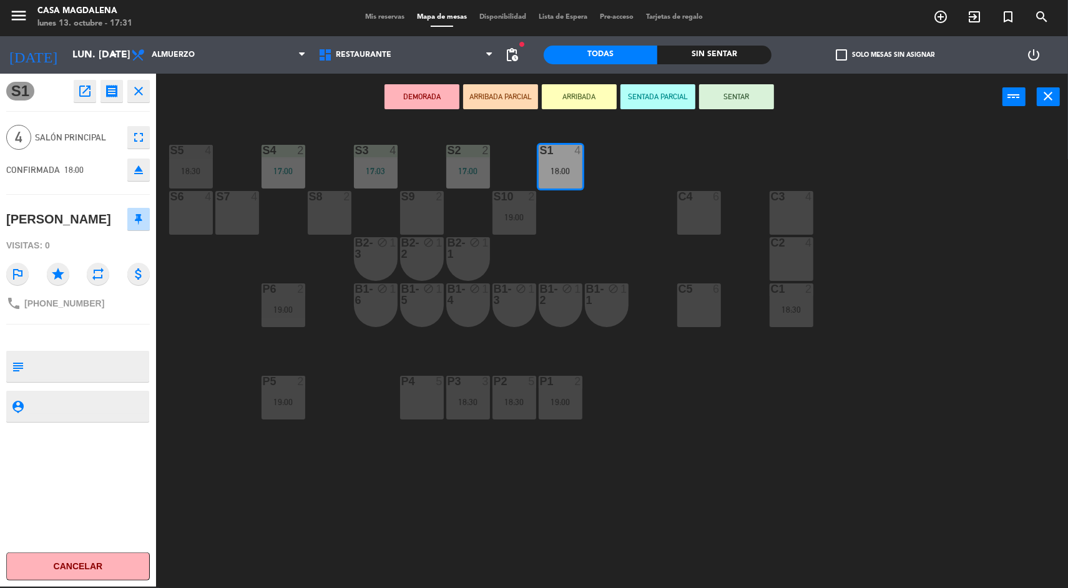
click at [187, 168] on div "18:30" at bounding box center [191, 171] width 44 height 9
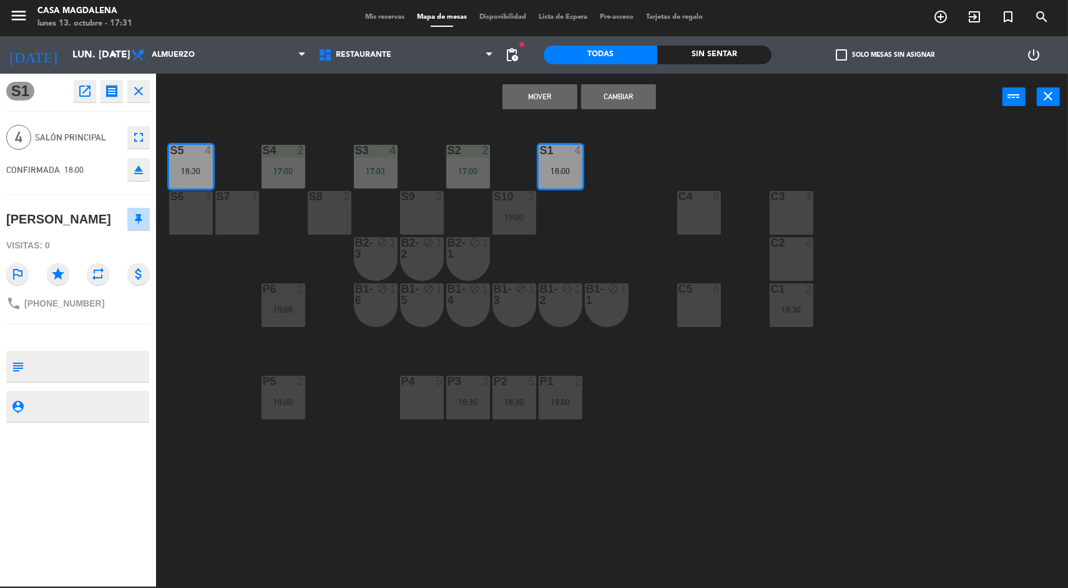
click at [205, 166] on div "18:30" at bounding box center [191, 170] width 44 height 9
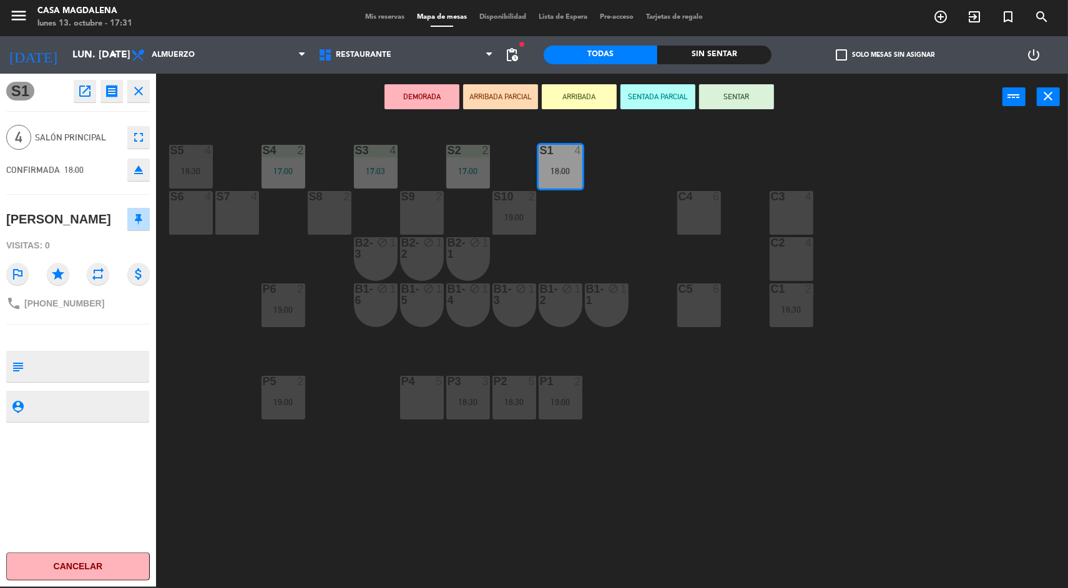
click at [197, 167] on div "18:30" at bounding box center [191, 171] width 44 height 9
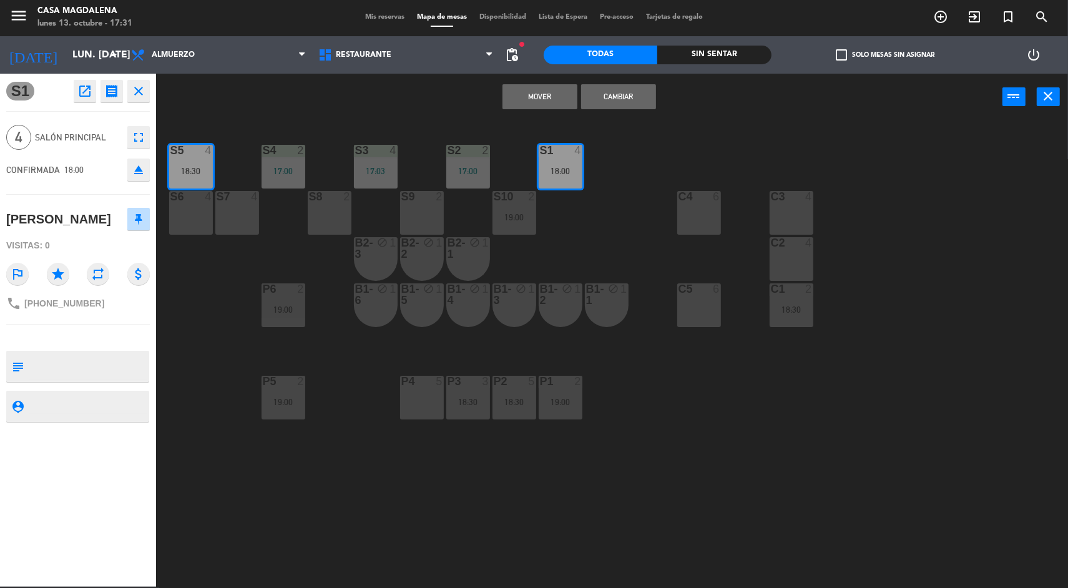
click at [609, 91] on button "Cambiar" at bounding box center [618, 96] width 75 height 25
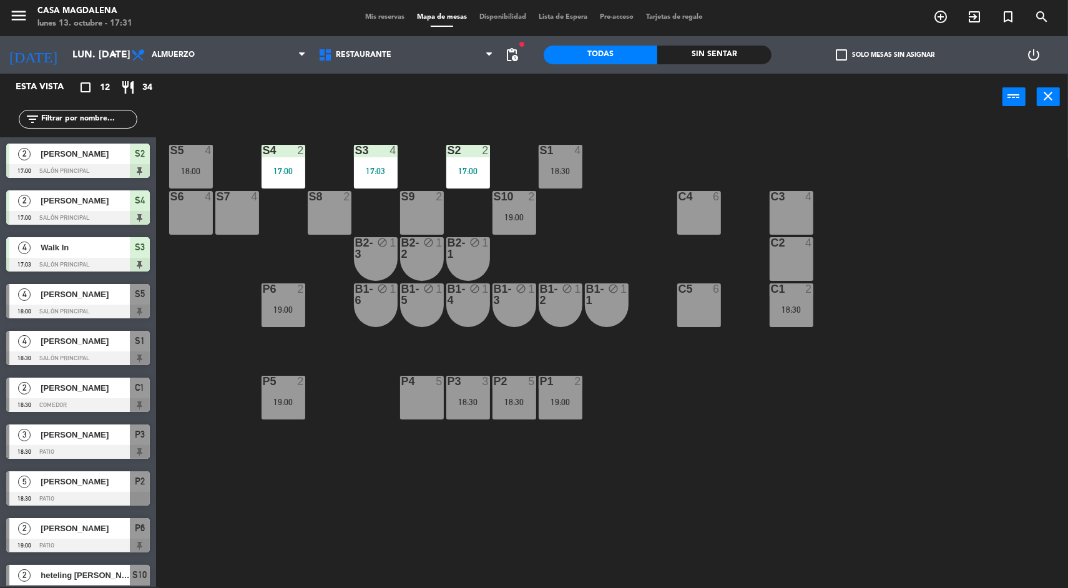
click at [483, 166] on div "17:00" at bounding box center [468, 170] width 44 height 9
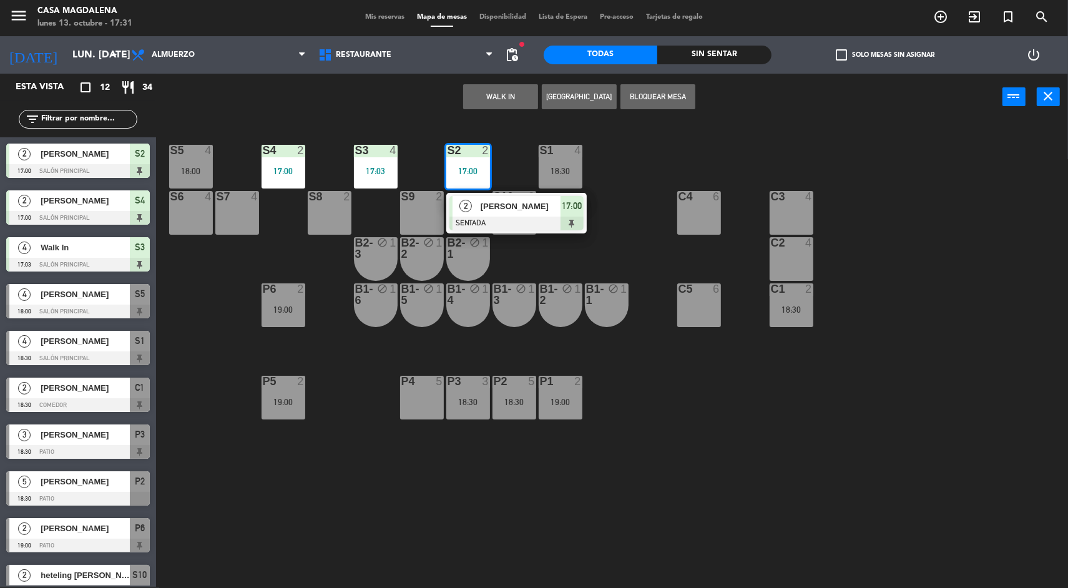
click at [466, 205] on span "2" at bounding box center [465, 206] width 12 height 12
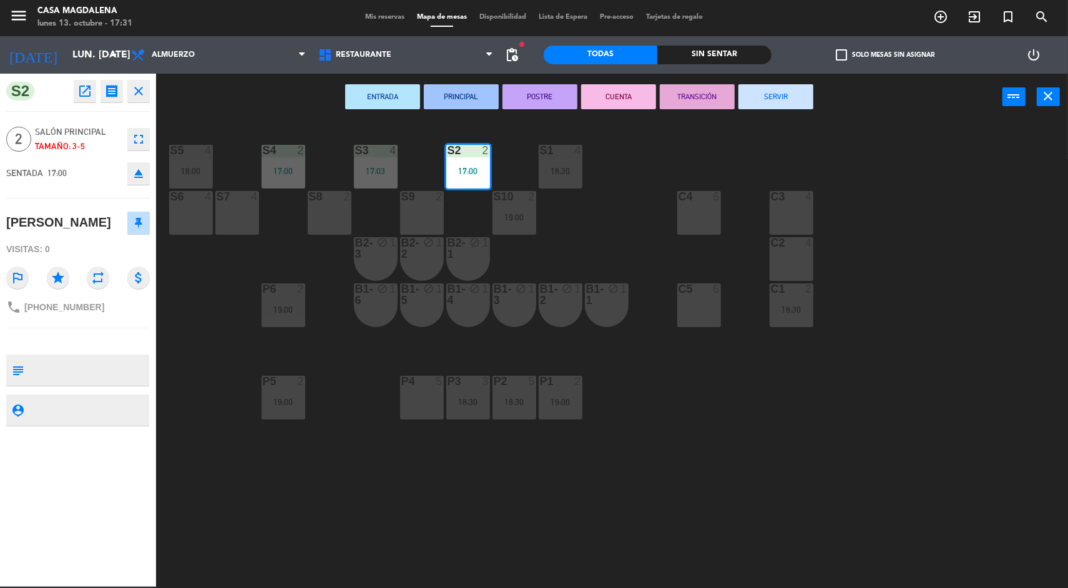
click at [587, 512] on div "S5 4 18:00 S4 2 17:00 S3 4 17:03 S2 2 17:00 S1 4 18:30 S6 4 S7 4 S8 2 S9 2 S10 …" at bounding box center [617, 355] width 901 height 466
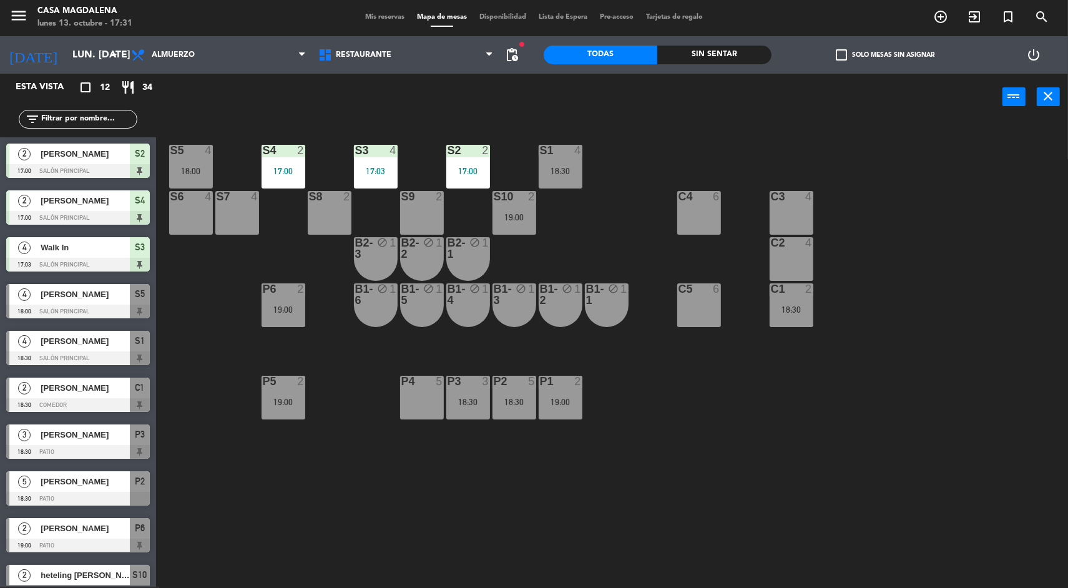
click at [392, 162] on div "S3 4 17:03" at bounding box center [376, 167] width 44 height 44
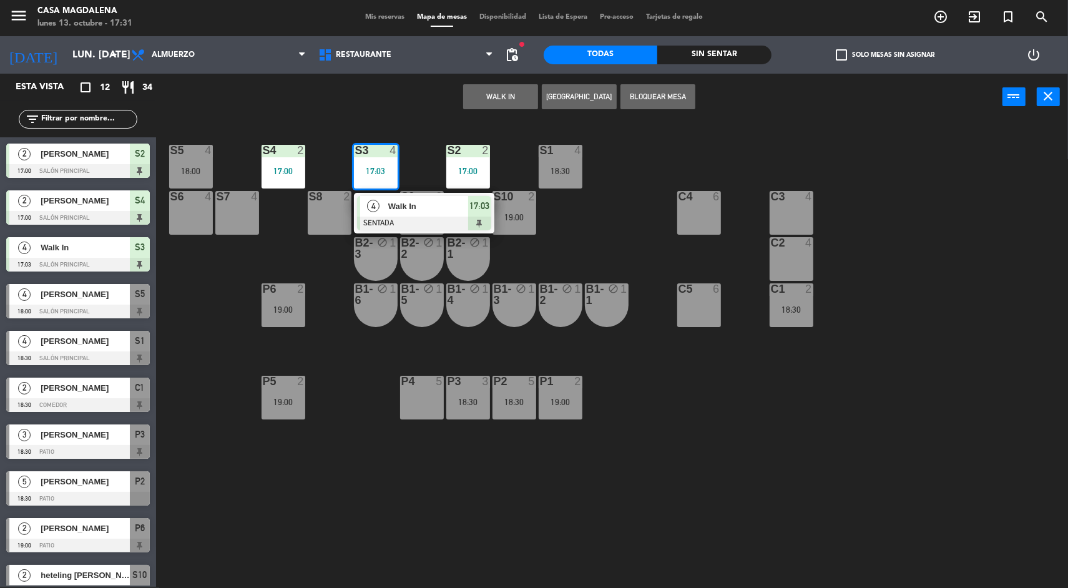
click at [369, 205] on span "4" at bounding box center [373, 206] width 12 height 12
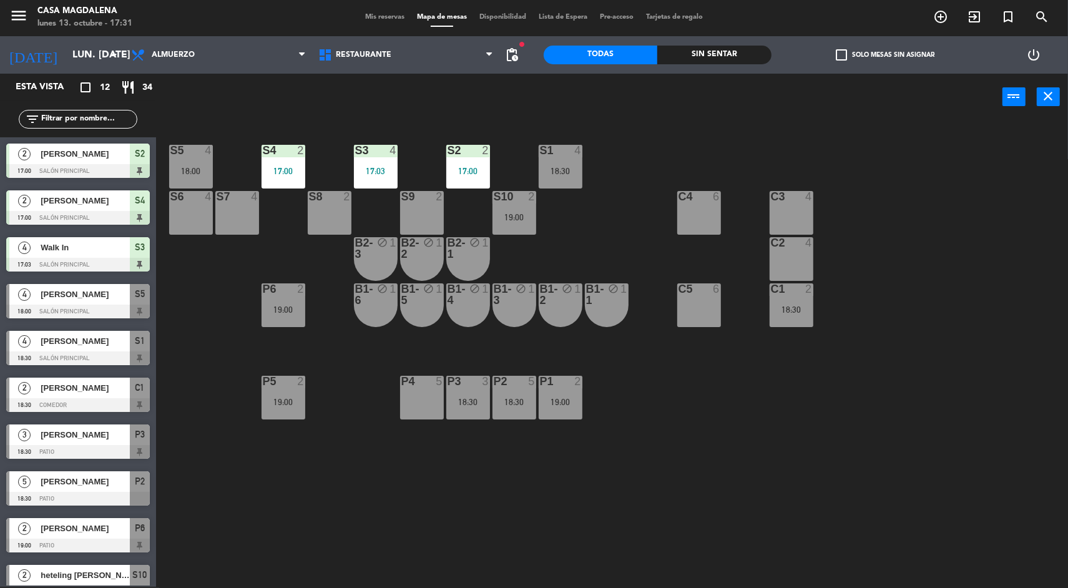
click at [350, 494] on div "S5 4 18:00 S4 2 17:00 S3 4 17:03 S2 2 17:00 S1 4 18:30 S6 4 S7 4 S8 2 S9 2 S10 …" at bounding box center [617, 355] width 901 height 466
click at [289, 150] on div at bounding box center [283, 150] width 21 height 11
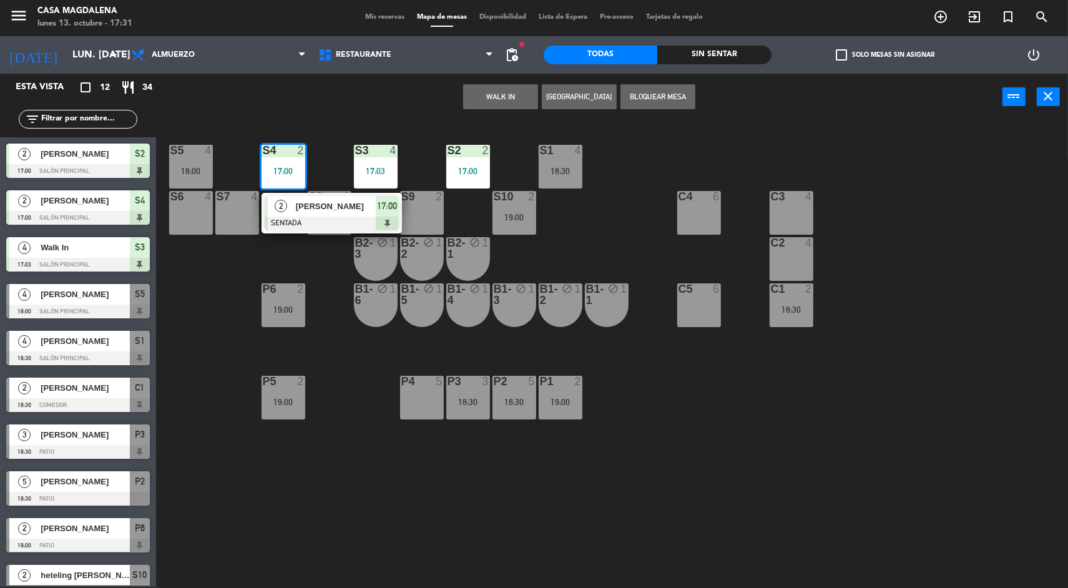
click at [303, 212] on div "[PERSON_NAME]" at bounding box center [335, 206] width 81 height 21
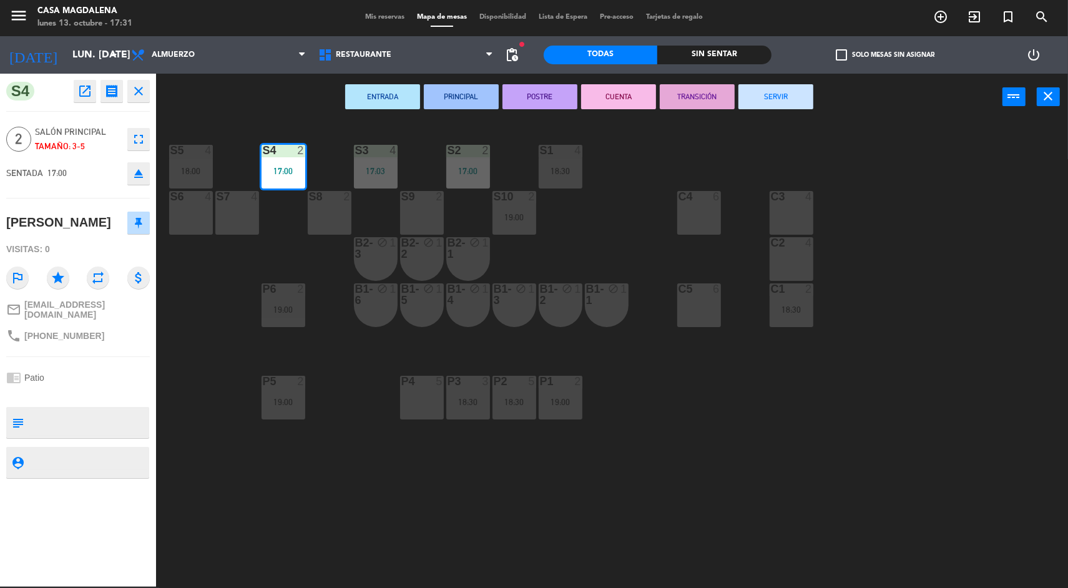
click at [298, 512] on div "S5 4 18:00 S4 2 17:00 S3 4 17:03 S2 2 17:00 S1 4 18:30 S6 4 S7 4 S8 2 S9 2 S10 …" at bounding box center [617, 355] width 901 height 466
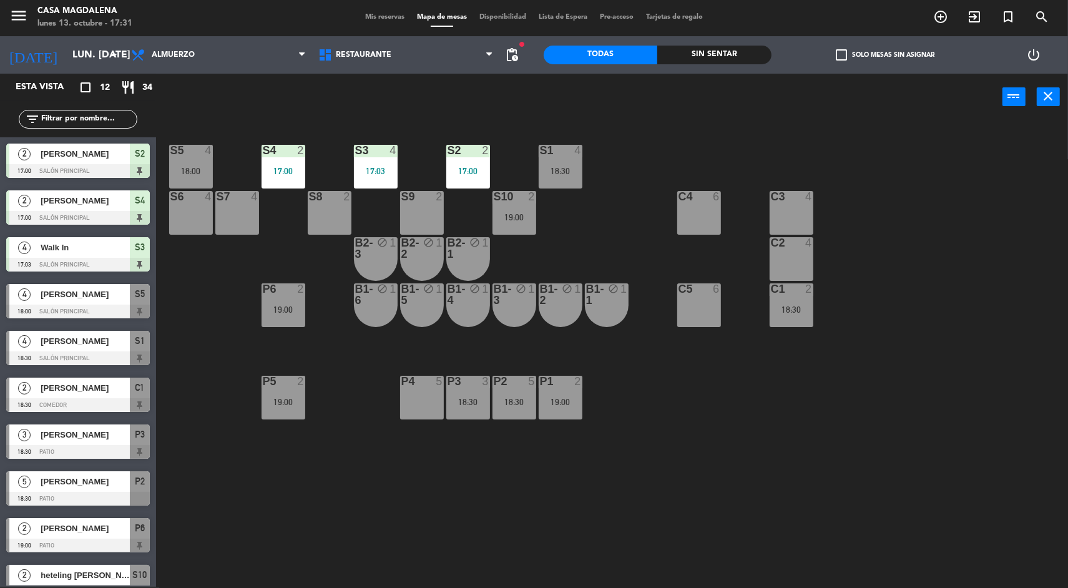
click at [507, 214] on div "19:00" at bounding box center [514, 217] width 44 height 9
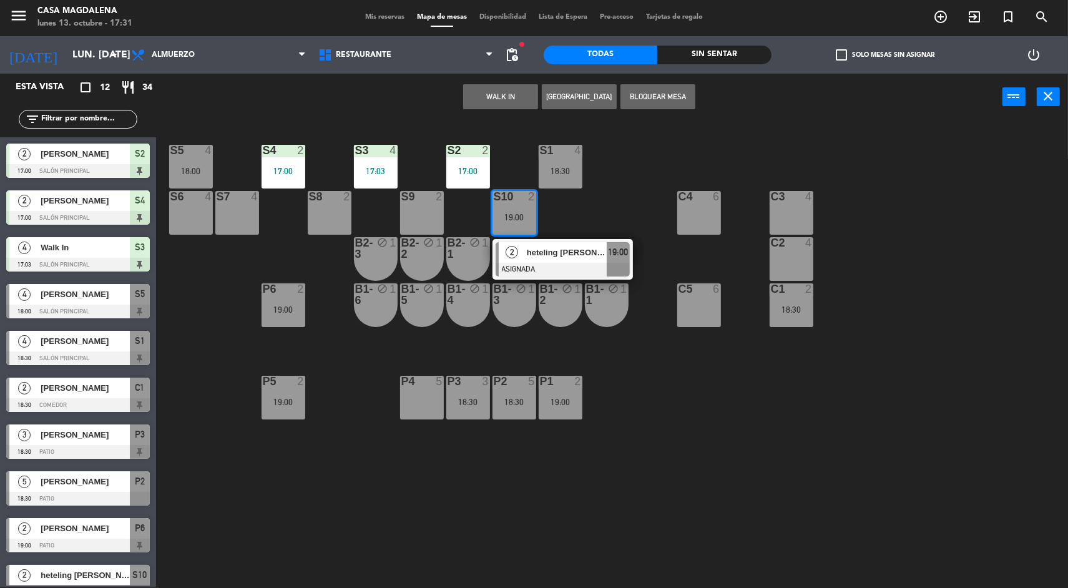
click at [514, 231] on div "S10 2 19:00" at bounding box center [514, 213] width 44 height 44
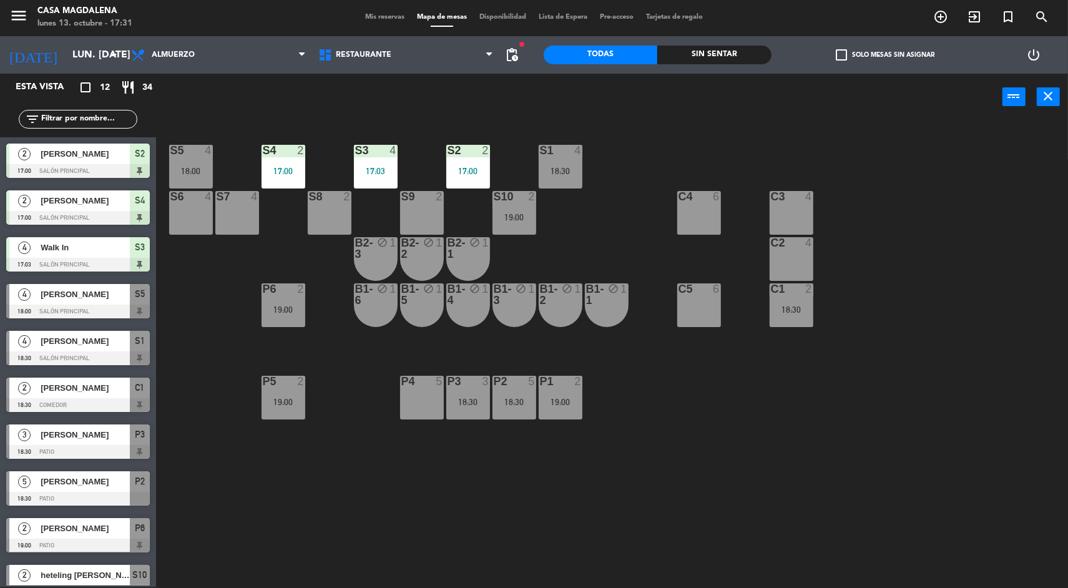
click at [624, 308] on div "B1-1 block 1" at bounding box center [607, 305] width 44 height 44
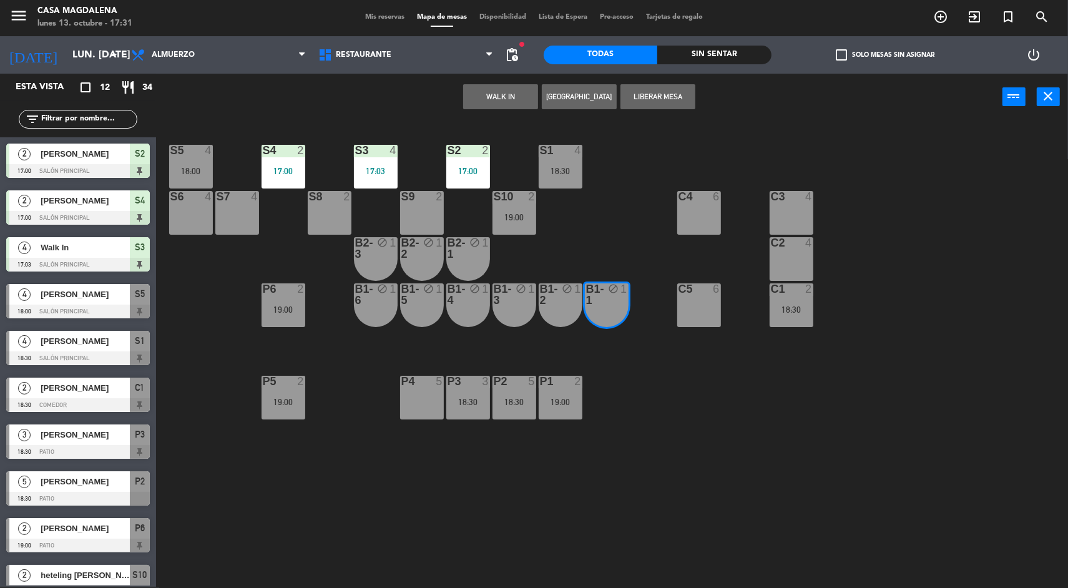
click at [516, 205] on div "S10 2 19:00" at bounding box center [514, 213] width 44 height 44
click at [523, 216] on div "19:00" at bounding box center [514, 217] width 44 height 9
click at [699, 411] on div "S5 4 18:00 S4 2 17:00 S3 4 17:03 S2 2 17:00 S1 4 18:30 S6 4 S7 4 S8 2 S9 2 S10 …" at bounding box center [617, 355] width 901 height 466
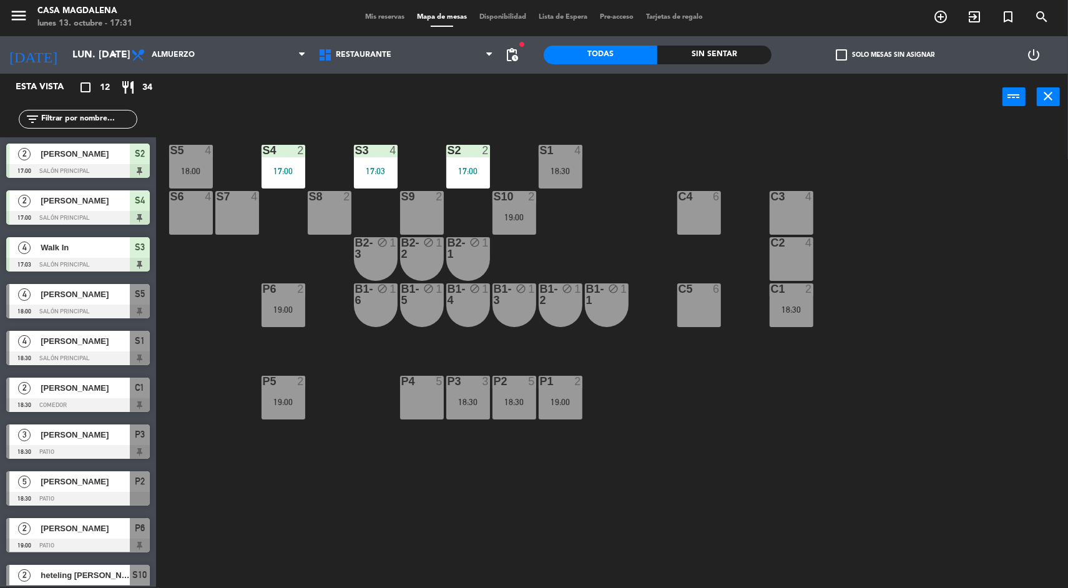
click at [518, 215] on div "19:00" at bounding box center [514, 217] width 44 height 9
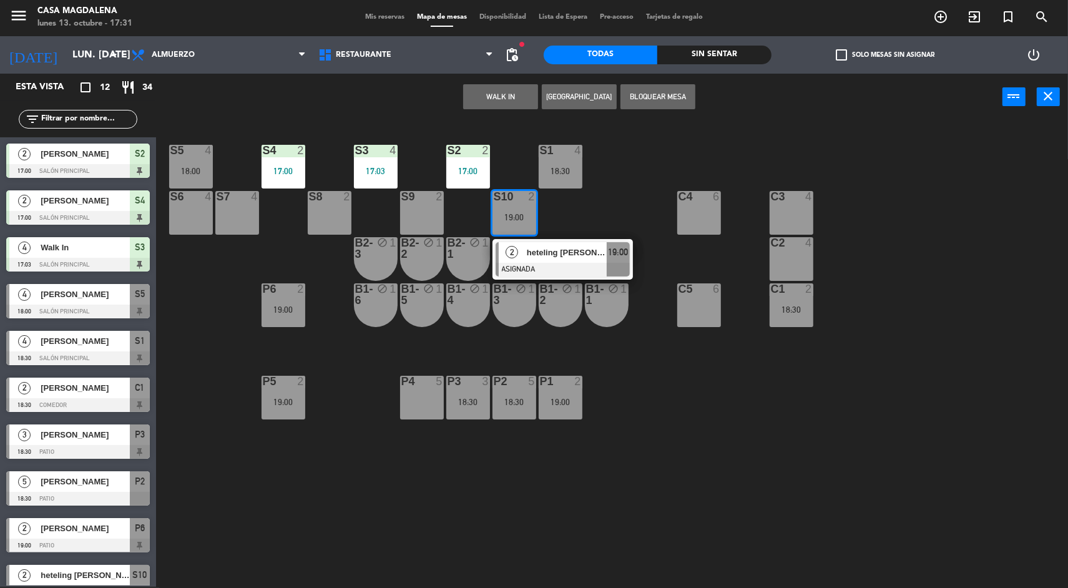
click at [549, 257] on span "heteling [PERSON_NAME]" at bounding box center [567, 252] width 80 height 13
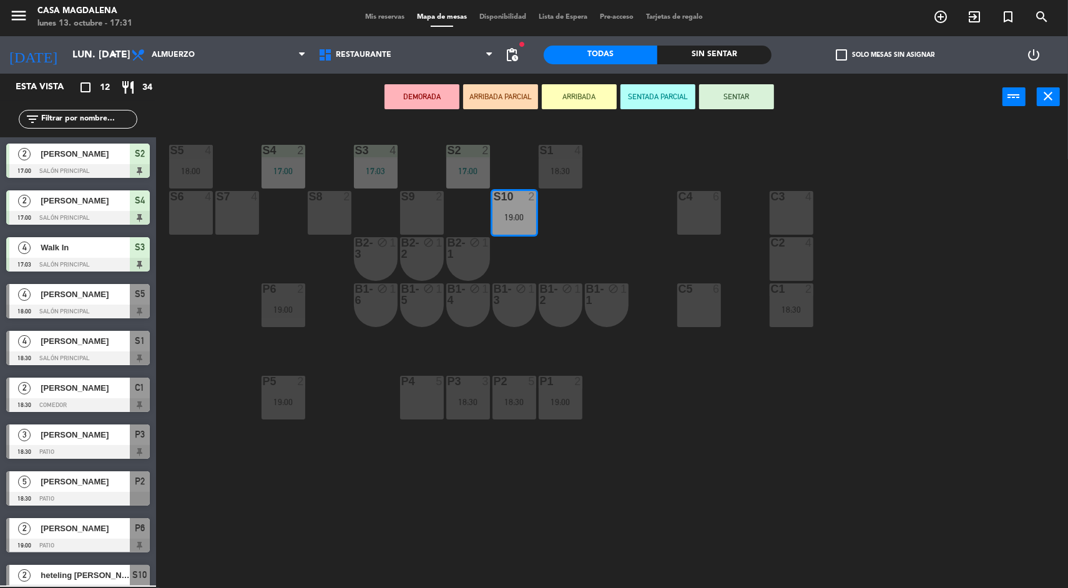
click at [626, 292] on div "1" at bounding box center [623, 288] width 7 height 11
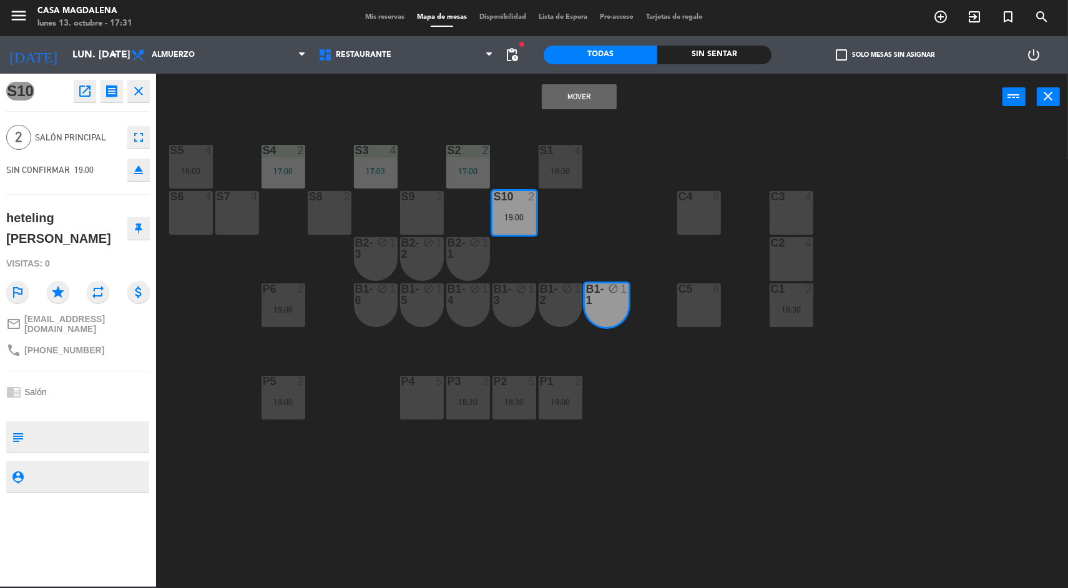
click at [568, 103] on button "Mover" at bounding box center [579, 96] width 75 height 25
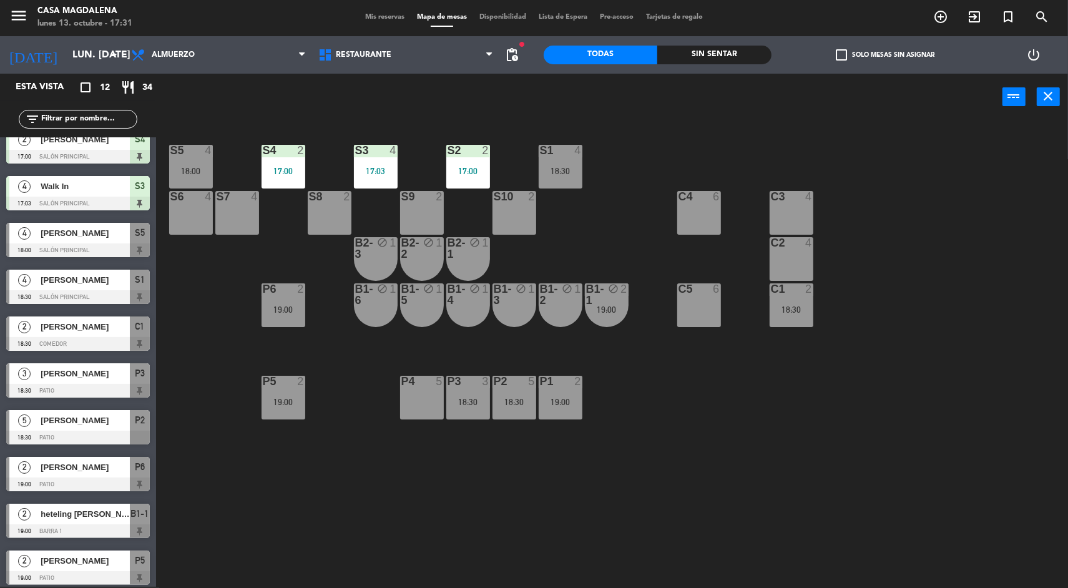
click at [384, 16] on span "Mis reservas" at bounding box center [385, 17] width 52 height 7
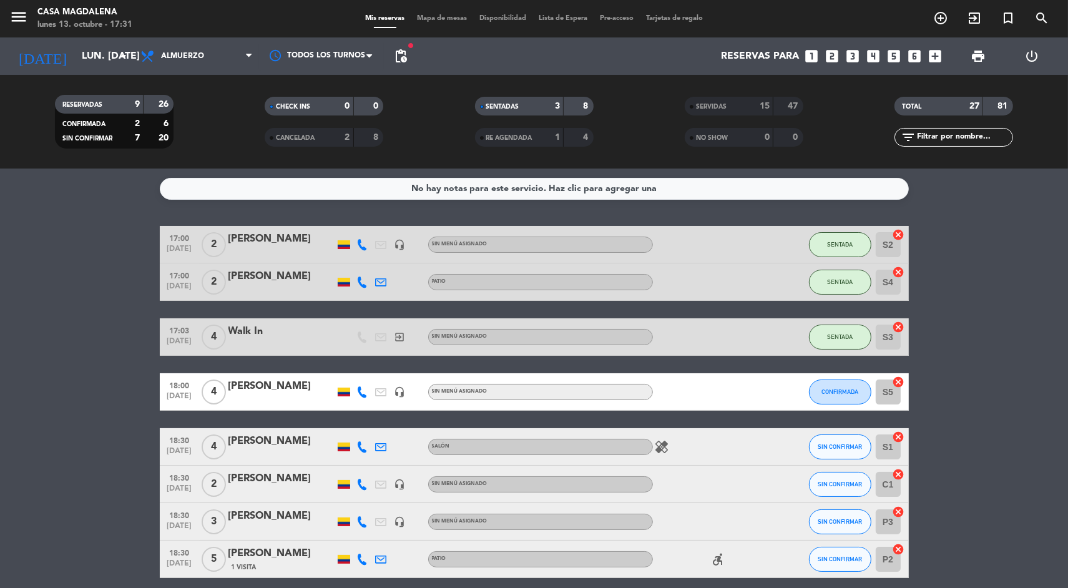
click at [428, 17] on span "Mapa de mesas" at bounding box center [442, 18] width 62 height 7
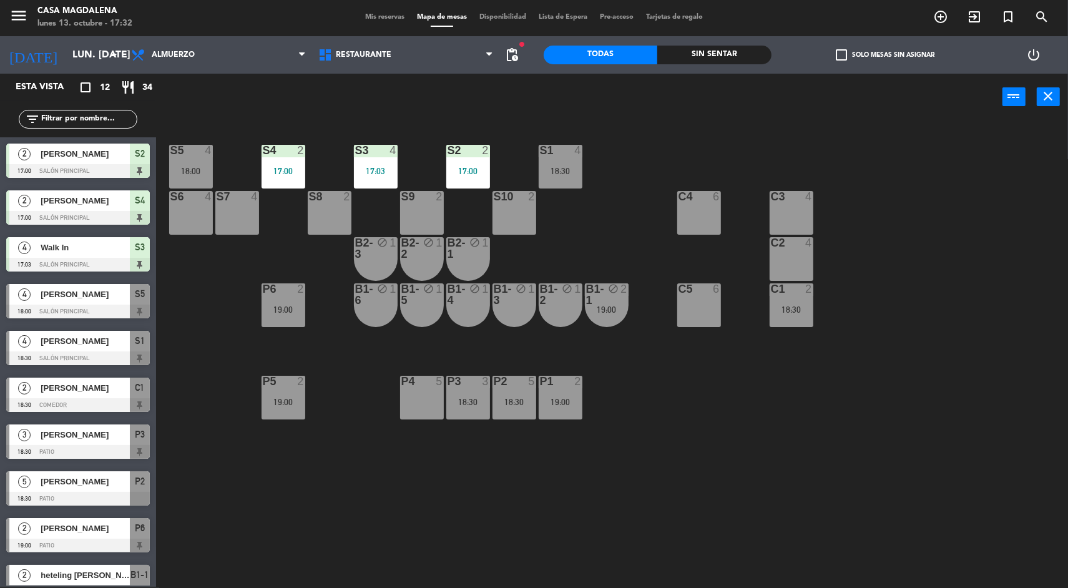
click at [376, 16] on span "Mis reservas" at bounding box center [385, 17] width 52 height 7
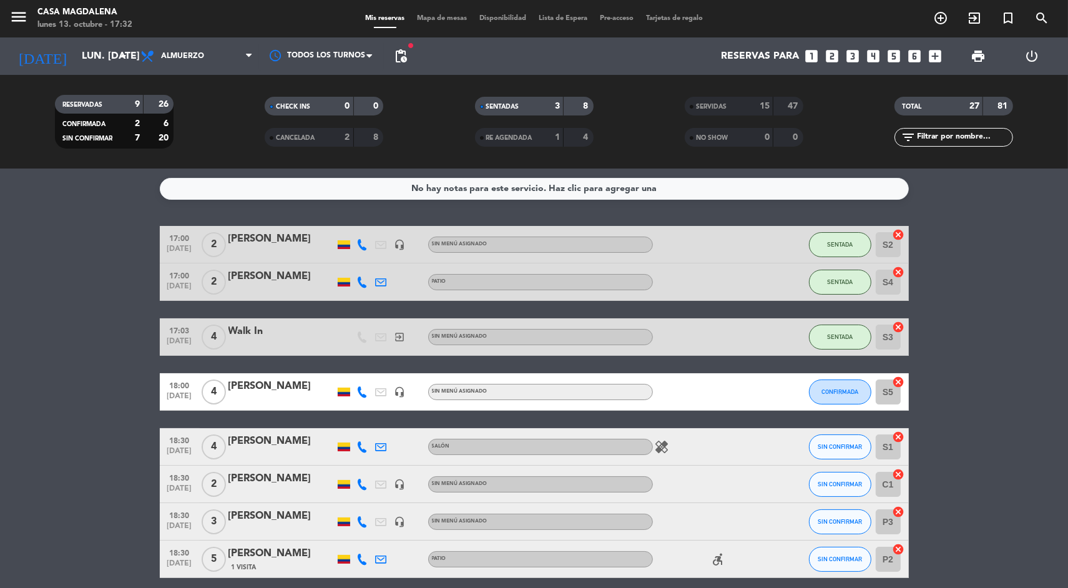
click at [328, 133] on div "2" at bounding box center [337, 137] width 25 height 14
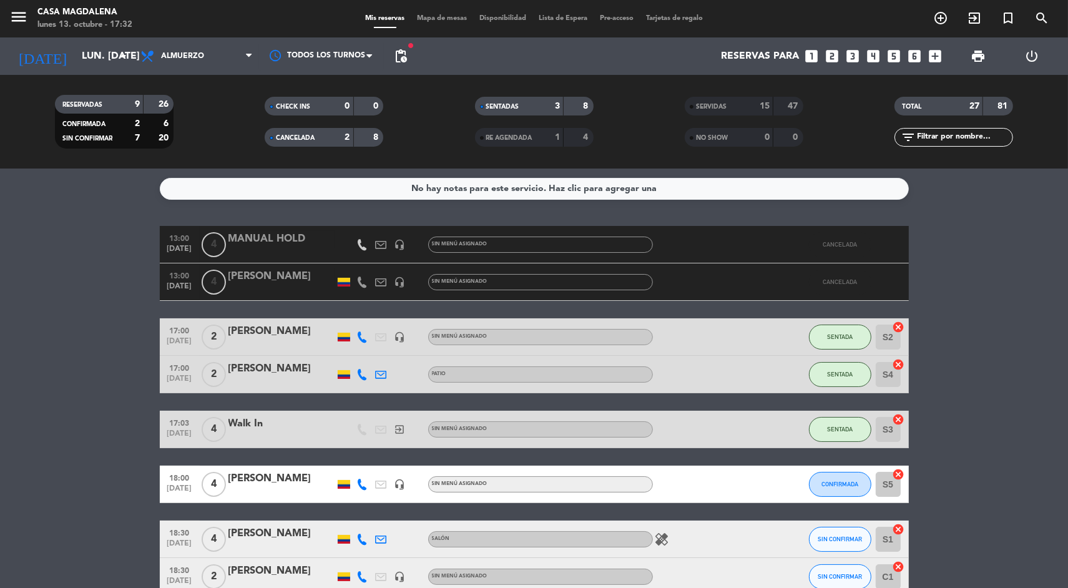
click at [758, 133] on div "0" at bounding box center [757, 137] width 25 height 14
click at [752, 110] on div "15" at bounding box center [757, 106] width 25 height 14
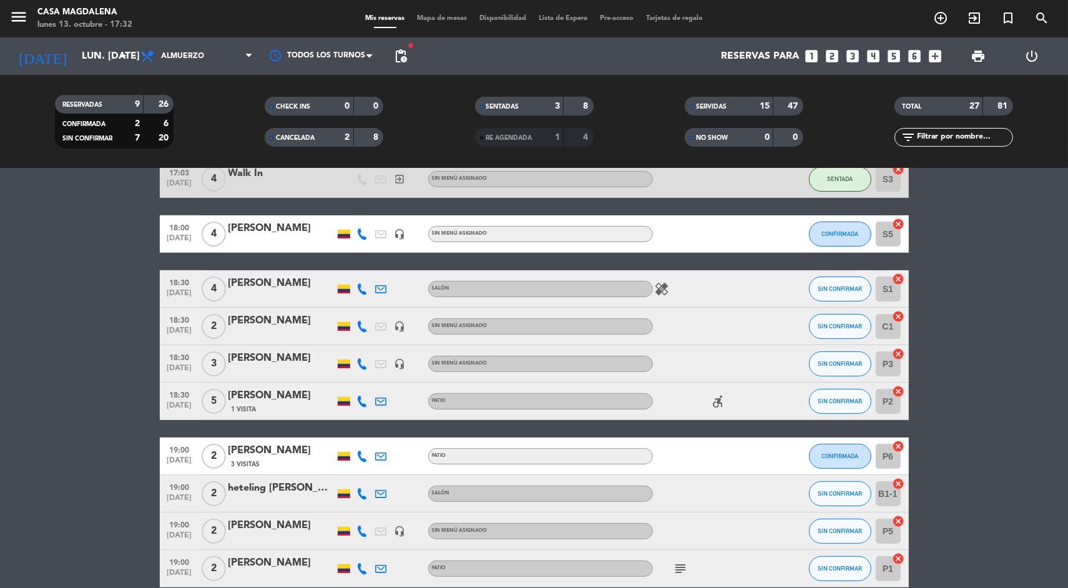
scroll to position [311, 0]
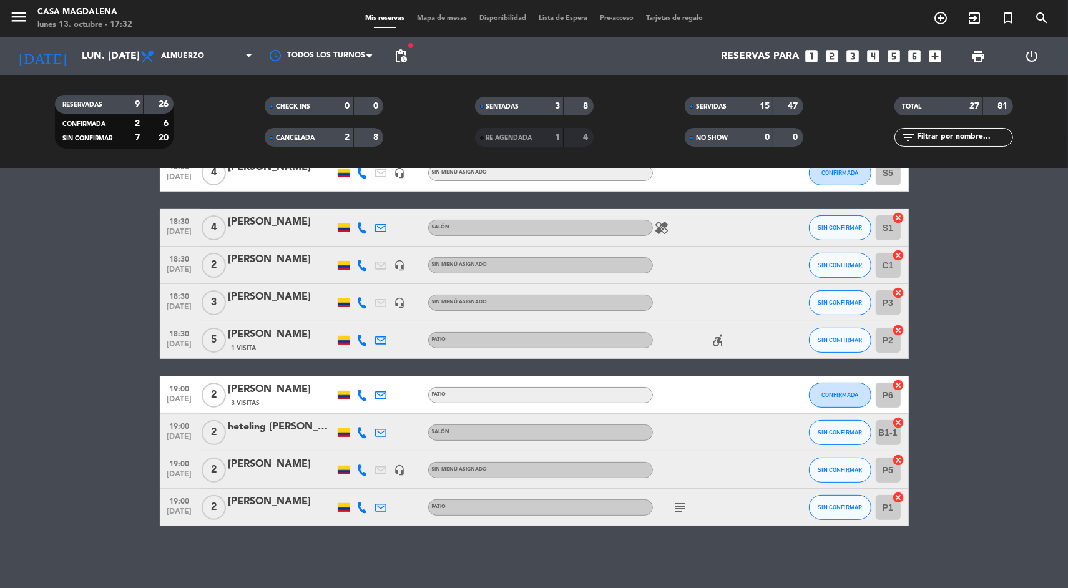
click at [752, 100] on div "15" at bounding box center [757, 106] width 25 height 14
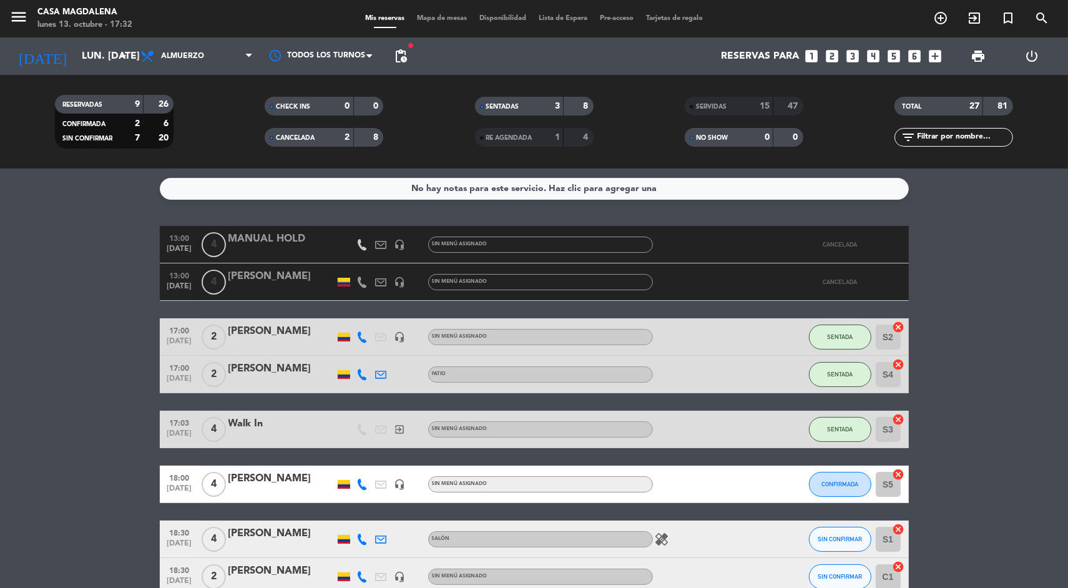
click at [735, 104] on div "SERVIDAS" at bounding box center [716, 106] width 57 height 14
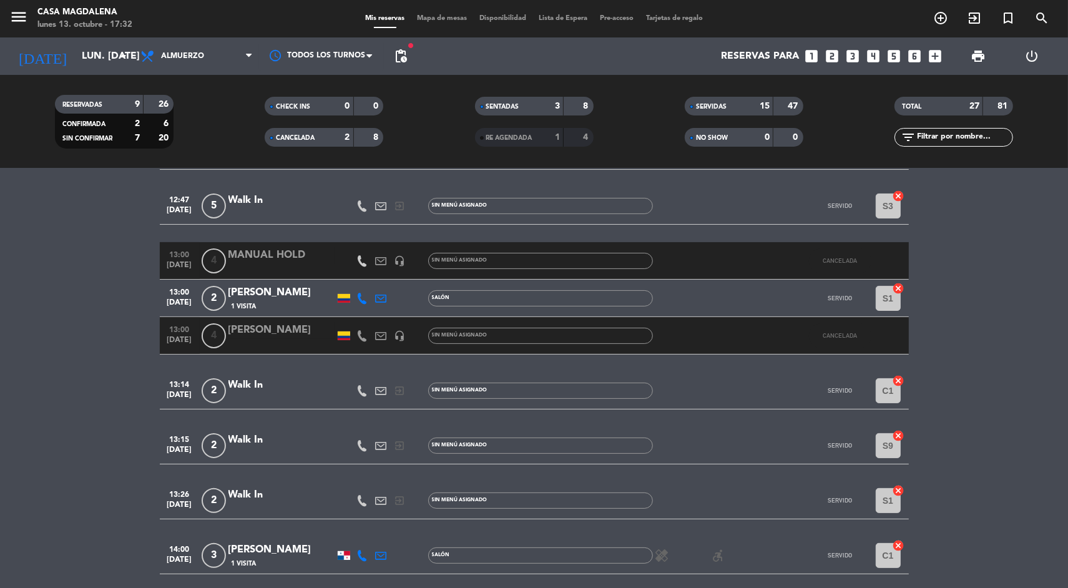
scroll to position [251, 0]
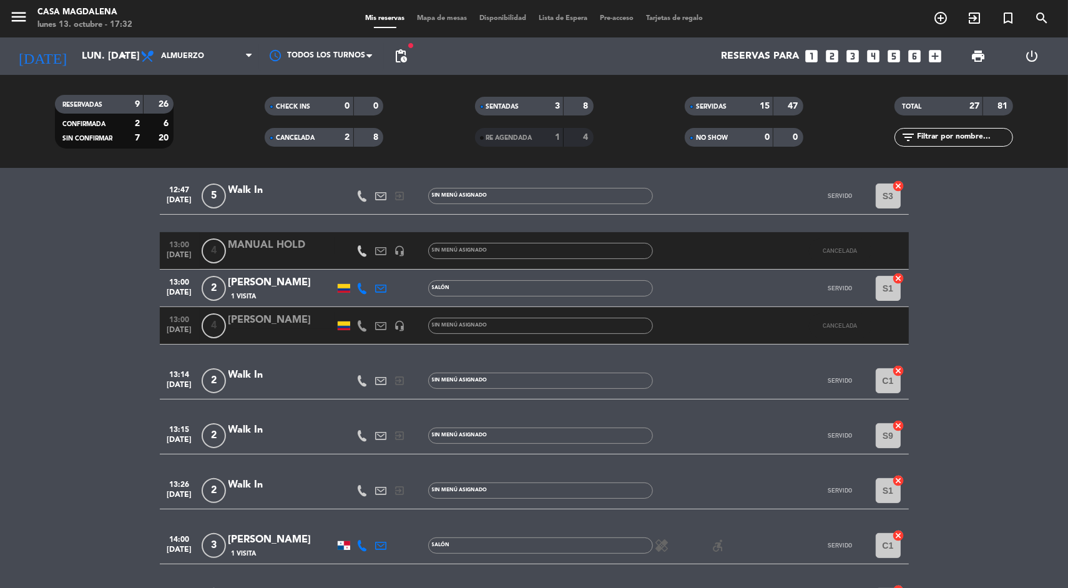
click at [172, 478] on span "13:26" at bounding box center [179, 483] width 31 height 14
click at [255, 482] on div "Walk In" at bounding box center [281, 485] width 106 height 16
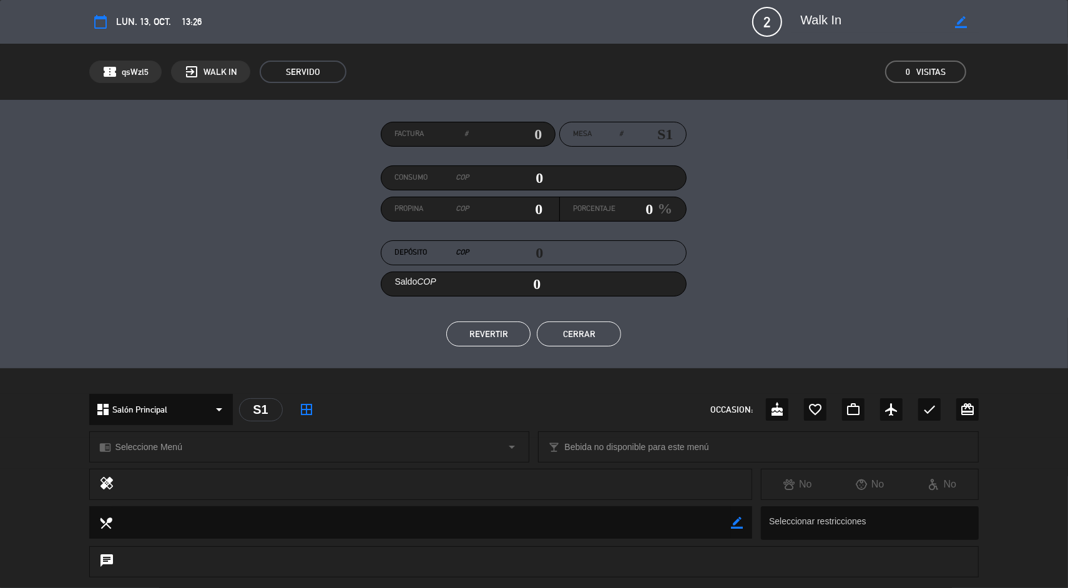
click at [484, 333] on button "REVERTIR" at bounding box center [488, 333] width 84 height 25
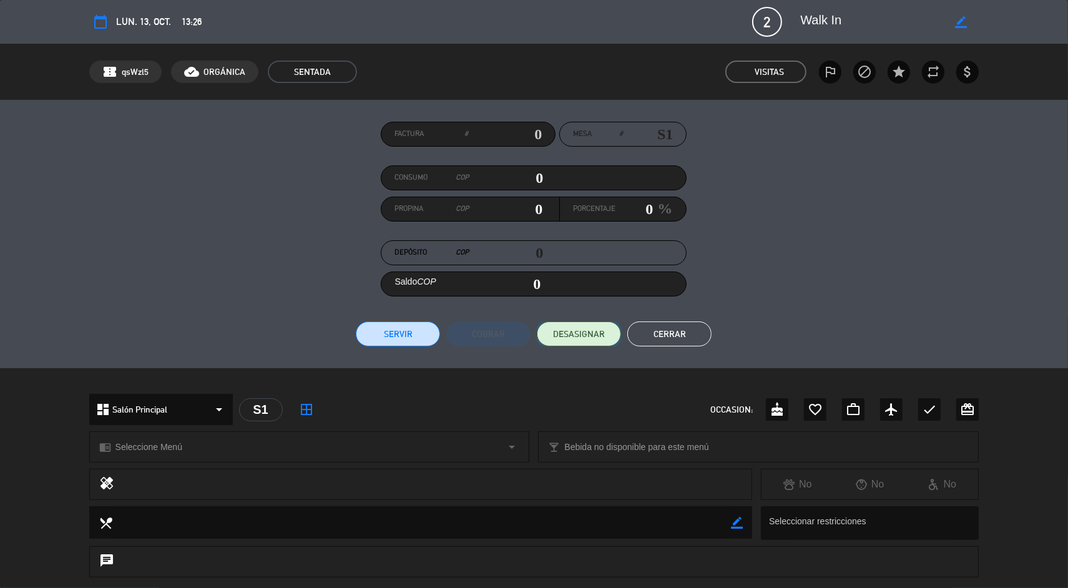
click at [566, 338] on span "DESASIGNAR" at bounding box center [579, 334] width 52 height 13
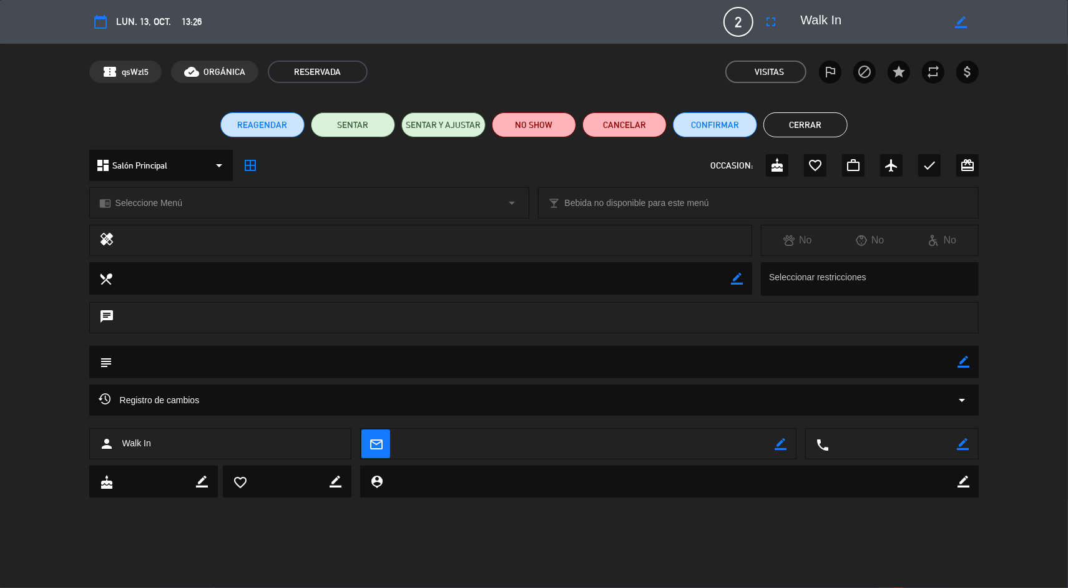
click at [811, 123] on button "Cerrar" at bounding box center [805, 124] width 84 height 25
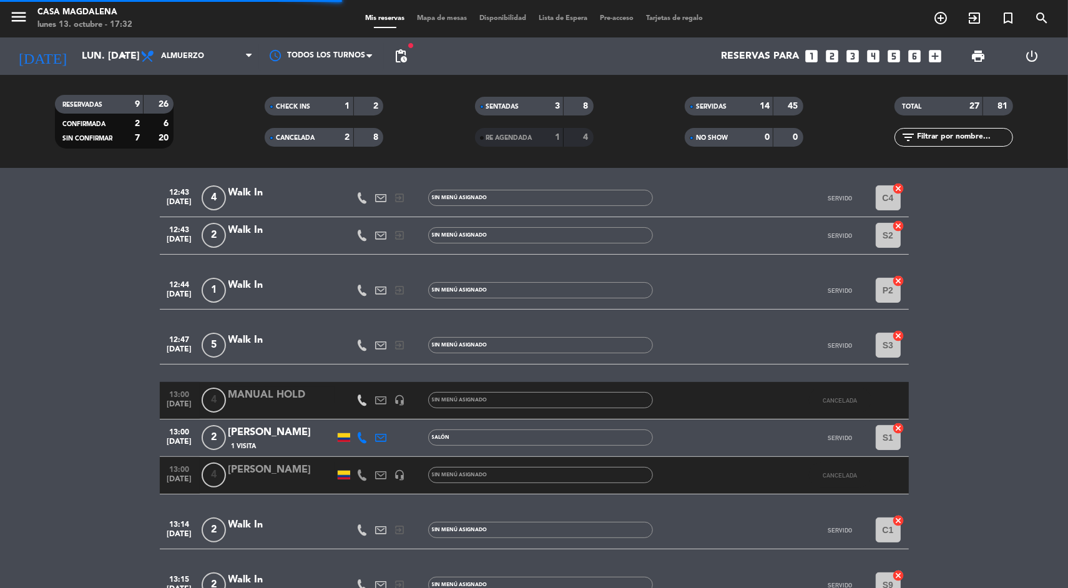
scroll to position [401, 0]
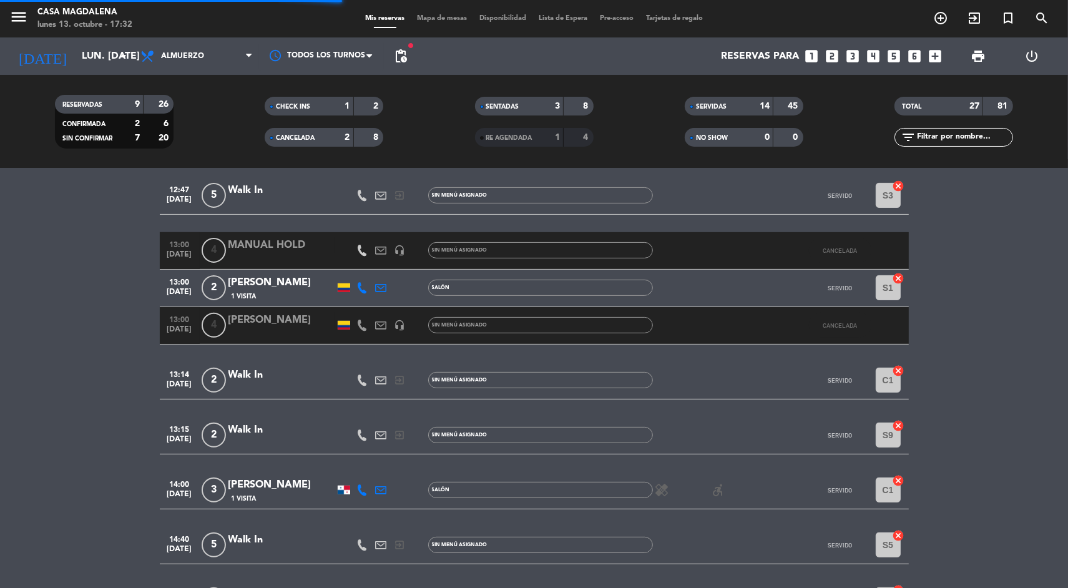
click at [463, 18] on span "Mapa de mesas" at bounding box center [442, 18] width 62 height 7
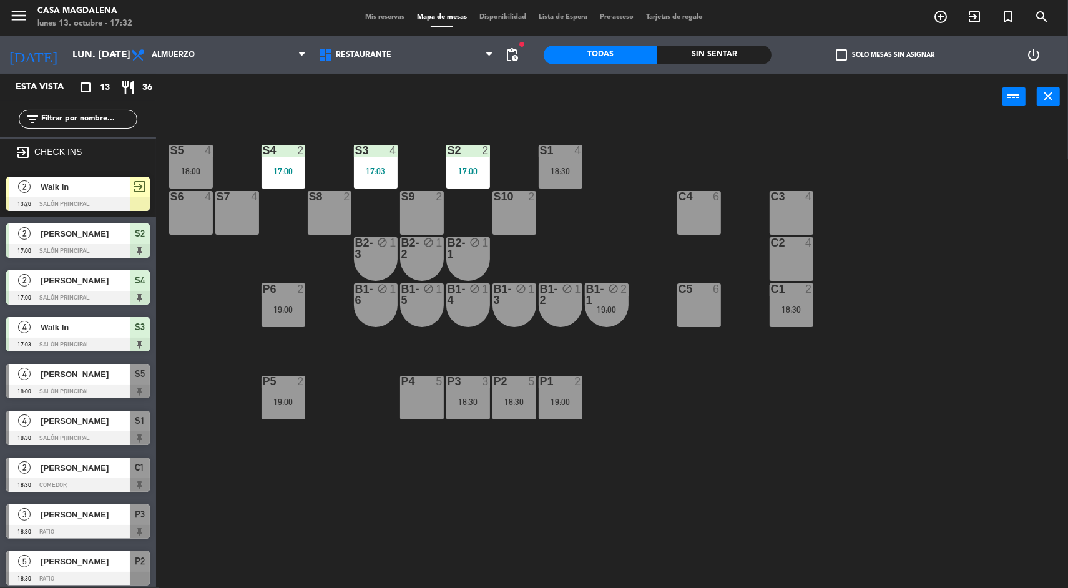
click at [76, 170] on div "2 Walk In 13:26 Salón Principal exit_to_app" at bounding box center [78, 193] width 156 height 47
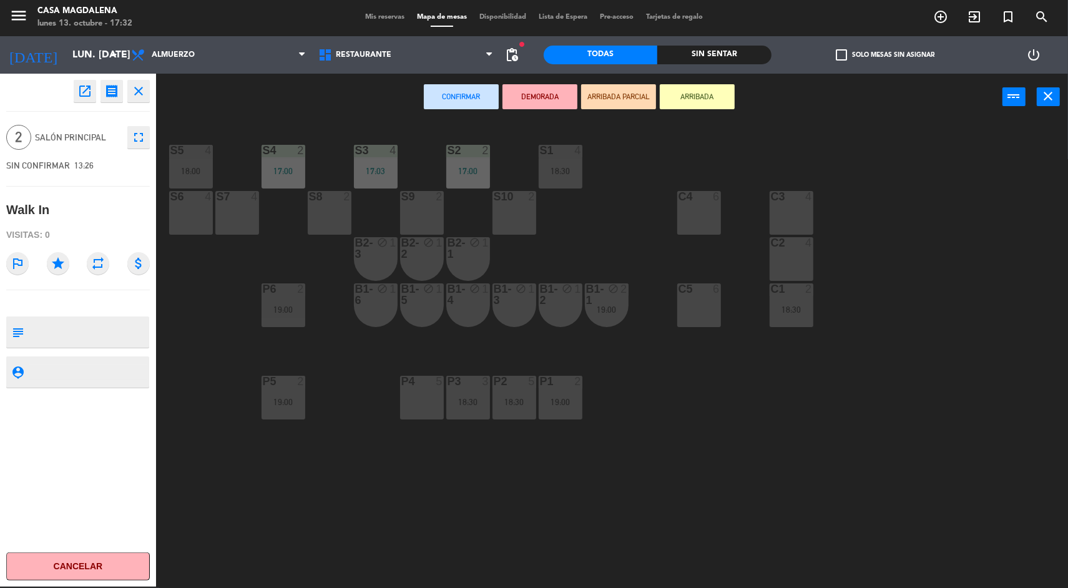
click at [574, 186] on div "S1 4 18:30" at bounding box center [561, 167] width 44 height 44
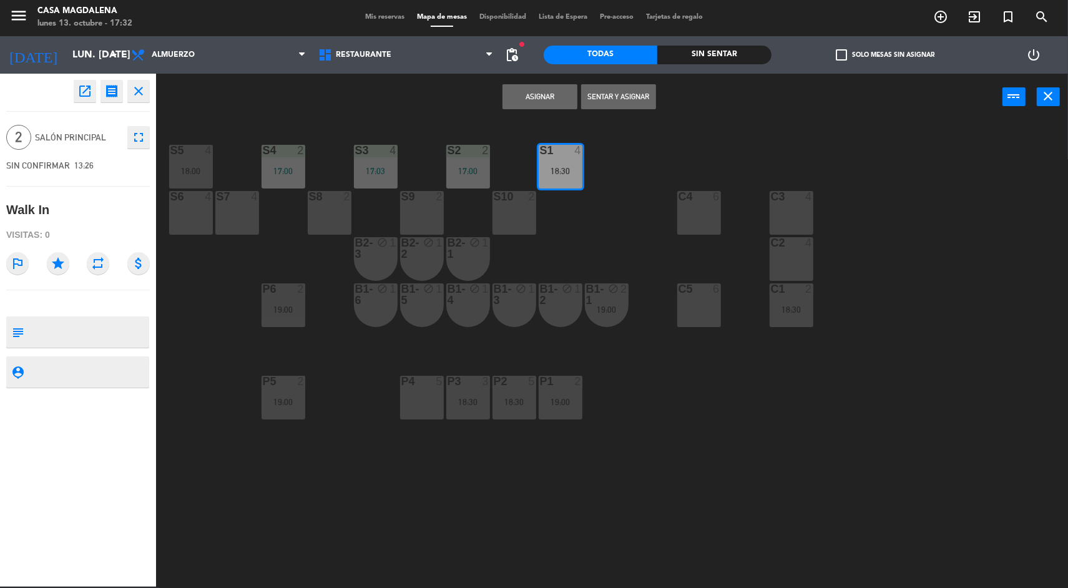
click at [571, 97] on button "Asignar" at bounding box center [539, 96] width 75 height 25
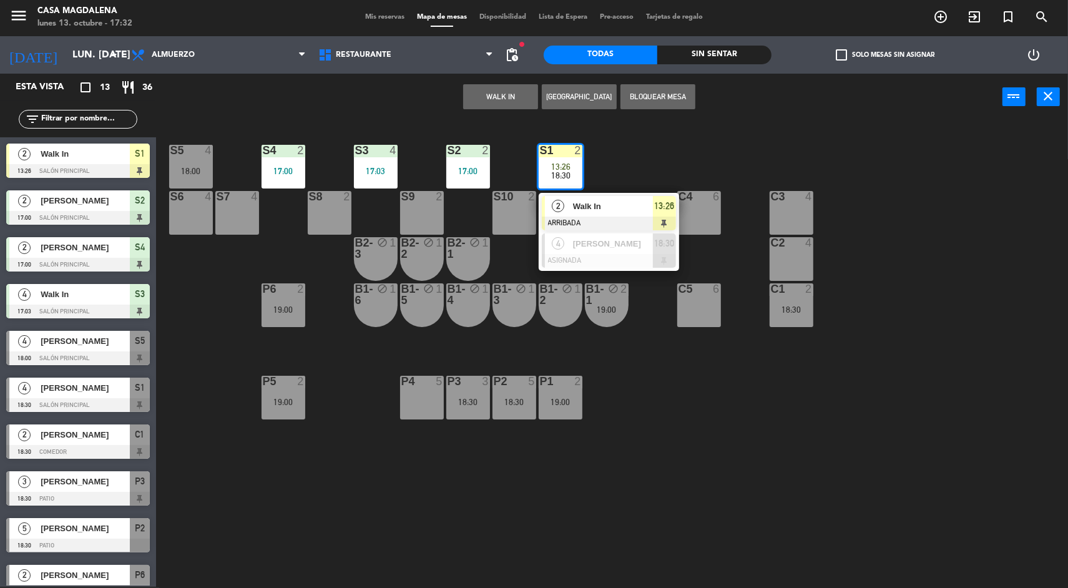
click at [628, 217] on div at bounding box center [609, 224] width 134 height 14
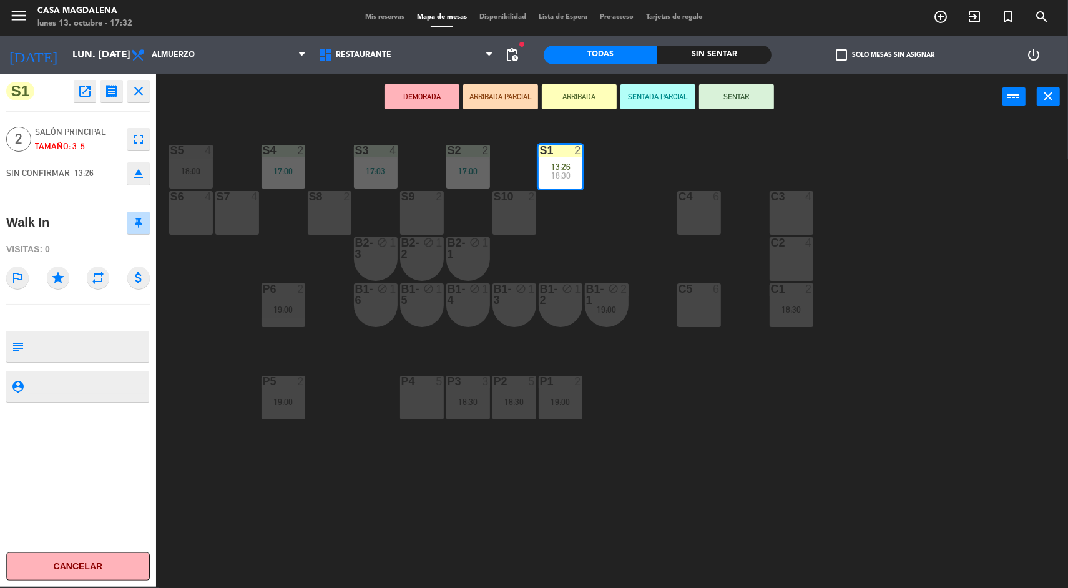
click at [752, 103] on button "SENTAR" at bounding box center [736, 96] width 75 height 25
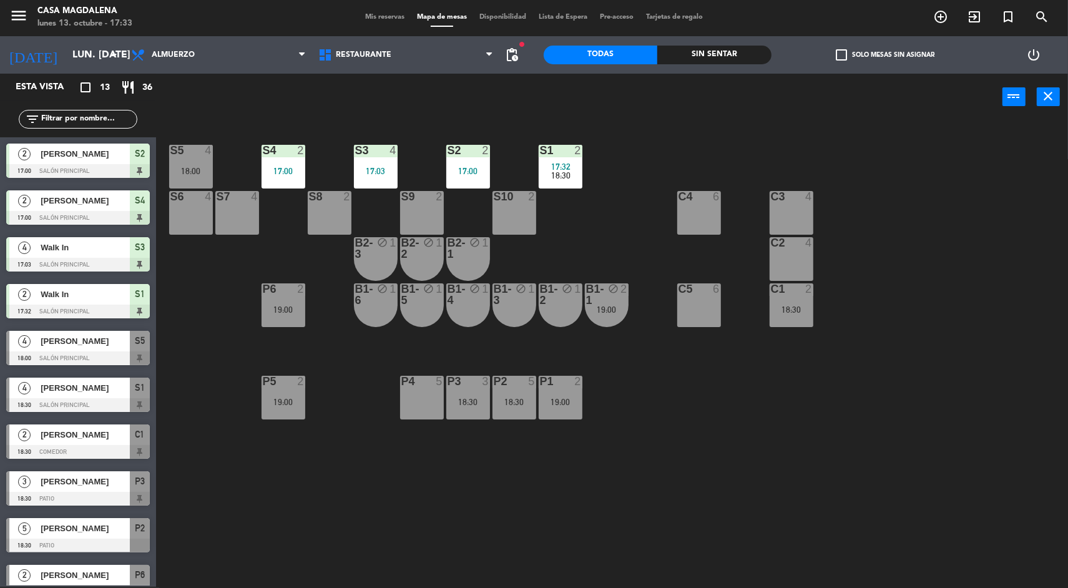
click at [626, 318] on div "B1-1 block 2 19:00" at bounding box center [607, 305] width 44 height 44
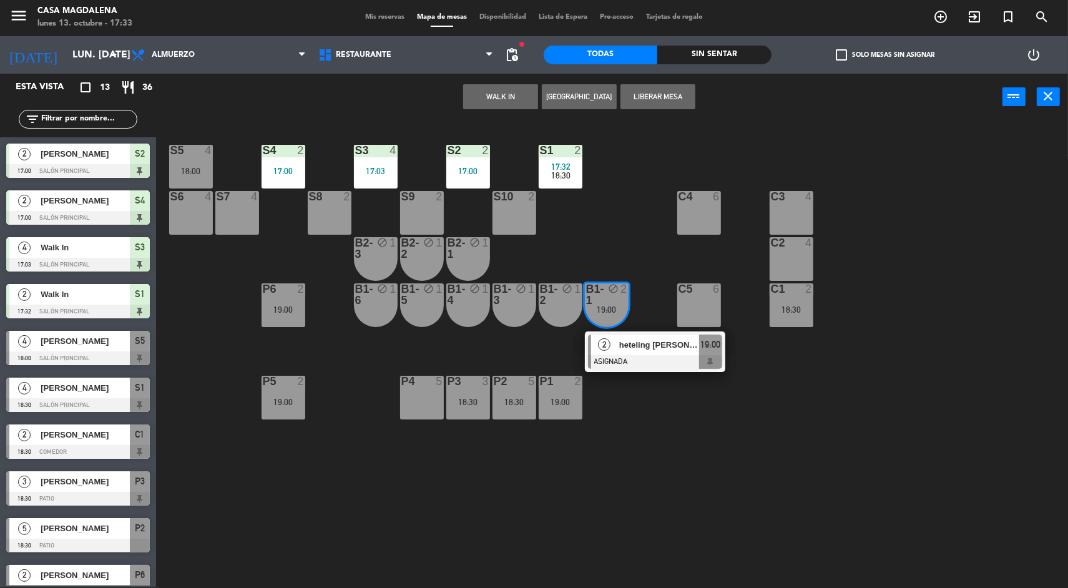
click at [636, 341] on span "heteling [PERSON_NAME]" at bounding box center [659, 344] width 80 height 13
